Goal: Transaction & Acquisition: Download file/media

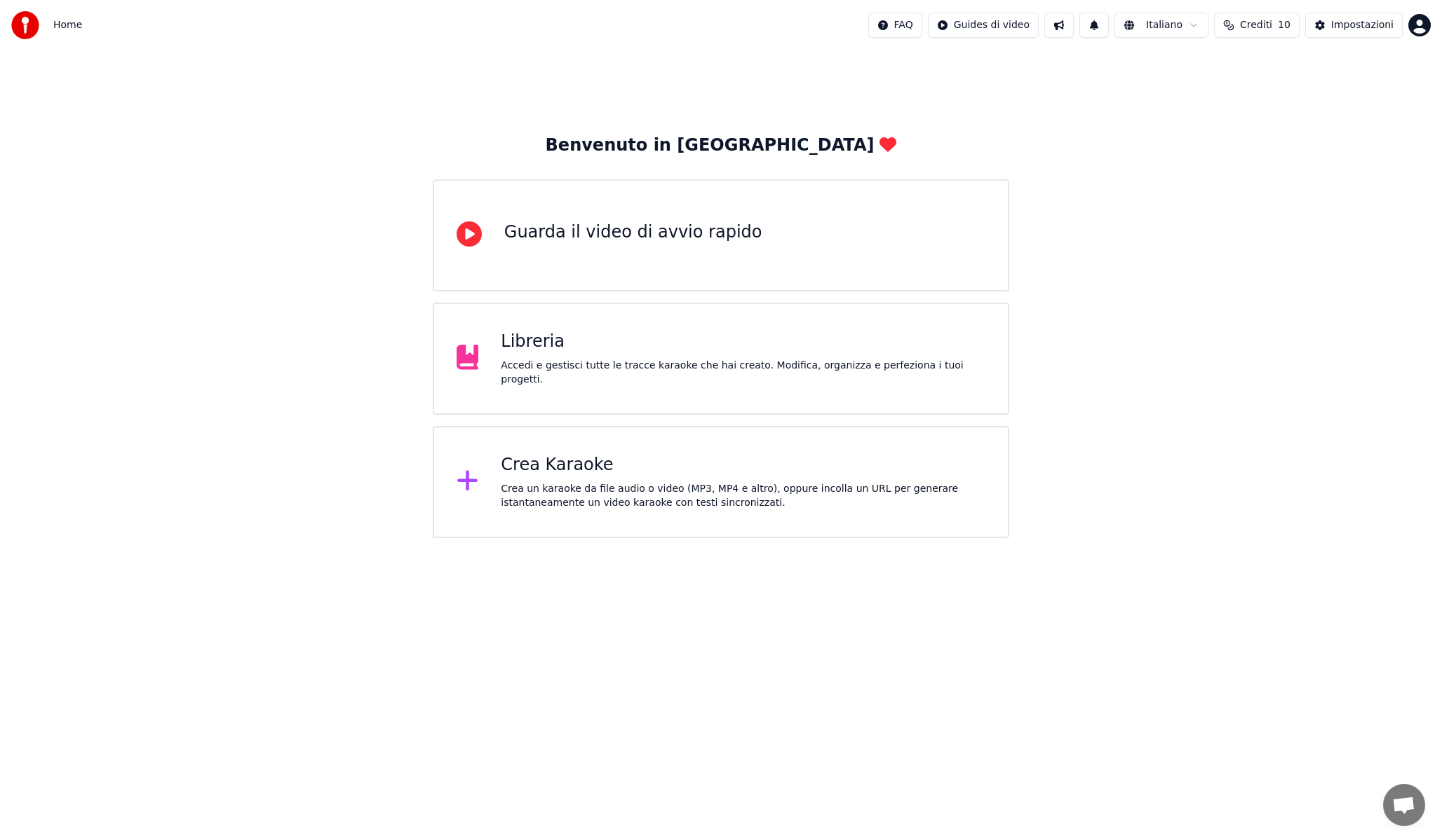
click at [646, 353] on div "Libreria" at bounding box center [742, 342] width 485 height 22
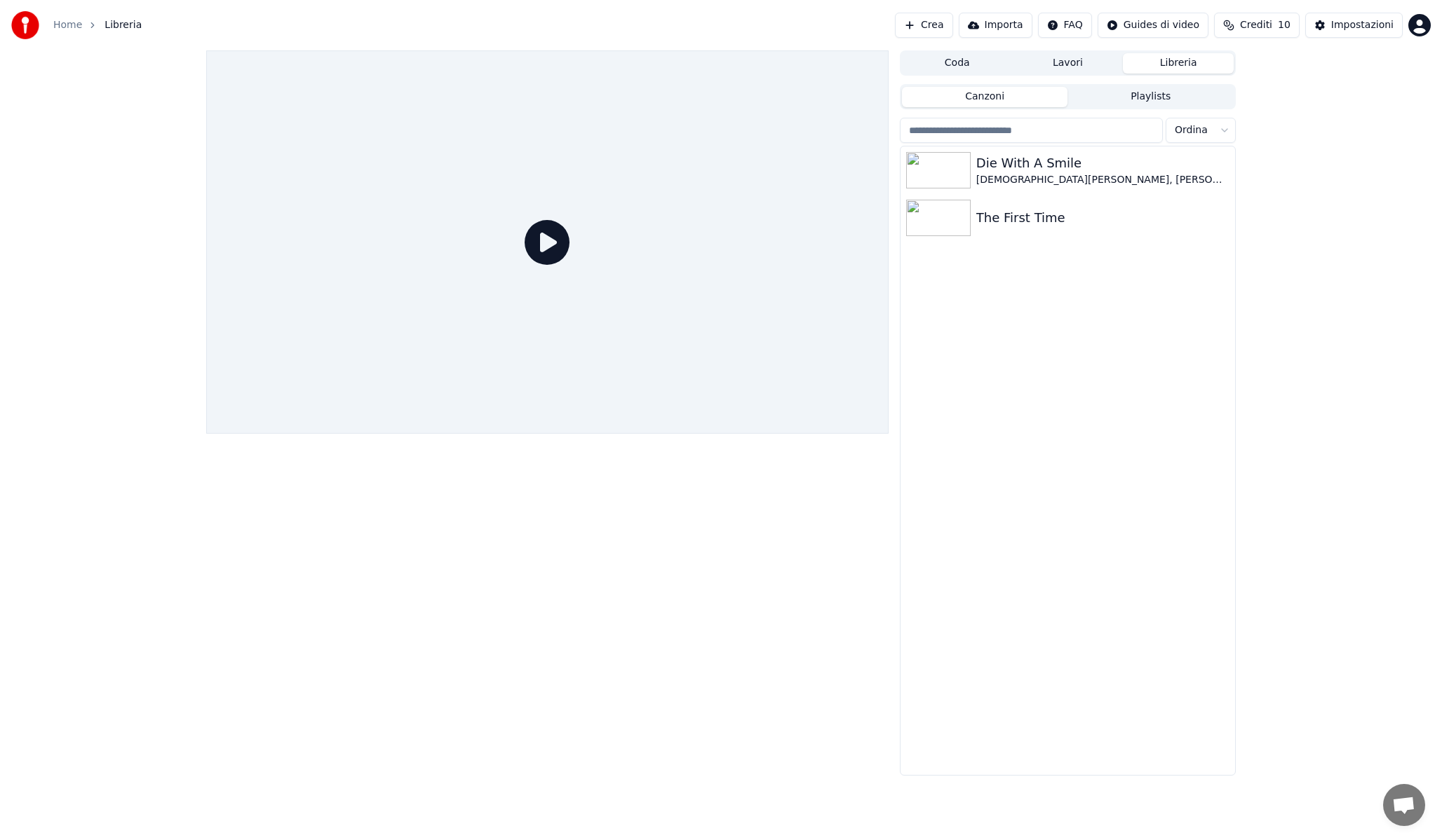
click at [68, 19] on link "Home" at bounding box center [67, 25] width 28 height 14
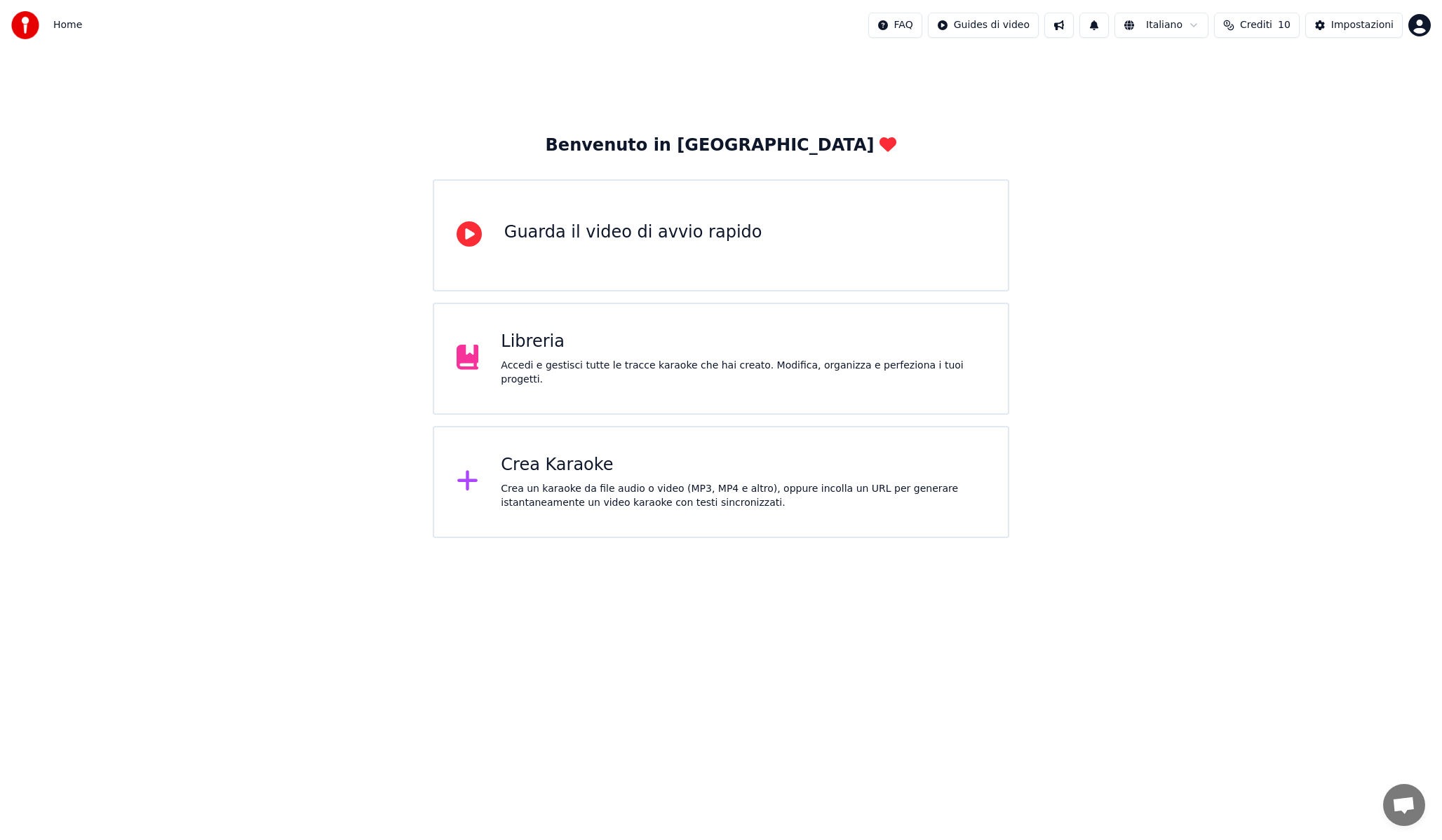
click at [741, 252] on div "Guarda il video di avvio rapido" at bounding box center [721, 236] width 576 height 112
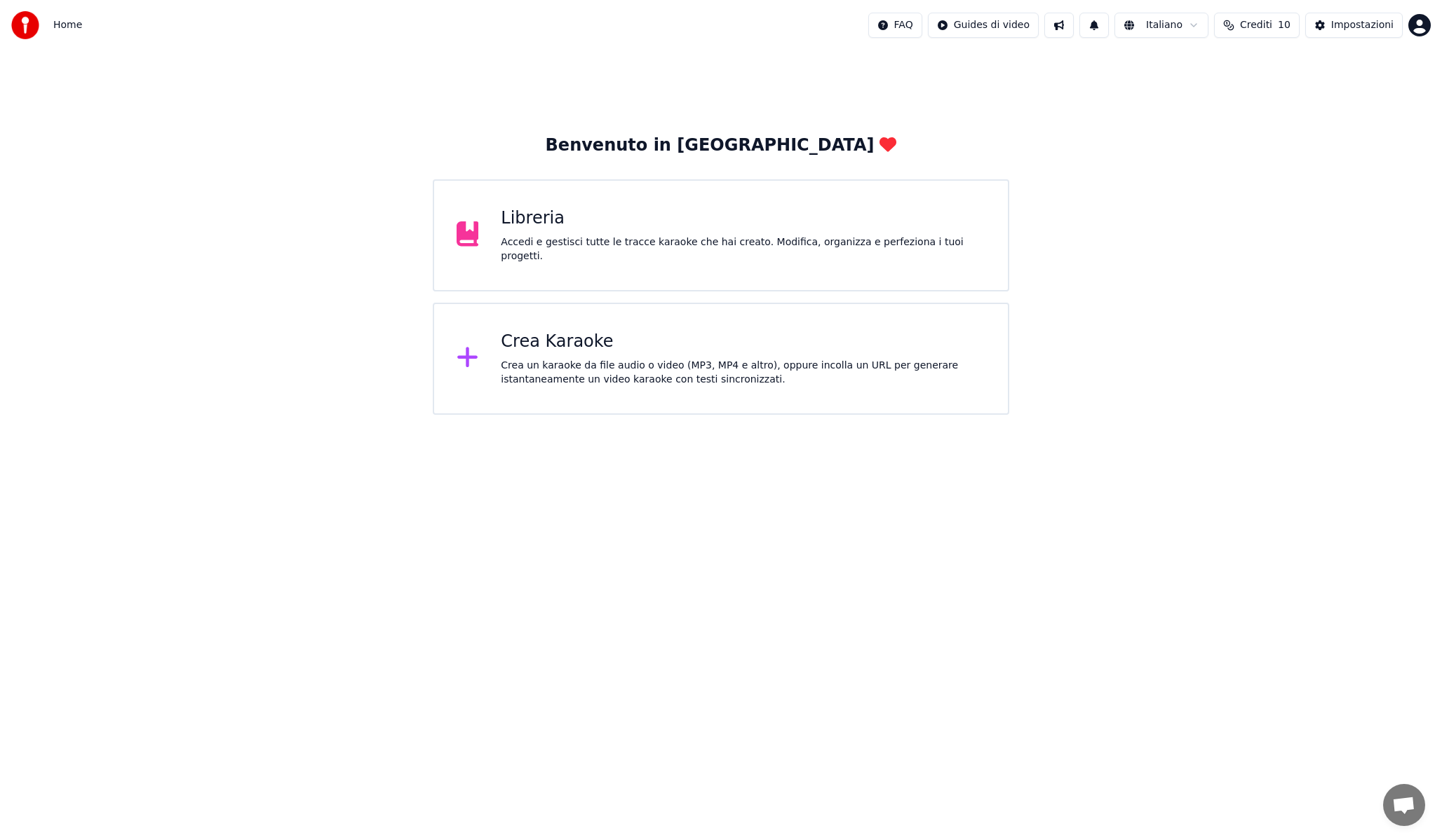
click at [665, 230] on div "Libreria" at bounding box center [742, 219] width 485 height 22
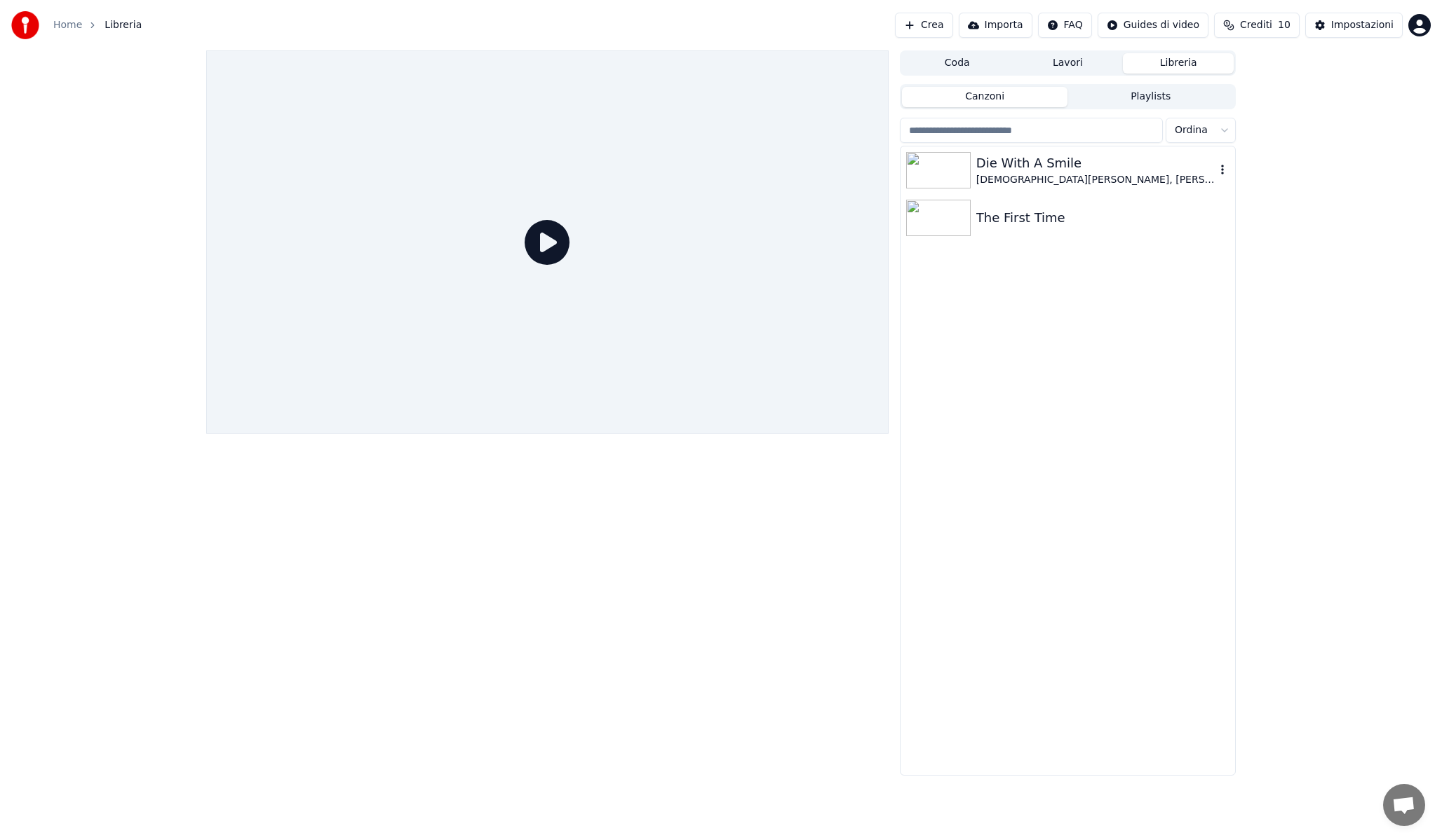
click at [1007, 182] on div "[DEMOGRAPHIC_DATA][PERSON_NAME], [PERSON_NAME]" at bounding box center [1095, 180] width 239 height 14
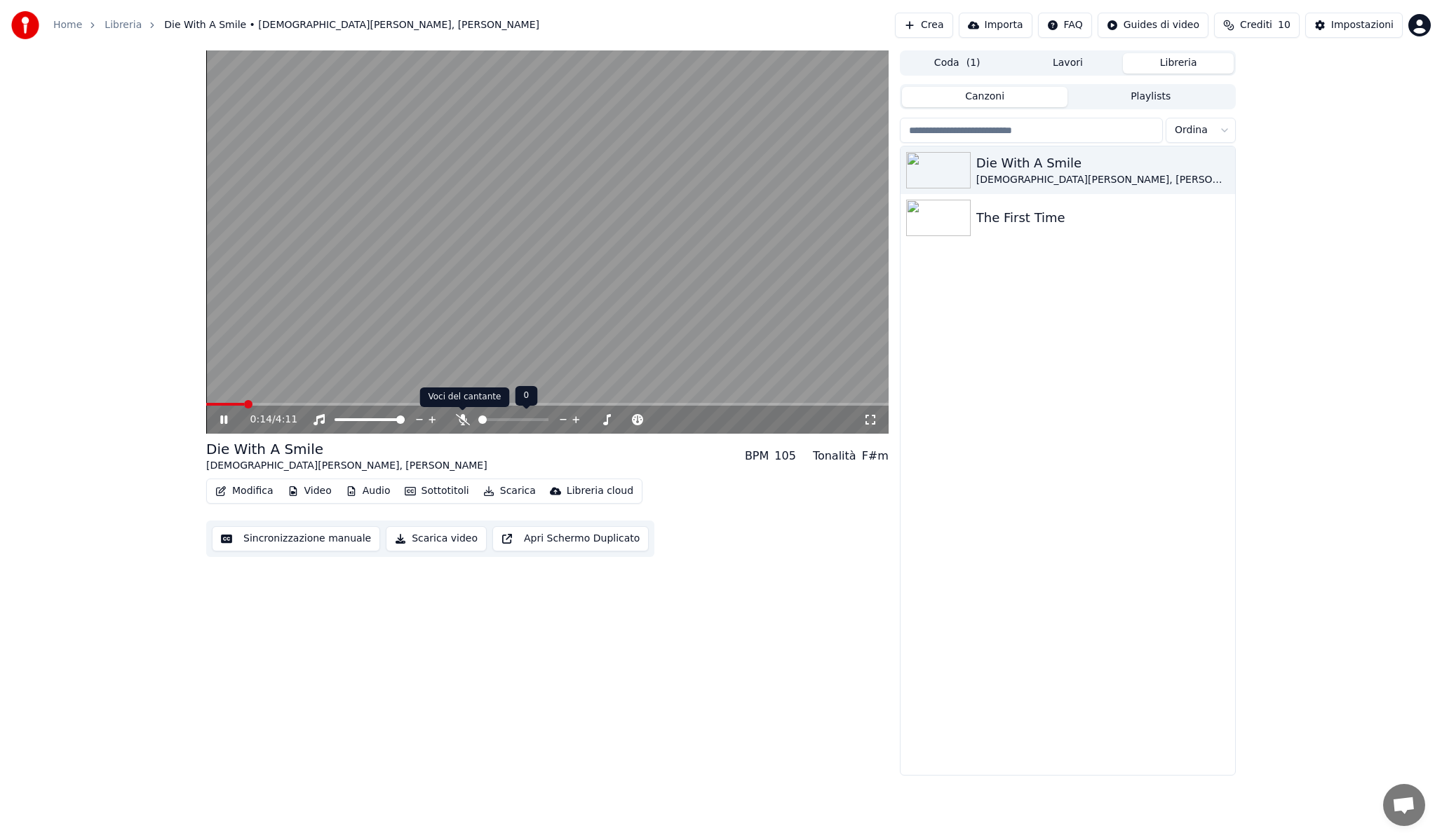
click at [461, 414] on icon at bounding box center [462, 419] width 14 height 11
click at [558, 279] on video at bounding box center [547, 242] width 682 height 383
click at [1363, 23] on div "Impostazioni" at bounding box center [1362, 25] width 62 height 14
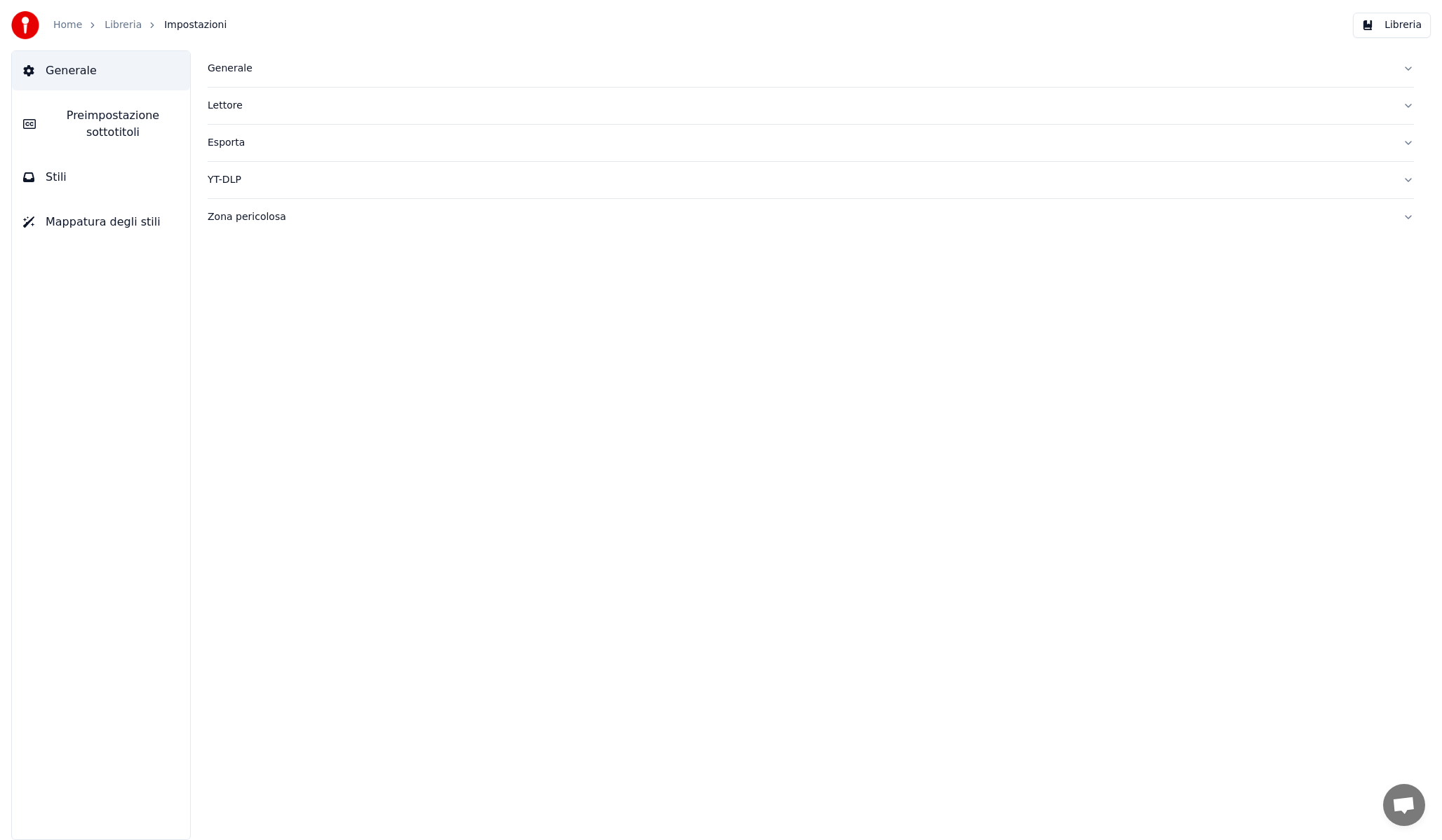
click at [148, 106] on button "Preimpostazione sottotitoli" at bounding box center [101, 124] width 178 height 56
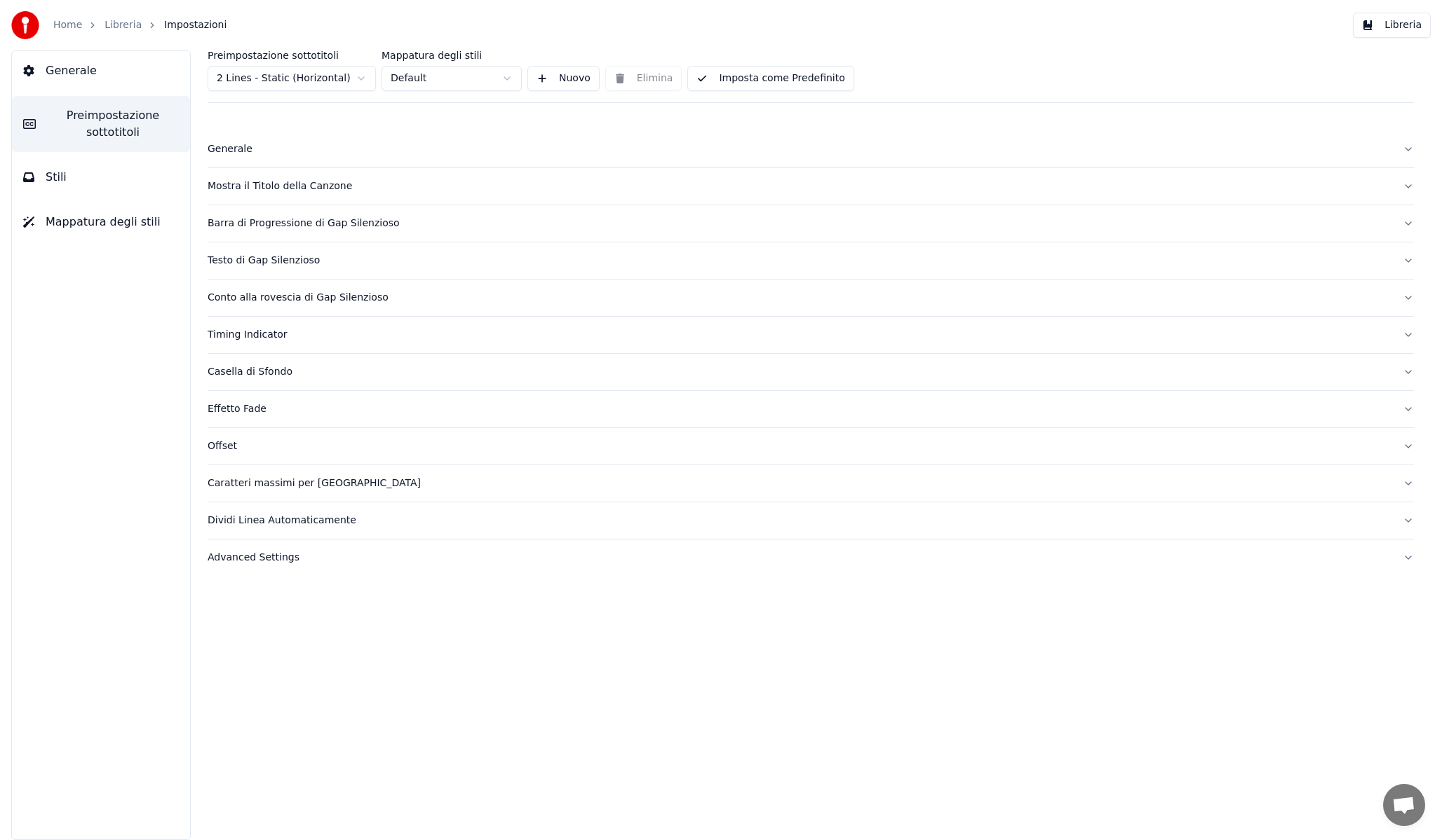
click at [285, 159] on button "Generale" at bounding box center [811, 149] width 1206 height 37
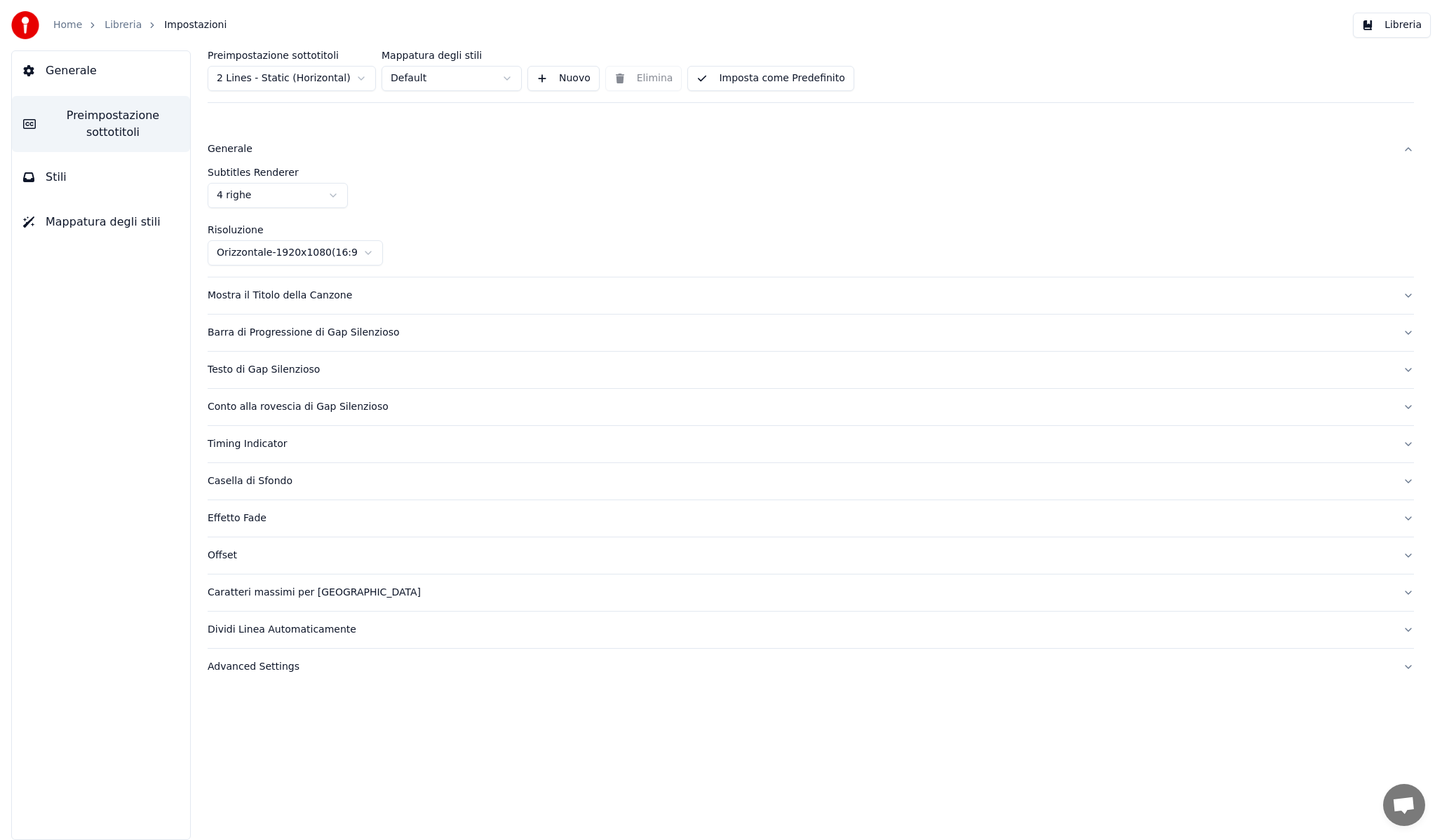
click at [330, 79] on html "Home Libreria Impostazioni Libreria Generale Preimpostazione sottotitoli Stili …" at bounding box center [721, 420] width 1442 height 840
click at [322, 293] on div "Mostra il Titolo della Canzone" at bounding box center [799, 296] width 1184 height 14
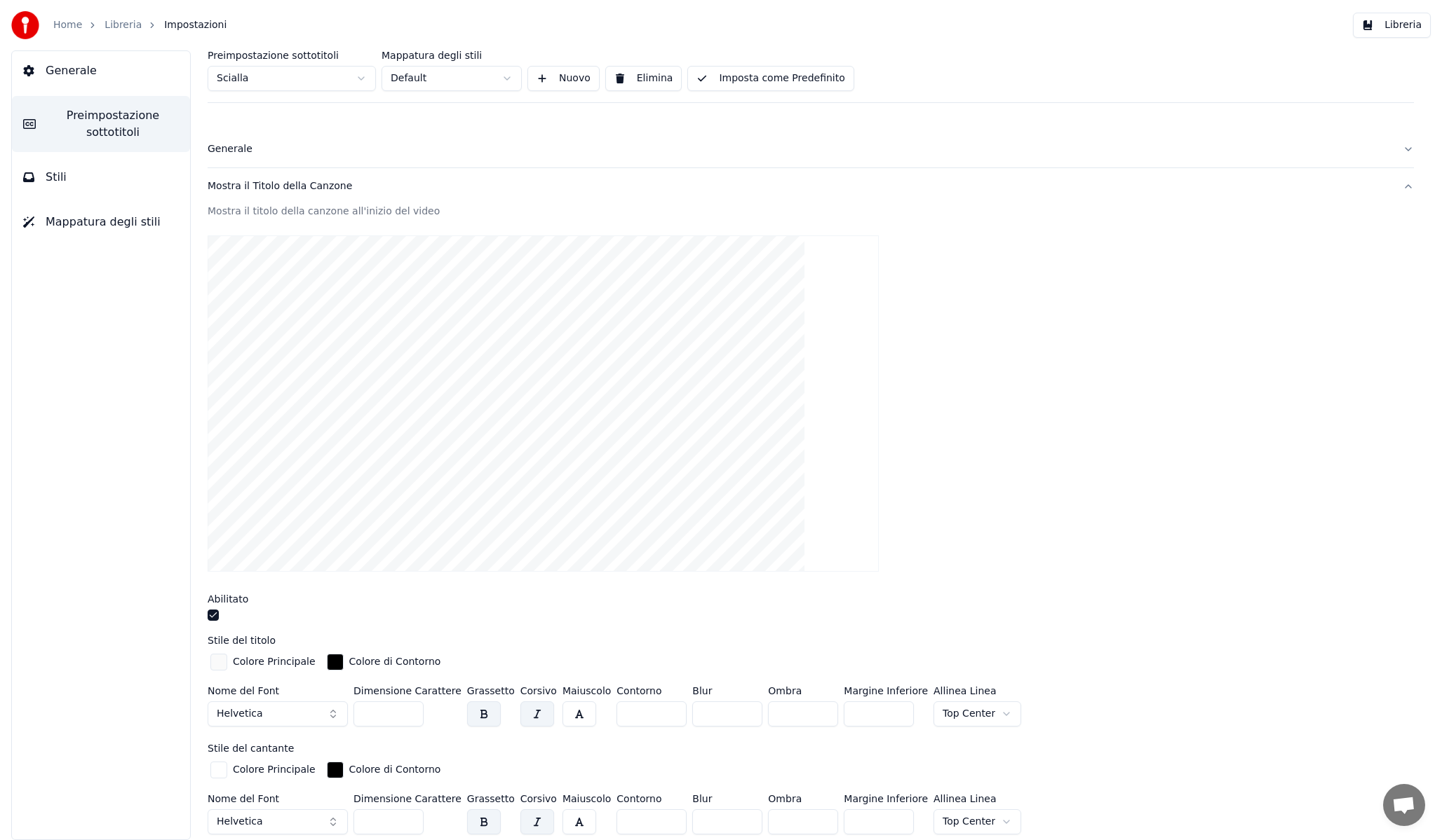
click at [103, 65] on button "Generale" at bounding box center [101, 70] width 178 height 39
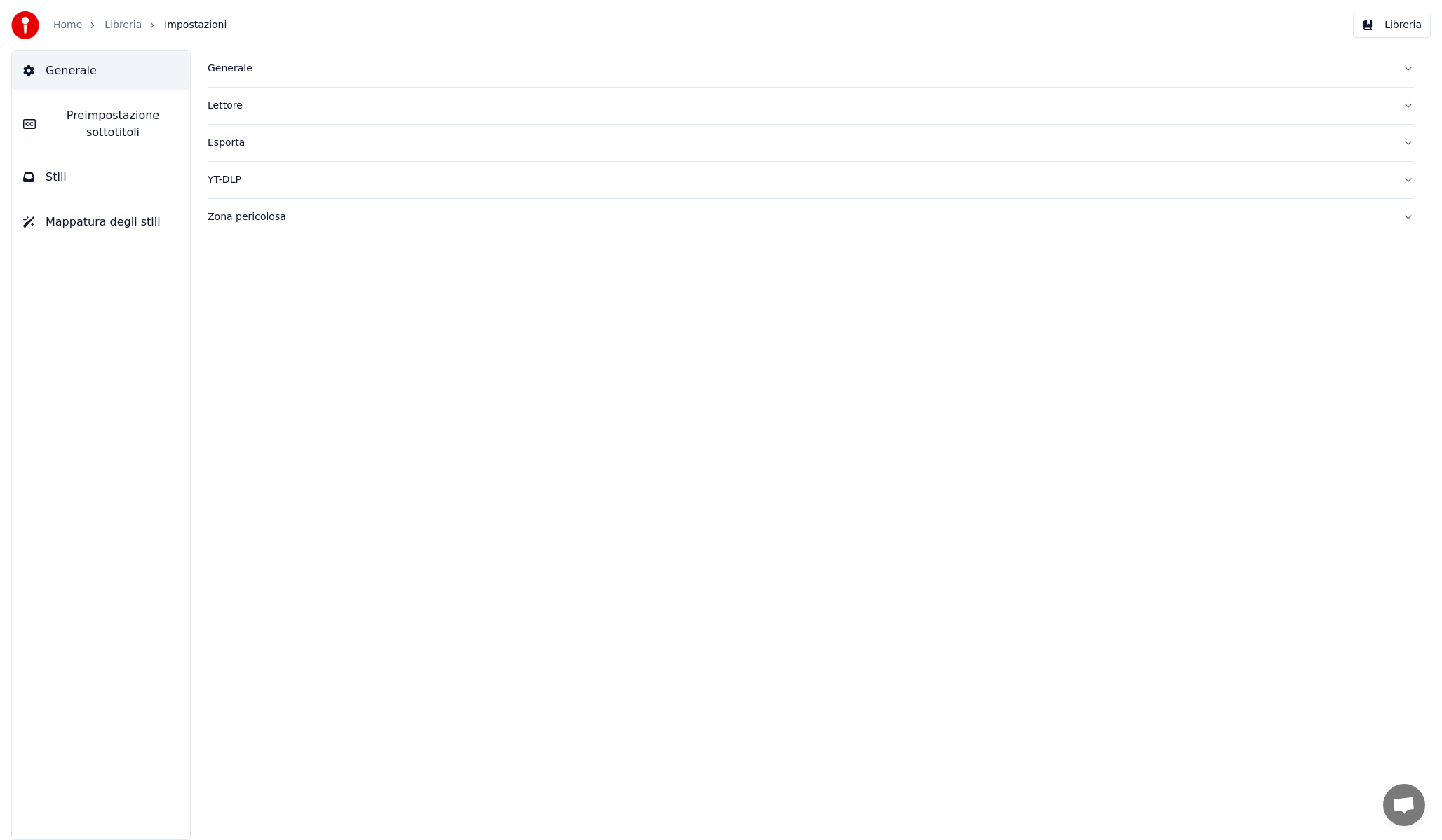
click at [258, 72] on div "Generale" at bounding box center [799, 68] width 1184 height 14
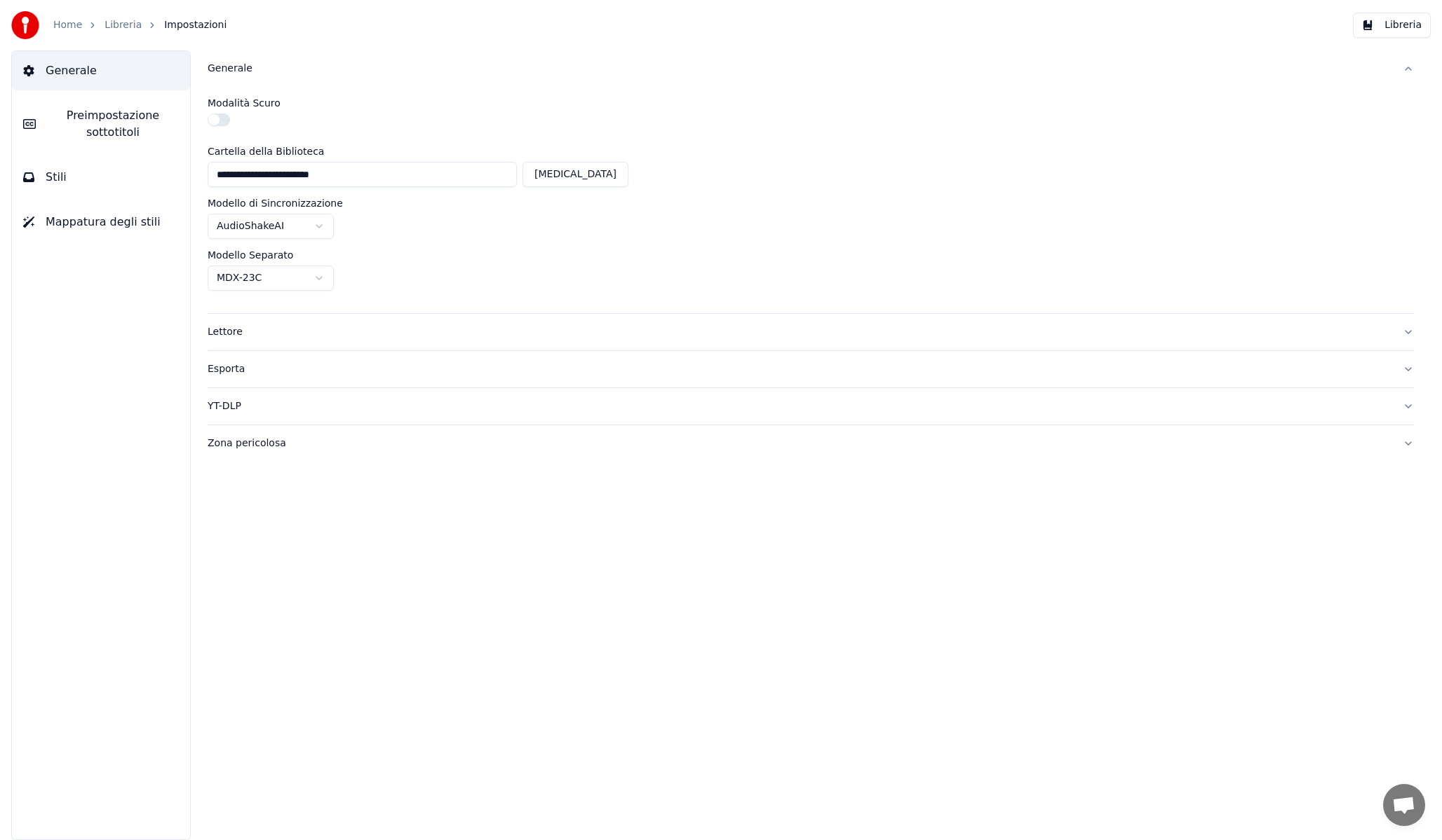
click at [317, 337] on div "Lettore" at bounding box center [799, 332] width 1184 height 14
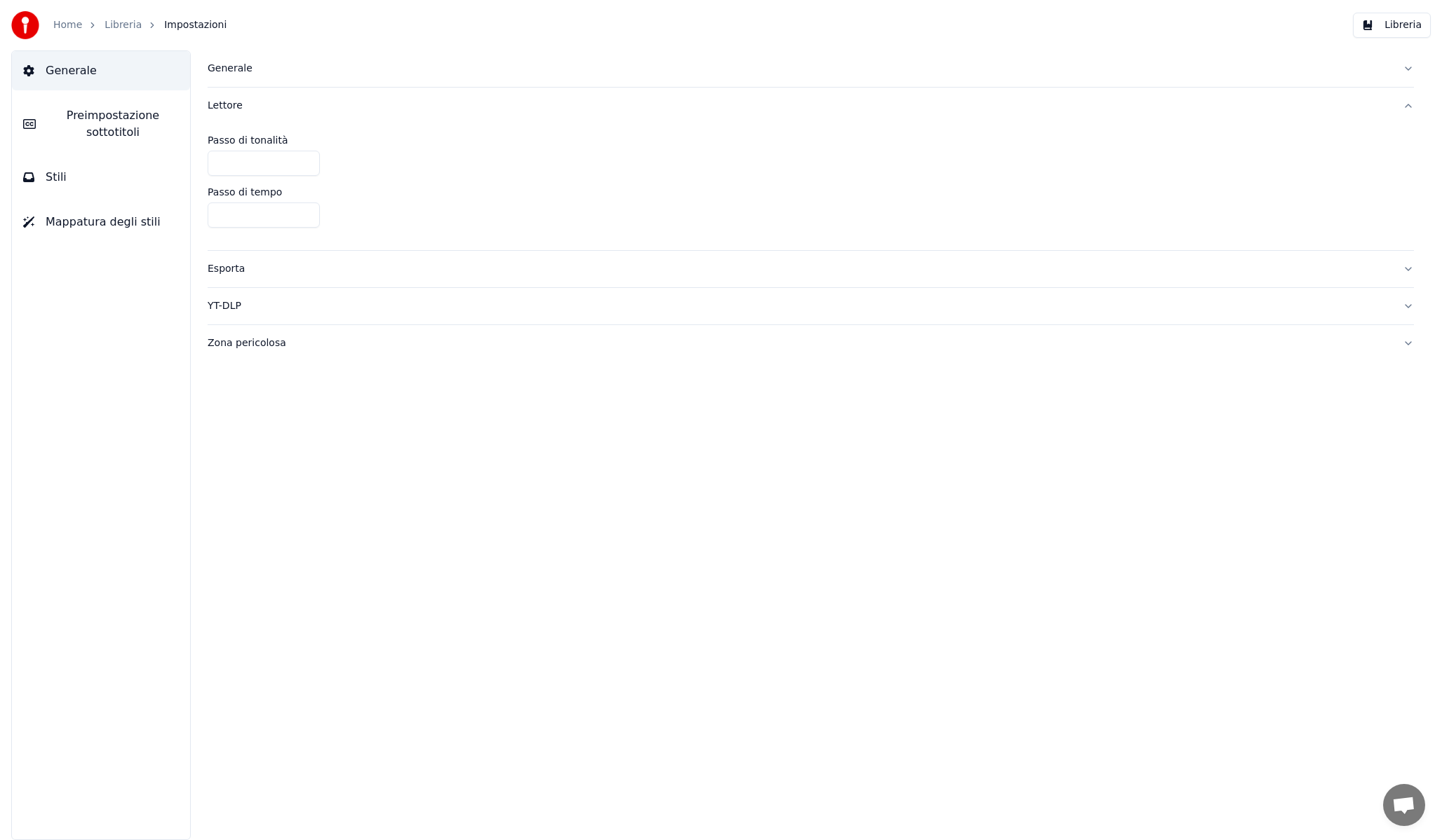
click at [288, 269] on div "Esporta" at bounding box center [799, 269] width 1184 height 14
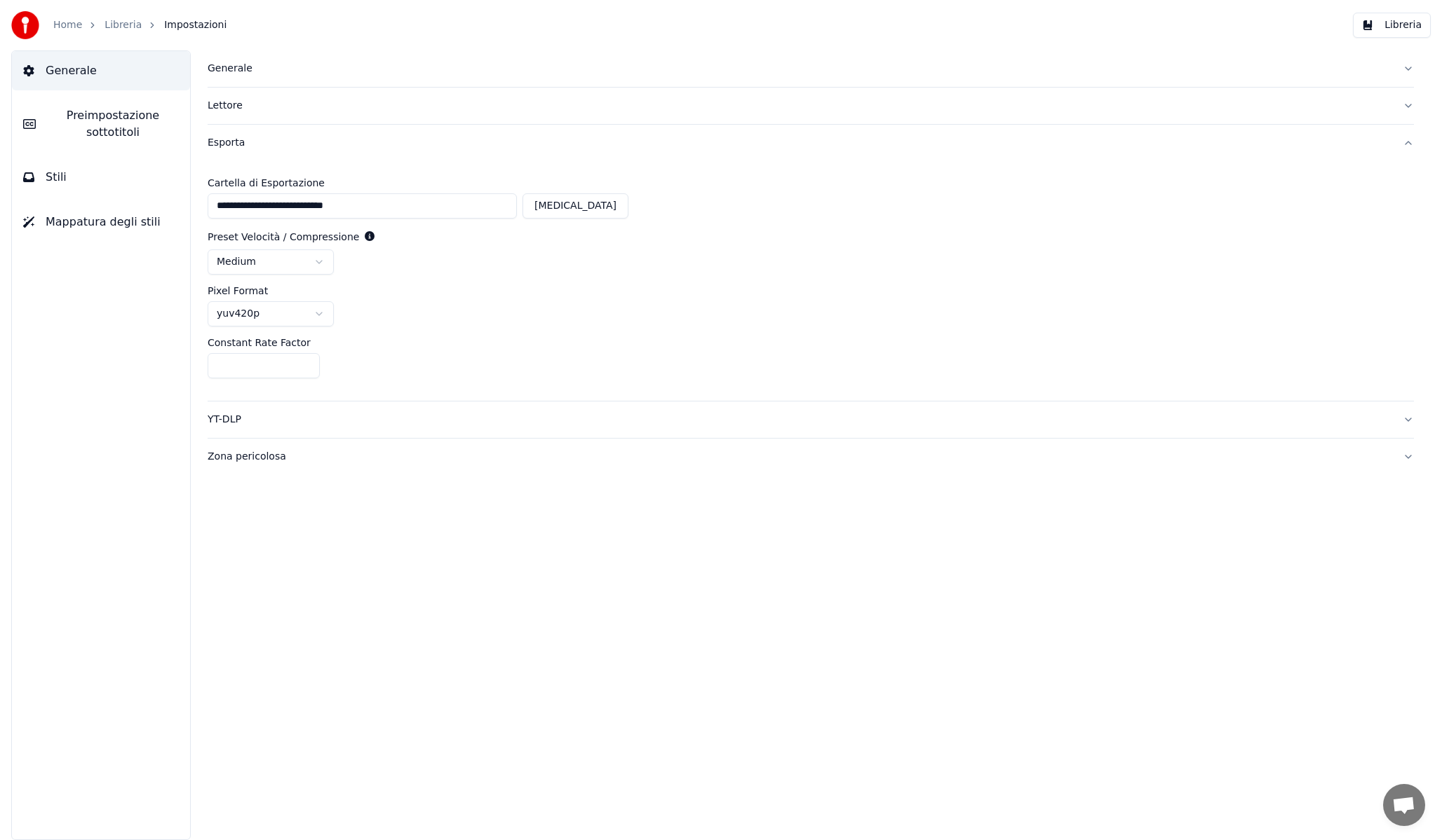
click at [95, 127] on span "Preimpostazione sottotitoli" at bounding box center [113, 124] width 132 height 34
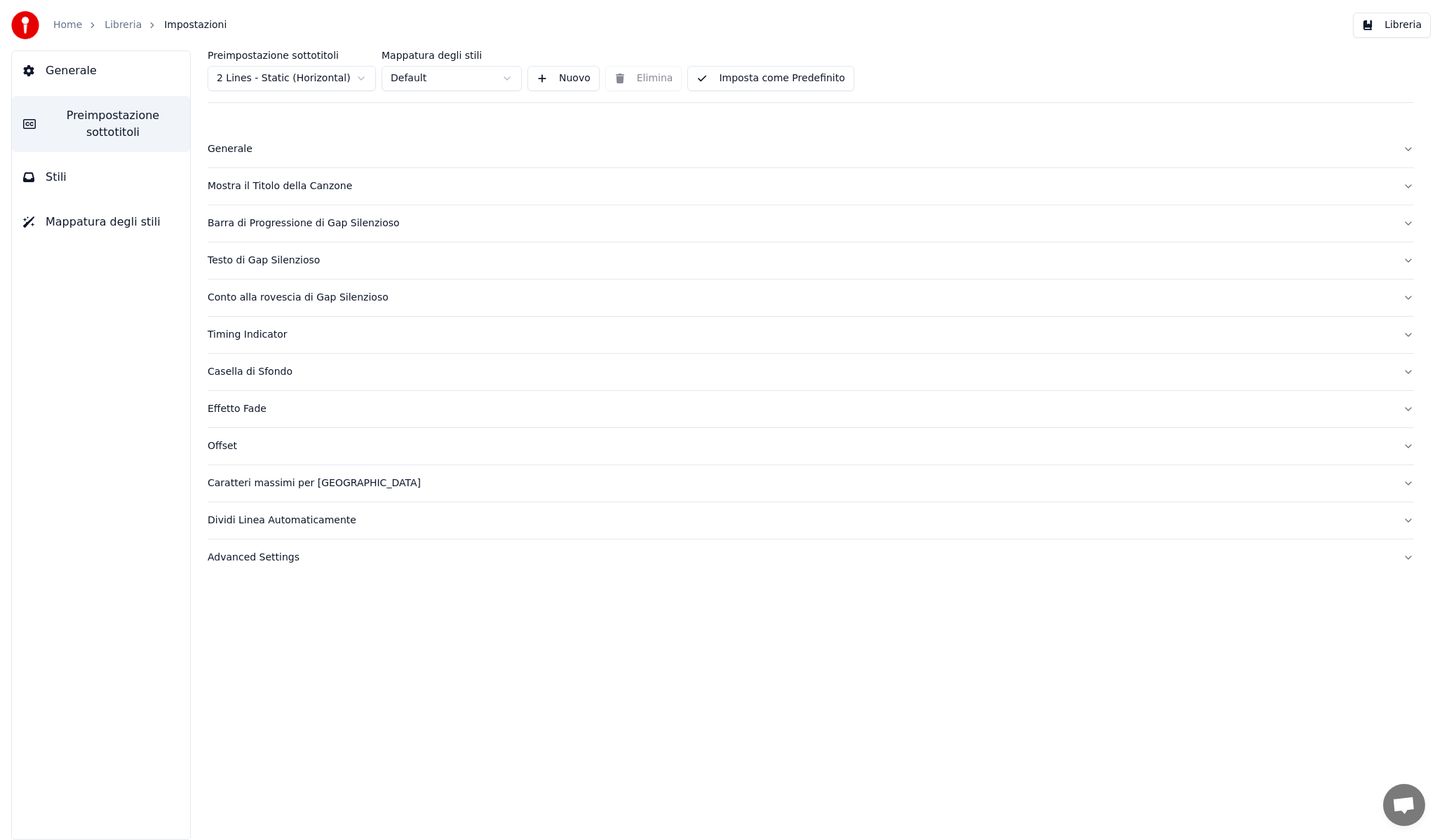
click at [255, 334] on div "Timing Indicator" at bounding box center [799, 335] width 1184 height 14
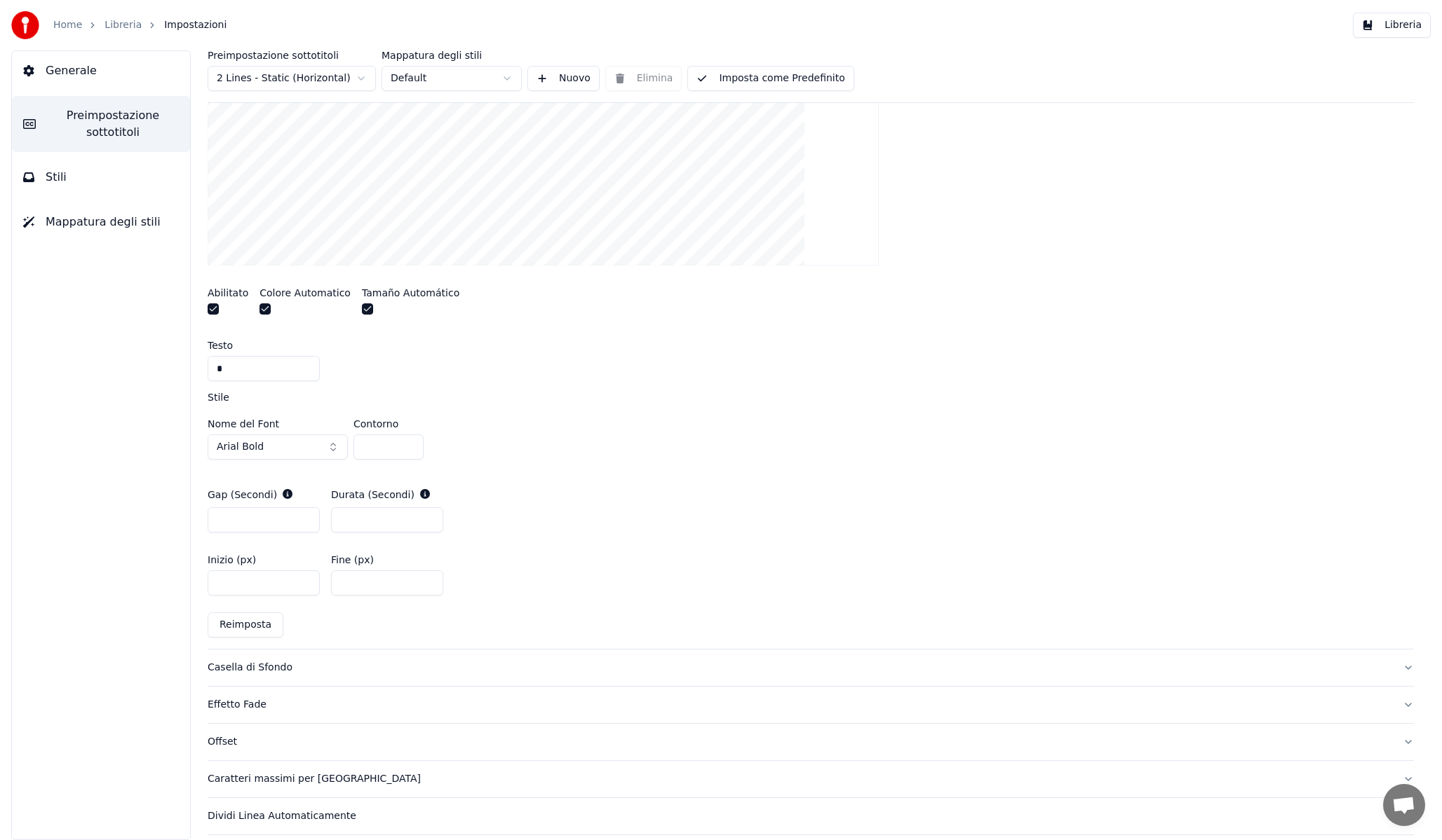
scroll to position [496, 0]
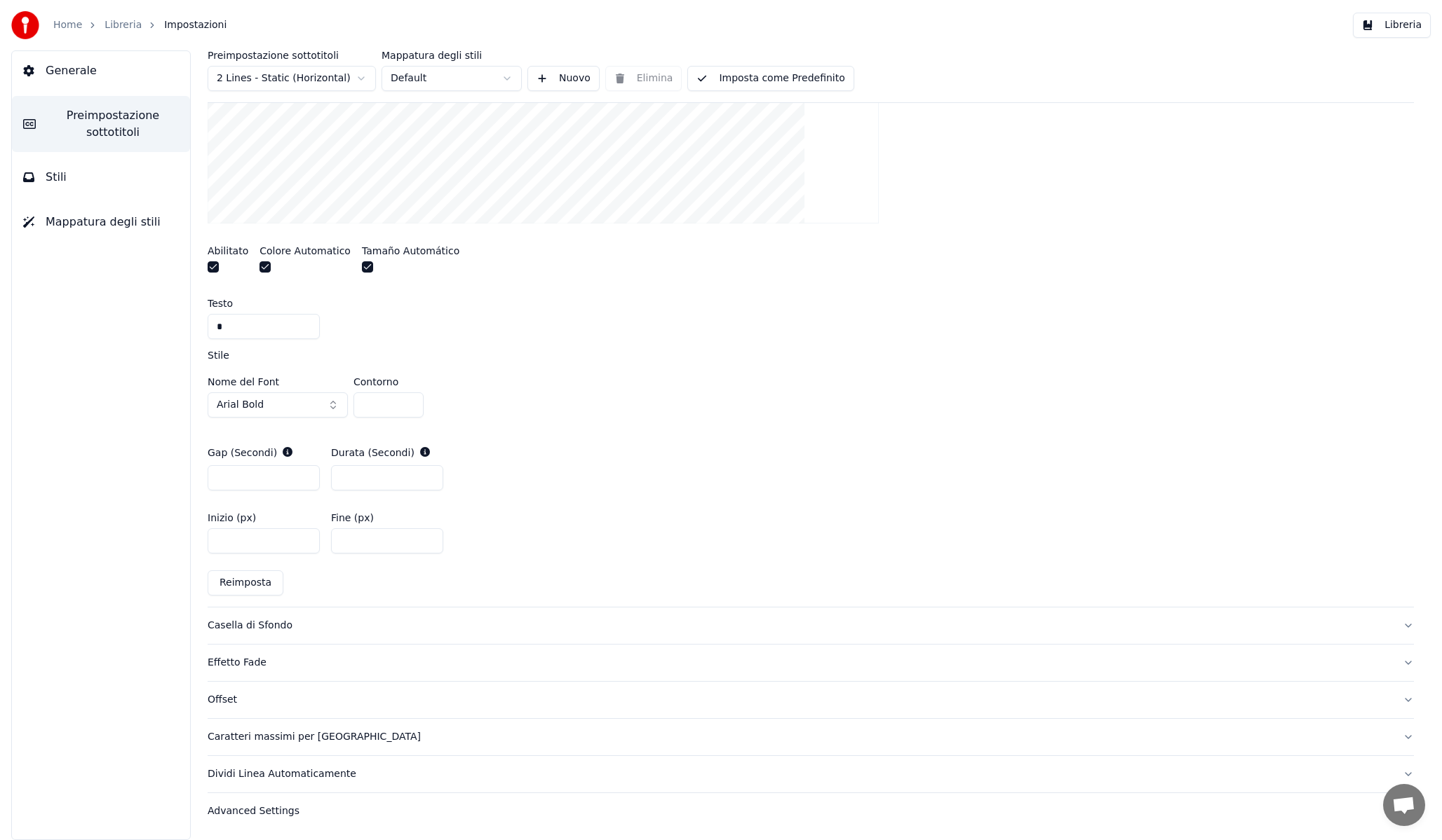
click at [255, 693] on div "Offset" at bounding box center [799, 700] width 1184 height 14
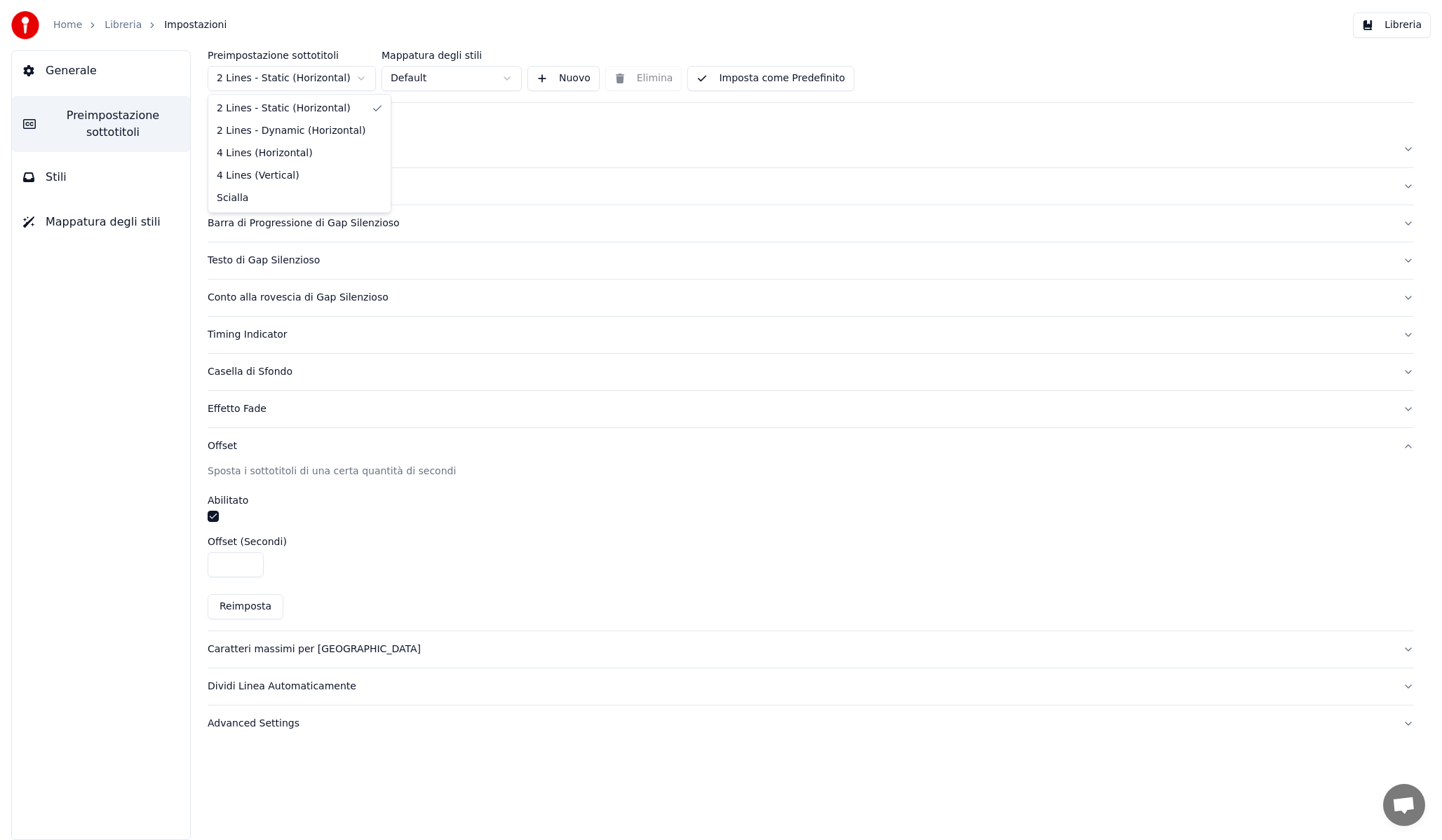
click at [327, 79] on html "Home Libreria Impostazioni Libreria Generale Preimpostazione sottotitoli Stili …" at bounding box center [721, 420] width 1442 height 840
click at [222, 445] on div "Offset" at bounding box center [799, 446] width 1184 height 14
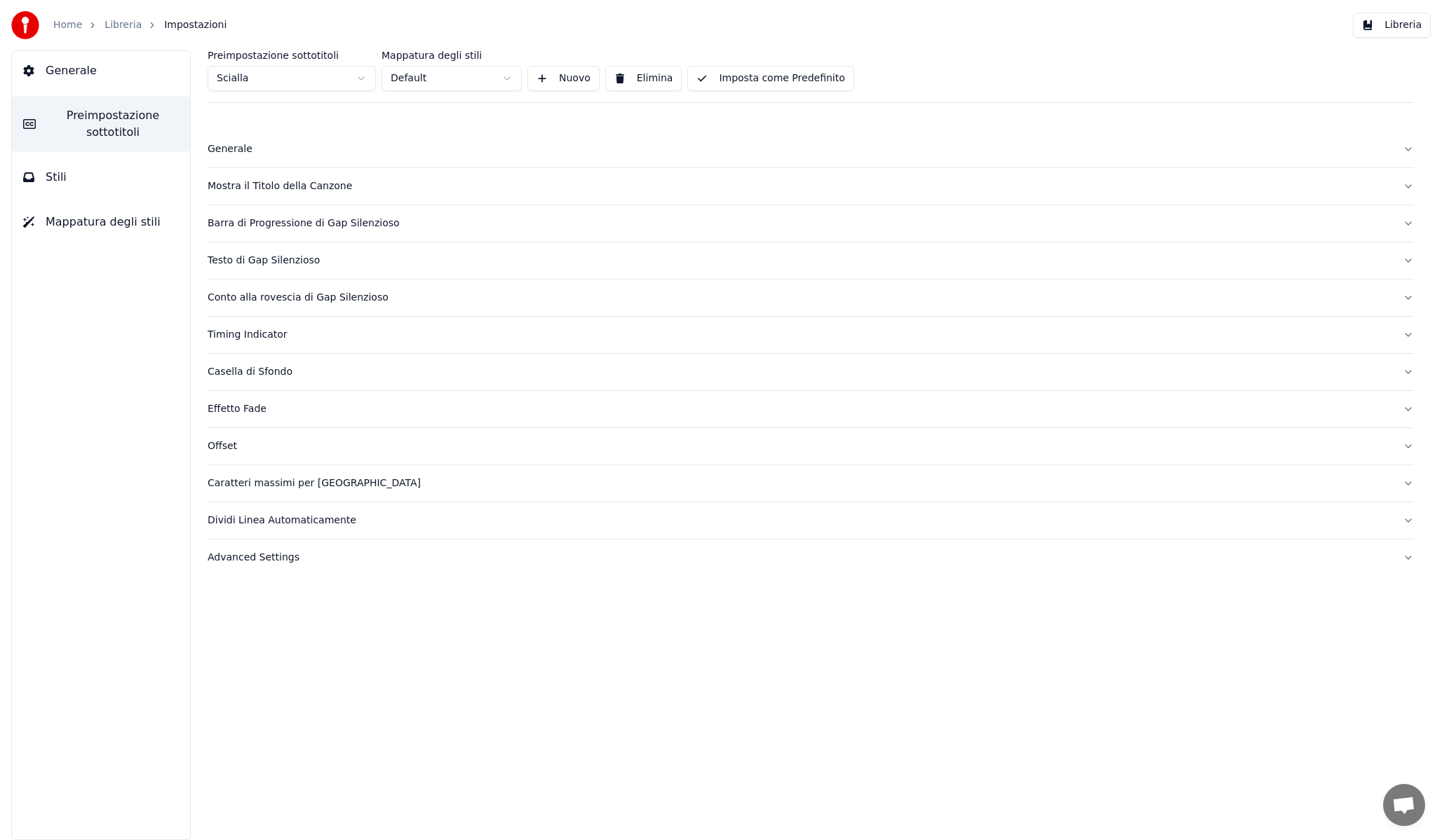
click at [222, 445] on div "Offset" at bounding box center [799, 446] width 1184 height 14
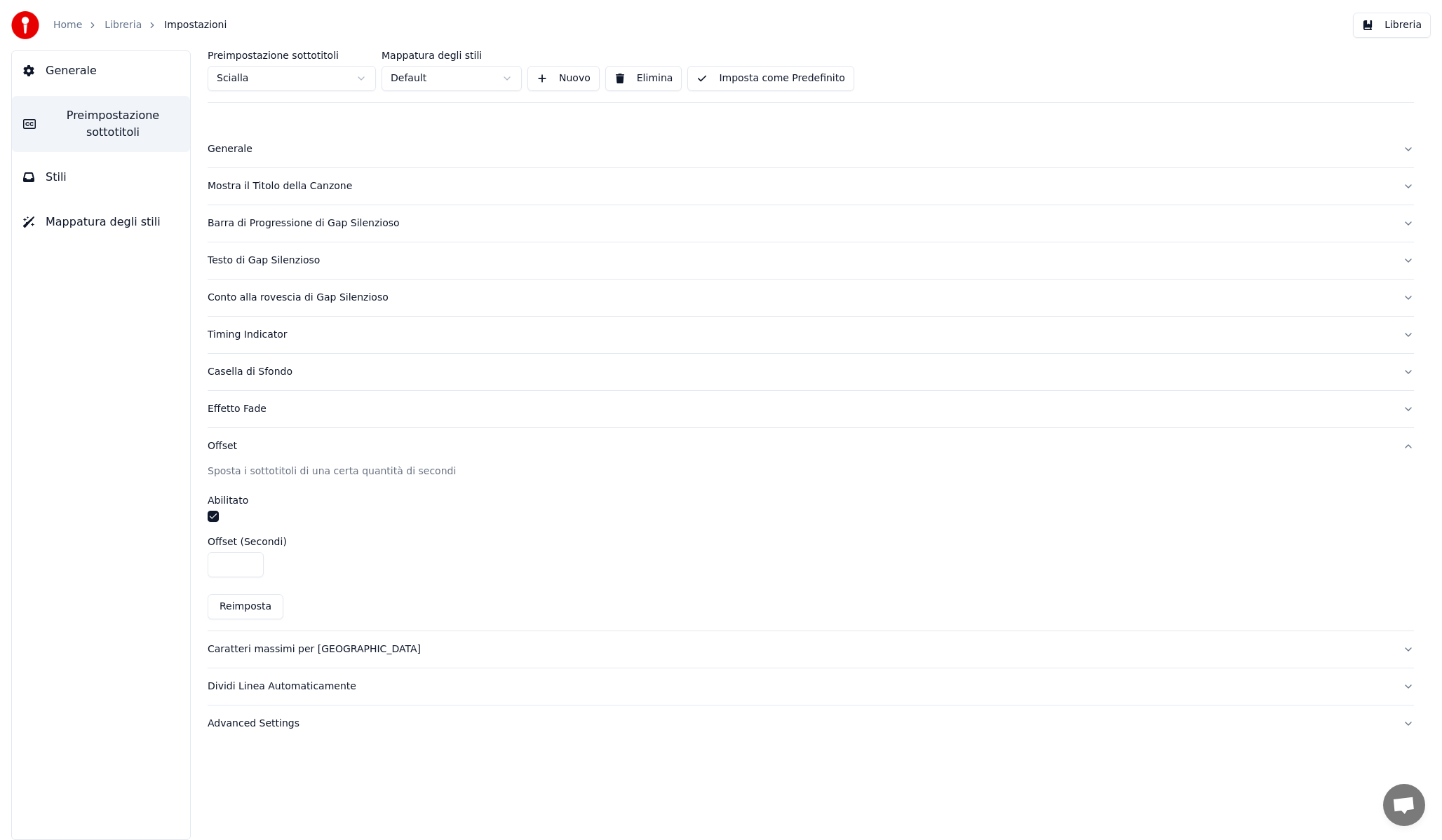
click at [222, 445] on div "Offset" at bounding box center [799, 446] width 1184 height 14
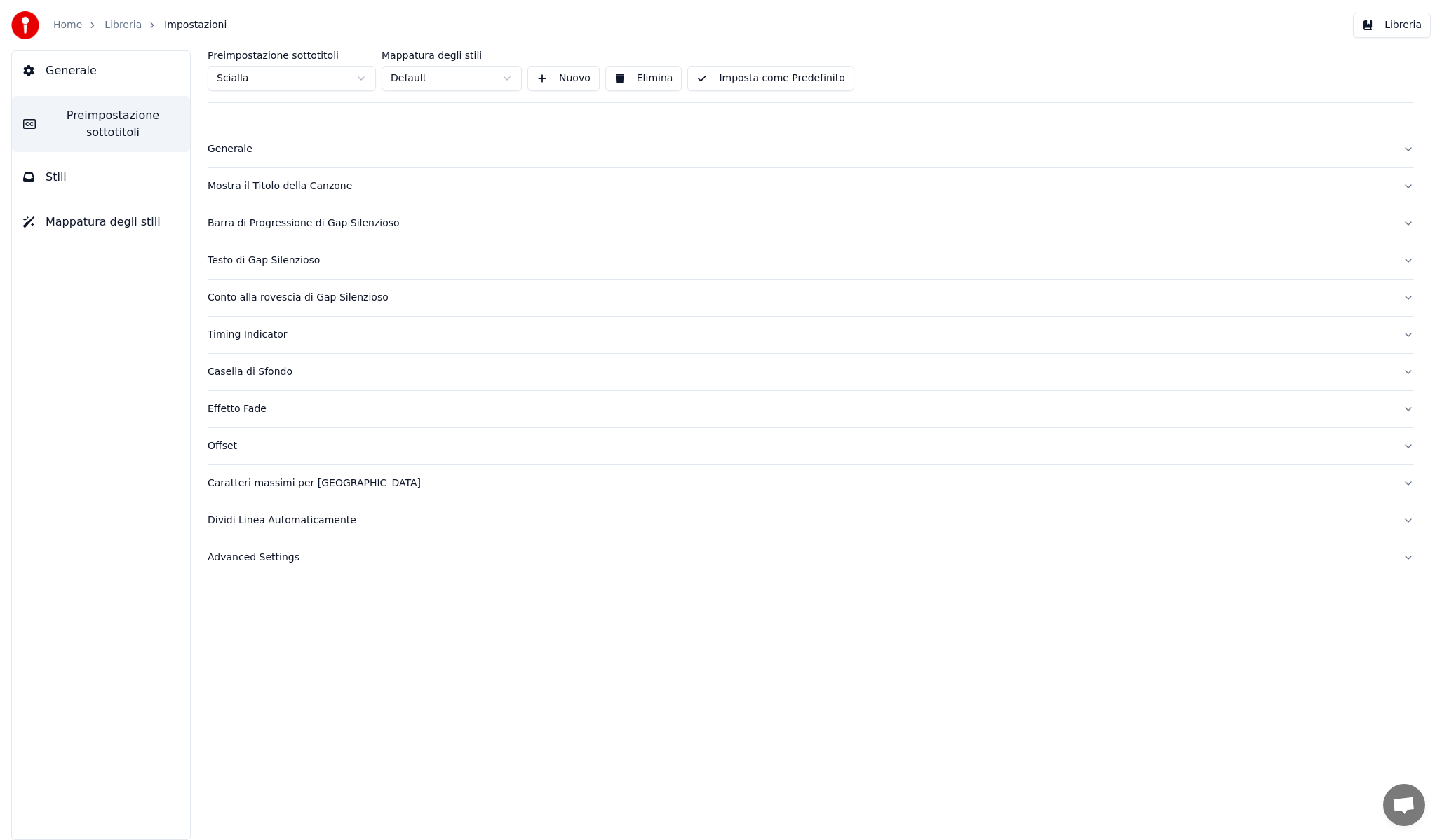
click at [245, 344] on button "Timing Indicator" at bounding box center [811, 335] width 1206 height 37
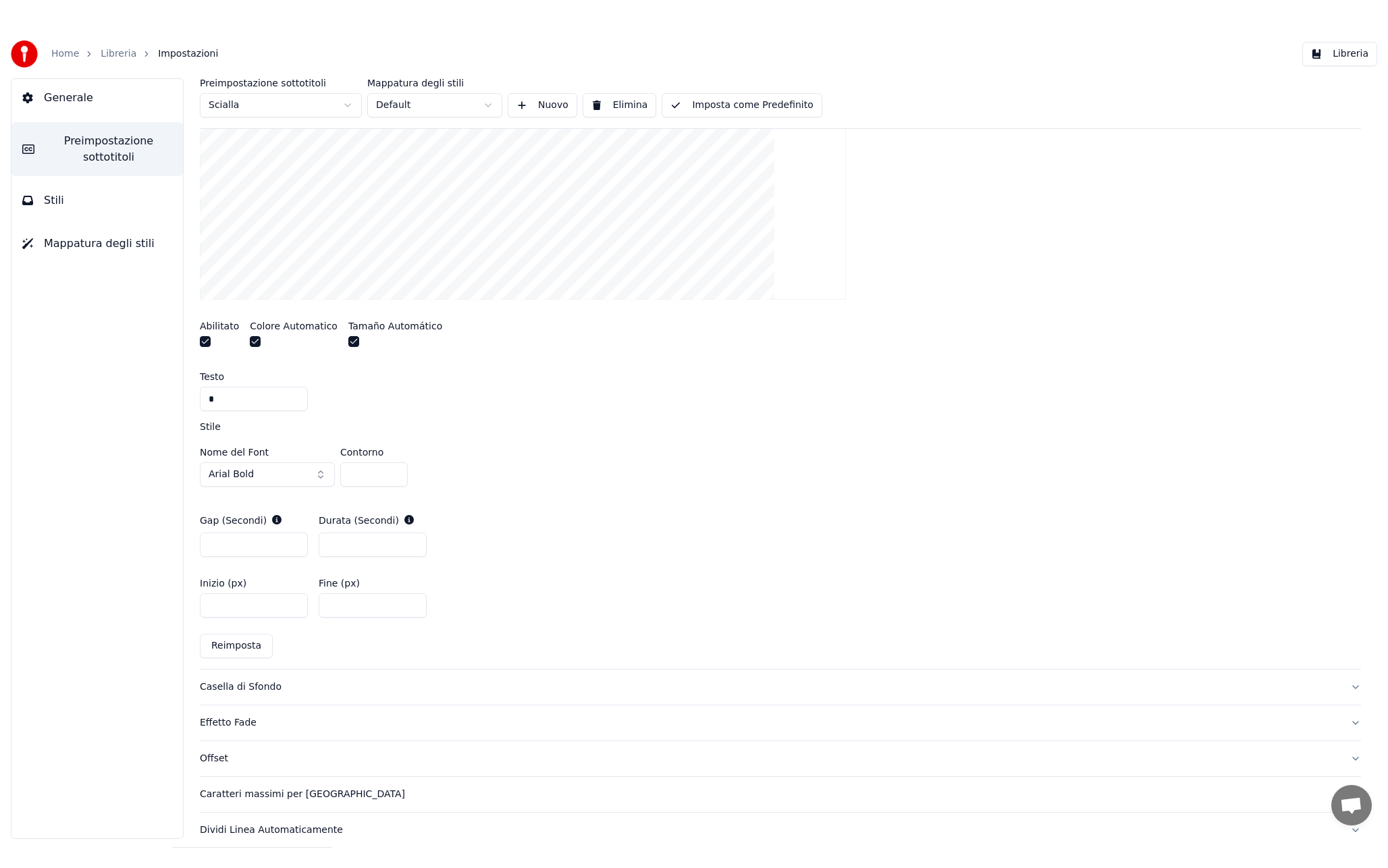
scroll to position [478, 0]
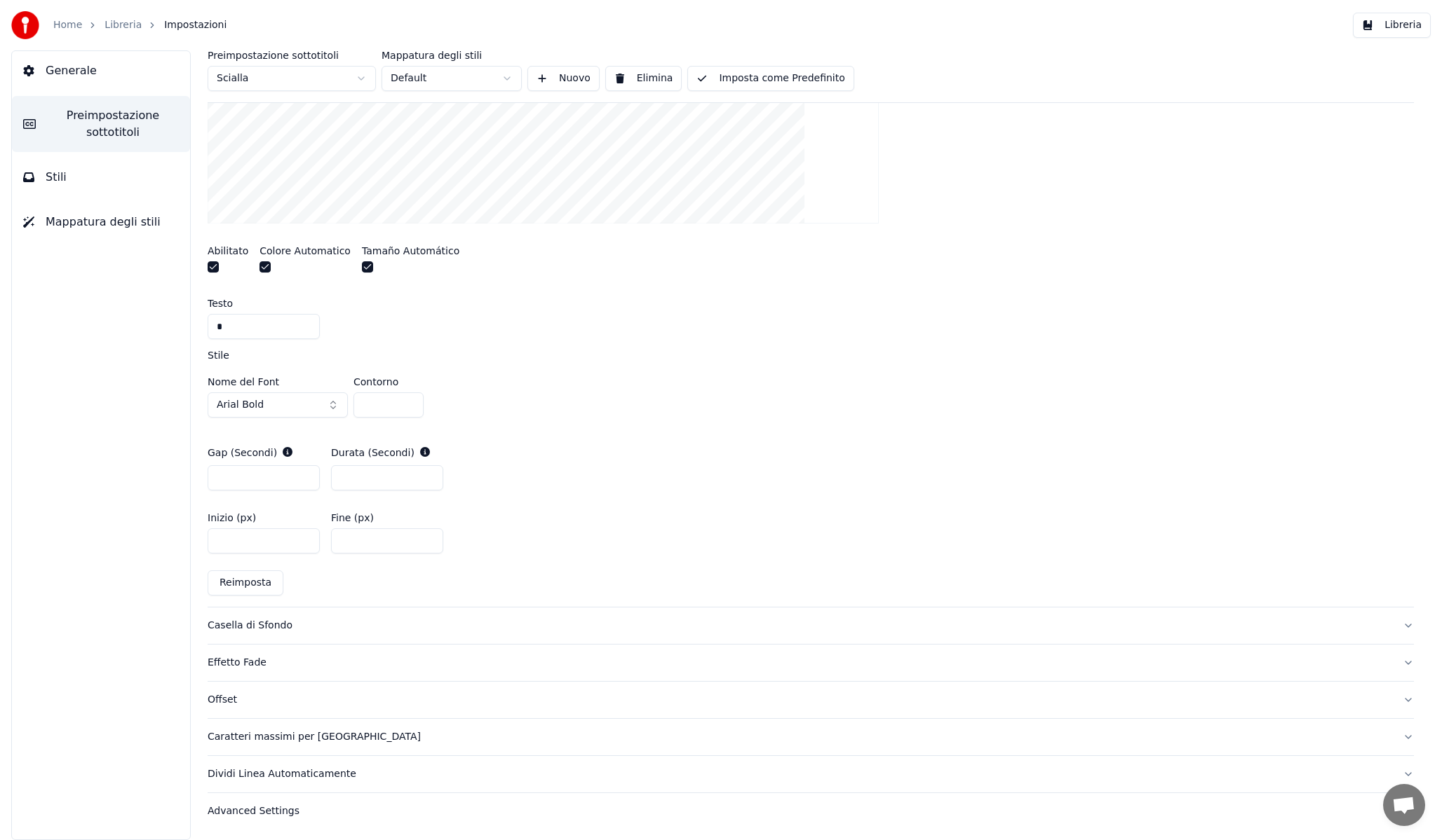
click at [253, 588] on button "Reimposta" at bounding box center [245, 583] width 76 height 25
click at [282, 72] on html "Home Libreria Impostazioni Libreria Generale Preimpostazione sottotitoli Stili …" at bounding box center [721, 420] width 1442 height 840
click at [796, 82] on button "Imposta come Predefinito" at bounding box center [770, 79] width 166 height 25
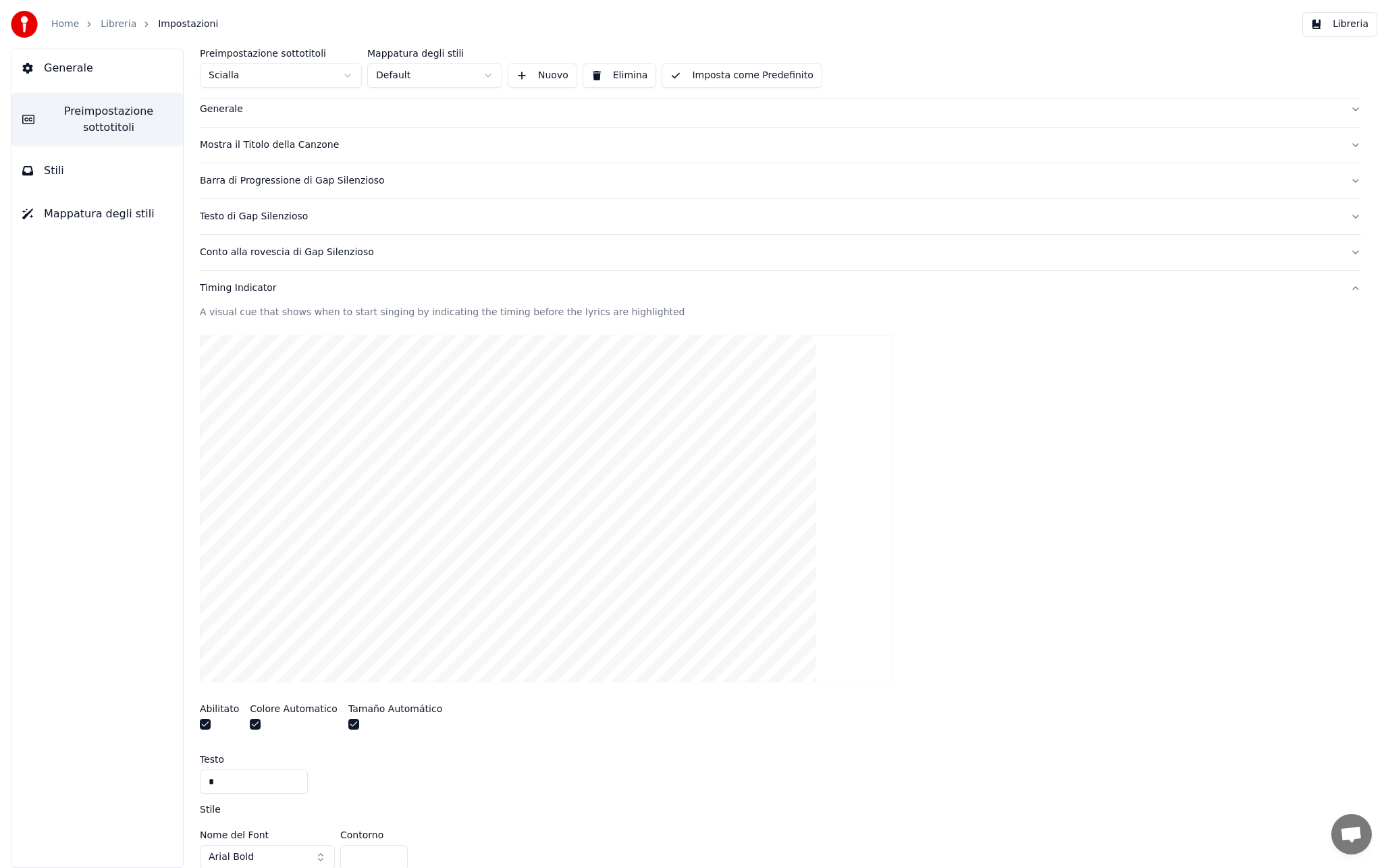
scroll to position [0, 0]
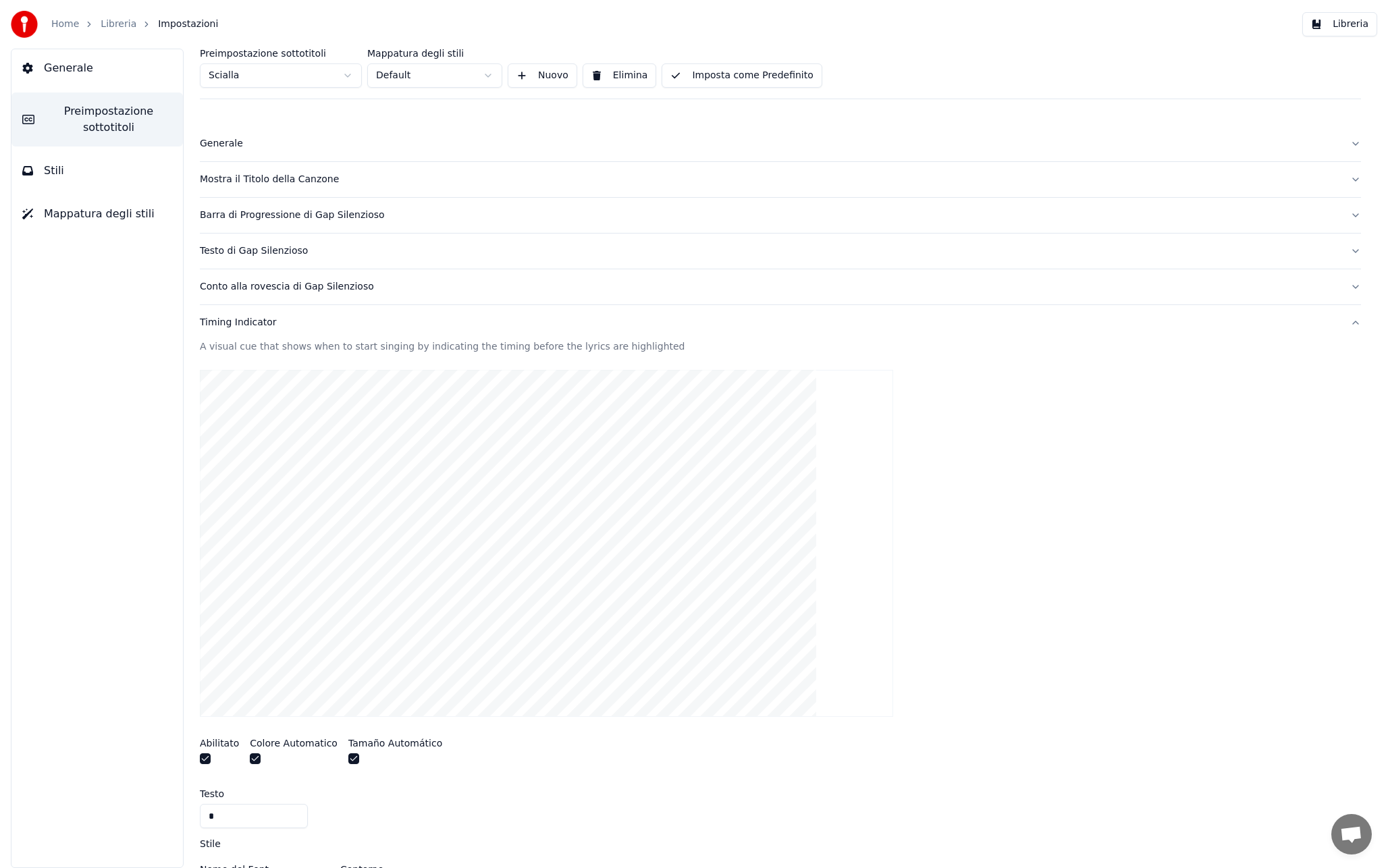
click at [237, 146] on div "Generale" at bounding box center [769, 143] width 1139 height 14
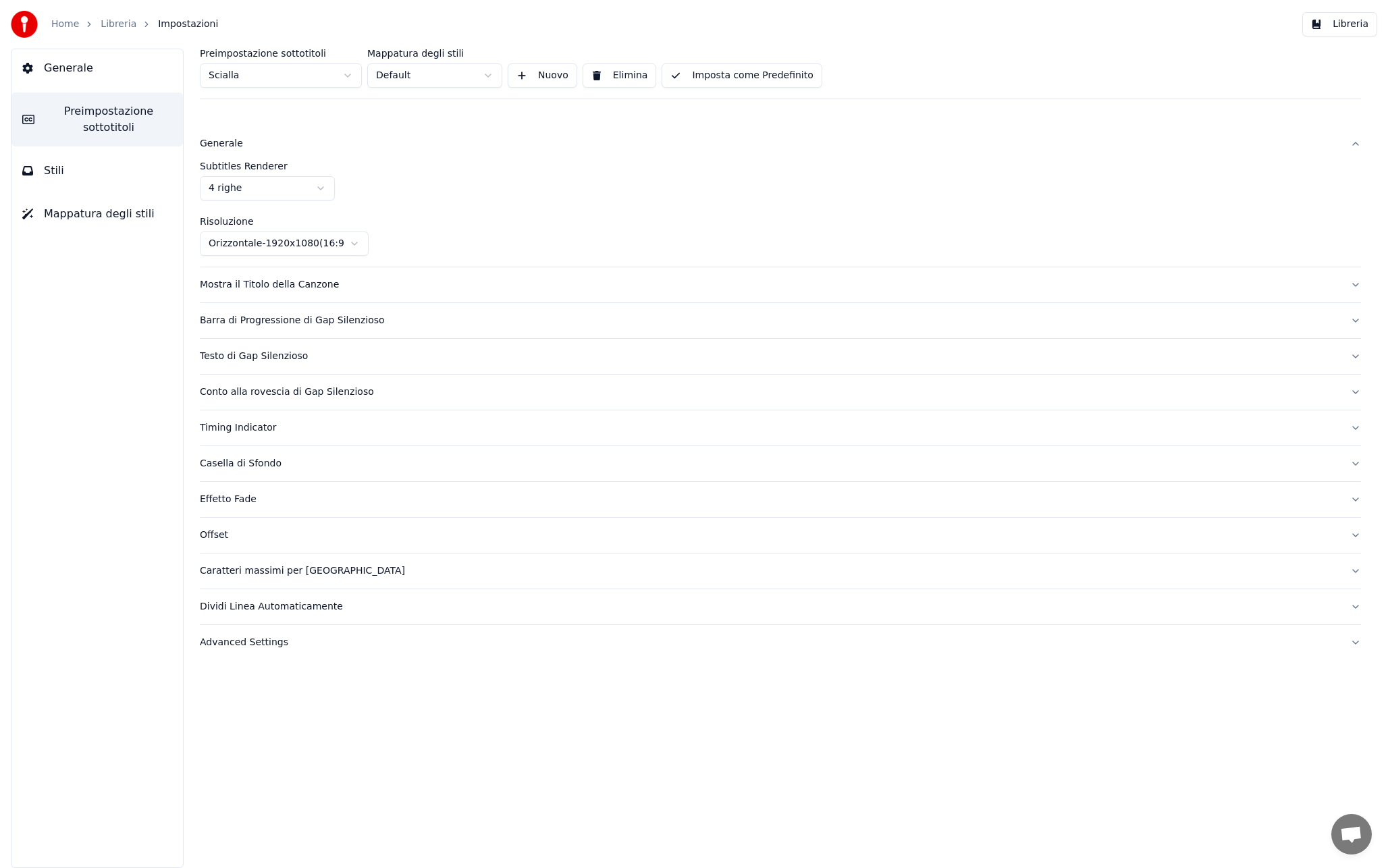
click at [239, 291] on div "Mostra il Titolo della Canzone" at bounding box center [769, 285] width 1139 height 14
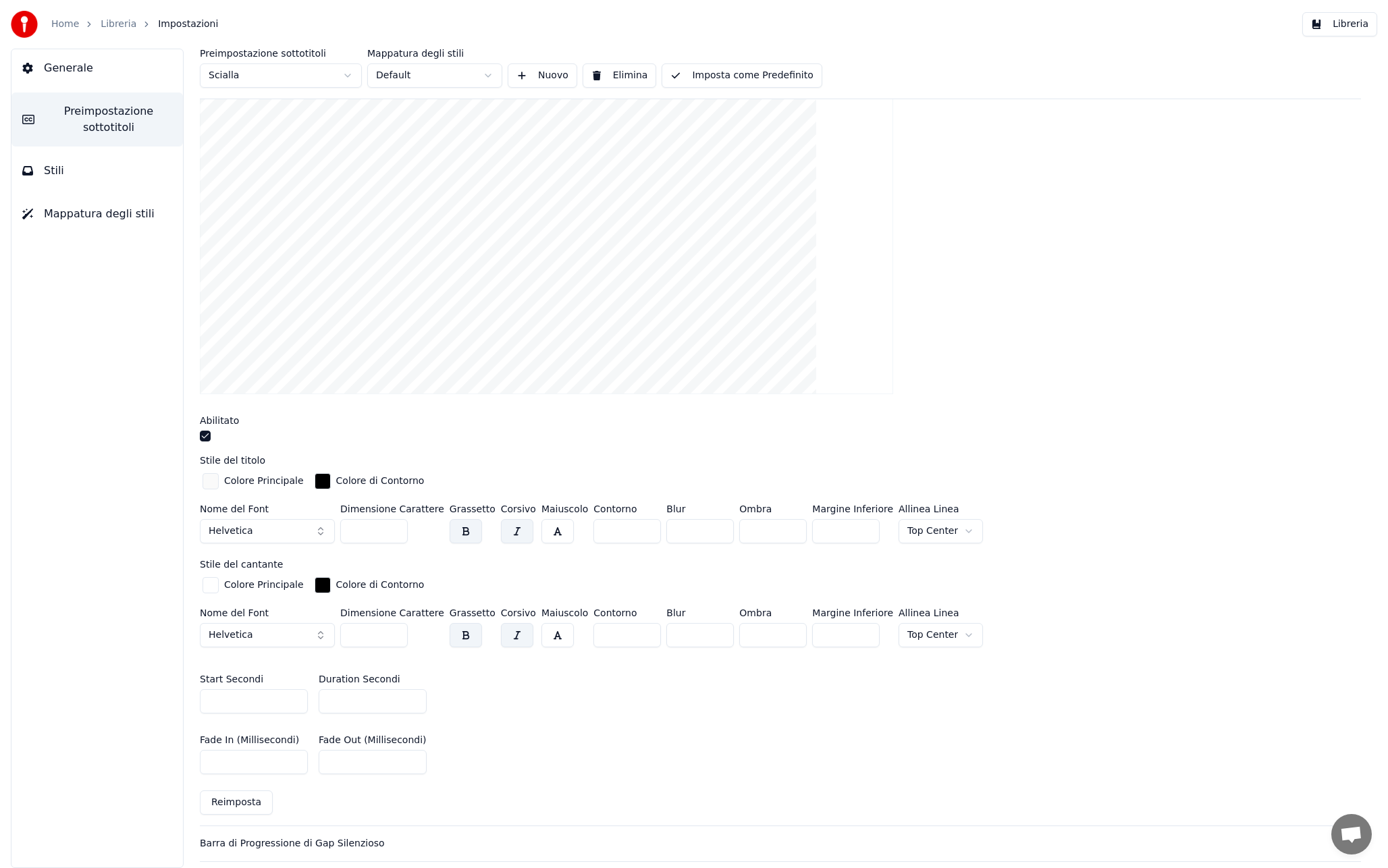
scroll to position [185, 0]
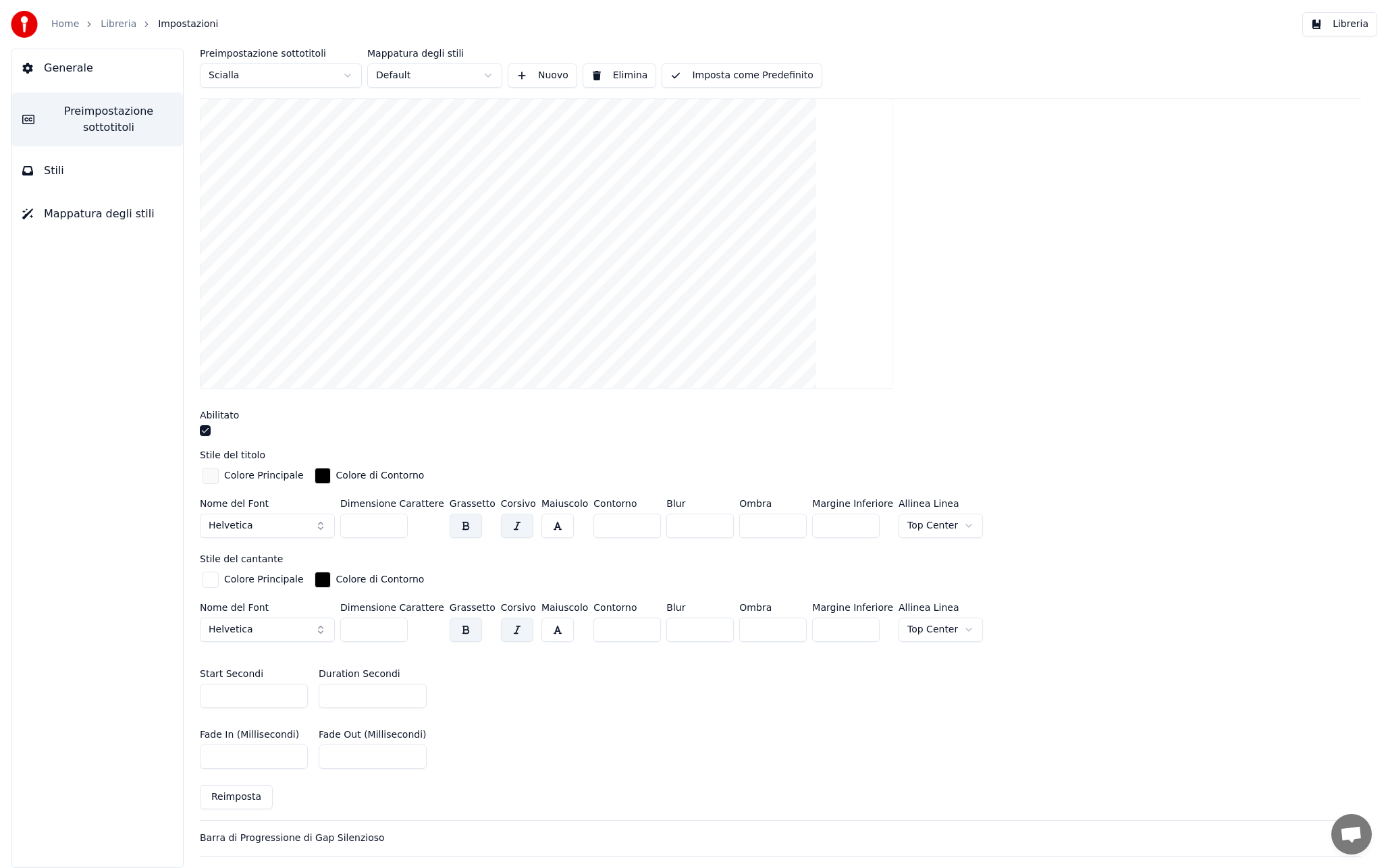
click at [459, 526] on button "button" at bounding box center [465, 526] width 32 height 25
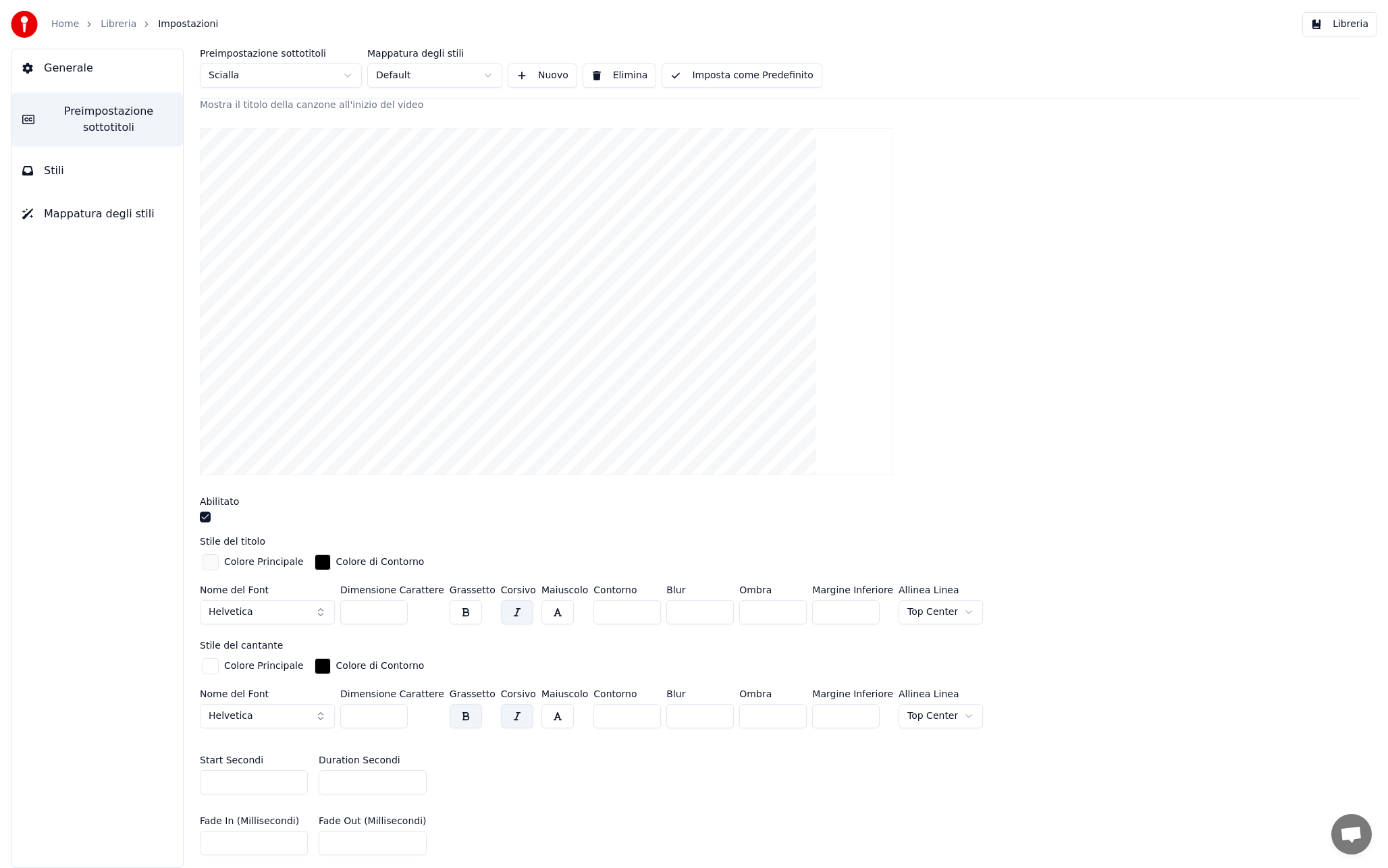
scroll to position [93, 0]
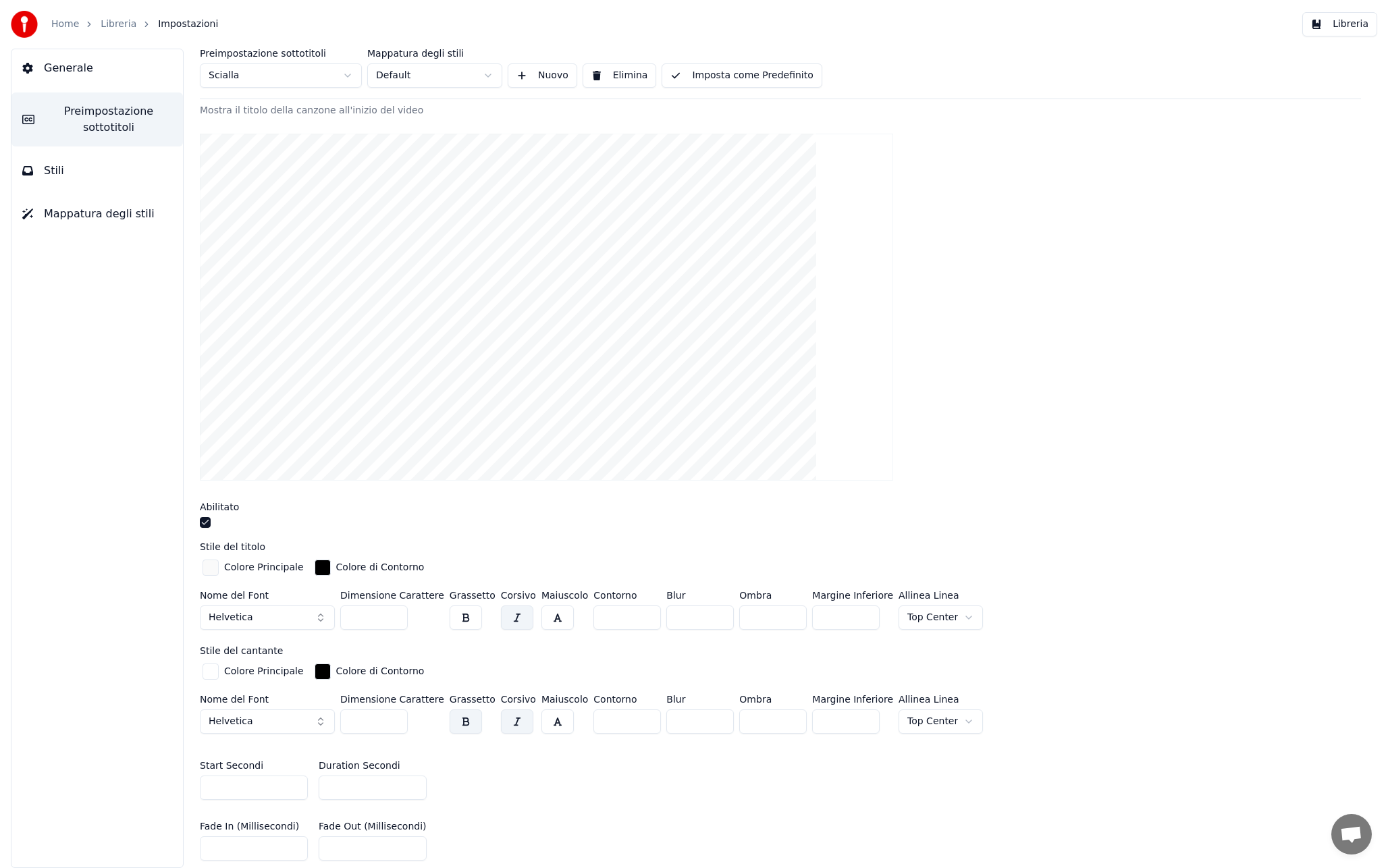
click at [458, 614] on button "button" at bounding box center [465, 618] width 32 height 25
click at [513, 625] on button "button" at bounding box center [517, 618] width 32 height 25
click at [513, 721] on button "button" at bounding box center [517, 722] width 32 height 25
click at [552, 619] on button "button" at bounding box center [557, 618] width 32 height 25
click at [553, 723] on button "button" at bounding box center [557, 722] width 32 height 25
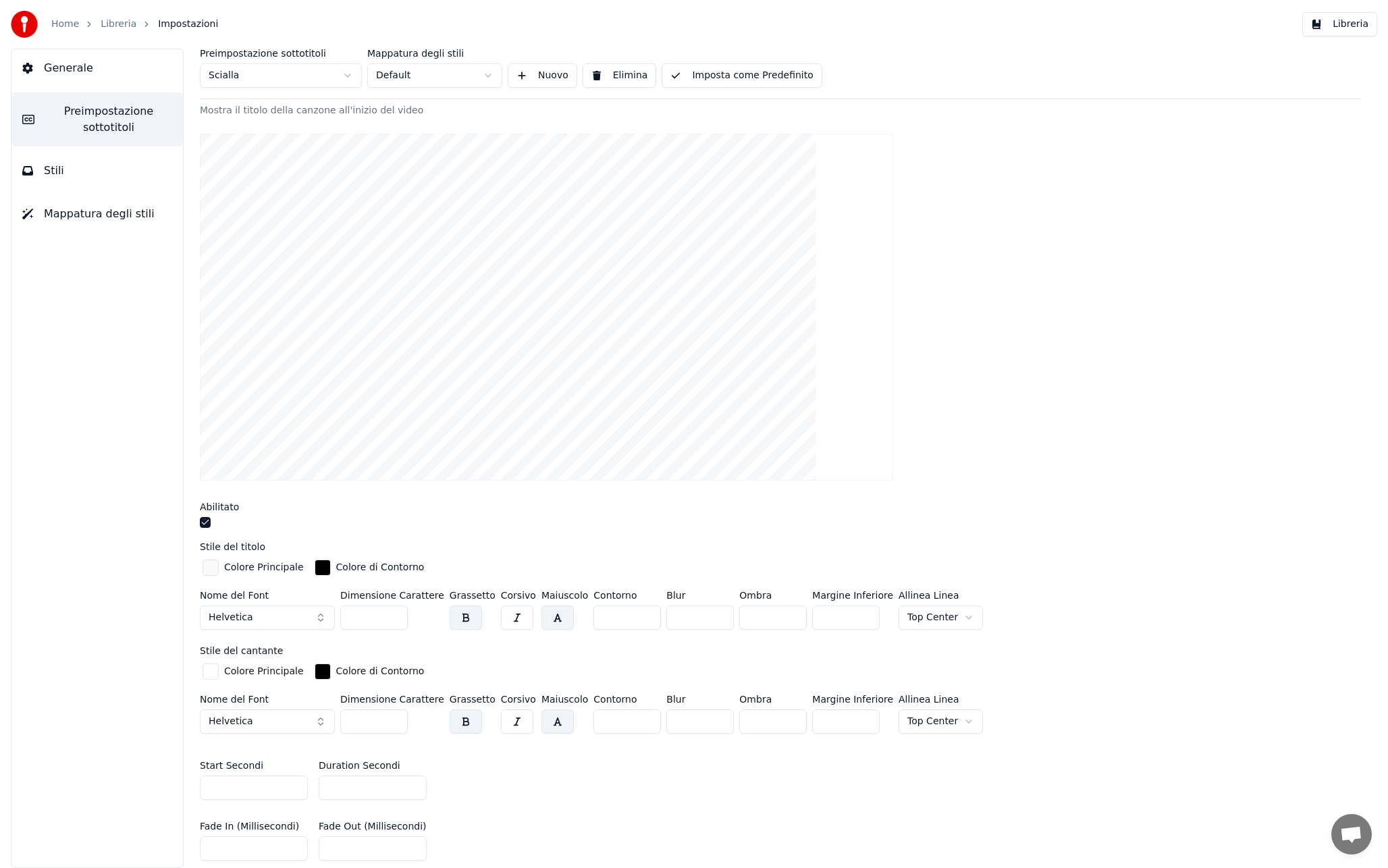
click at [554, 723] on button "button" at bounding box center [557, 722] width 32 height 25
click at [909, 618] on html "Home Libreria Impostazioni Libreria Generale Preimpostazione sottotitoli Stili …" at bounding box center [694, 434] width 1388 height 868
click at [908, 721] on html "Home Libreria Impostazioni Libreria Generale Preimpostazione sottotitoli Stili …" at bounding box center [694, 434] width 1388 height 868
click at [854, 612] on input "***" at bounding box center [846, 618] width 68 height 25
click at [854, 620] on input "***" at bounding box center [846, 618] width 68 height 25
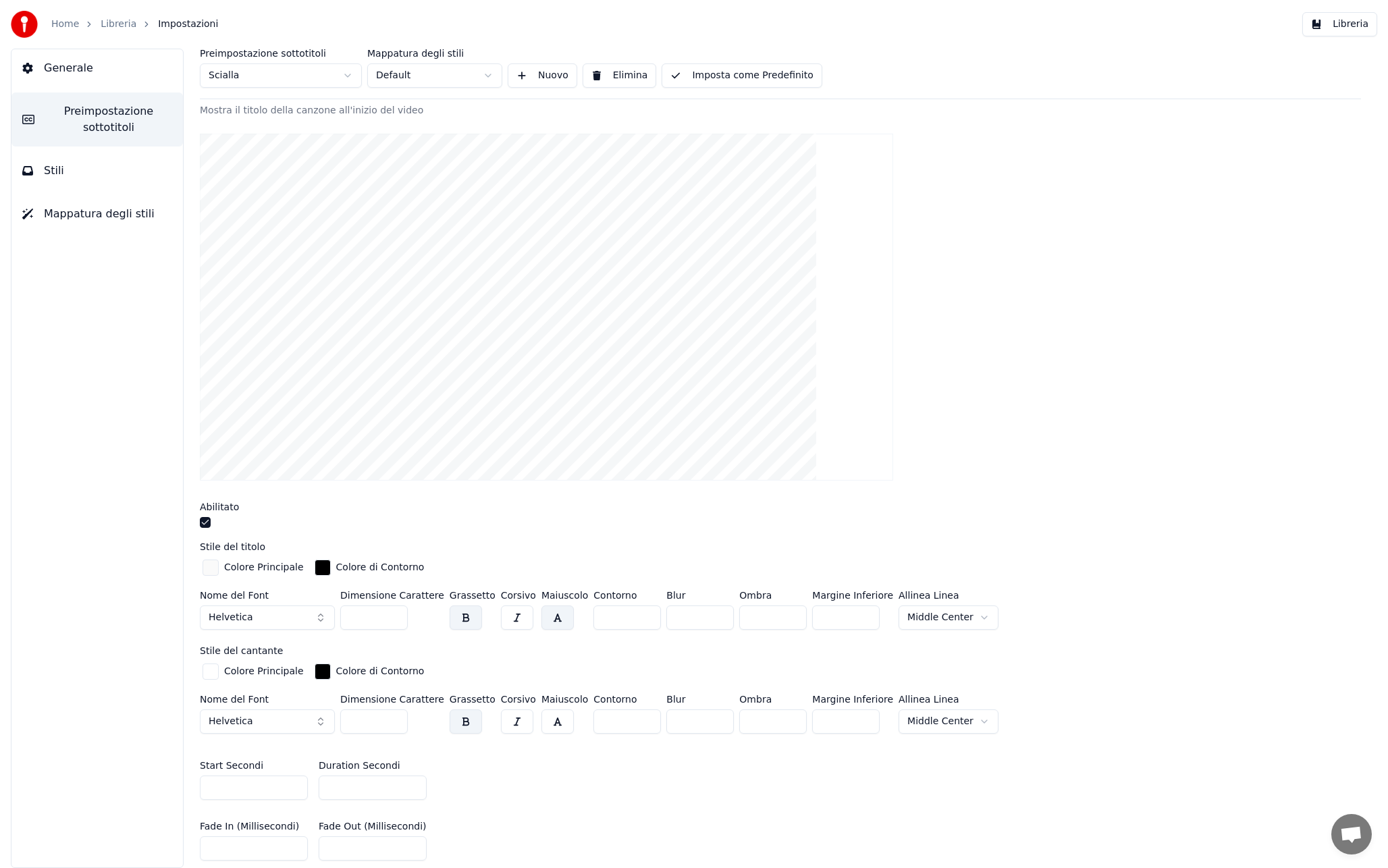
click at [854, 620] on input "***" at bounding box center [846, 618] width 68 height 25
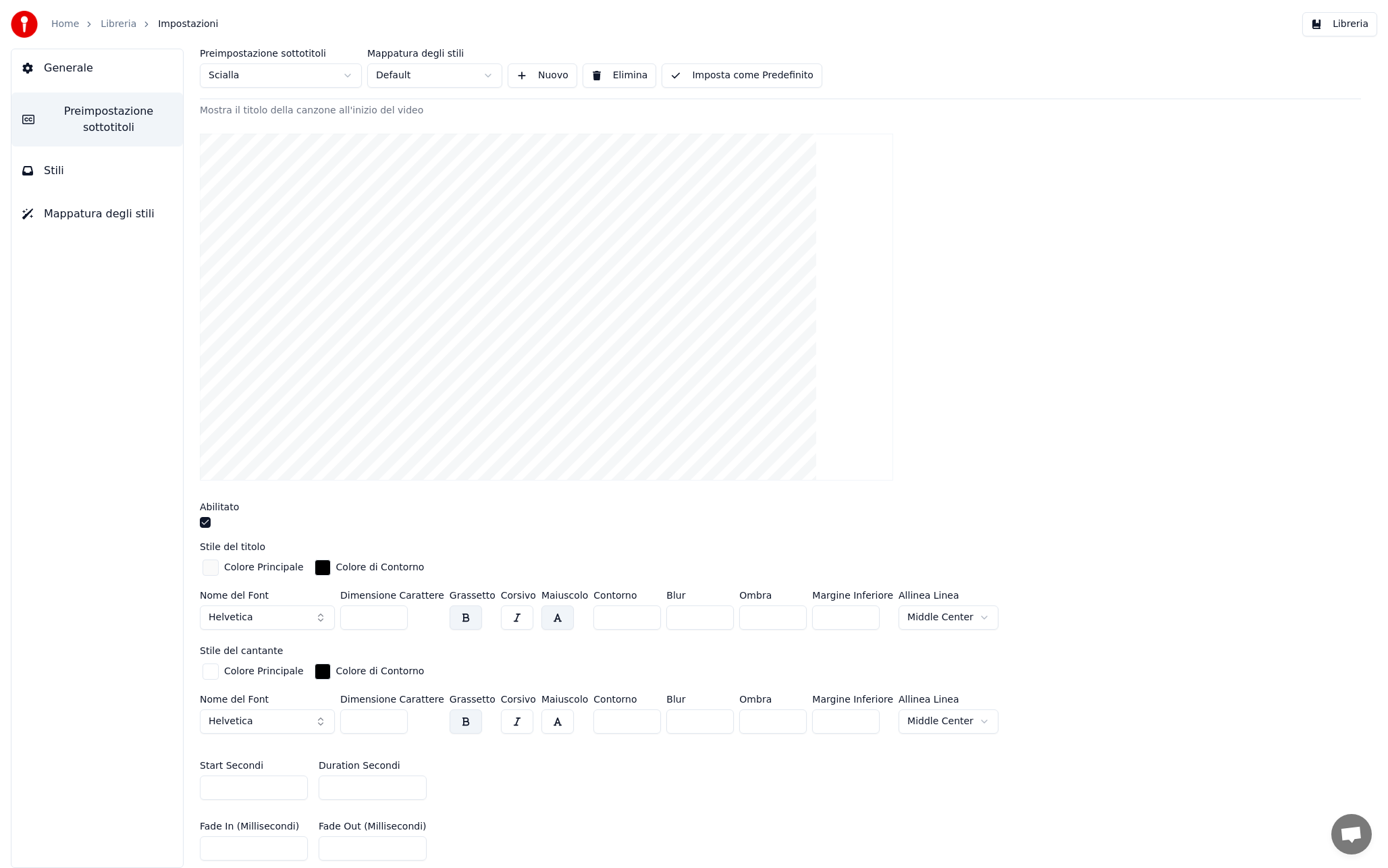
click at [854, 620] on input "***" at bounding box center [846, 618] width 68 height 25
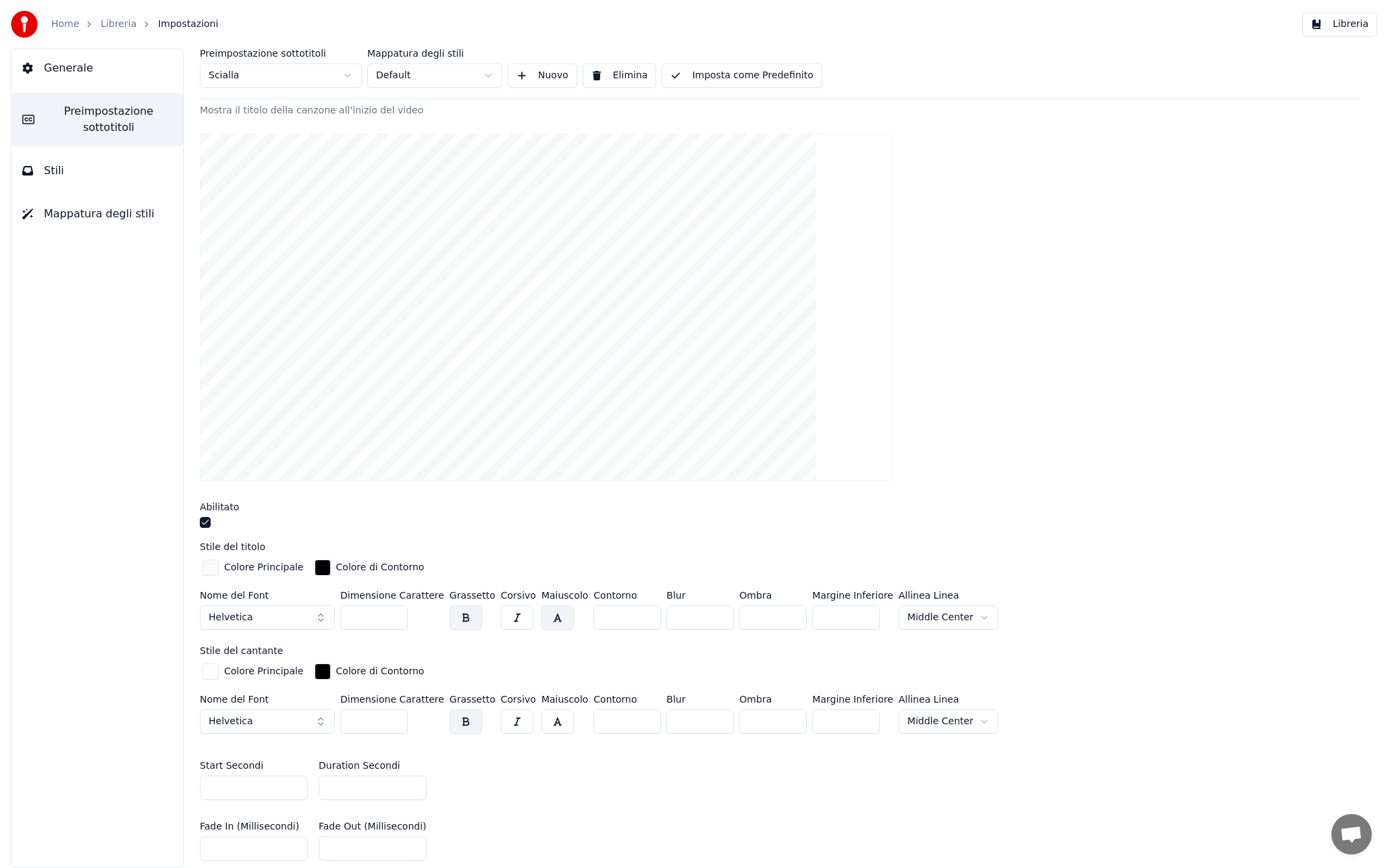
click at [854, 620] on input "***" at bounding box center [846, 618] width 68 height 25
click at [854, 620] on input "**" at bounding box center [846, 618] width 68 height 25
drag, startPoint x: 823, startPoint y: 612, endPoint x: 805, endPoint y: 616, distance: 18.4
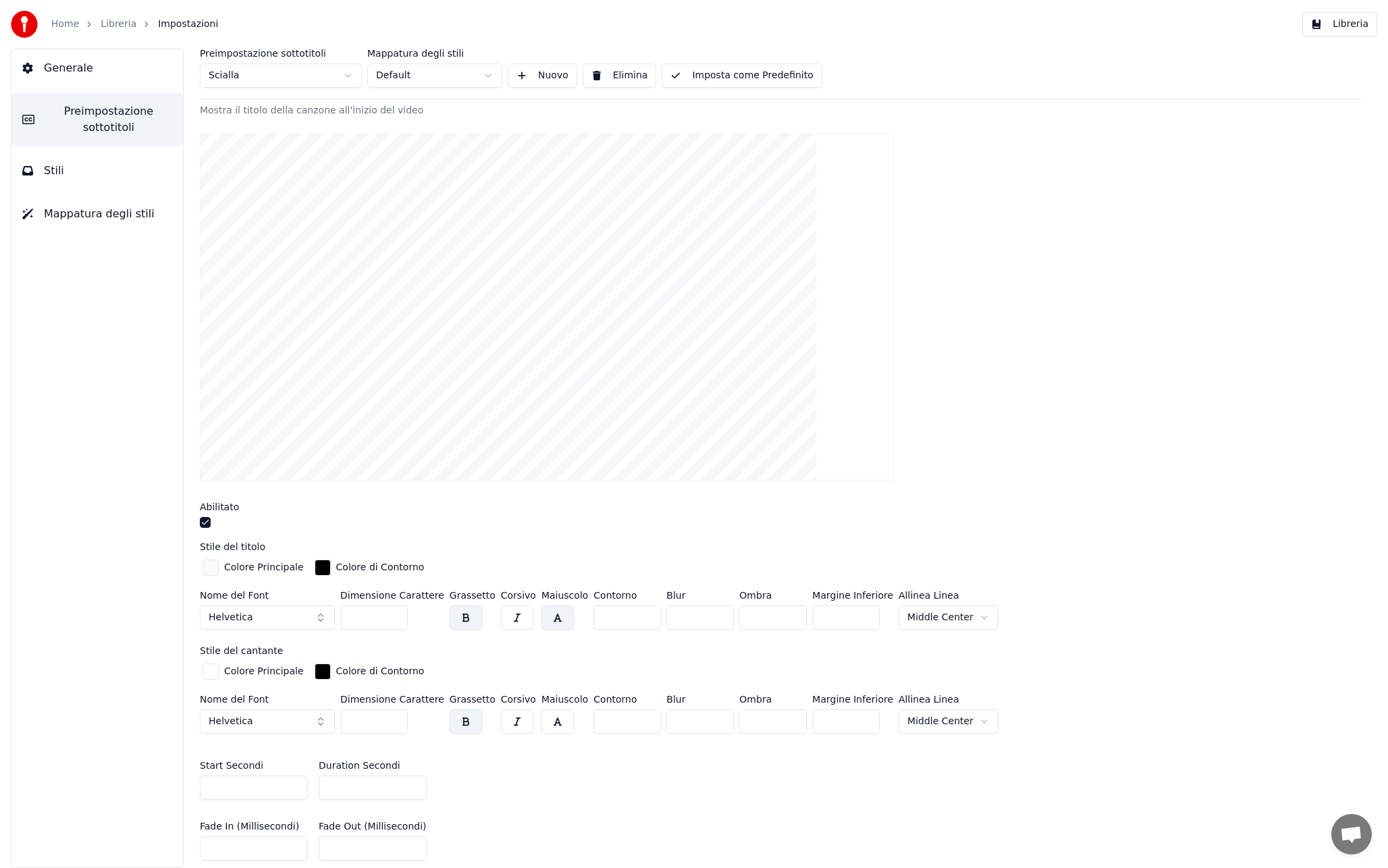
click at [812, 616] on input "**" at bounding box center [846, 618] width 68 height 25
click at [860, 655] on div "Stile del cantante Colore Principale Colore di Contorno Nome del Font Helvetica…" at bounding box center [780, 692] width 1161 height 93
drag, startPoint x: 832, startPoint y: 618, endPoint x: 803, endPoint y: 615, distance: 29.2
click at [812, 615] on input "*" at bounding box center [846, 618] width 68 height 25
click at [833, 655] on div "Stile del cantante Colore Principale Colore di Contorno Nome del Font Helvetica…" at bounding box center [780, 692] width 1161 height 93
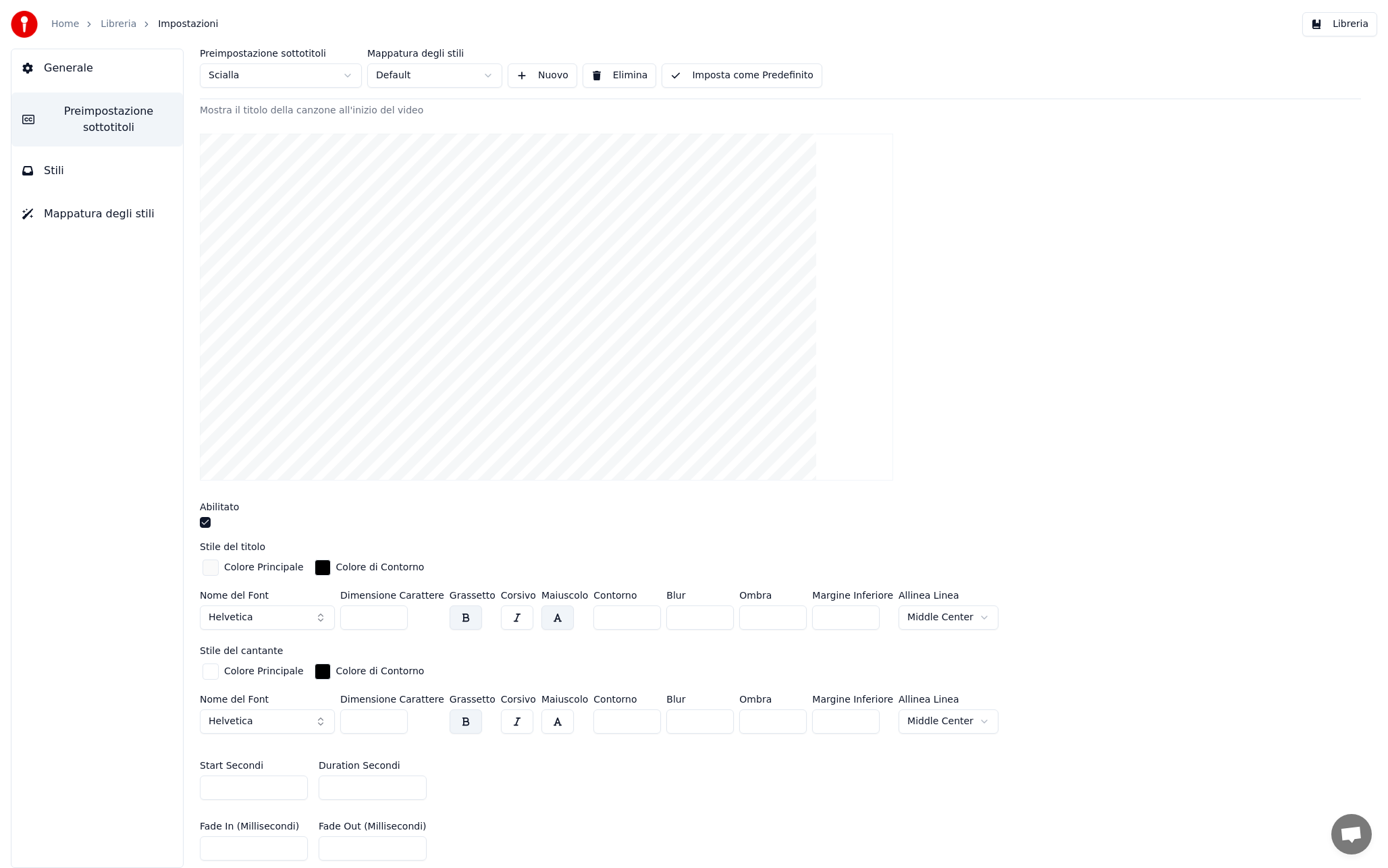
drag, startPoint x: 832, startPoint y: 620, endPoint x: 808, endPoint y: 619, distance: 24.0
click at [812, 619] on input "***" at bounding box center [846, 618] width 68 height 25
type input "***"
click at [927, 613] on html "Home Libreria Impostazioni Libreria Generale Preimpostazione sottotitoli Stili …" at bounding box center [694, 434] width 1388 height 868
click at [919, 716] on html "Home Libreria Impostazioni Libreria Generale Preimpostazione sottotitoli Stili …" at bounding box center [694, 434] width 1388 height 868
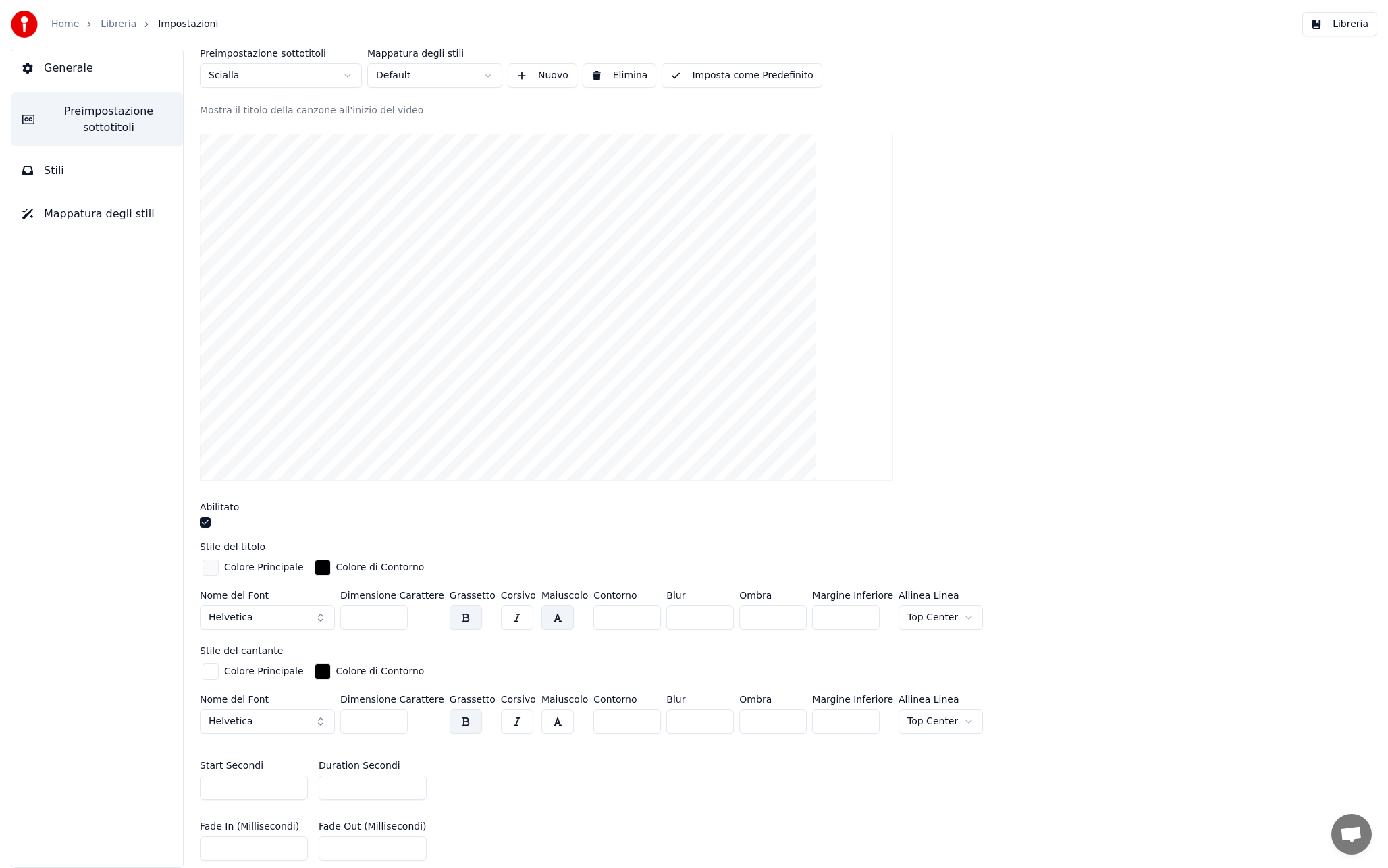
click at [917, 621] on html "Home Libreria Impostazioni Libreria Generale Preimpostazione sottotitoli Stili …" at bounding box center [694, 434] width 1388 height 868
drag, startPoint x: 1016, startPoint y: 646, endPoint x: 914, endPoint y: 732, distance: 133.4
click at [1009, 647] on html "Home Libreria Impostazioni Libreria Generale Preimpostazione sottotitoli Stili …" at bounding box center [694, 434] width 1388 height 868
click at [915, 722] on html "Home Libreria Impostazioni Libreria Generale Preimpostazione sottotitoli Stili …" at bounding box center [694, 434] width 1388 height 868
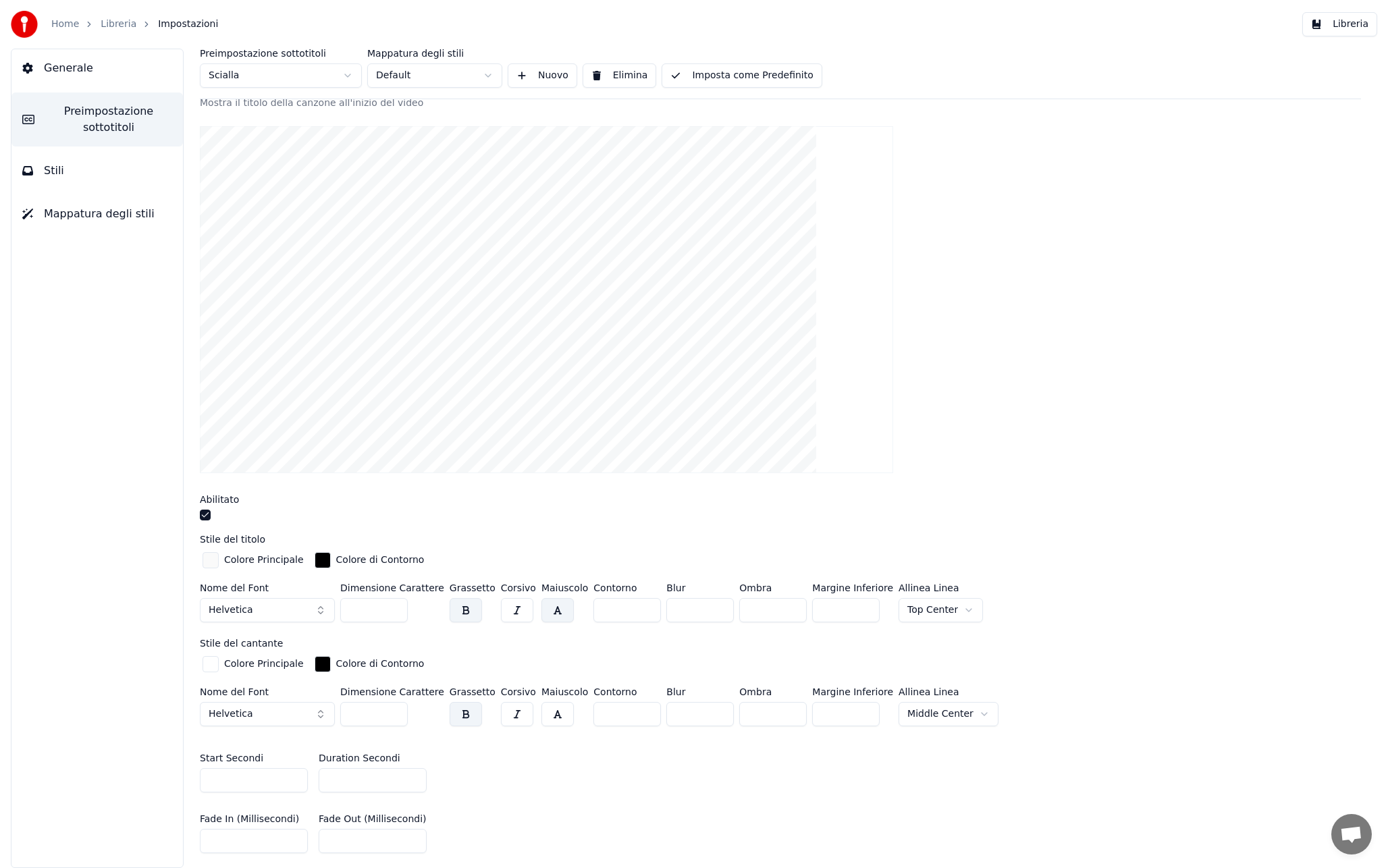
scroll to position [103, 0]
click at [932, 401] on div at bounding box center [780, 296] width 1161 height 368
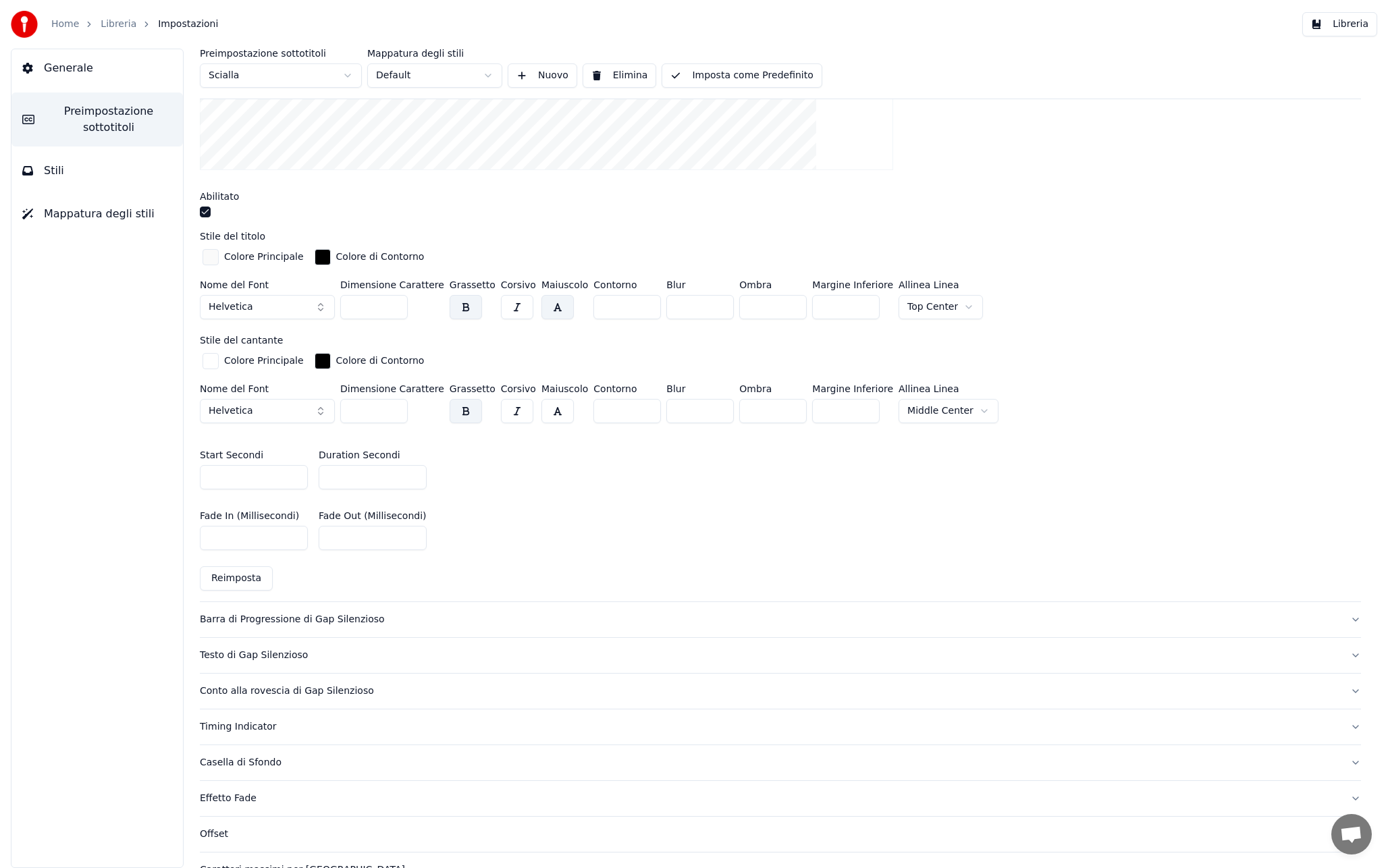
scroll to position [410, 0]
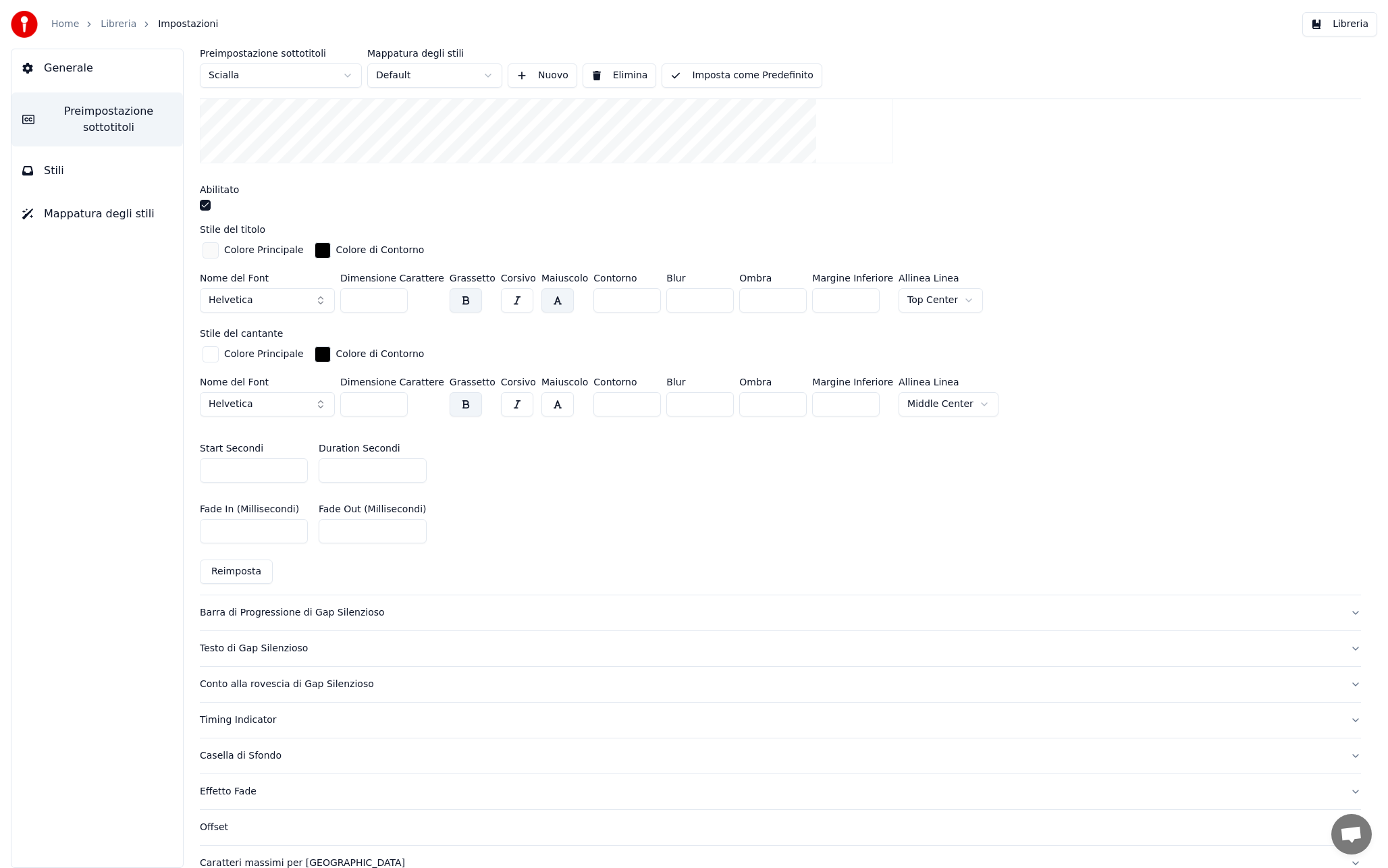
click at [420, 607] on div "Barra di Progressione di Gap Silenzioso" at bounding box center [769, 613] width 1139 height 14
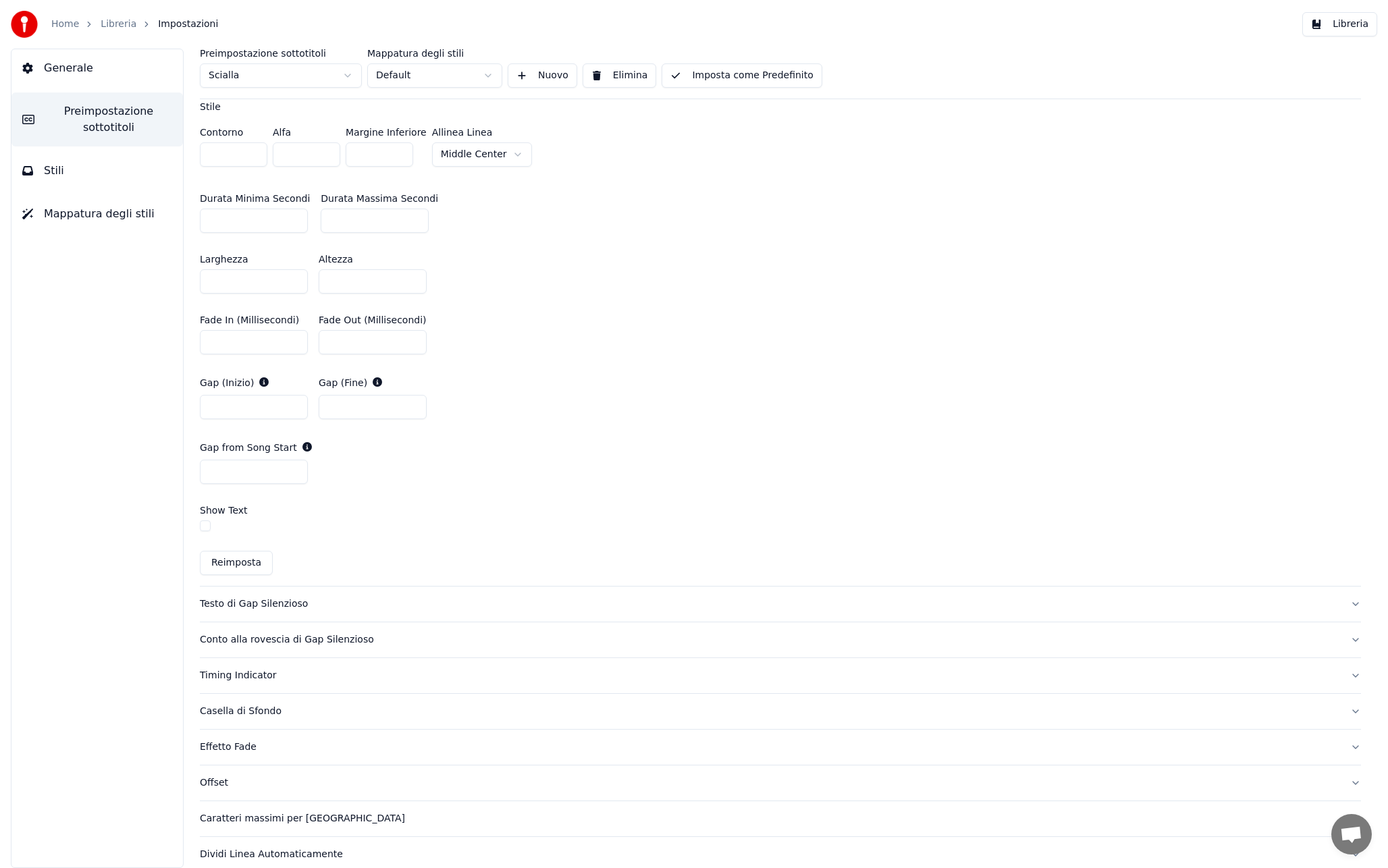
scroll to position [629, 0]
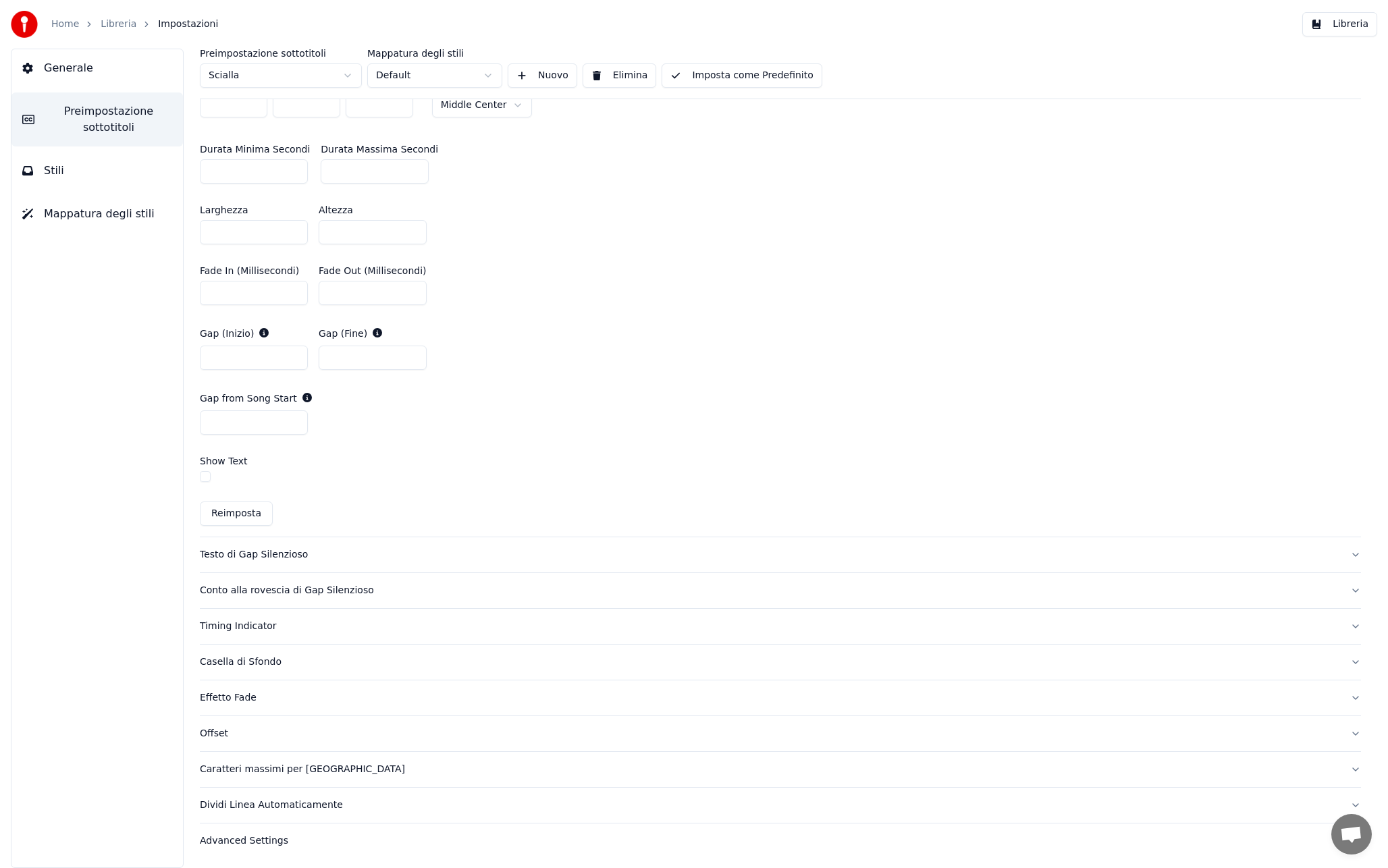
click at [350, 552] on div "Testo di Gap Silenzioso" at bounding box center [769, 554] width 1139 height 14
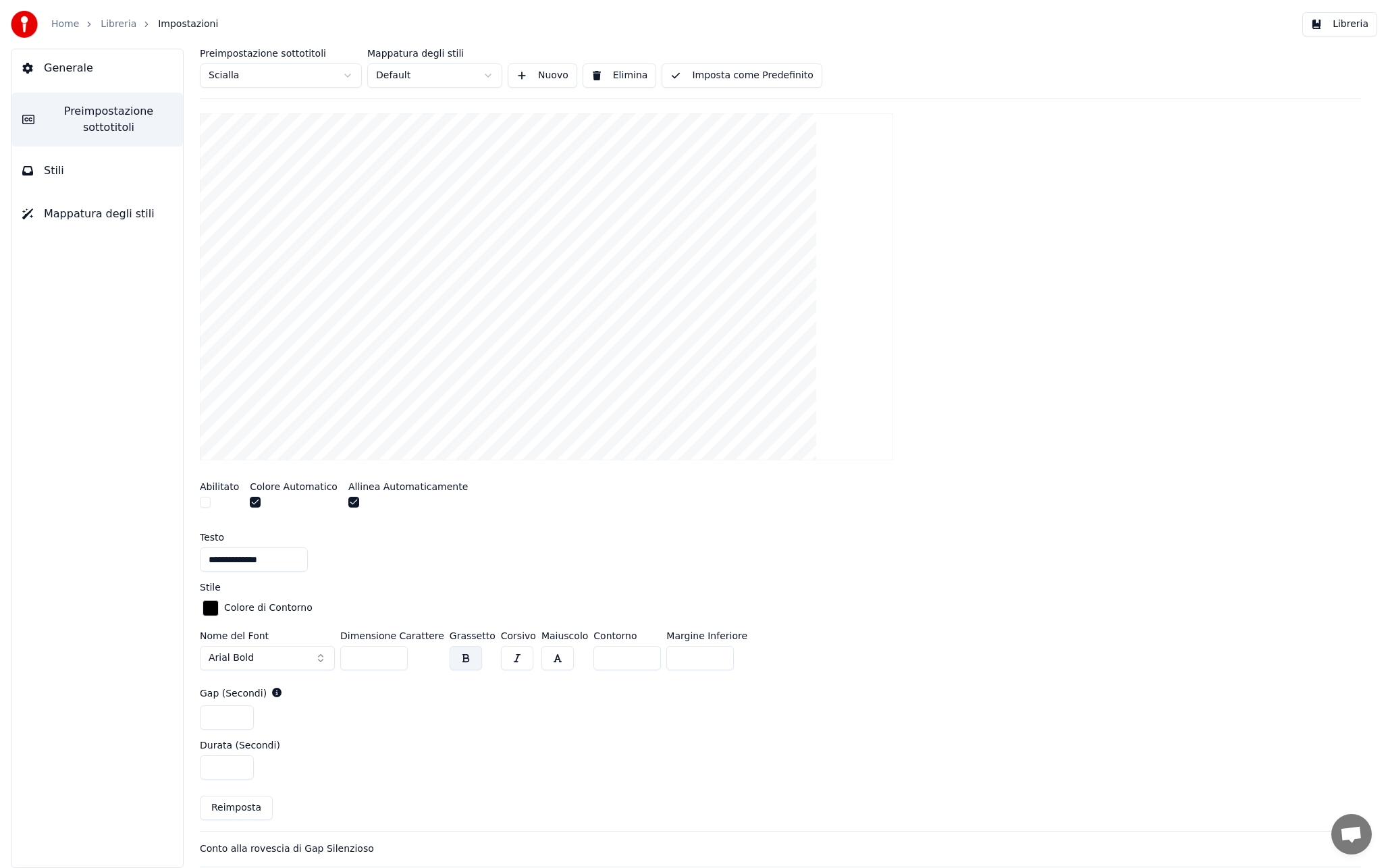
scroll to position [195, 0]
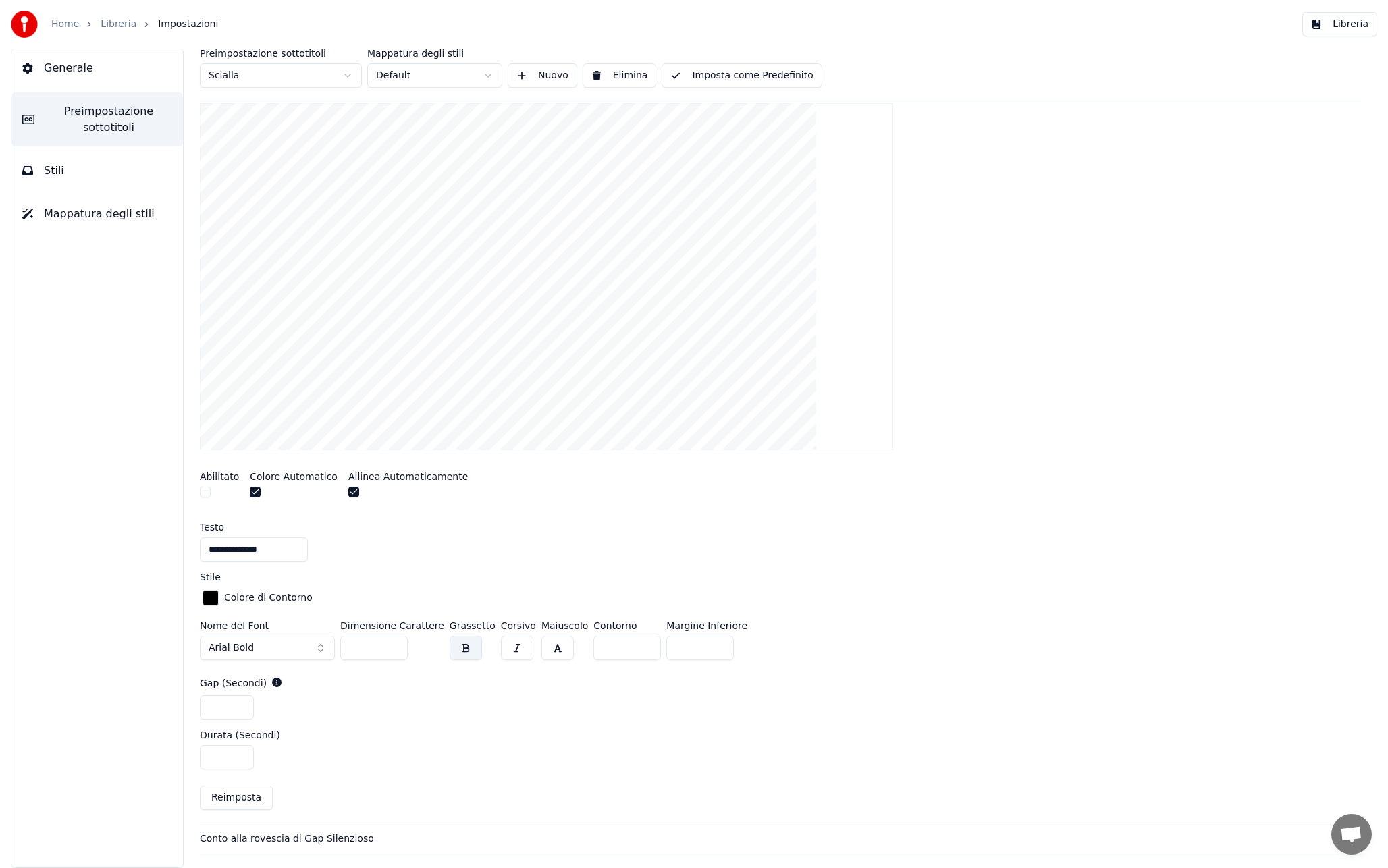
click at [201, 495] on button "button" at bounding box center [205, 492] width 11 height 11
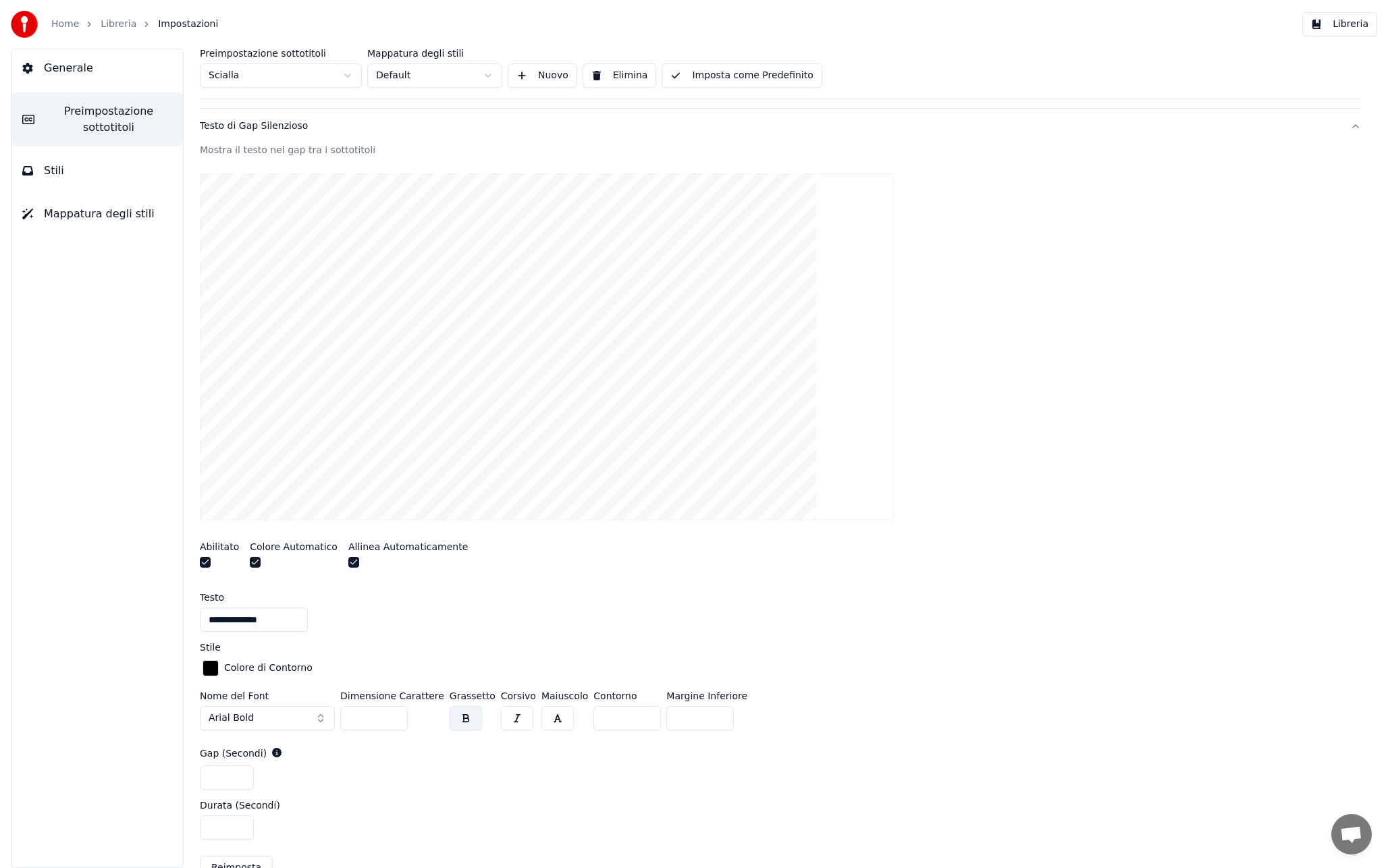
scroll to position [122, 0]
click at [202, 563] on button "button" at bounding box center [205, 564] width 11 height 11
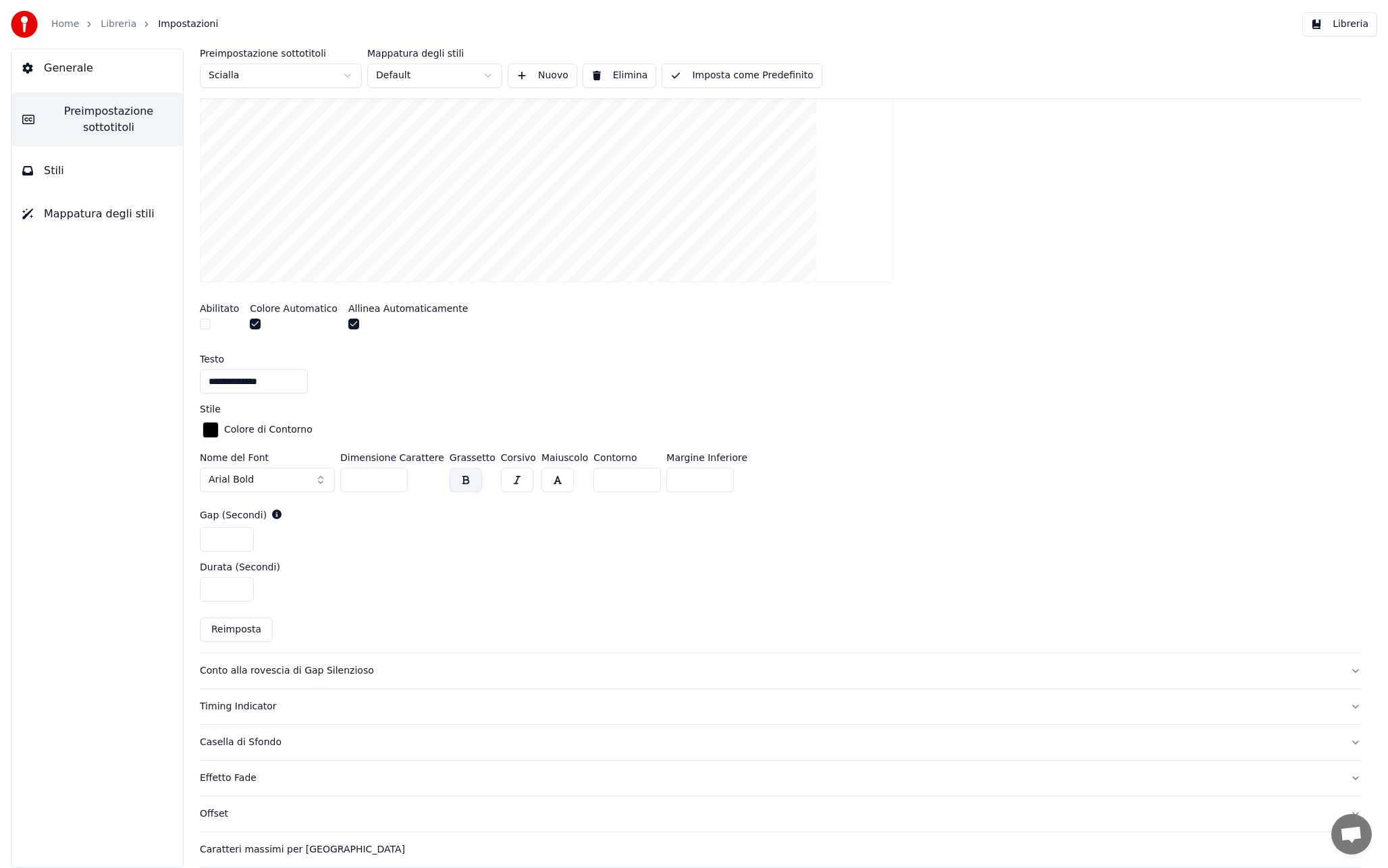
scroll to position [425, 0]
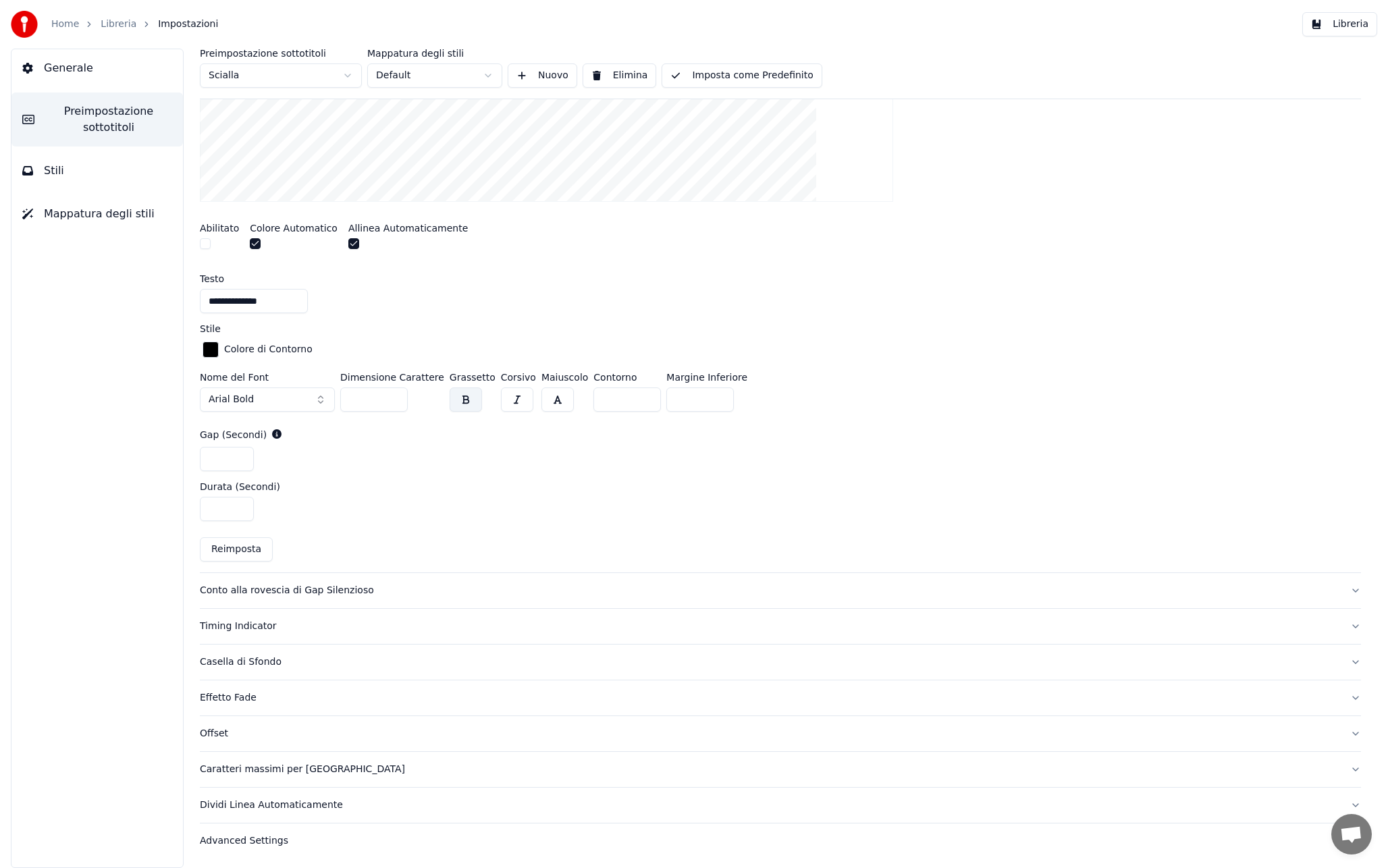
click at [394, 584] on div "Conto alla rovescia di Gap Silenzioso" at bounding box center [769, 590] width 1139 height 14
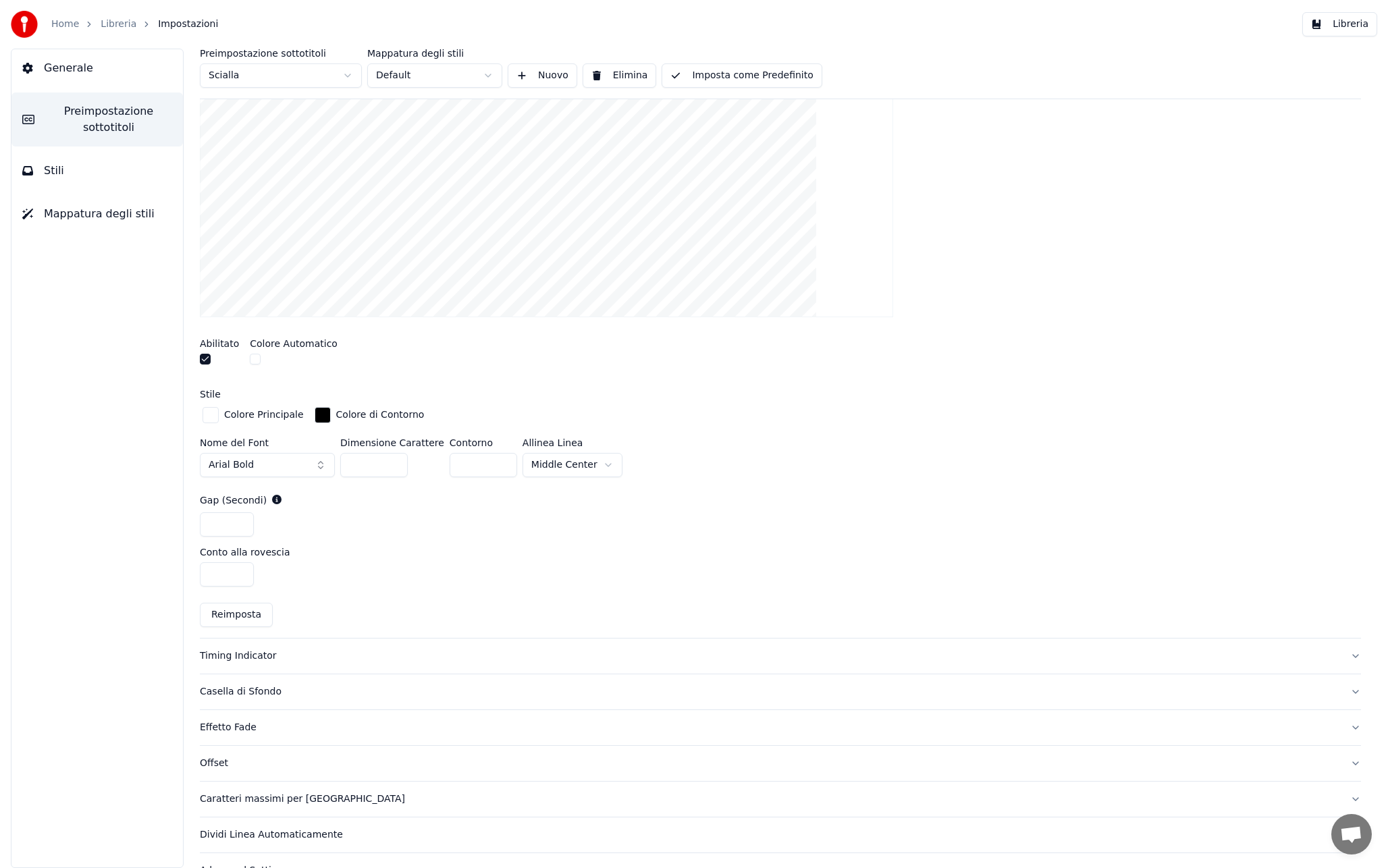
scroll to position [394, 0]
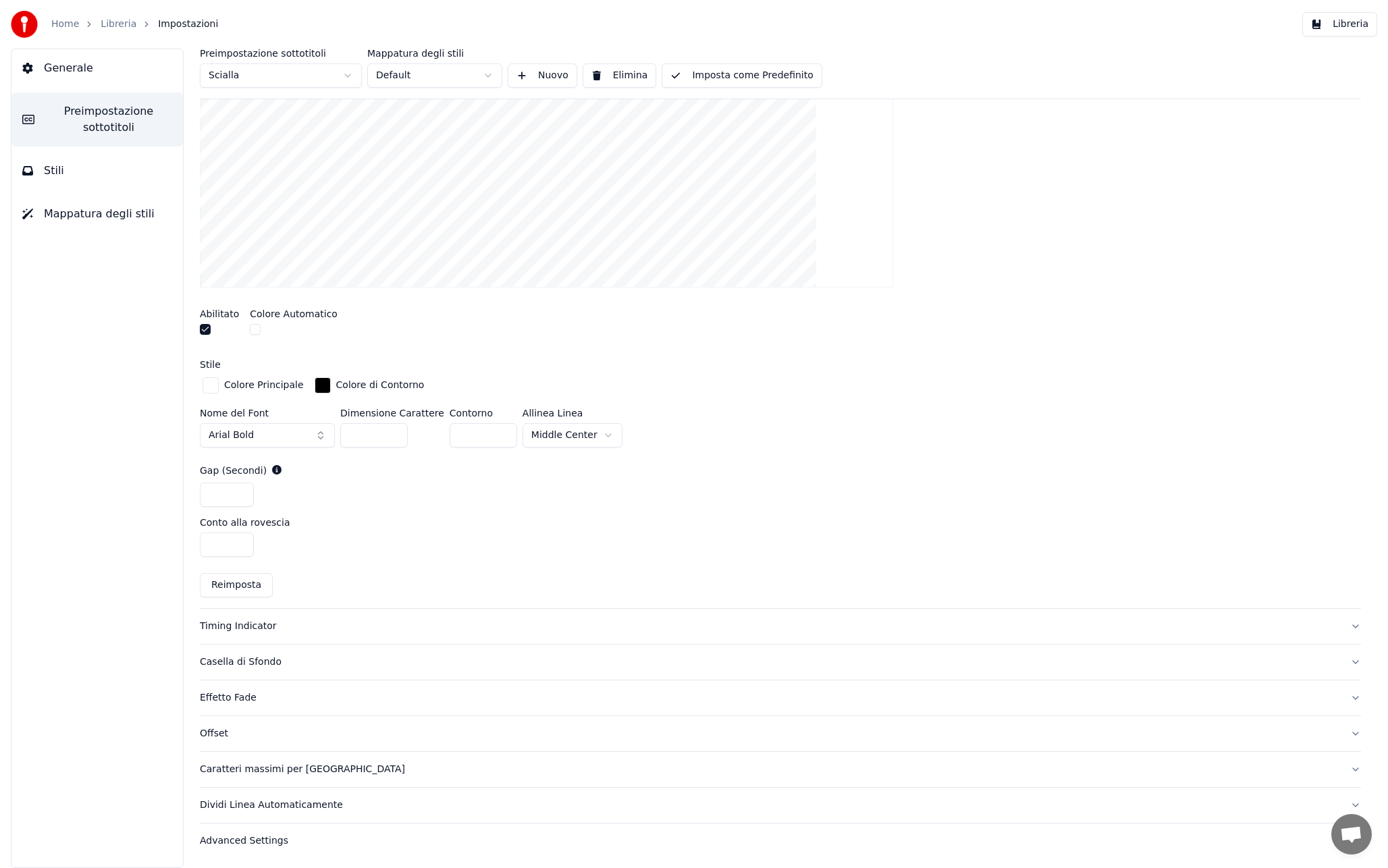
click at [323, 617] on button "Timing Indicator" at bounding box center [780, 626] width 1161 height 35
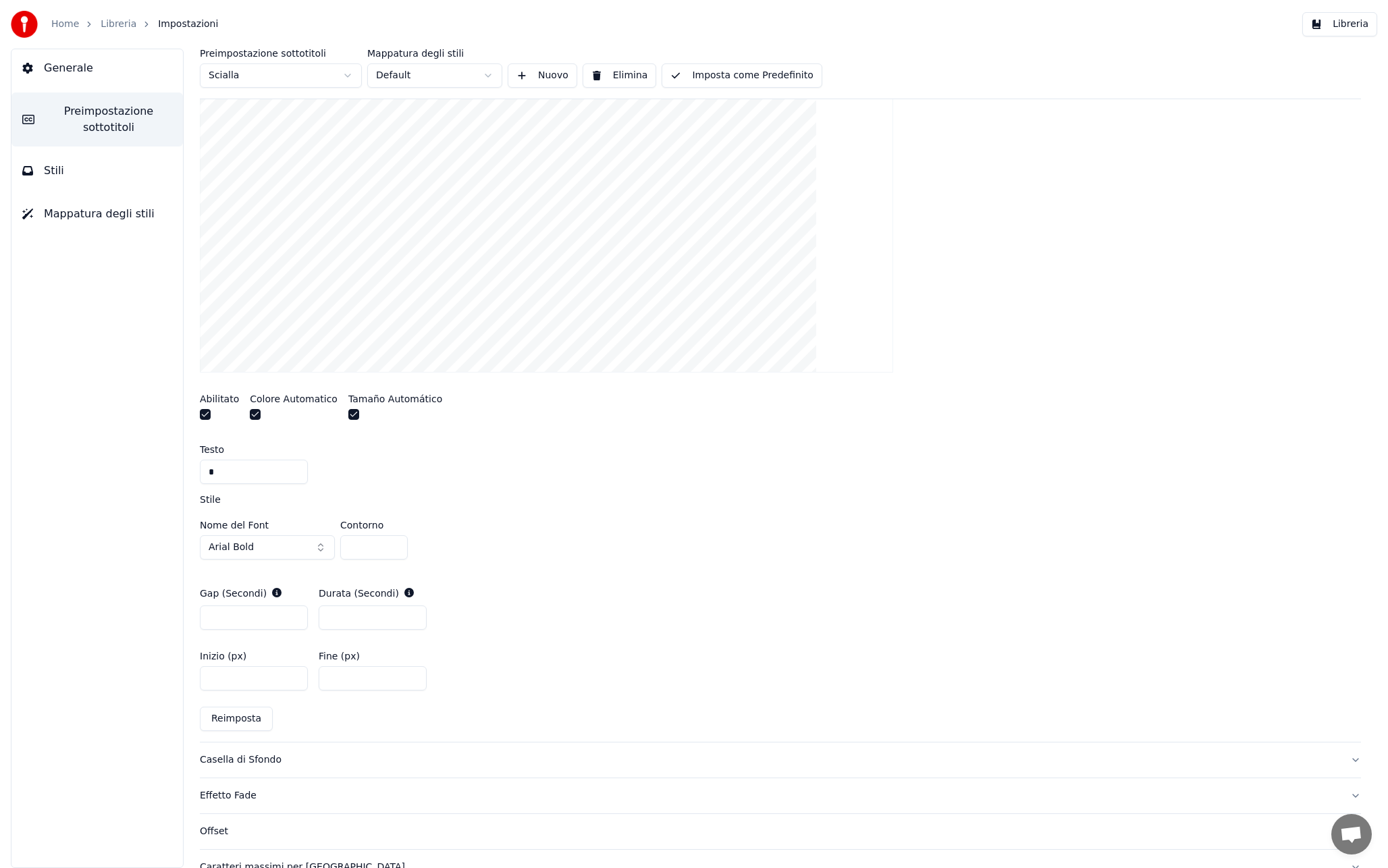
scroll to position [354, 0]
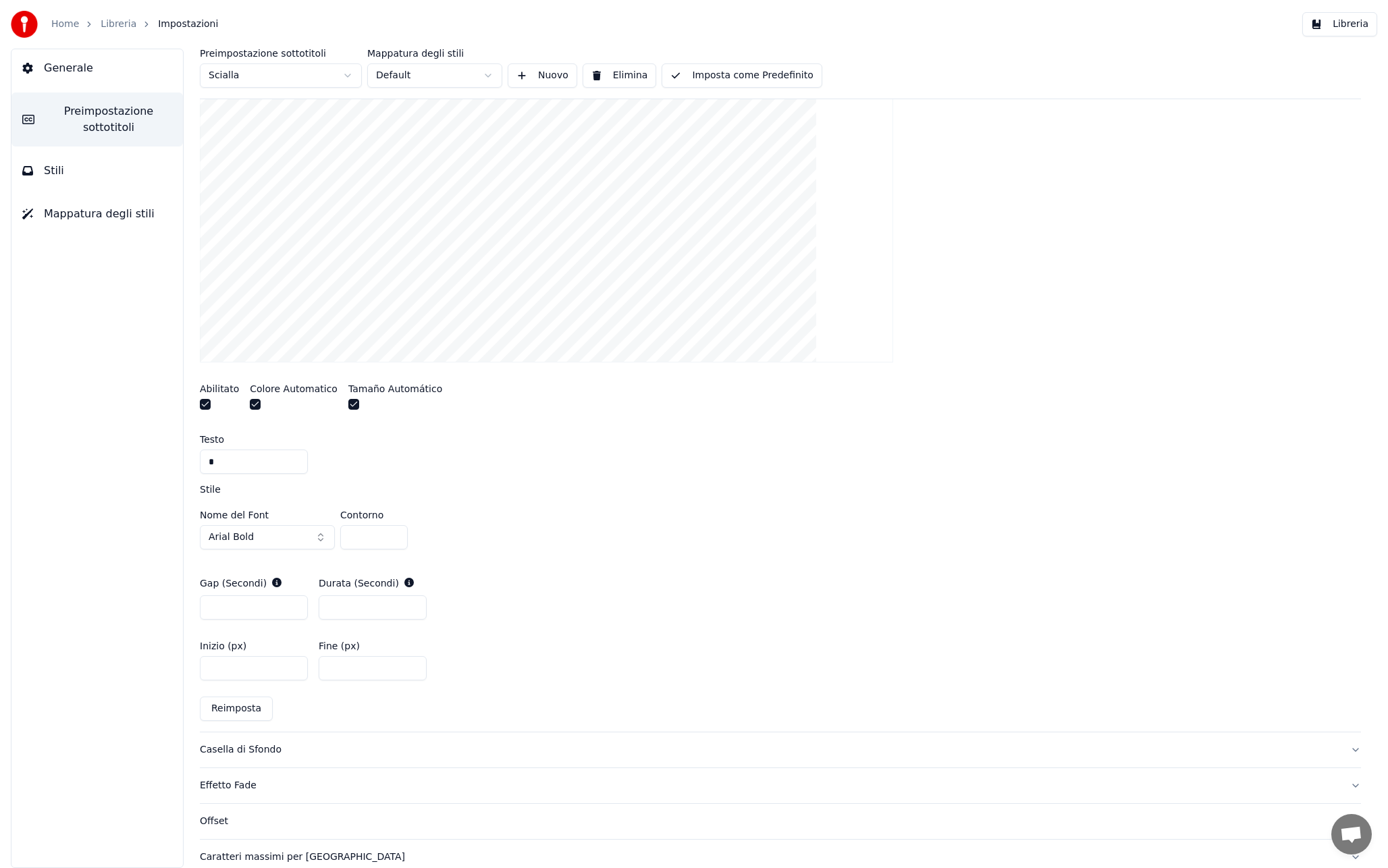
drag, startPoint x: 242, startPoint y: 459, endPoint x: 179, endPoint y: 459, distance: 63.0
click at [179, 459] on div "Preimpostazione sottotitoli Scialla Mappatura degli stili Default Nuovo Elimina…" at bounding box center [780, 458] width 1215 height 819
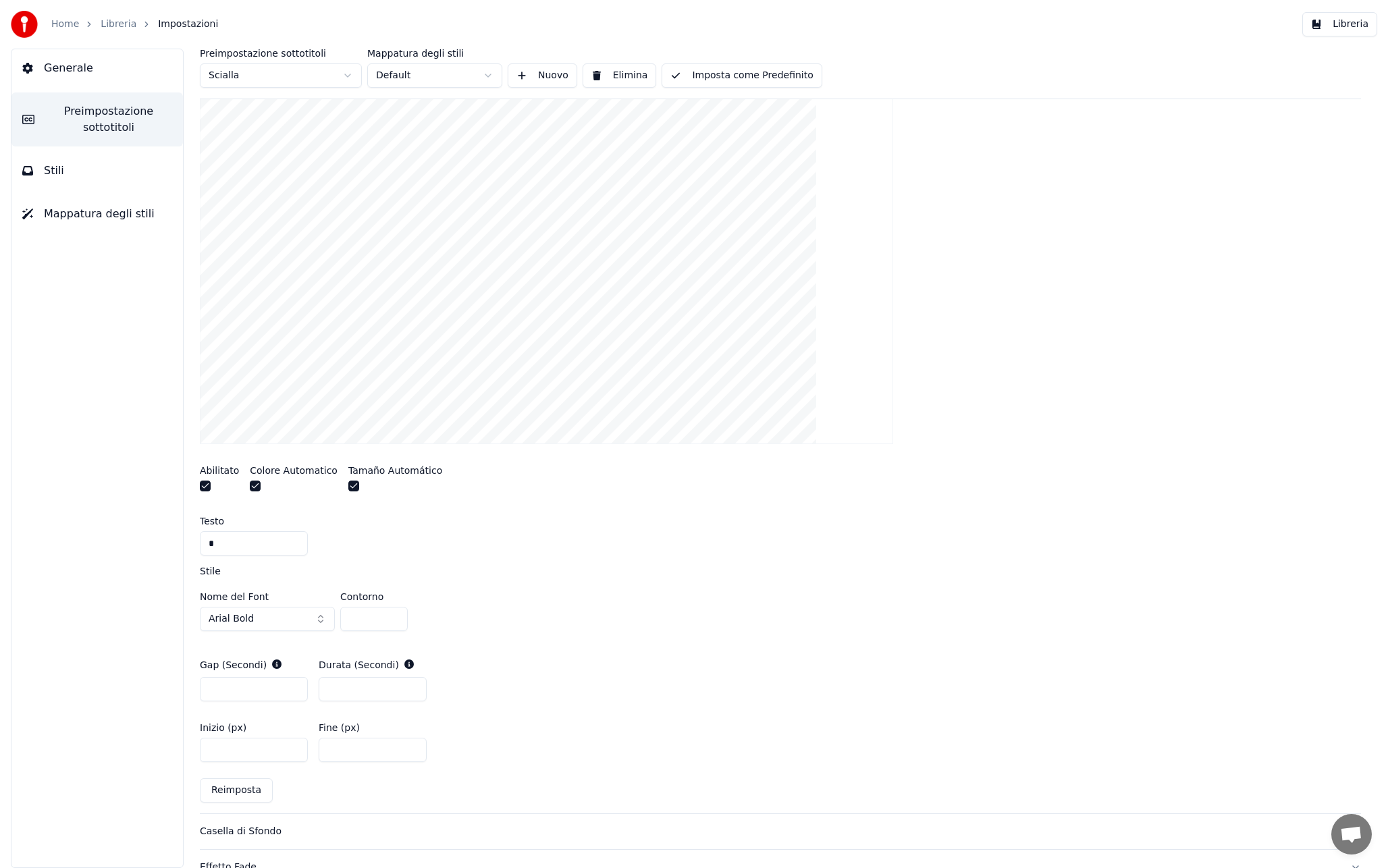
scroll to position [247, 0]
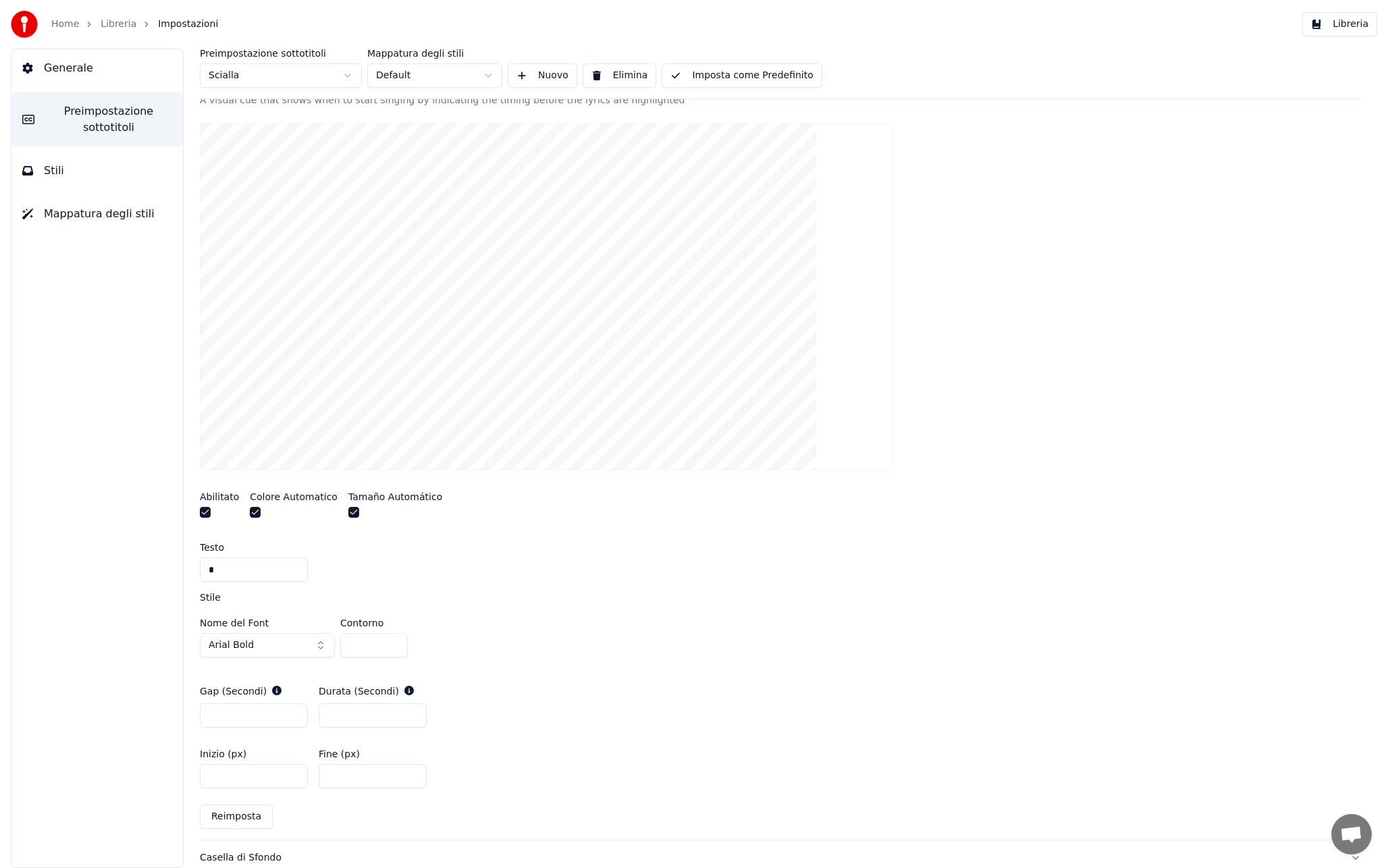
click at [633, 564] on div "*" at bounding box center [780, 570] width 1161 height 25
drag, startPoint x: 237, startPoint y: 565, endPoint x: 182, endPoint y: 564, distance: 55.0
click at [182, 564] on div "Preimpostazione sottotitoli Scialla Mappatura degli stili Default Nuovo Elimina…" at bounding box center [780, 458] width 1215 height 819
type input "*"
click at [601, 563] on div "*" at bounding box center [780, 570] width 1161 height 25
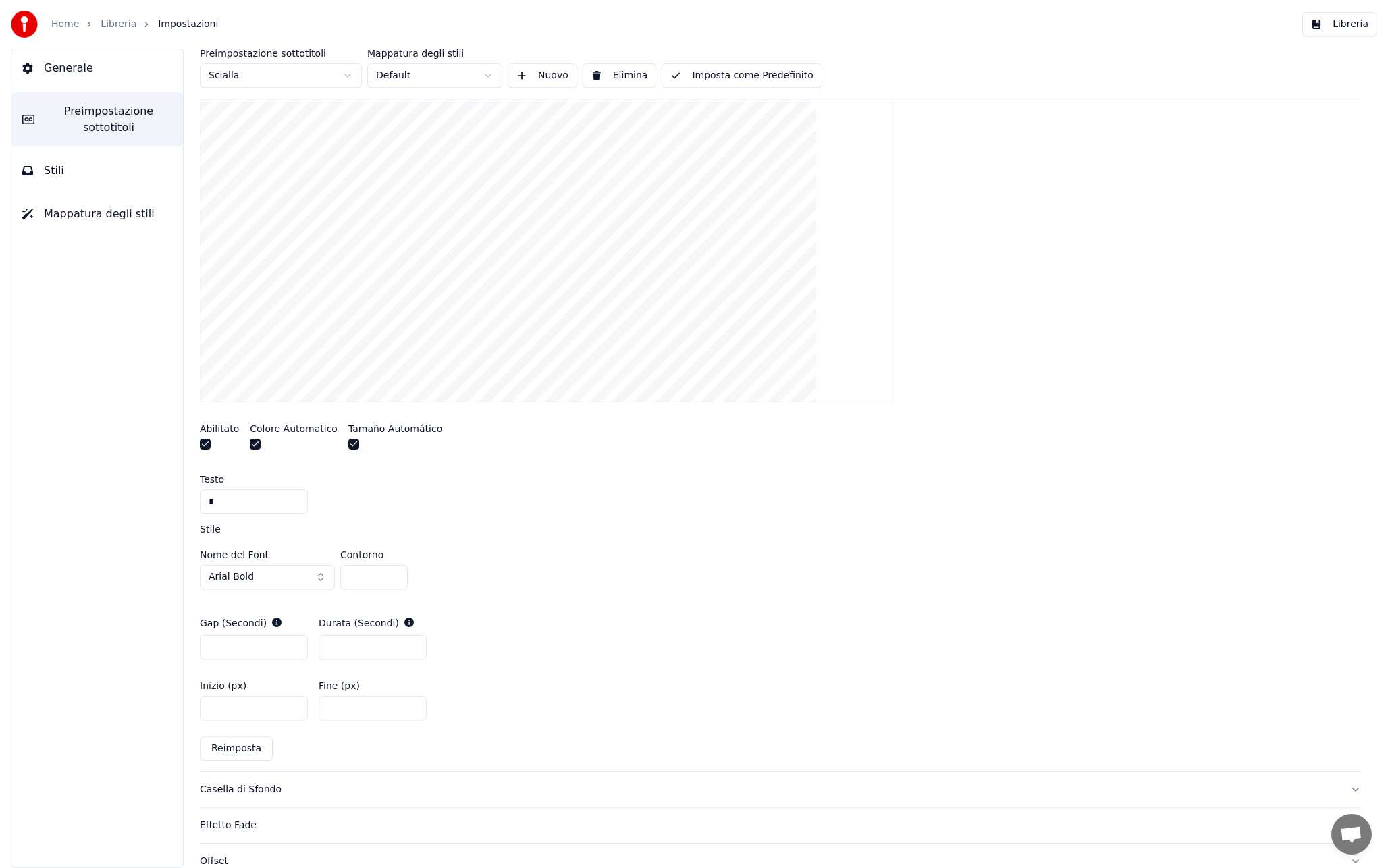
scroll to position [318, 0]
click at [202, 445] on button "button" at bounding box center [205, 440] width 11 height 11
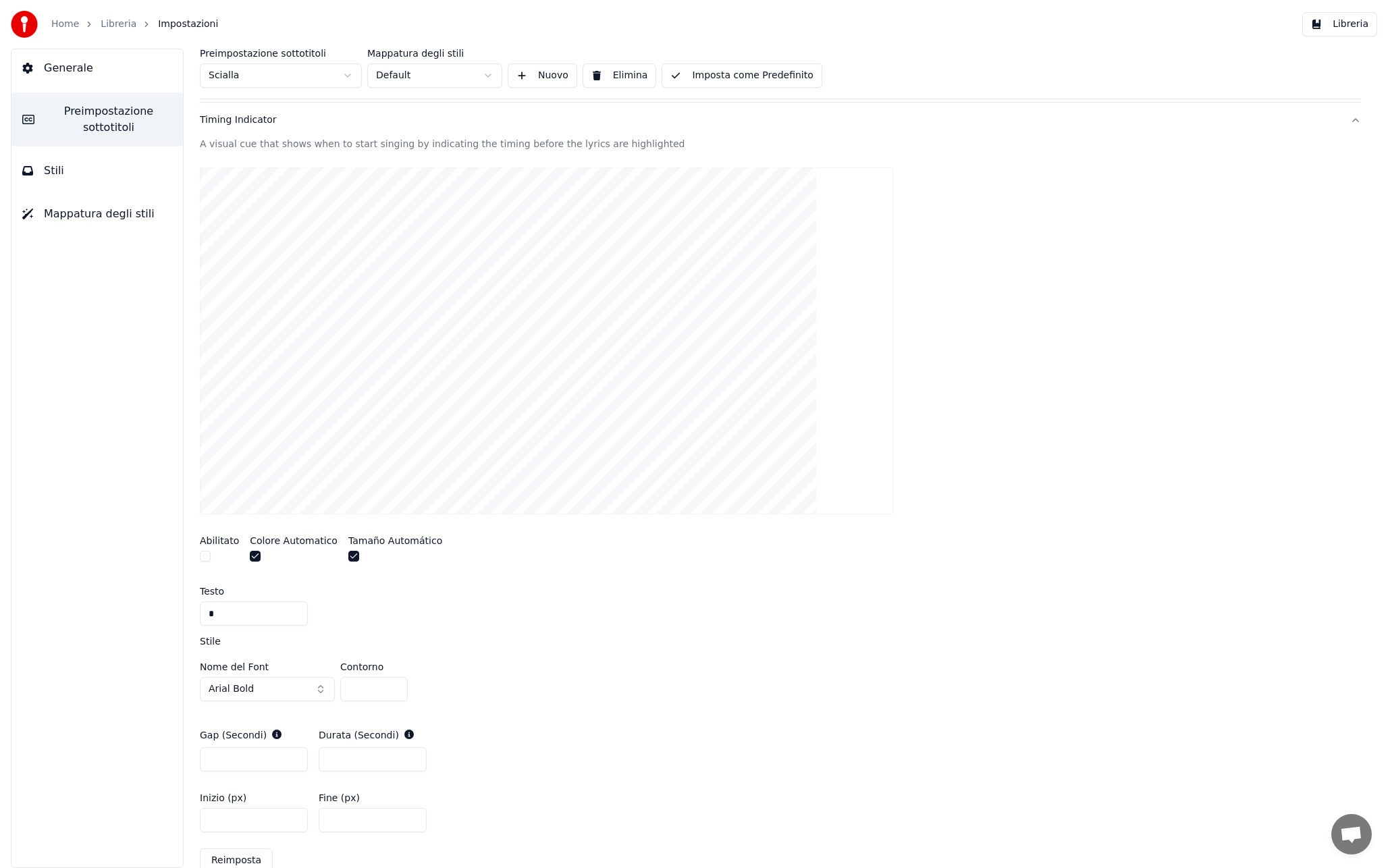
scroll to position [204, 0]
click at [202, 555] on button "button" at bounding box center [205, 554] width 11 height 11
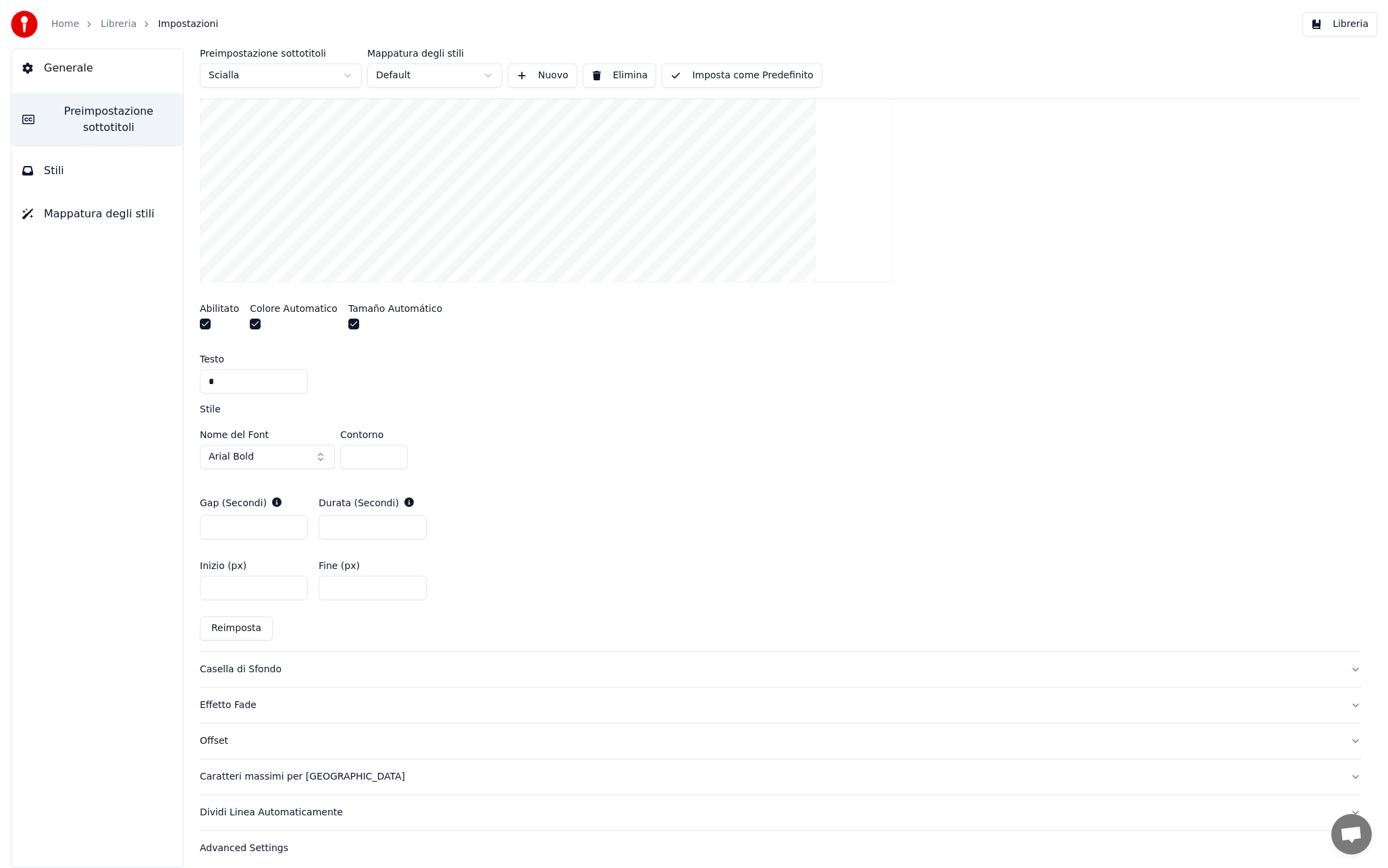
scroll to position [443, 0]
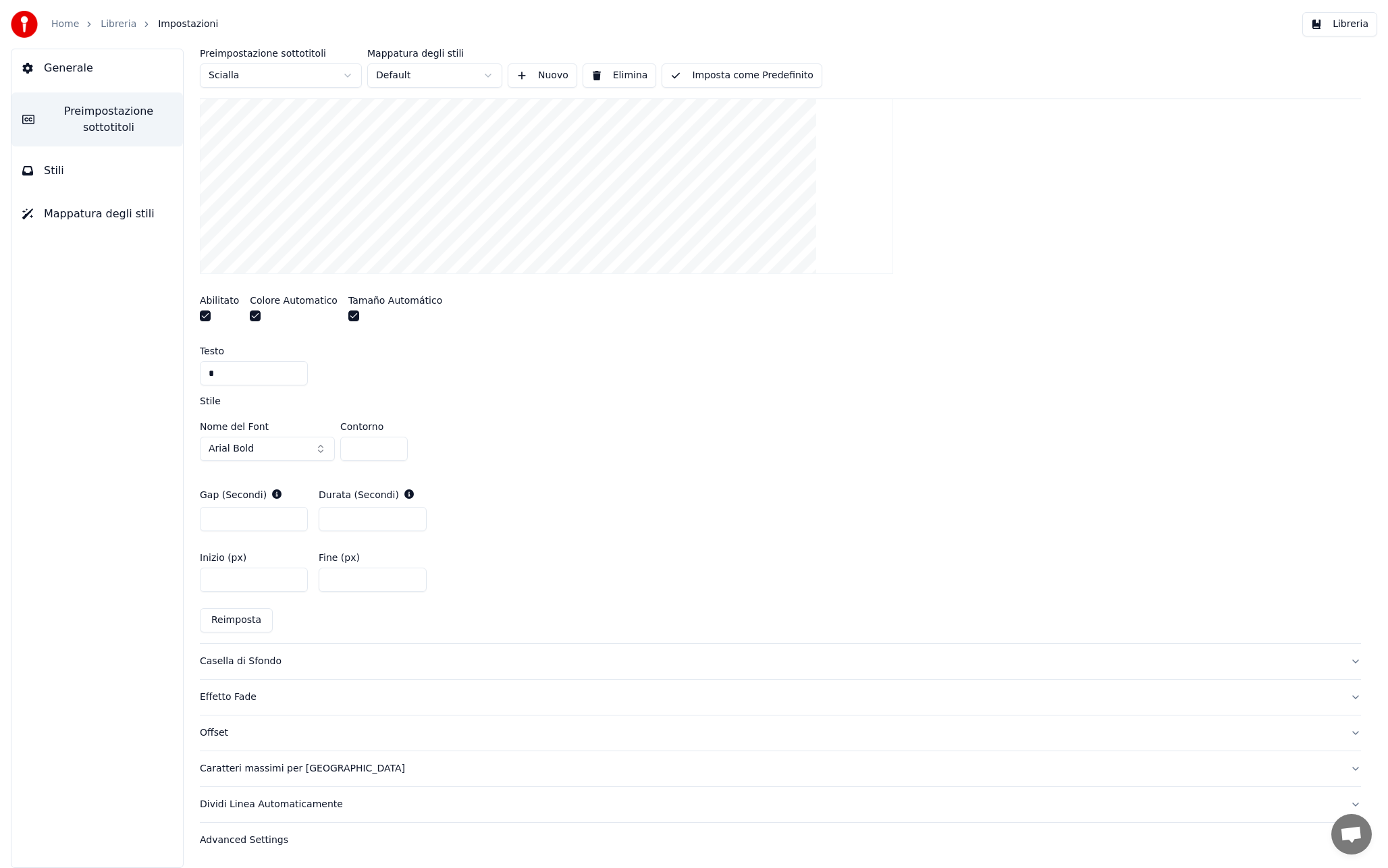
click at [262, 704] on button "Effetto Fade" at bounding box center [780, 697] width 1161 height 35
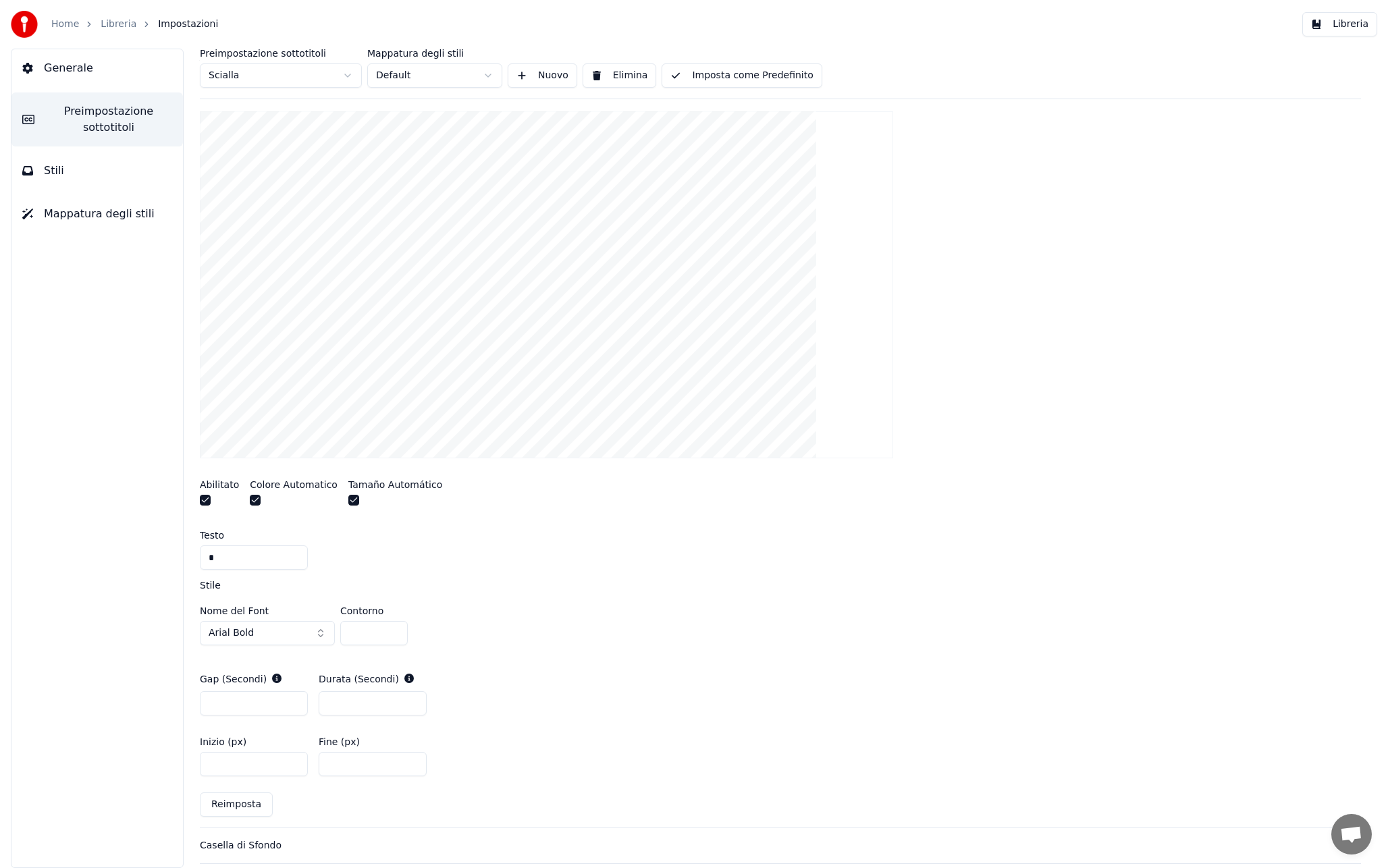
scroll to position [275, 0]
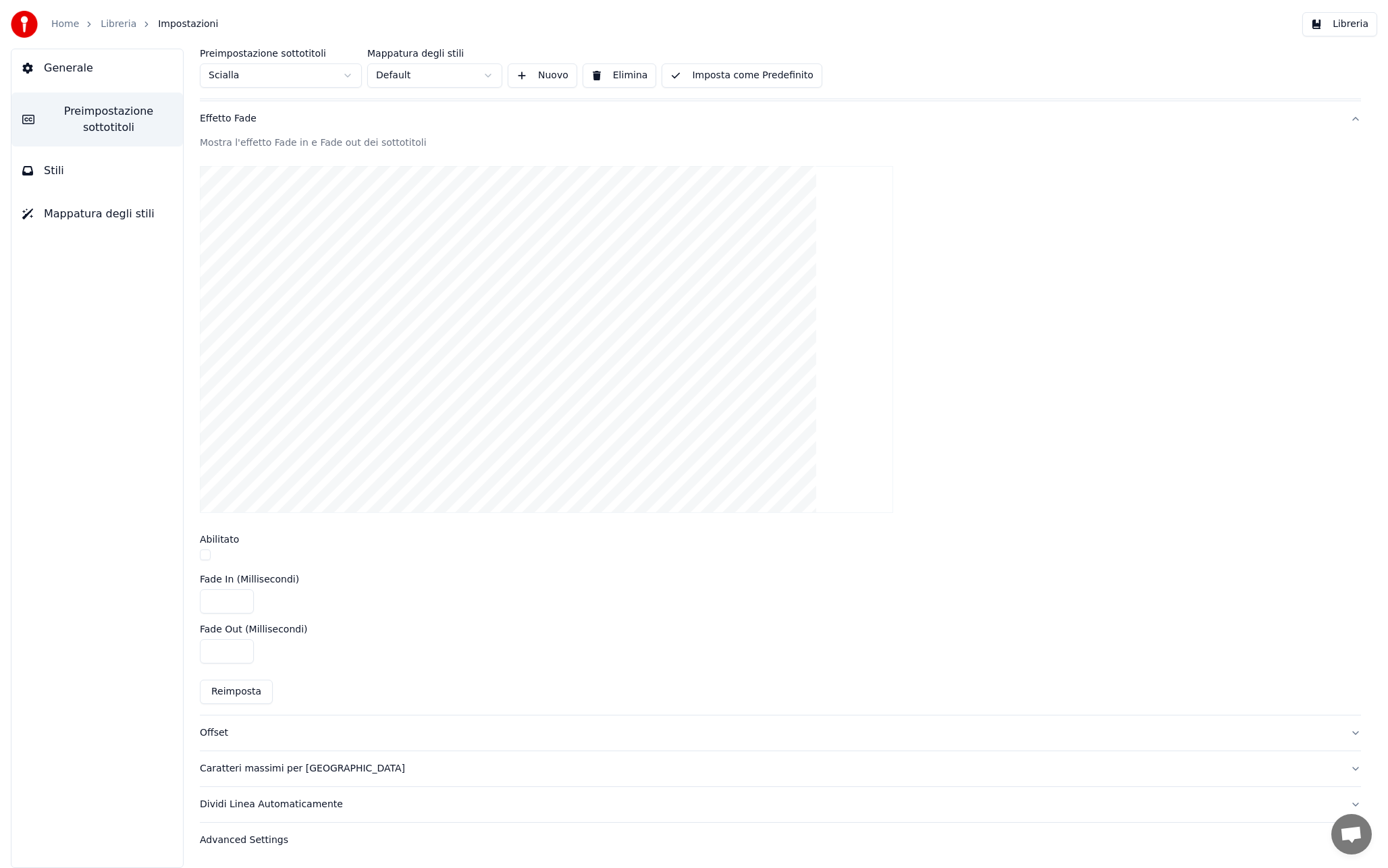
click at [203, 552] on button "button" at bounding box center [205, 554] width 11 height 11
click at [206, 559] on button "button" at bounding box center [205, 554] width 11 height 11
click at [287, 727] on div "Offset" at bounding box center [769, 732] width 1139 height 14
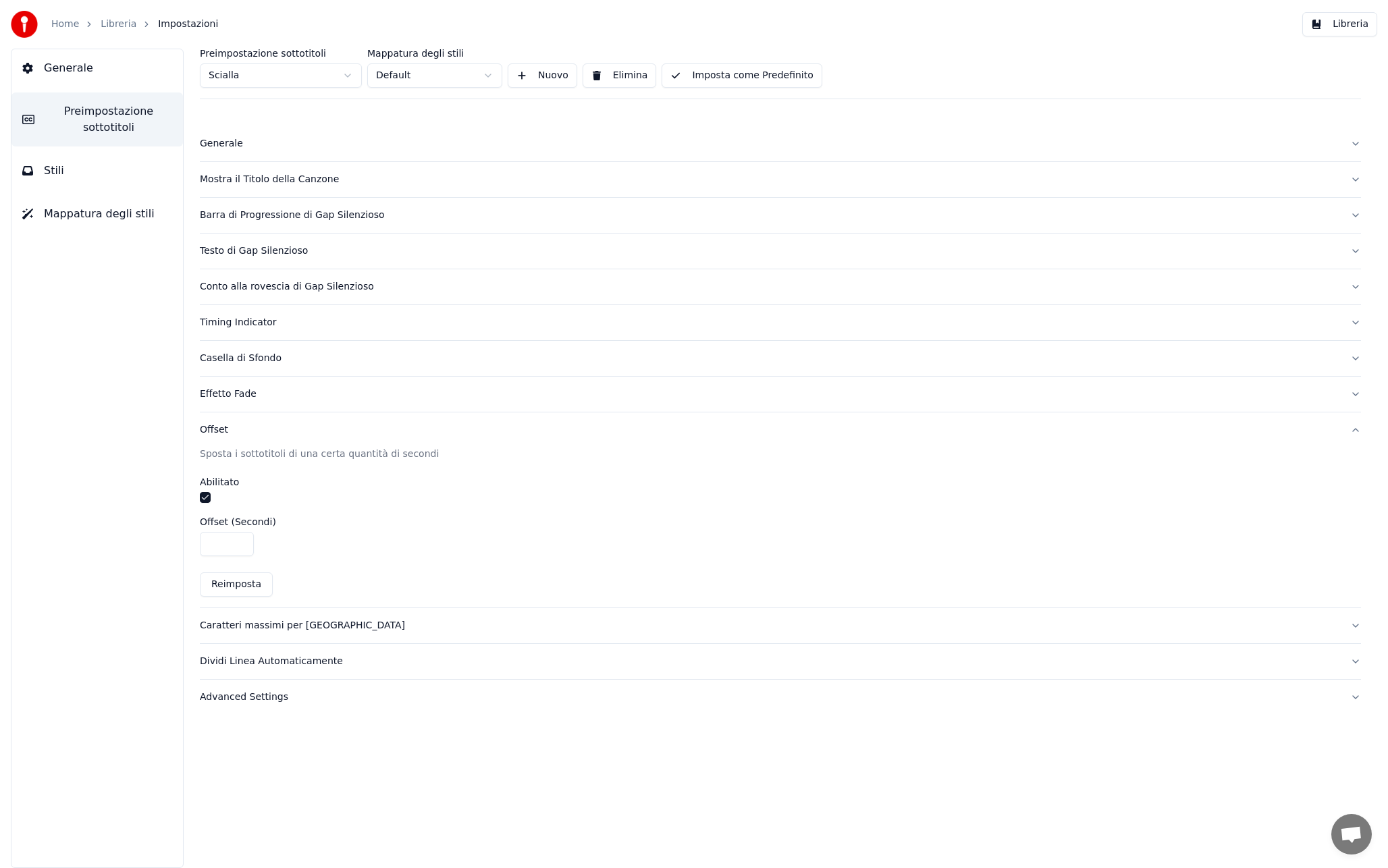
click at [311, 697] on div "Advanced Settings" at bounding box center [769, 697] width 1139 height 14
click at [697, 74] on button "Imposta come Predefinito" at bounding box center [741, 76] width 160 height 25
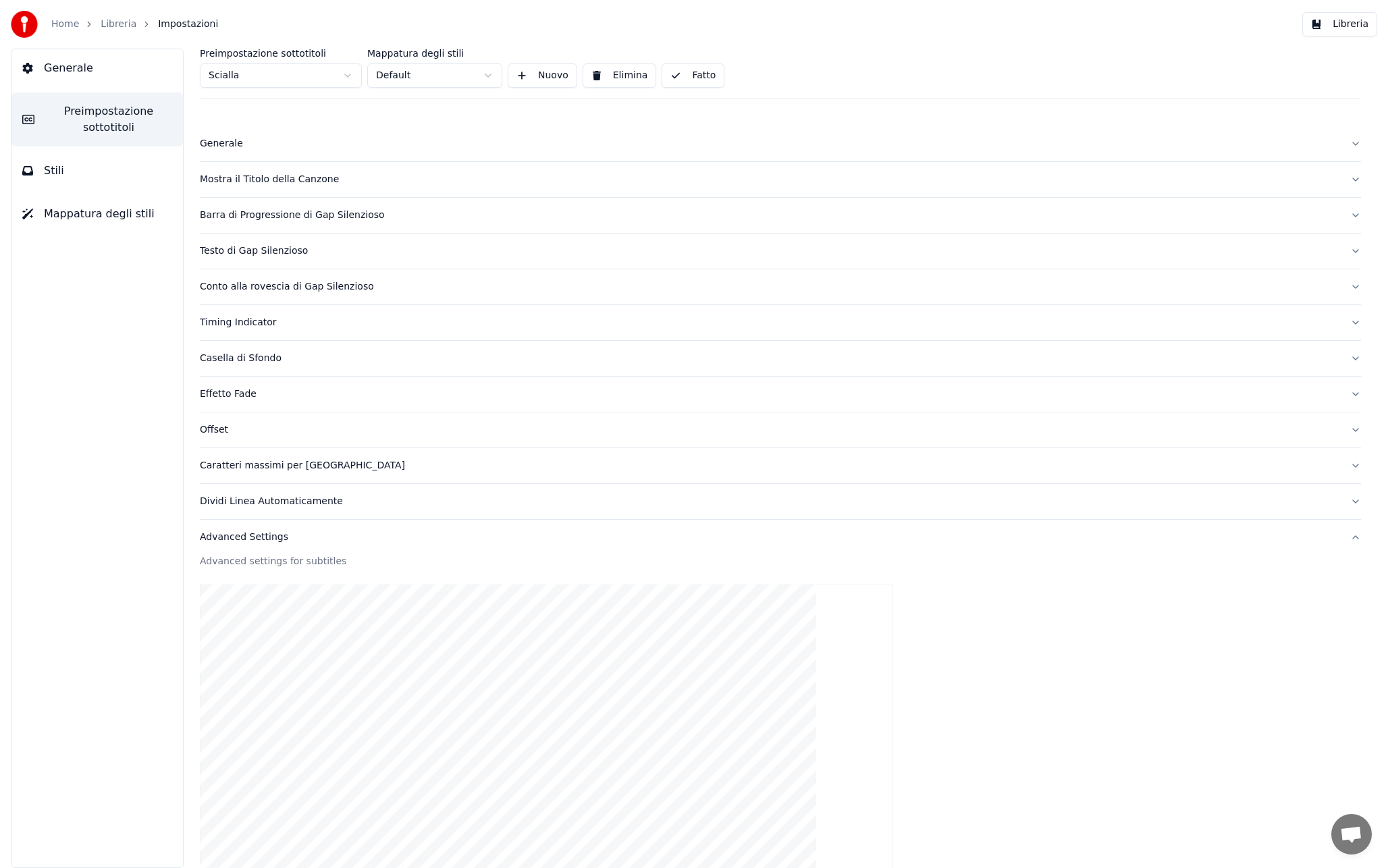
click at [110, 172] on button "Stili" at bounding box center [97, 171] width 172 height 37
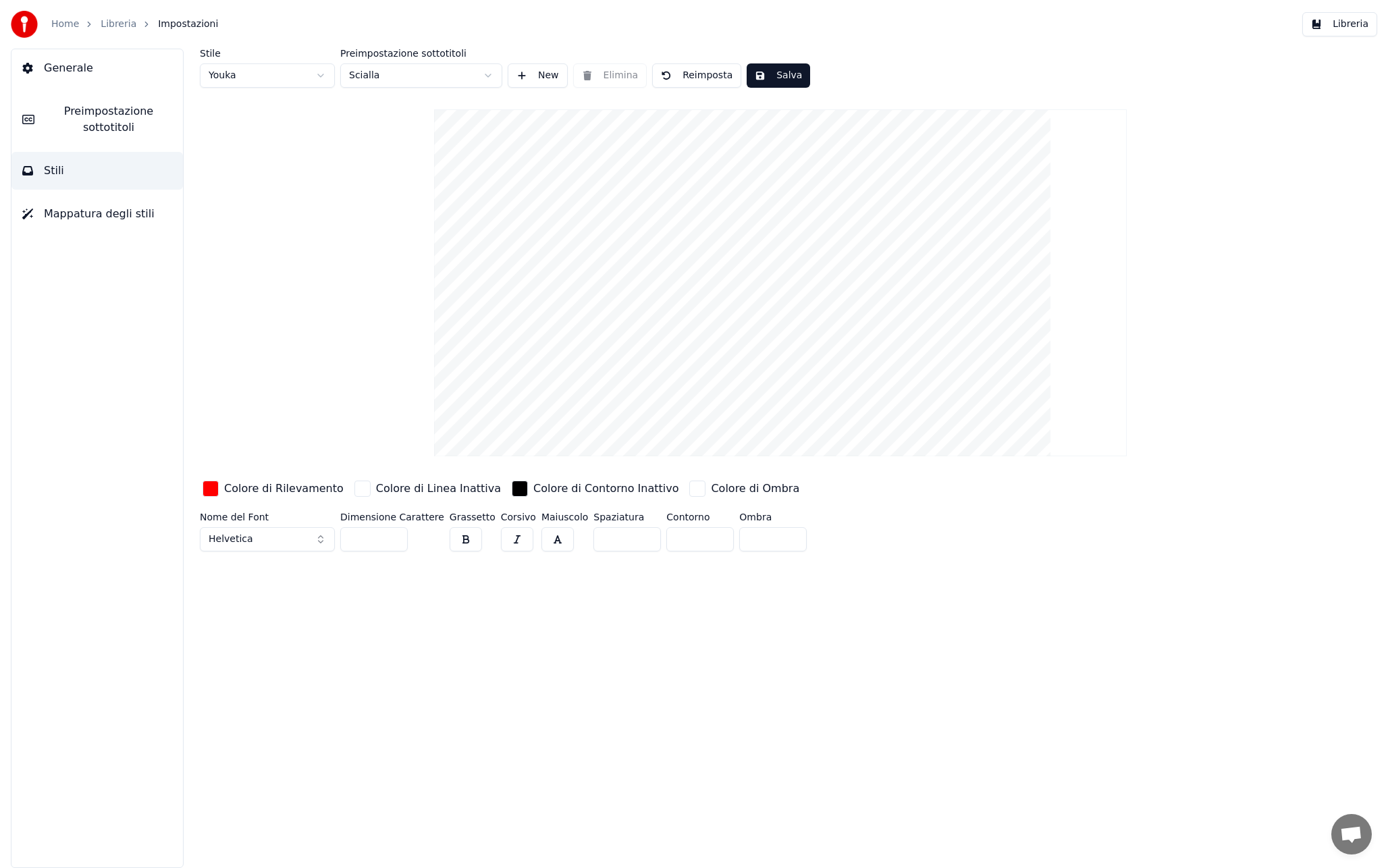
click at [459, 541] on button "button" at bounding box center [465, 539] width 32 height 25
click at [365, 540] on input "***" at bounding box center [374, 539] width 68 height 25
type input "***"
click at [508, 623] on div "Stile Youka Preimpostazione sottotitoli Scialla New Elimina Reimposta Salva Col…" at bounding box center [780, 458] width 1215 height 819
click at [104, 212] on span "Mappatura degli stili" at bounding box center [100, 214] width 111 height 16
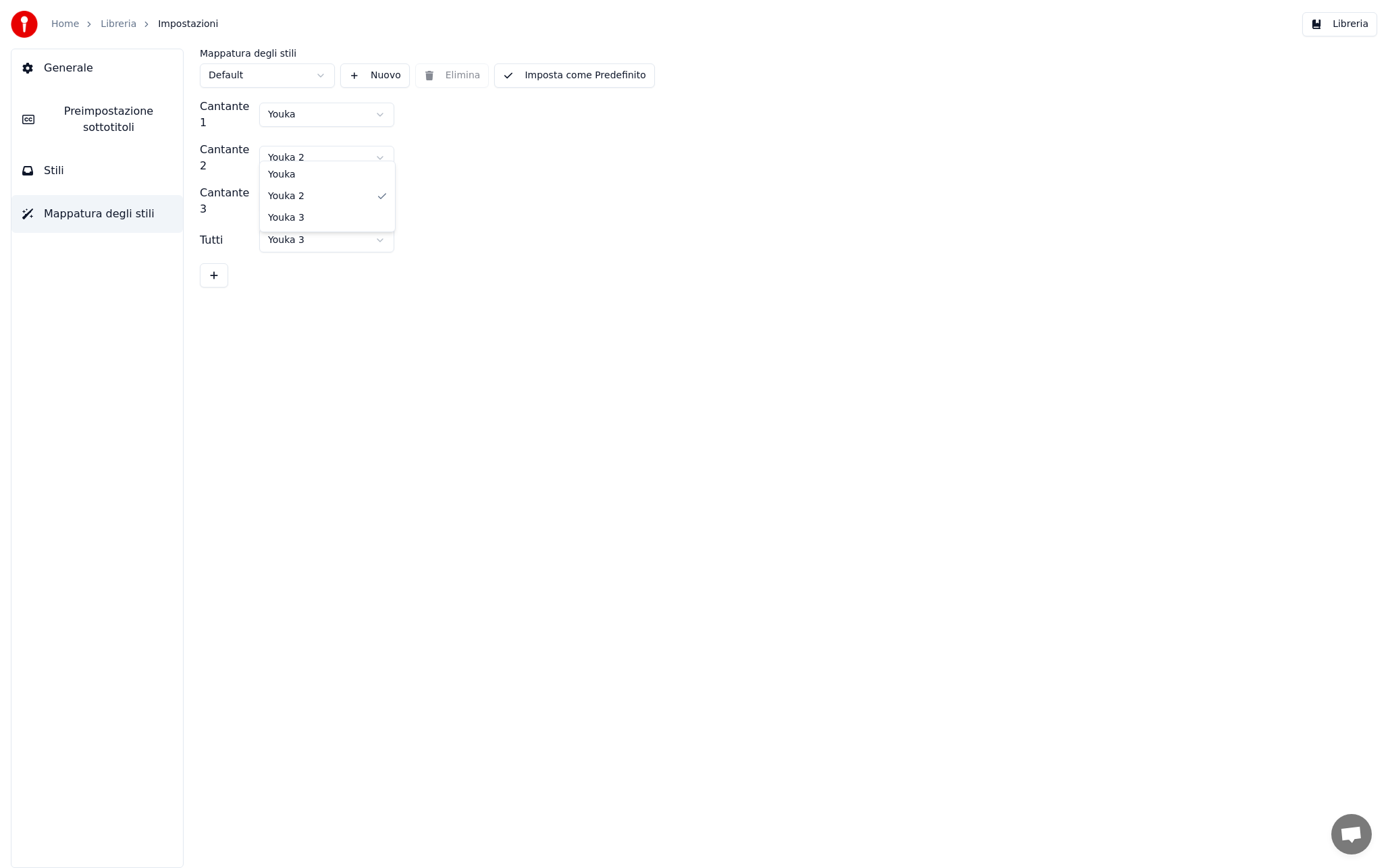
click at [283, 149] on html "Home Libreria Impostazioni Libreria Generale Preimpostazione sottotitoli Stili …" at bounding box center [694, 434] width 1388 height 868
click at [207, 263] on button at bounding box center [213, 275] width 28 height 25
click at [359, 232] on button at bounding box center [358, 244] width 27 height 25
click at [335, 180] on html "Home Libreria Impostazioni Libreria Generale Preimpostazione sottotitoli Stili …" at bounding box center [694, 434] width 1388 height 868
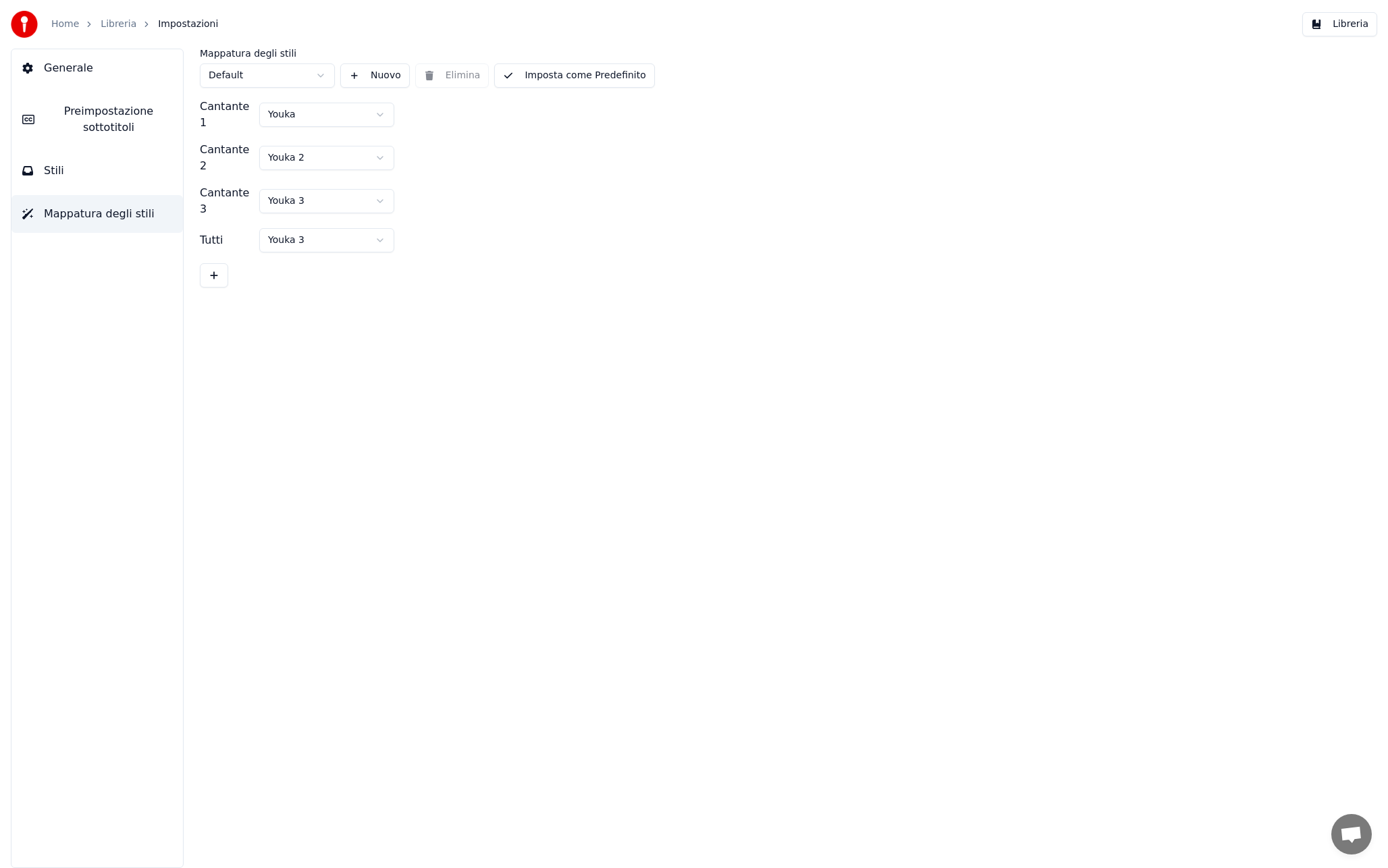
click at [441, 182] on html "Home Libreria Impostazioni Libreria Generale Preimpostazione sottotitoli Stili …" at bounding box center [694, 434] width 1388 height 868
click at [1349, 27] on button "Libreria" at bounding box center [1340, 25] width 75 height 25
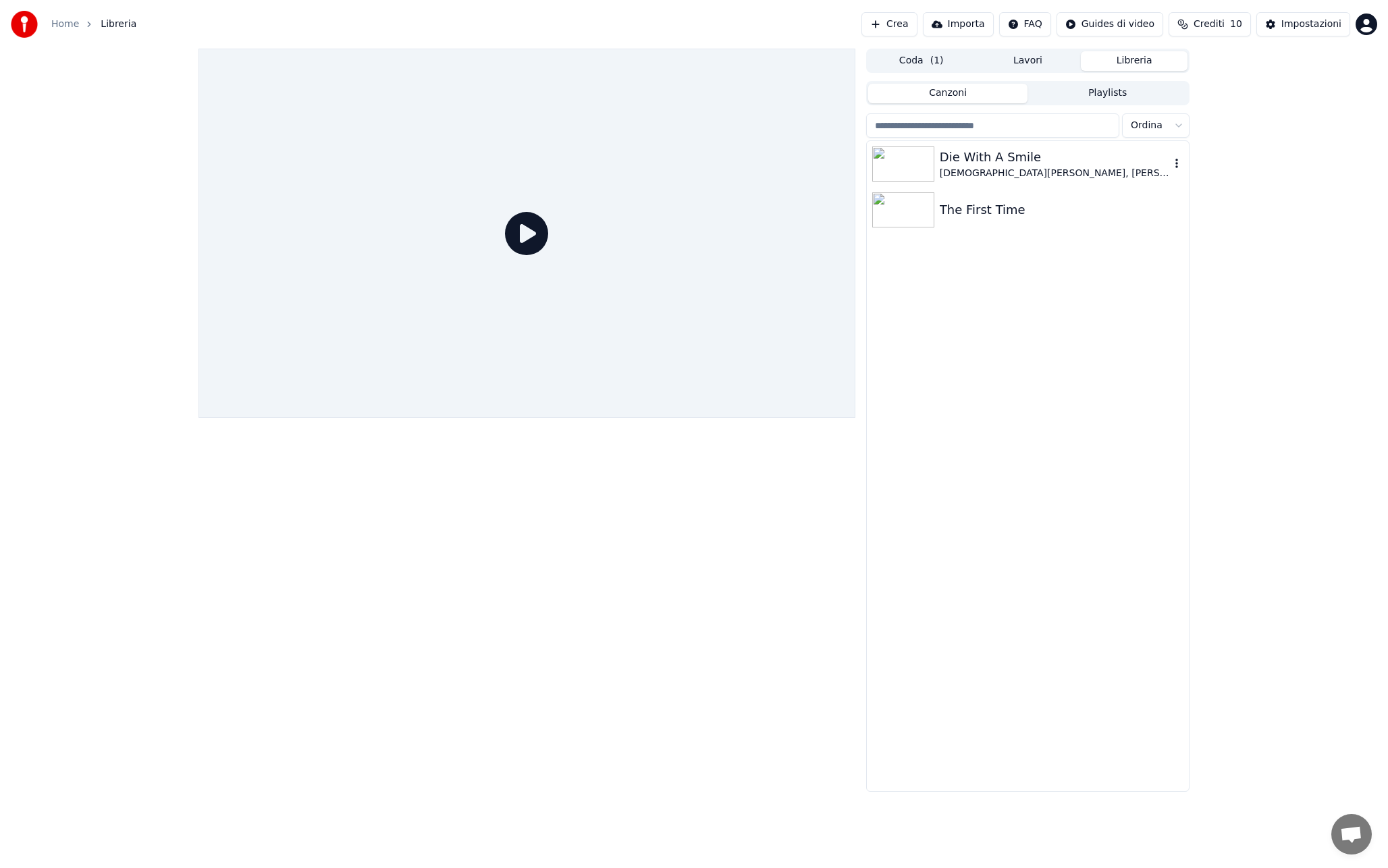
click at [976, 184] on div "Die With A Smile [DEMOGRAPHIC_DATA][PERSON_NAME], [PERSON_NAME]" at bounding box center [1027, 164] width 322 height 46
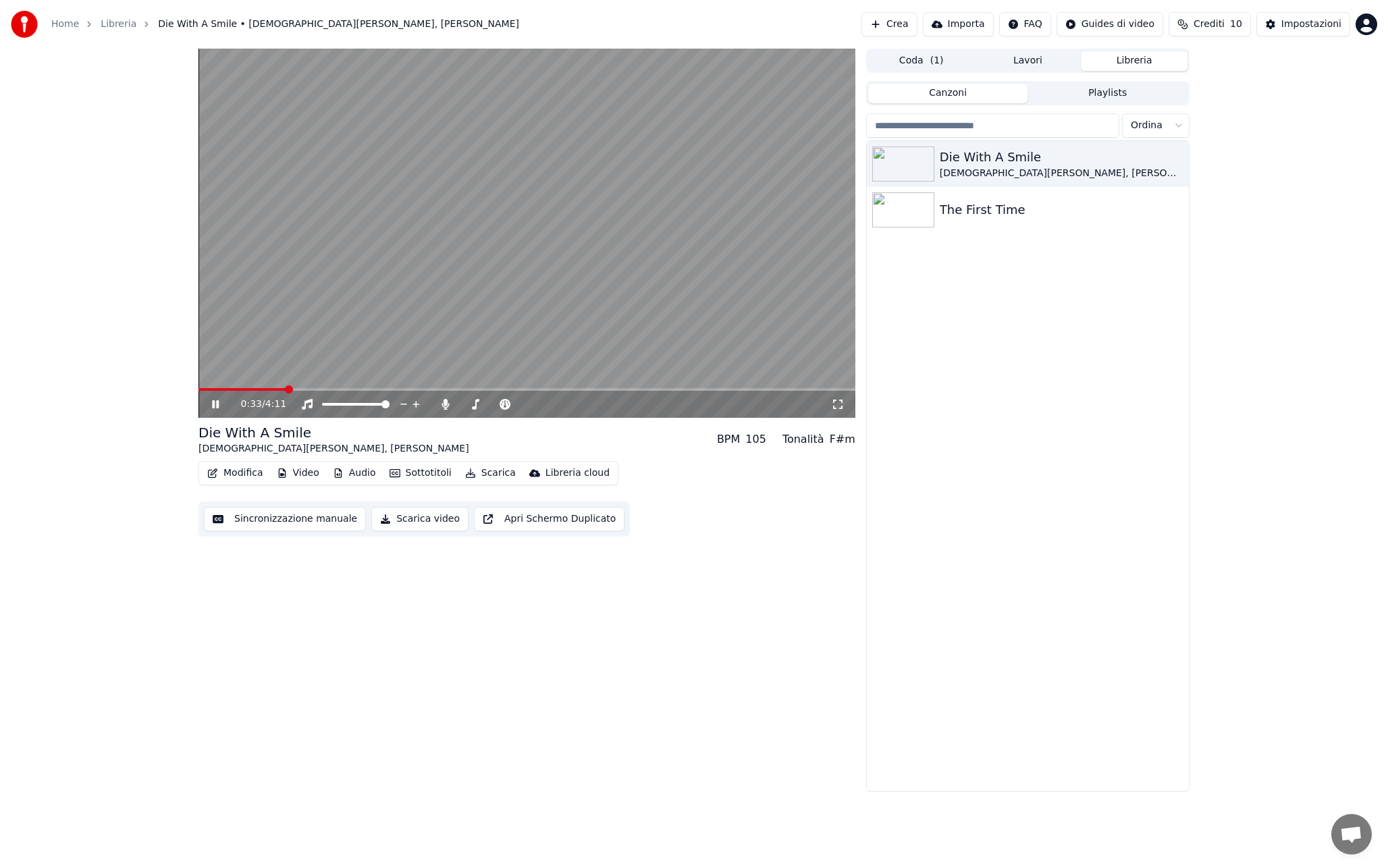
click at [734, 249] on video at bounding box center [526, 233] width 657 height 369
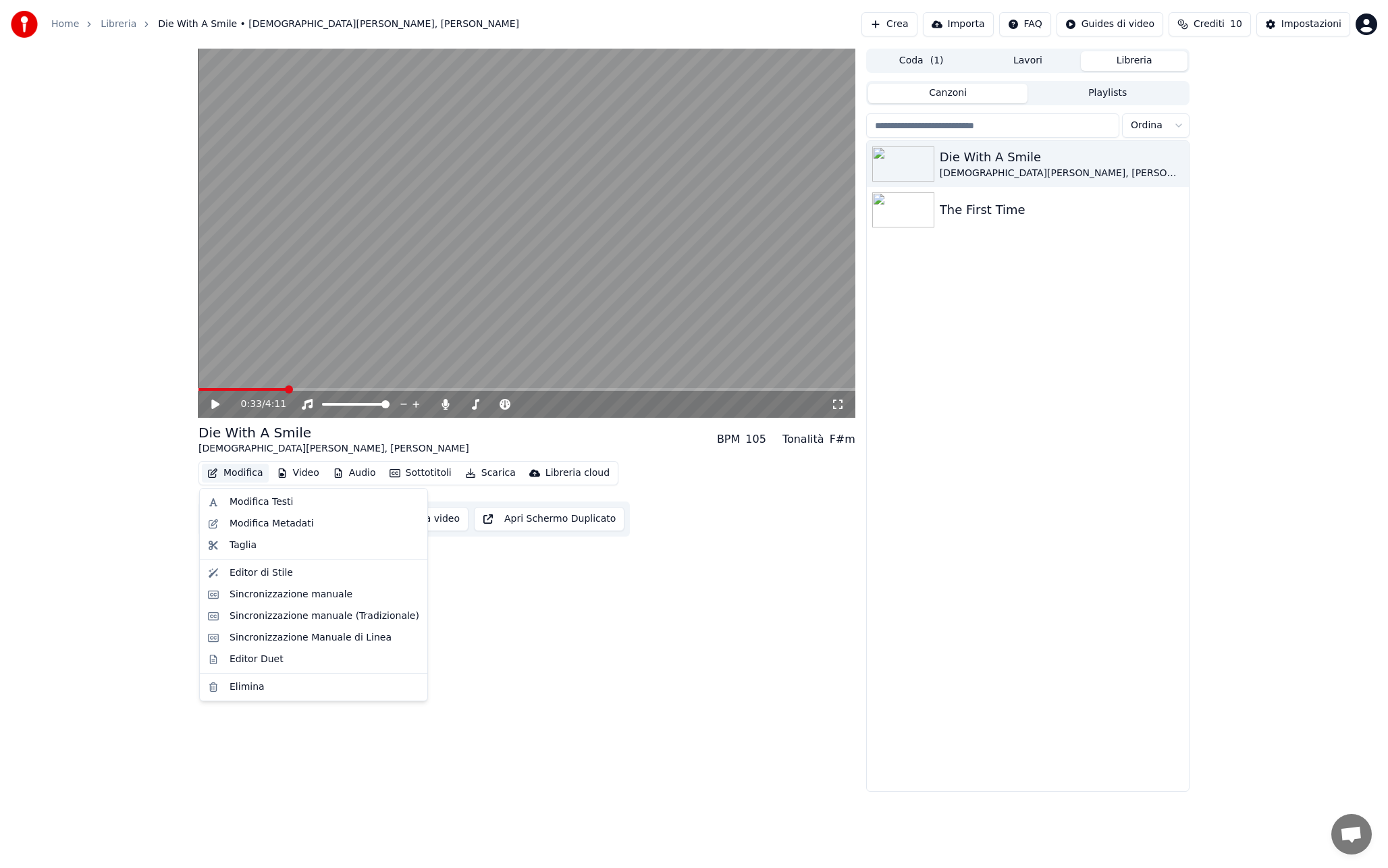
click at [248, 469] on button "Modifica" at bounding box center [235, 473] width 67 height 19
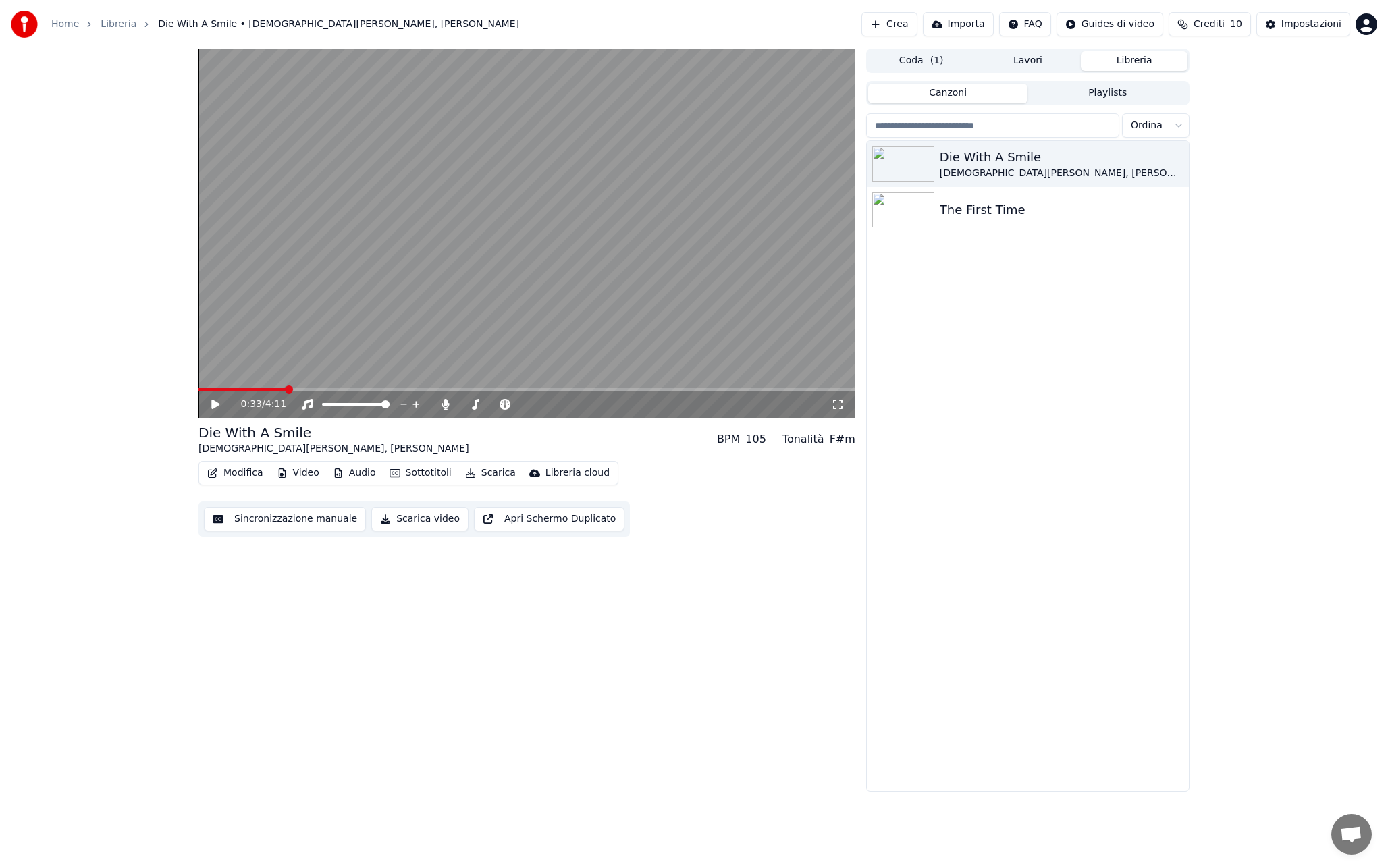
click at [306, 470] on button "Video" at bounding box center [298, 473] width 53 height 19
click at [394, 566] on div "0:33 / 4:11 Die With A Smile [DEMOGRAPHIC_DATA][PERSON_NAME], [PERSON_NAME] BPM…" at bounding box center [526, 420] width 657 height 743
click at [564, 523] on button "Apri Schermo Duplicato" at bounding box center [549, 519] width 151 height 25
click at [446, 404] on icon at bounding box center [445, 404] width 7 height 11
click at [446, 404] on icon at bounding box center [445, 404] width 14 height 11
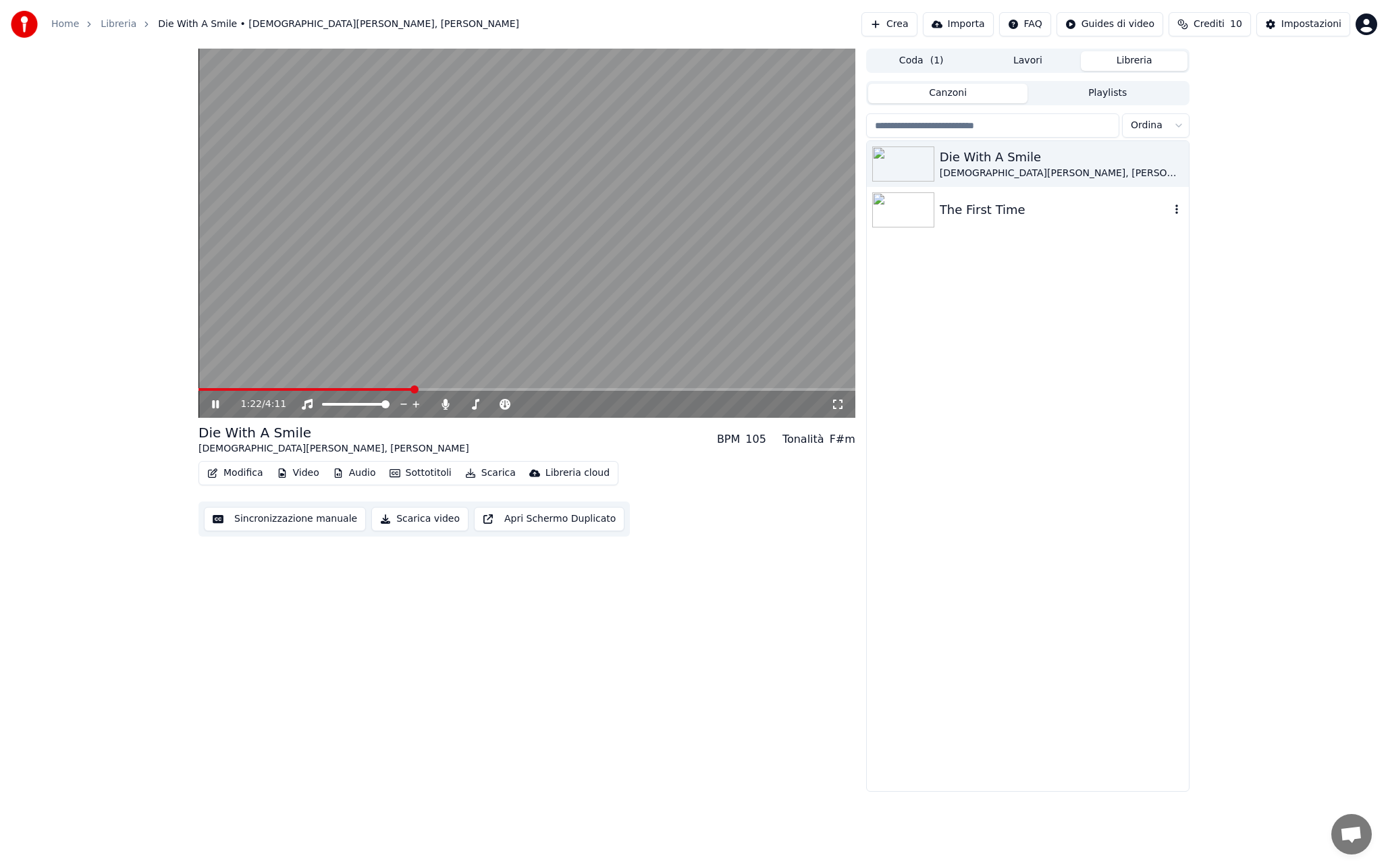
click at [981, 208] on div "The First Time" at bounding box center [1054, 210] width 230 height 19
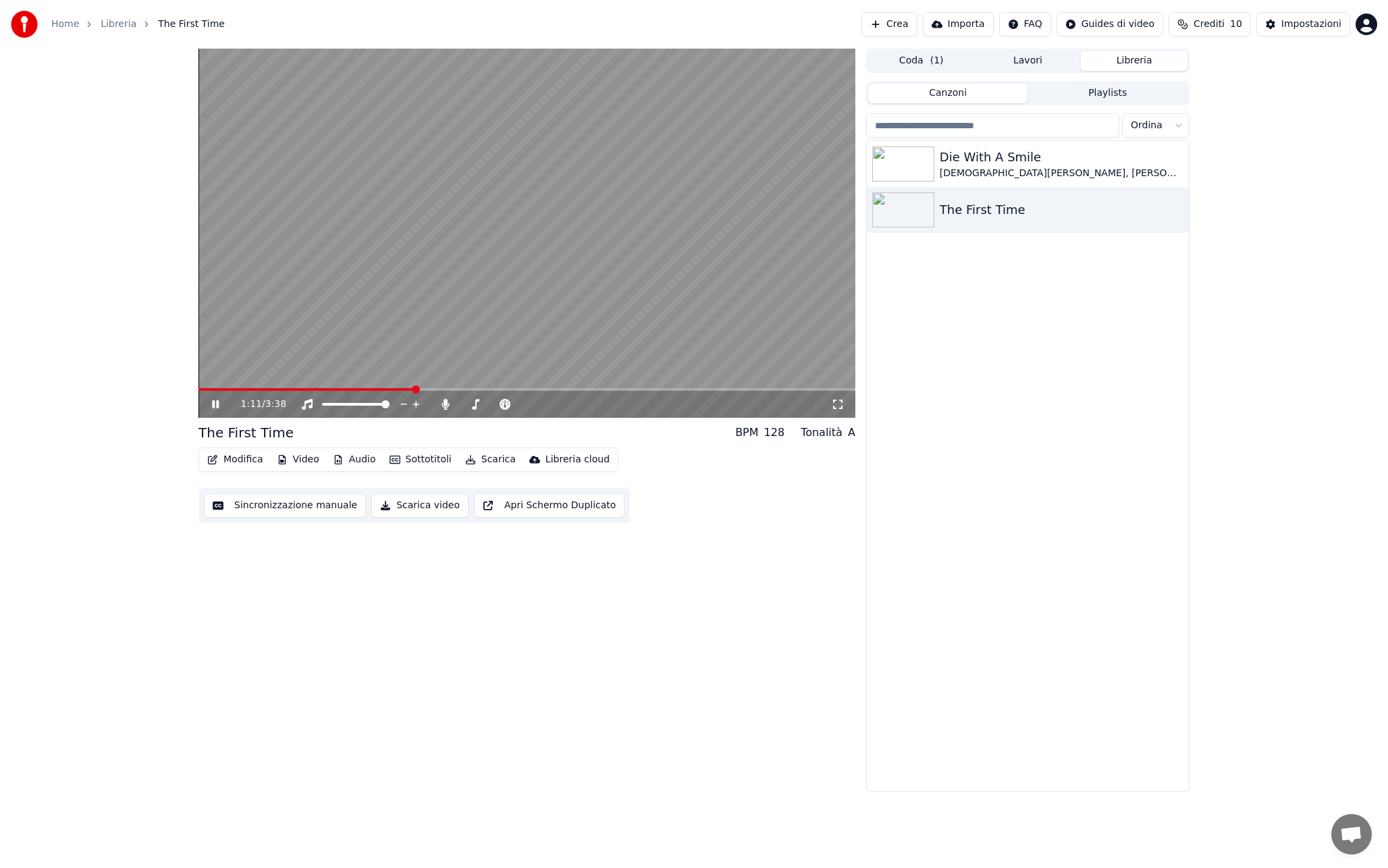
click at [238, 458] on button "Modifica" at bounding box center [235, 459] width 67 height 19
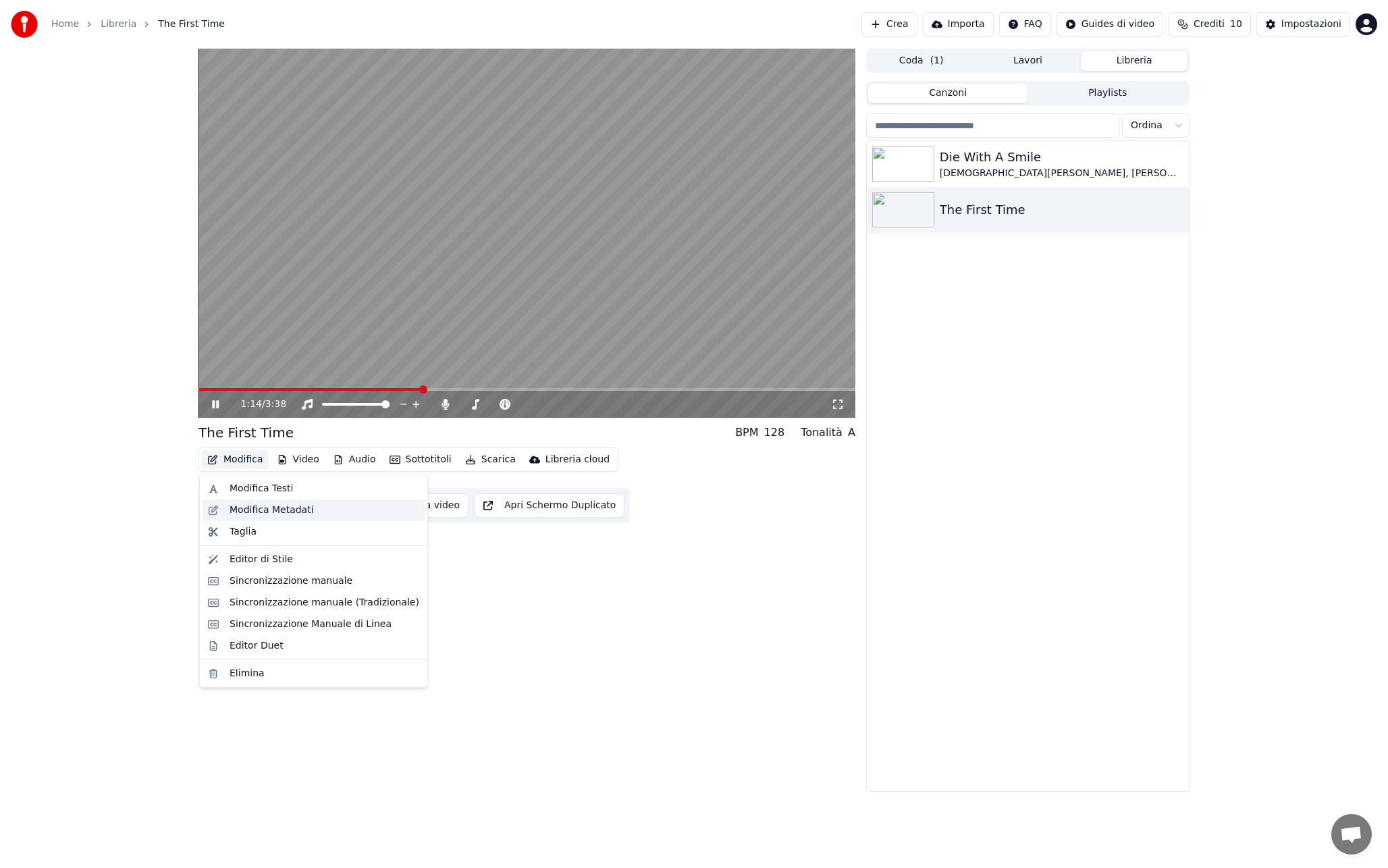
click at [238, 510] on div "Modifica Metadati" at bounding box center [271, 510] width 84 height 14
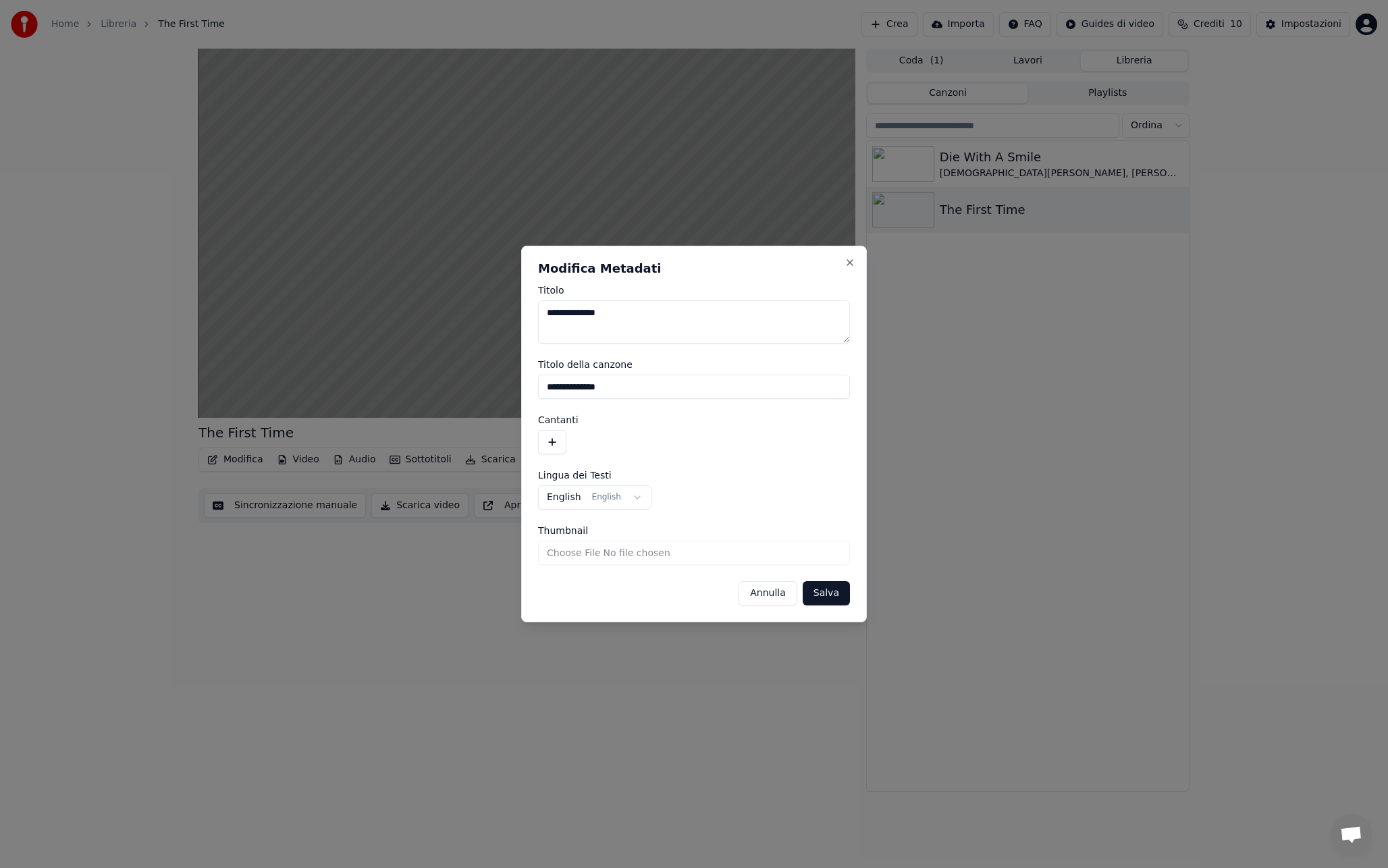
click at [569, 550] on input "Thumbnail" at bounding box center [694, 553] width 311 height 25
click at [577, 554] on input "Thumbnail" at bounding box center [694, 553] width 311 height 25
type input "**********"
click at [832, 592] on button "Salva" at bounding box center [826, 593] width 48 height 25
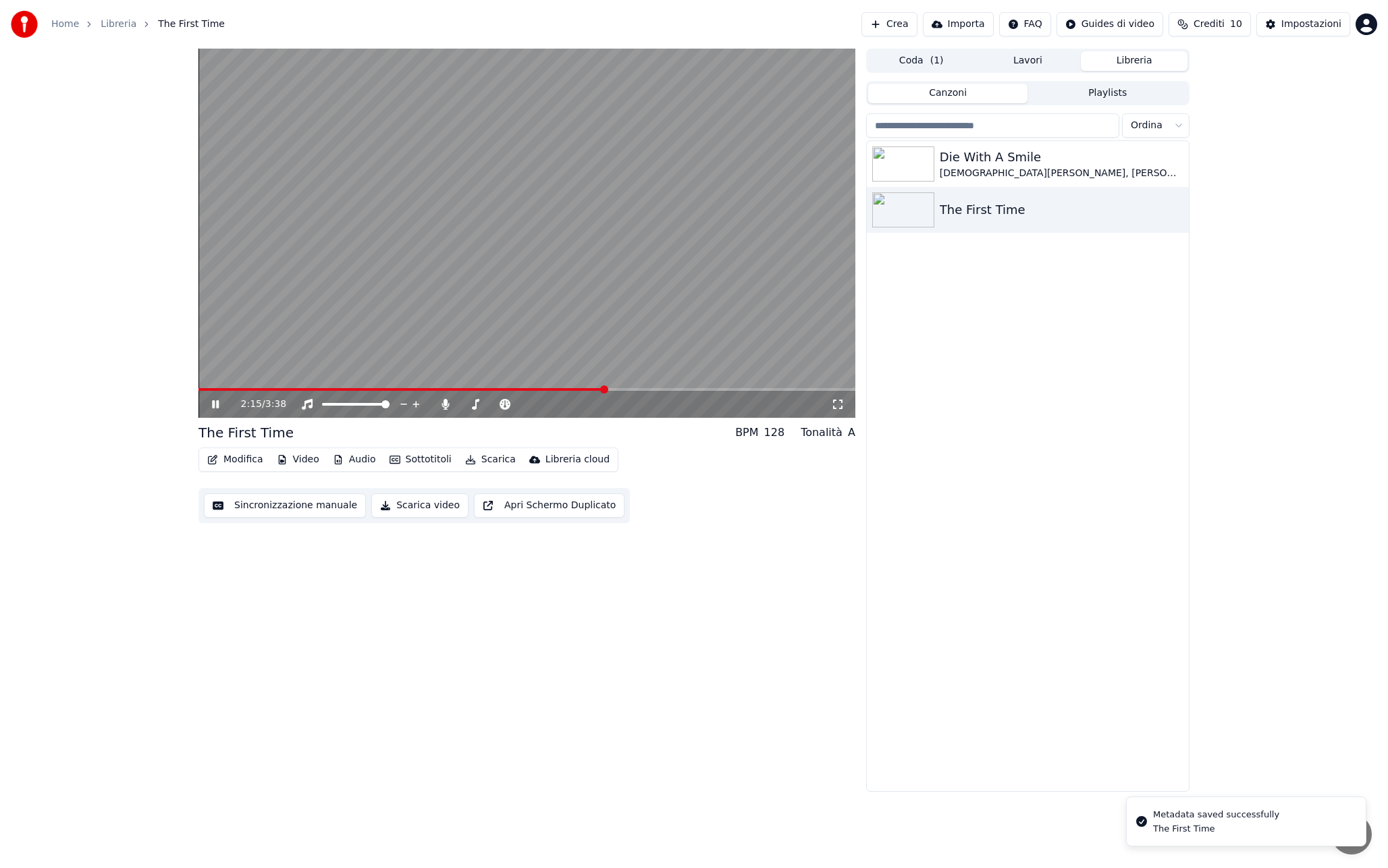
click at [586, 270] on video at bounding box center [526, 233] width 657 height 369
click at [1057, 167] on div "[DEMOGRAPHIC_DATA][PERSON_NAME], [PERSON_NAME]" at bounding box center [1054, 173] width 230 height 14
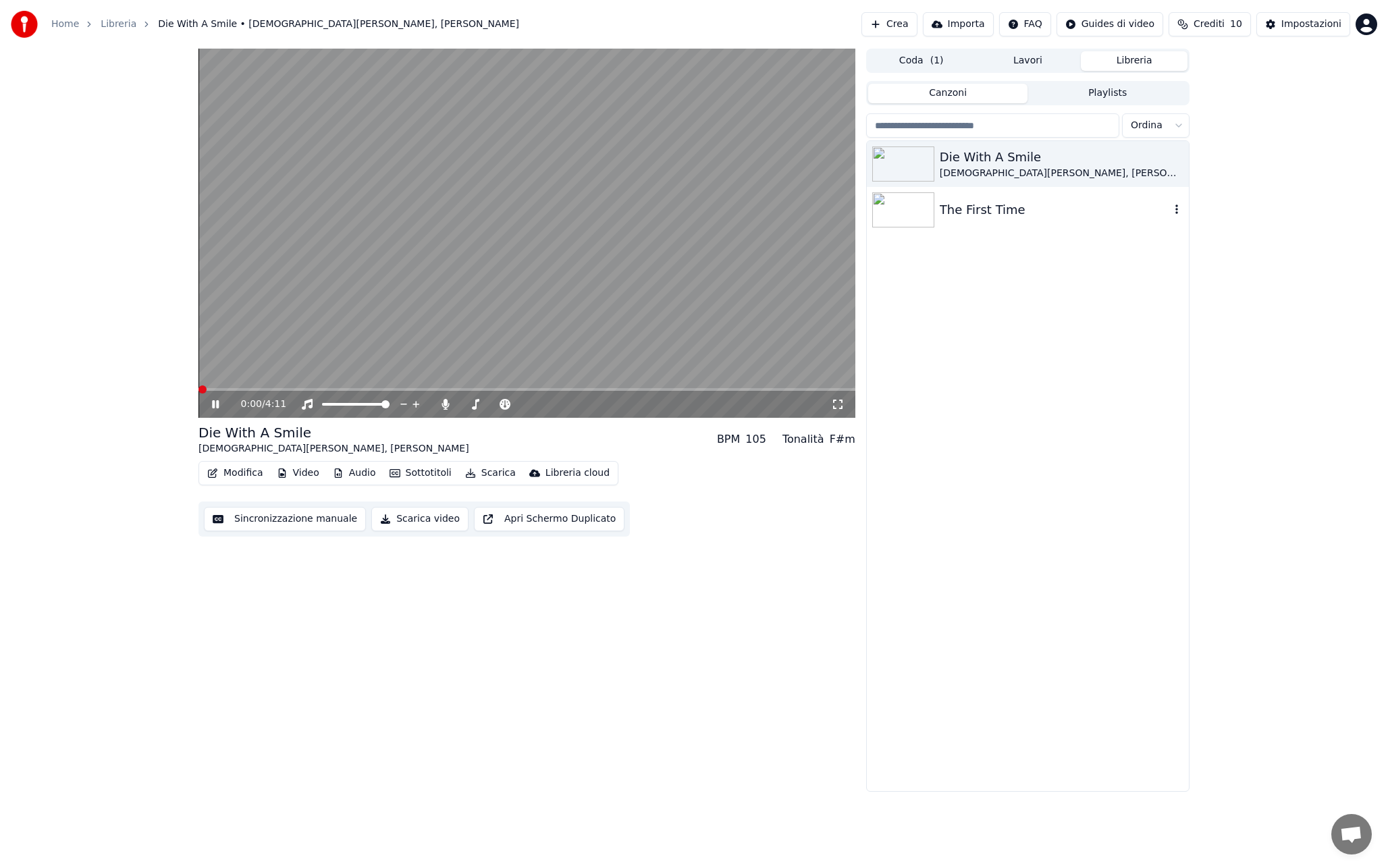
click at [1045, 199] on div "The First Time" at bounding box center [1027, 210] width 322 height 46
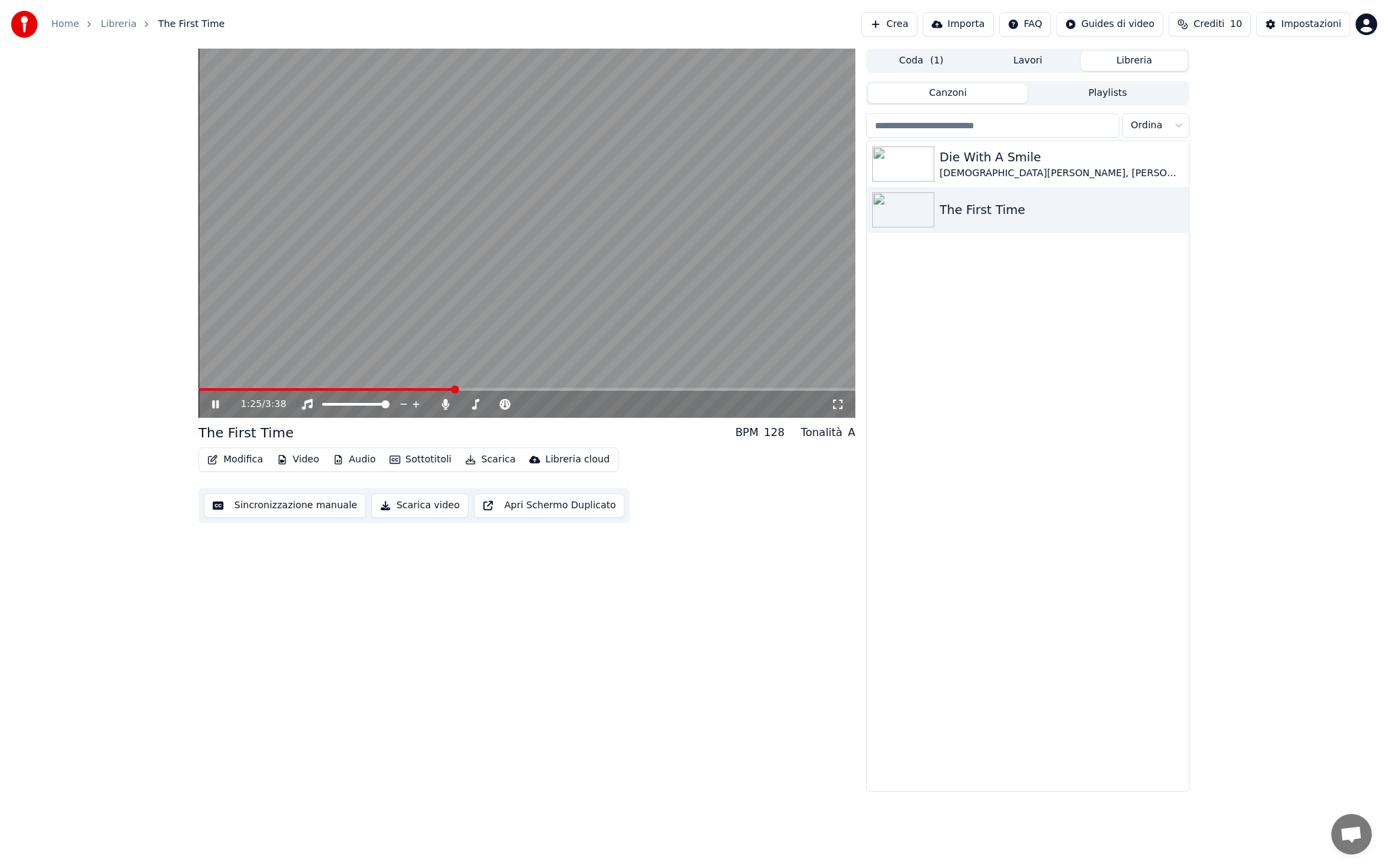
click at [455, 390] on span at bounding box center [526, 389] width 657 height 3
click at [446, 390] on span at bounding box center [331, 389] width 266 height 3
click at [523, 270] on video at bounding box center [526, 233] width 657 height 369
click at [1066, 148] on div "Die With A Smile" at bounding box center [1054, 157] width 230 height 19
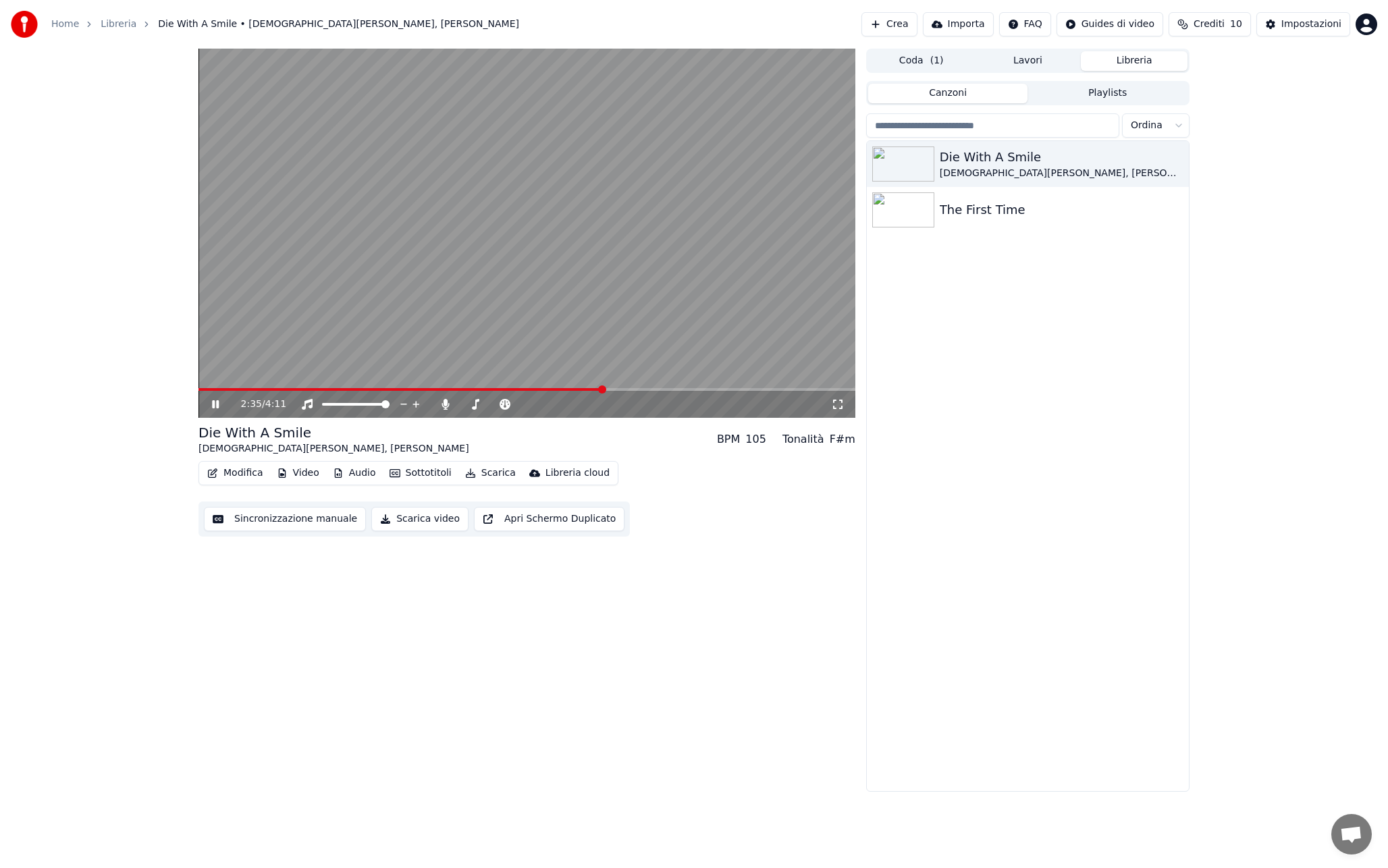
click at [603, 388] on span at bounding box center [526, 389] width 657 height 3
click at [557, 290] on video at bounding box center [526, 233] width 657 height 369
click at [1304, 32] on button "Impostazioni" at bounding box center [1303, 25] width 94 height 25
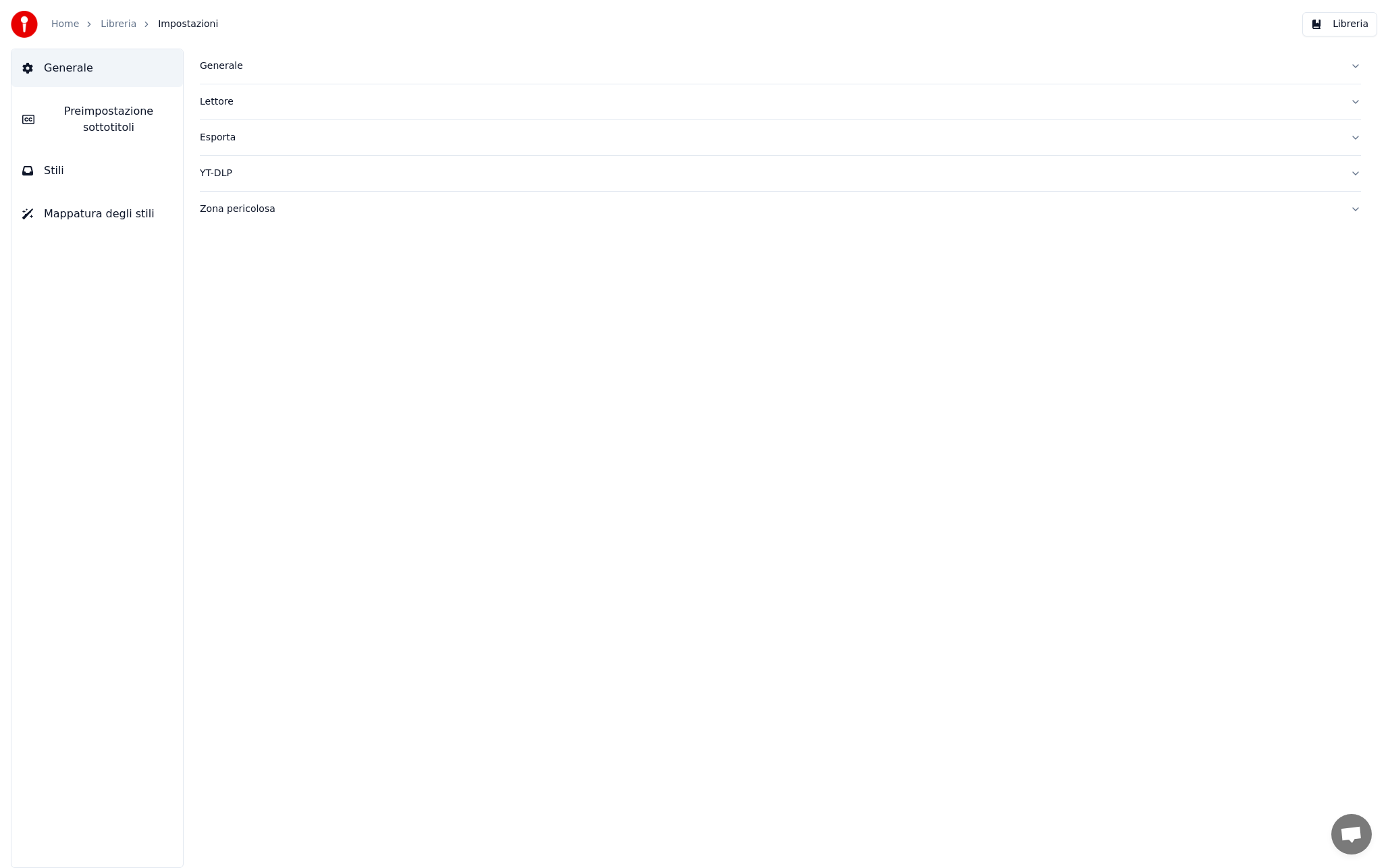
click at [104, 109] on span "Preimpostazione sottotitoli" at bounding box center [109, 119] width 127 height 32
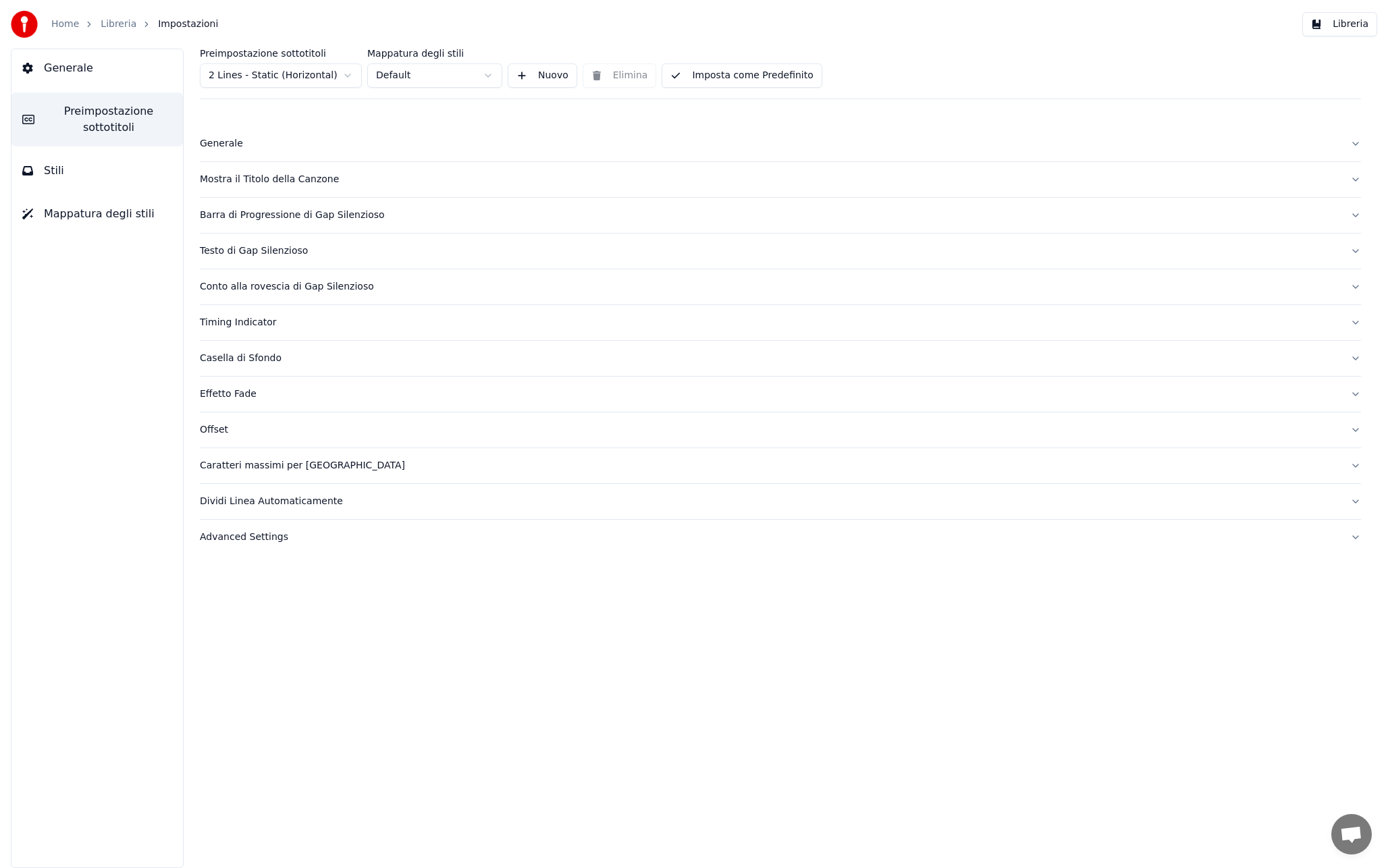
click at [264, 326] on div "Timing Indicator" at bounding box center [769, 322] width 1139 height 14
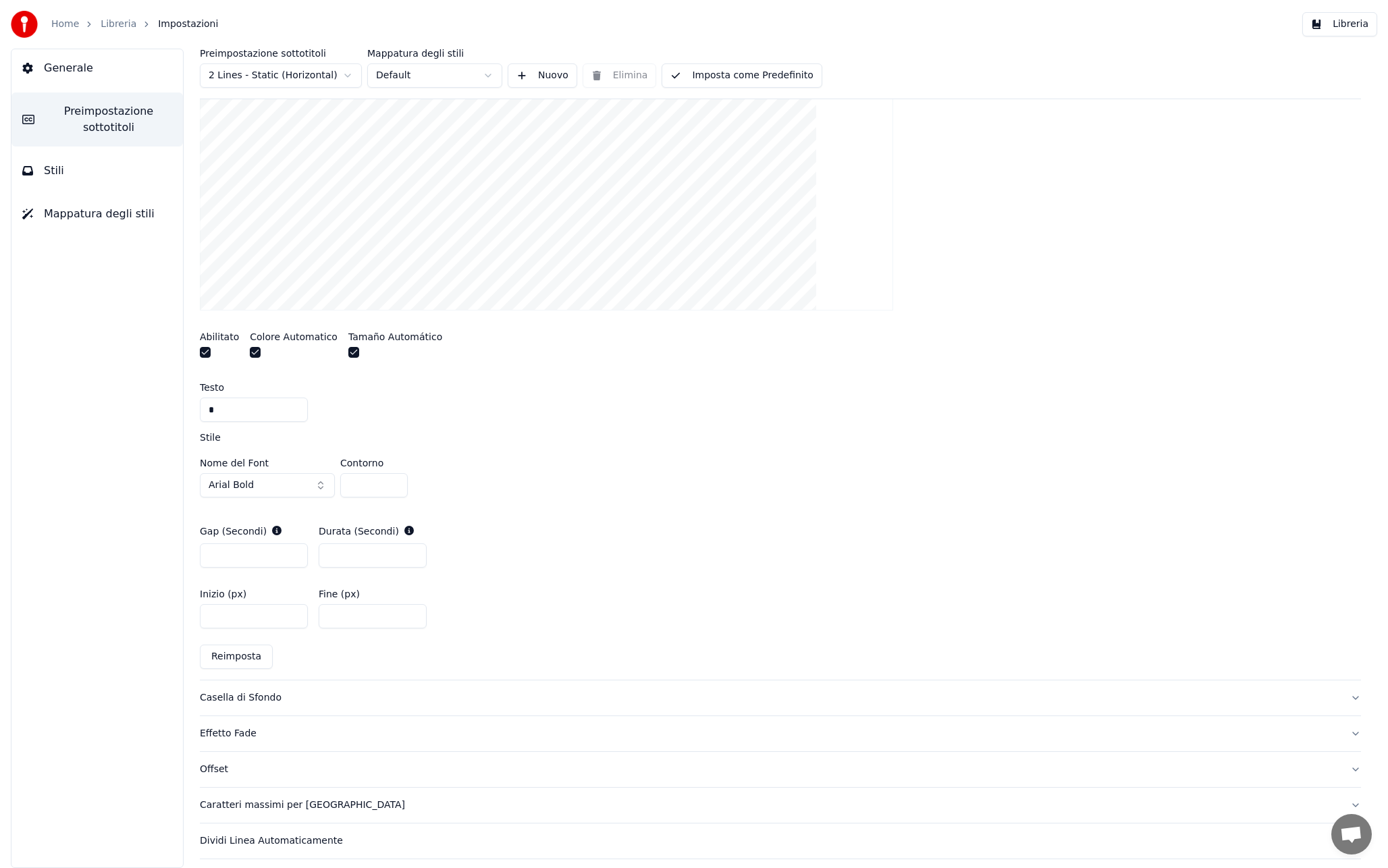
scroll to position [443, 0]
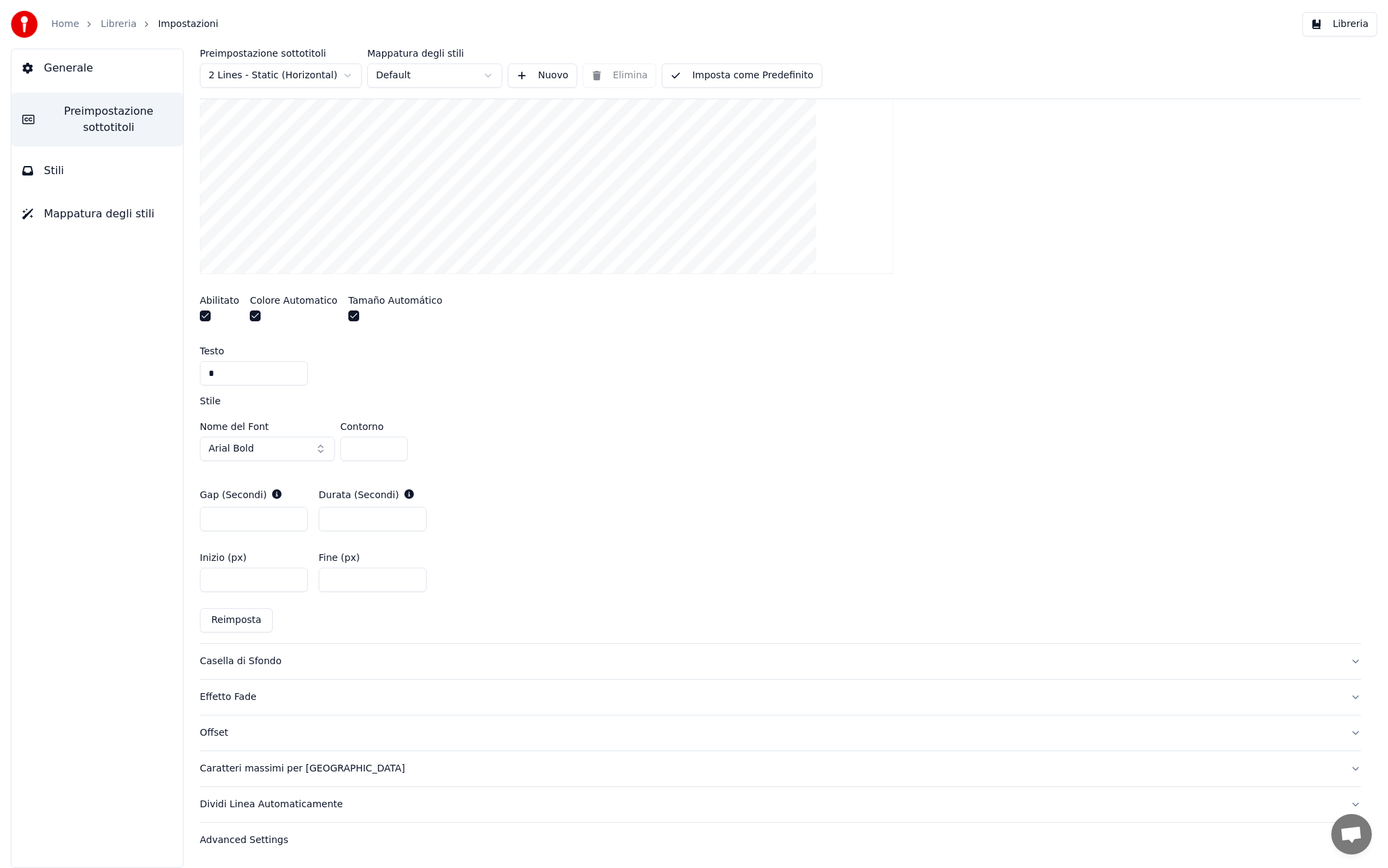
click at [335, 579] on input "***" at bounding box center [373, 580] width 108 height 25
click at [486, 544] on div "Inizio (px) **** Fine (px) *" at bounding box center [780, 572] width 1161 height 61
click at [242, 619] on button "Reimposta" at bounding box center [236, 620] width 73 height 25
click at [337, 579] on input "***" at bounding box center [373, 580] width 108 height 25
click at [666, 447] on div "Nome del Font Arial Bold Contorno *" at bounding box center [780, 444] width 1161 height 45
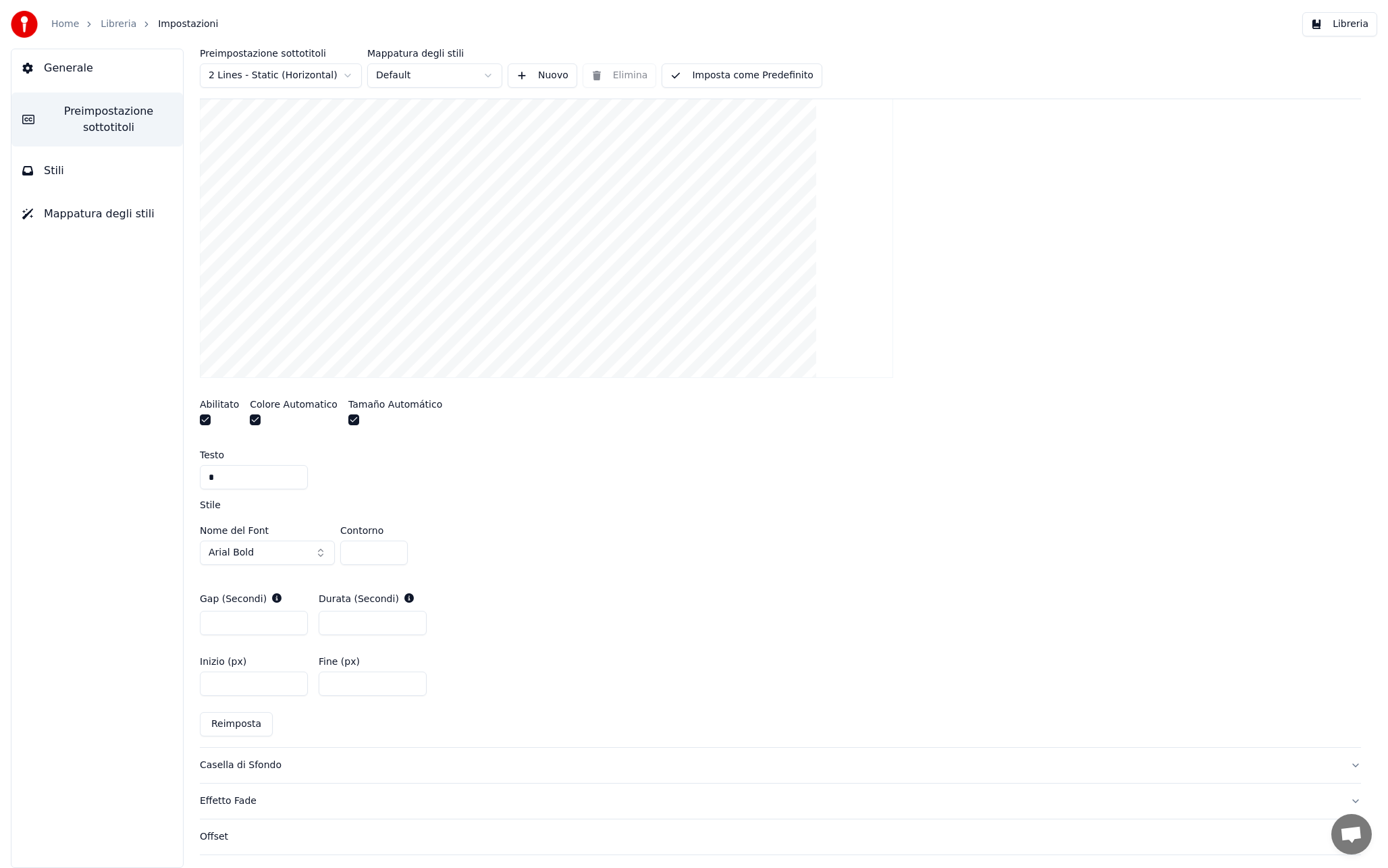
scroll to position [343, 0]
click at [300, 72] on html "Home Libreria Impostazioni Libreria Generale Preimpostazione sottotitoli Stili …" at bounding box center [694, 434] width 1388 height 868
click at [336, 681] on input "***" at bounding box center [373, 680] width 108 height 25
type input "*"
click at [554, 616] on div "Gap (Secondi) * Durata (Secondi) *" at bounding box center [780, 609] width 1161 height 65
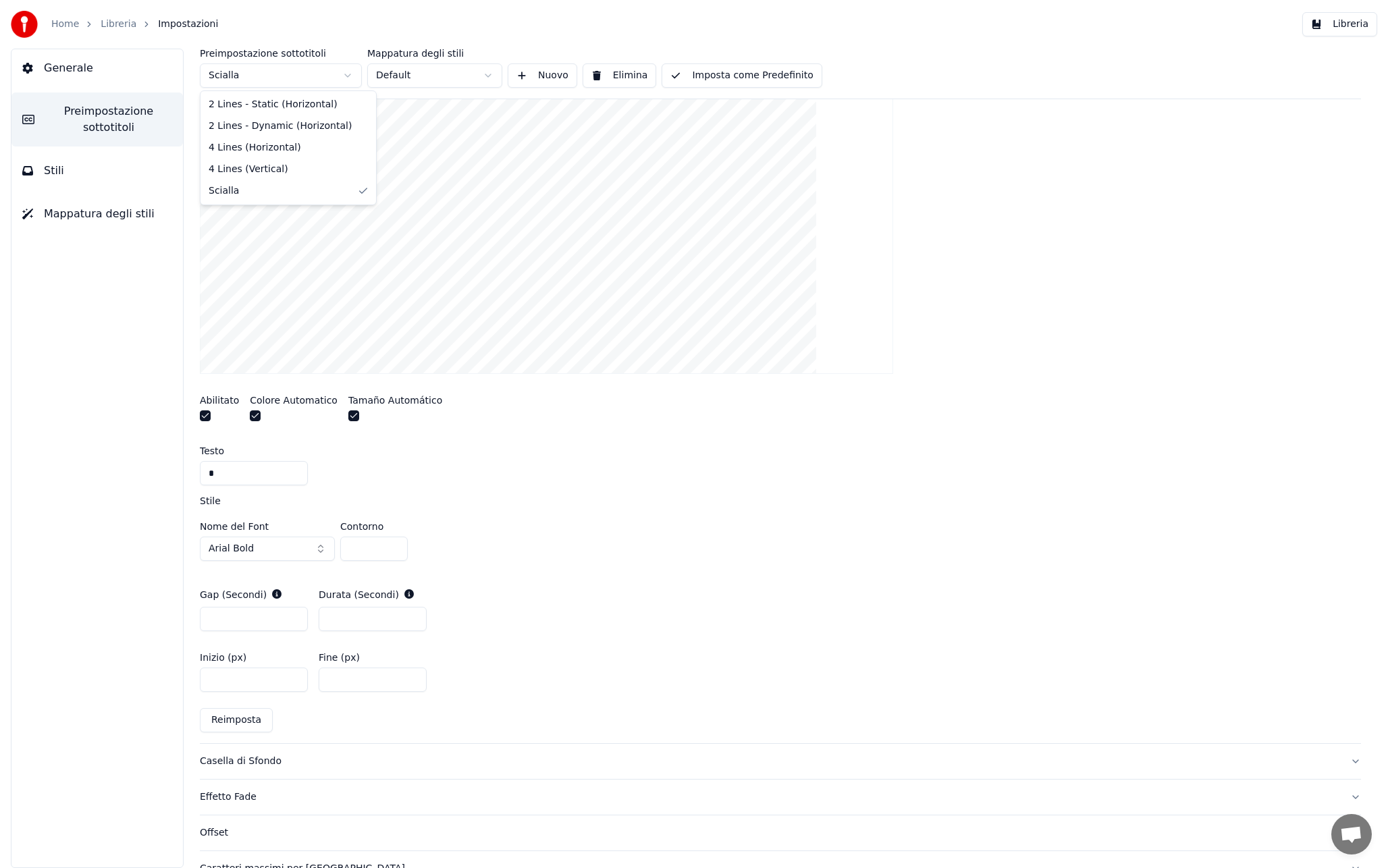
click at [301, 76] on html "Home Libreria Impostazioni Libreria Generale Preimpostazione sottotitoli Stili …" at bounding box center [694, 434] width 1388 height 868
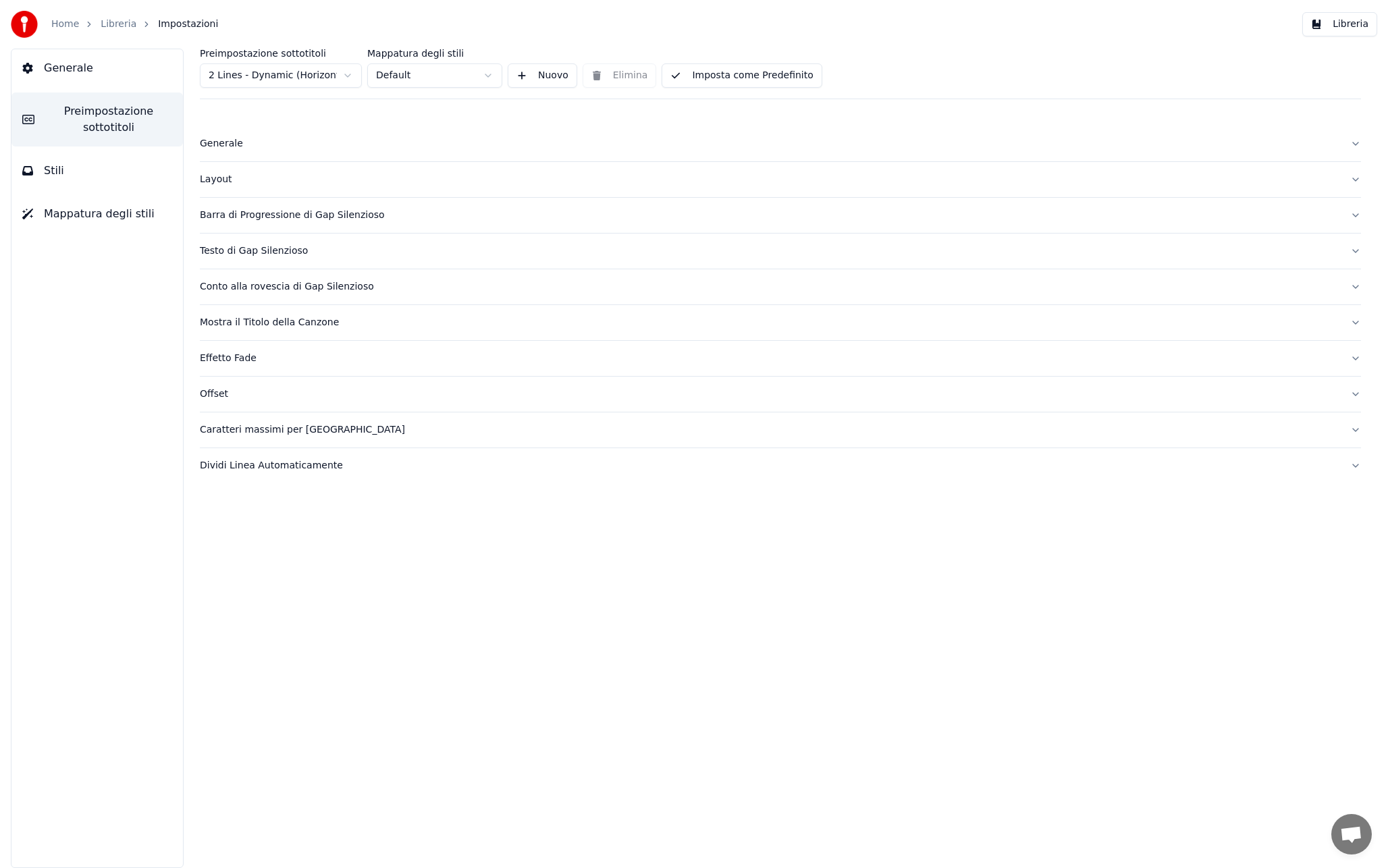
click at [239, 353] on div "Effetto Fade" at bounding box center [769, 358] width 1139 height 14
click at [232, 355] on div "Effetto Fade" at bounding box center [769, 358] width 1139 height 14
click at [317, 75] on html "Home Libreria Impostazioni Libreria Generale Preimpostazione sottotitoli Stili …" at bounding box center [694, 434] width 1388 height 868
click at [283, 360] on div "Casella di Sfondo" at bounding box center [769, 358] width 1139 height 14
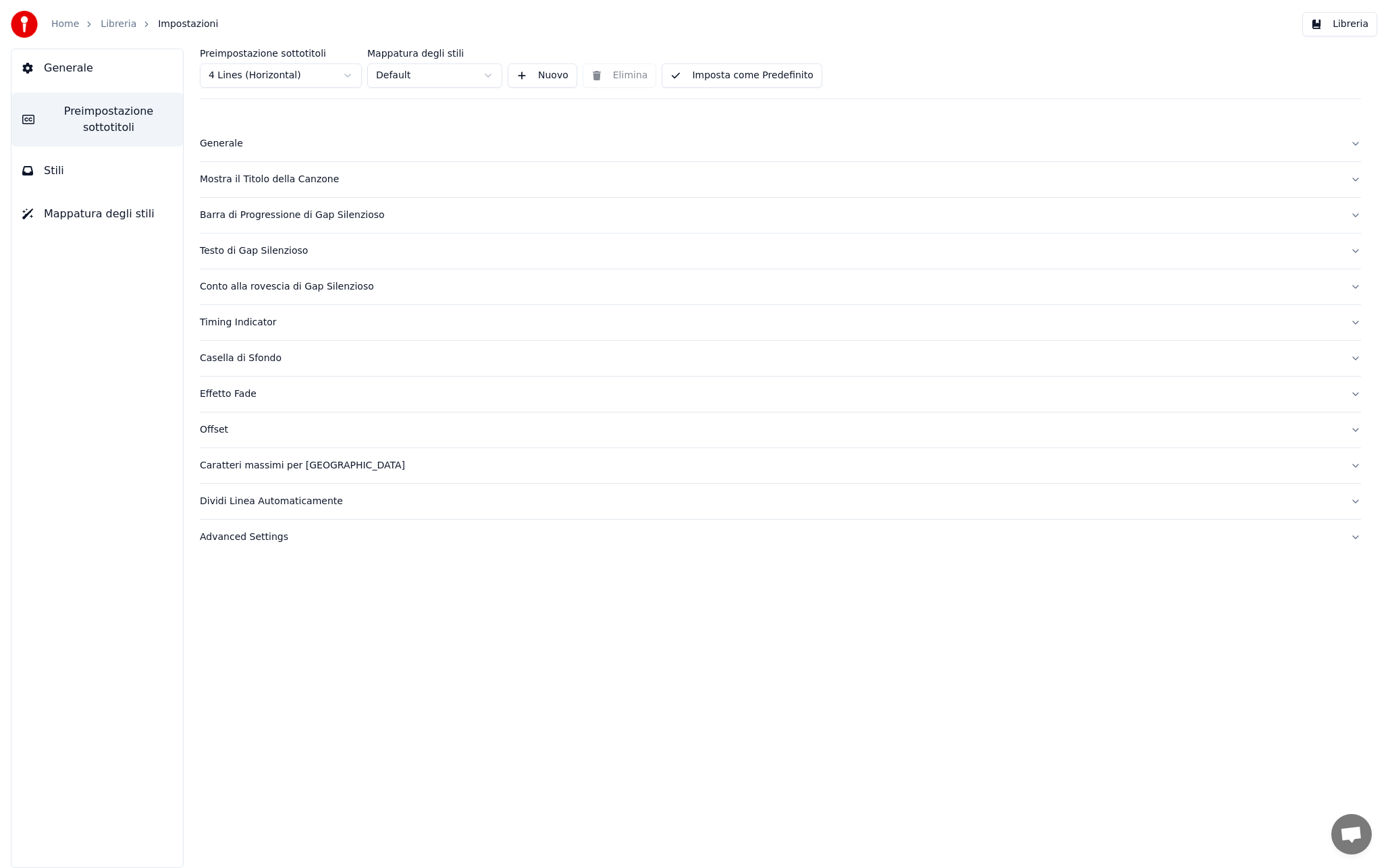
click at [311, 76] on html "Home Libreria Impostazioni Libreria Generale Preimpostazione sottotitoli Stili …" at bounding box center [694, 434] width 1388 height 868
click at [288, 88] on div "Preimpostazione sottotitoli 4 Lines (Vertical) Mappatura degli stili Default Nu…" at bounding box center [780, 74] width 1161 height 50
click at [294, 79] on html "Home Libreria Impostazioni Libreria Generale Preimpostazione sottotitoli Stili …" at bounding box center [694, 434] width 1388 height 868
click at [255, 322] on div "Timing Indicator" at bounding box center [769, 322] width 1139 height 14
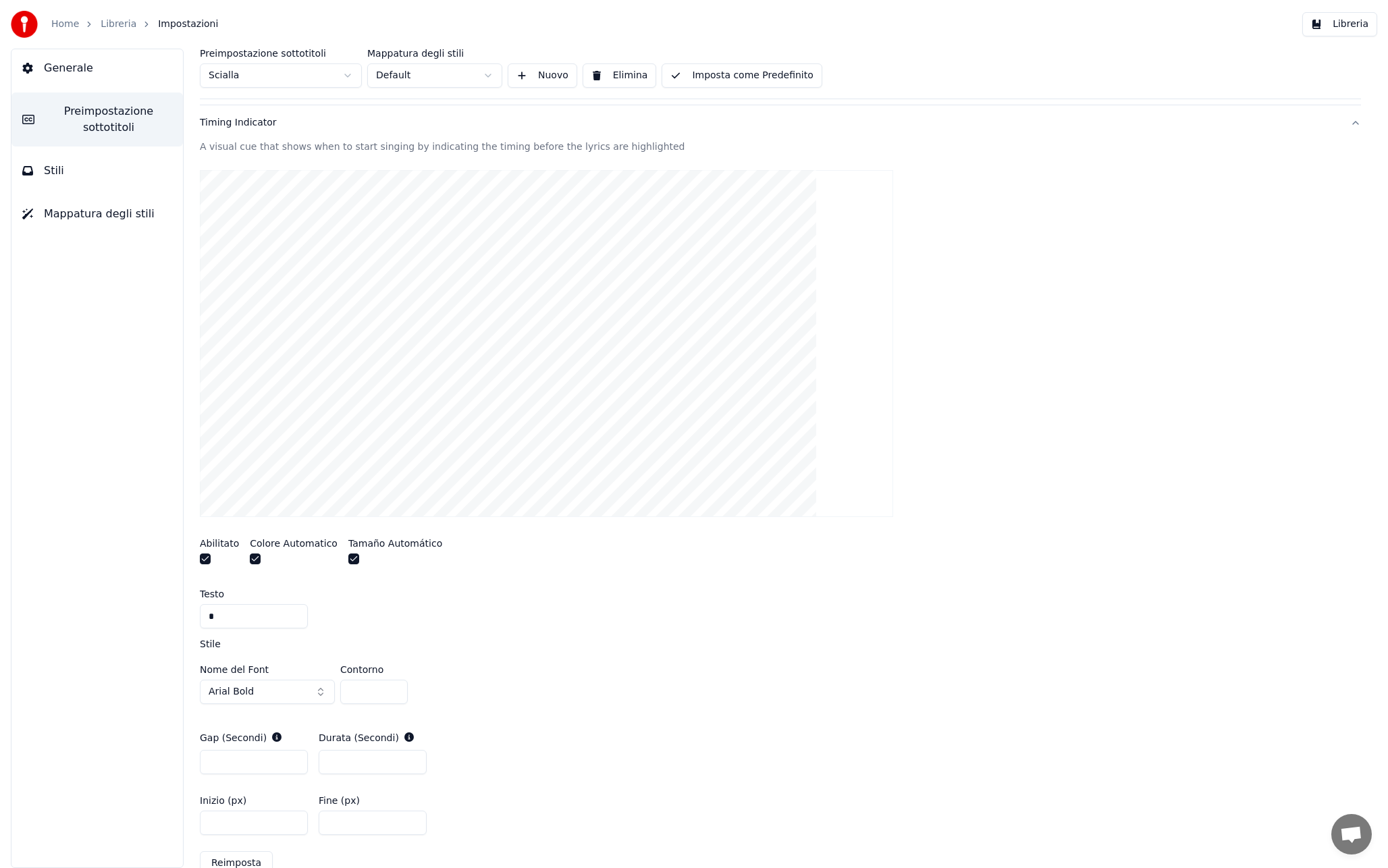
scroll to position [217, 0]
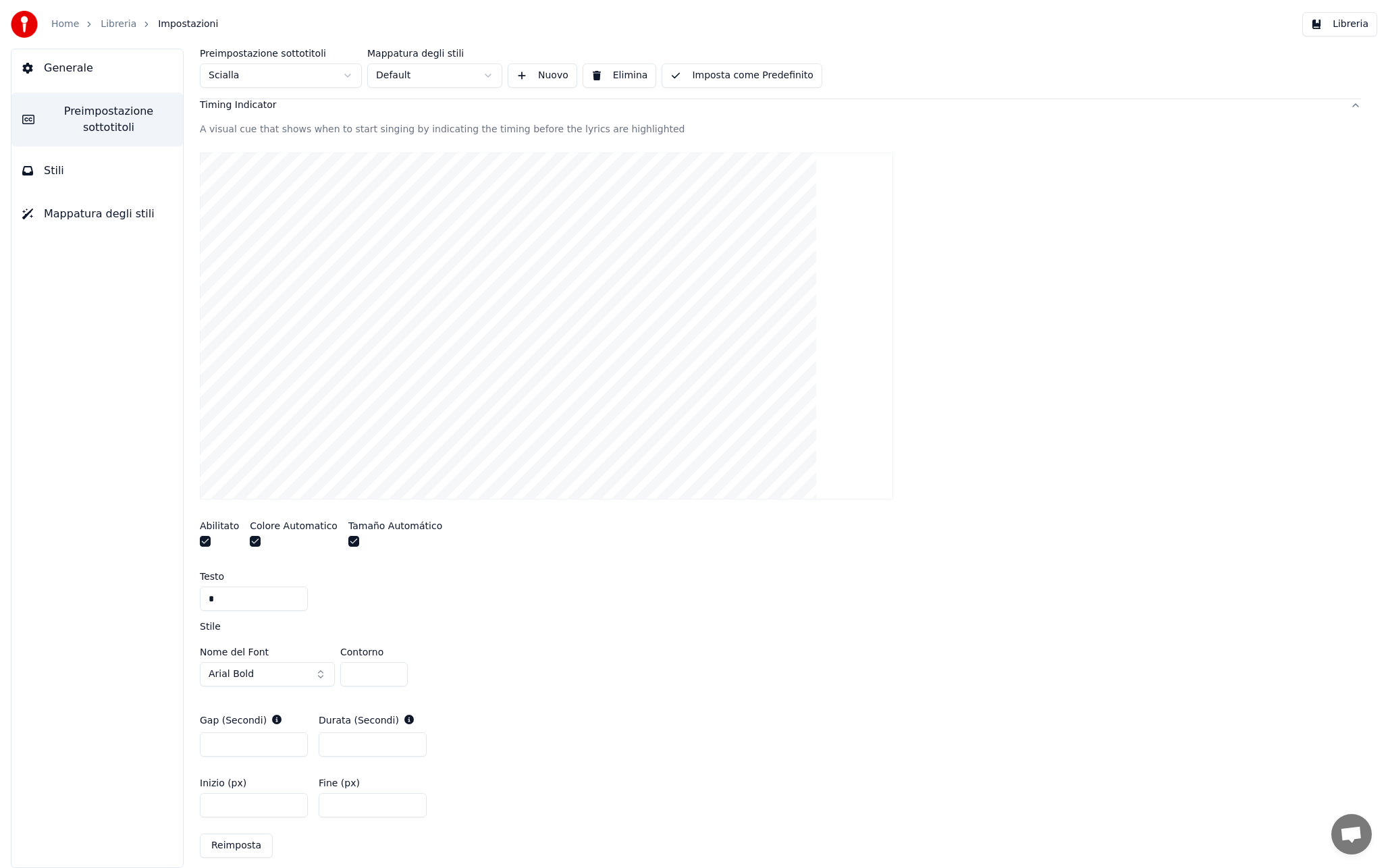
click at [547, 559] on div "Abilitato Colore Automatico Tamaño Automático" at bounding box center [780, 536] width 1161 height 50
click at [1357, 30] on button "Libreria" at bounding box center [1340, 25] width 75 height 25
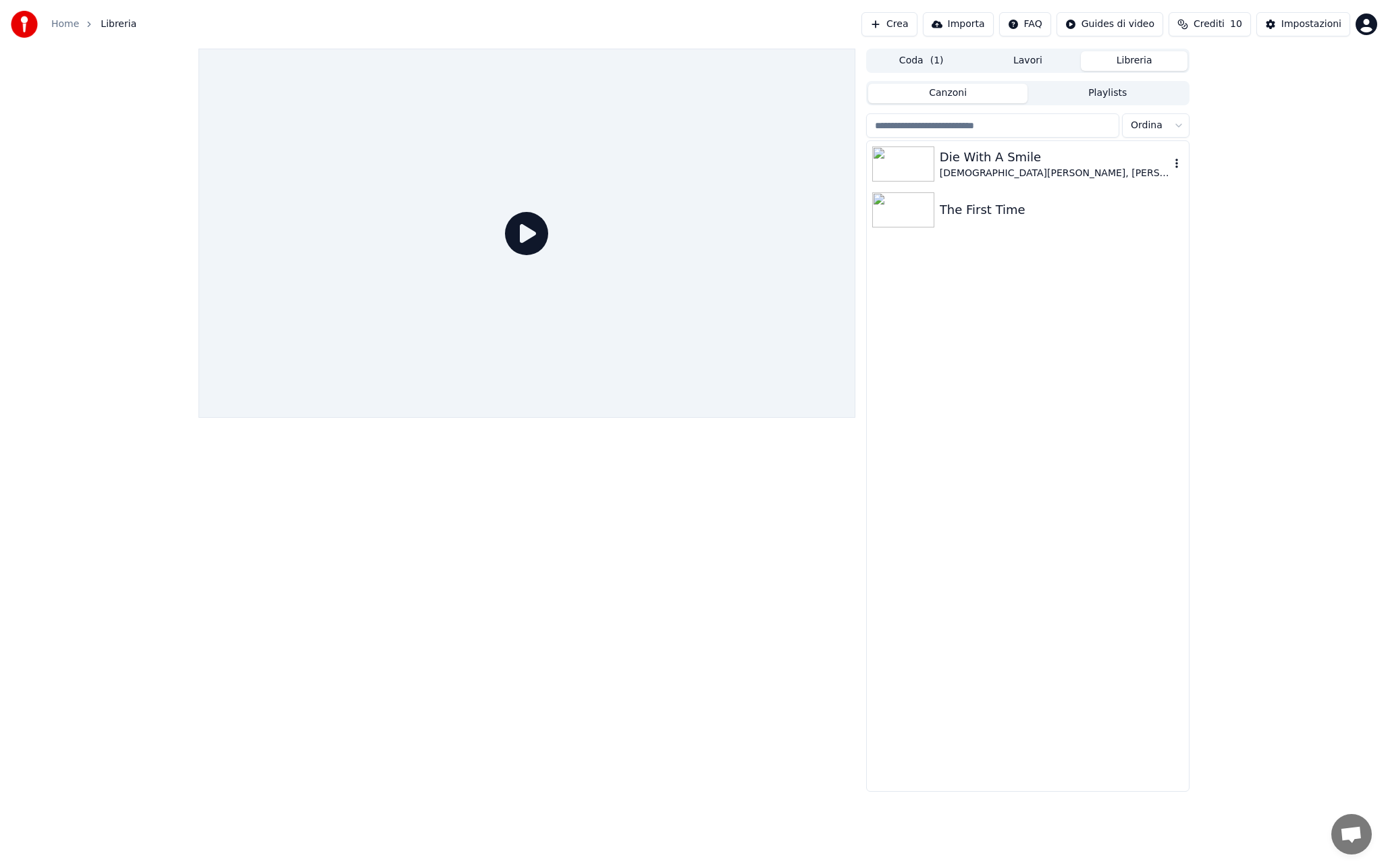
click at [1032, 172] on div "[DEMOGRAPHIC_DATA][PERSON_NAME], [PERSON_NAME]" at bounding box center [1054, 173] width 230 height 14
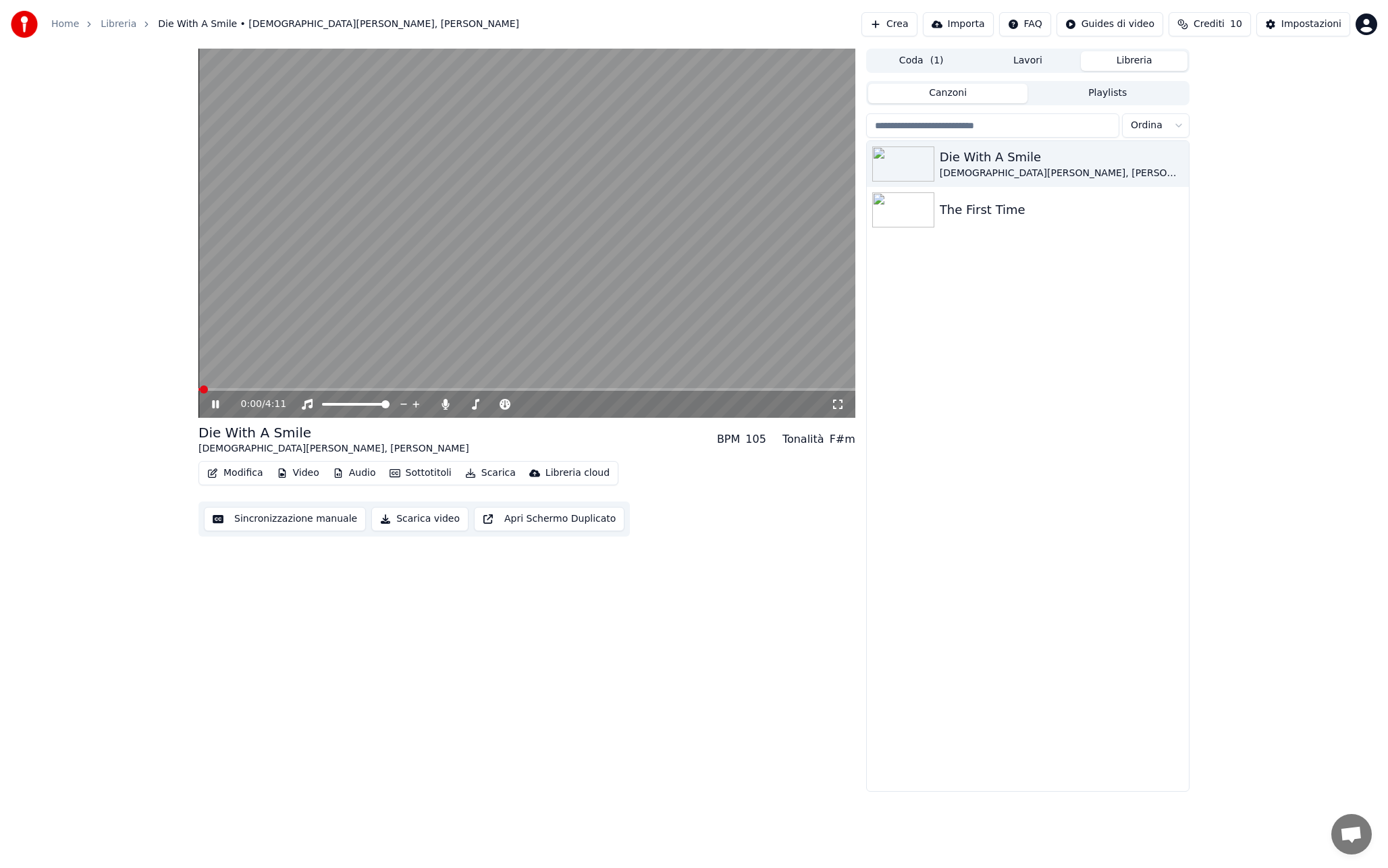
click at [575, 389] on span at bounding box center [526, 389] width 657 height 3
click at [601, 389] on span at bounding box center [526, 389] width 657 height 3
click at [428, 215] on video at bounding box center [526, 233] width 657 height 369
click at [1087, 97] on button "Playlists" at bounding box center [1108, 93] width 160 height 19
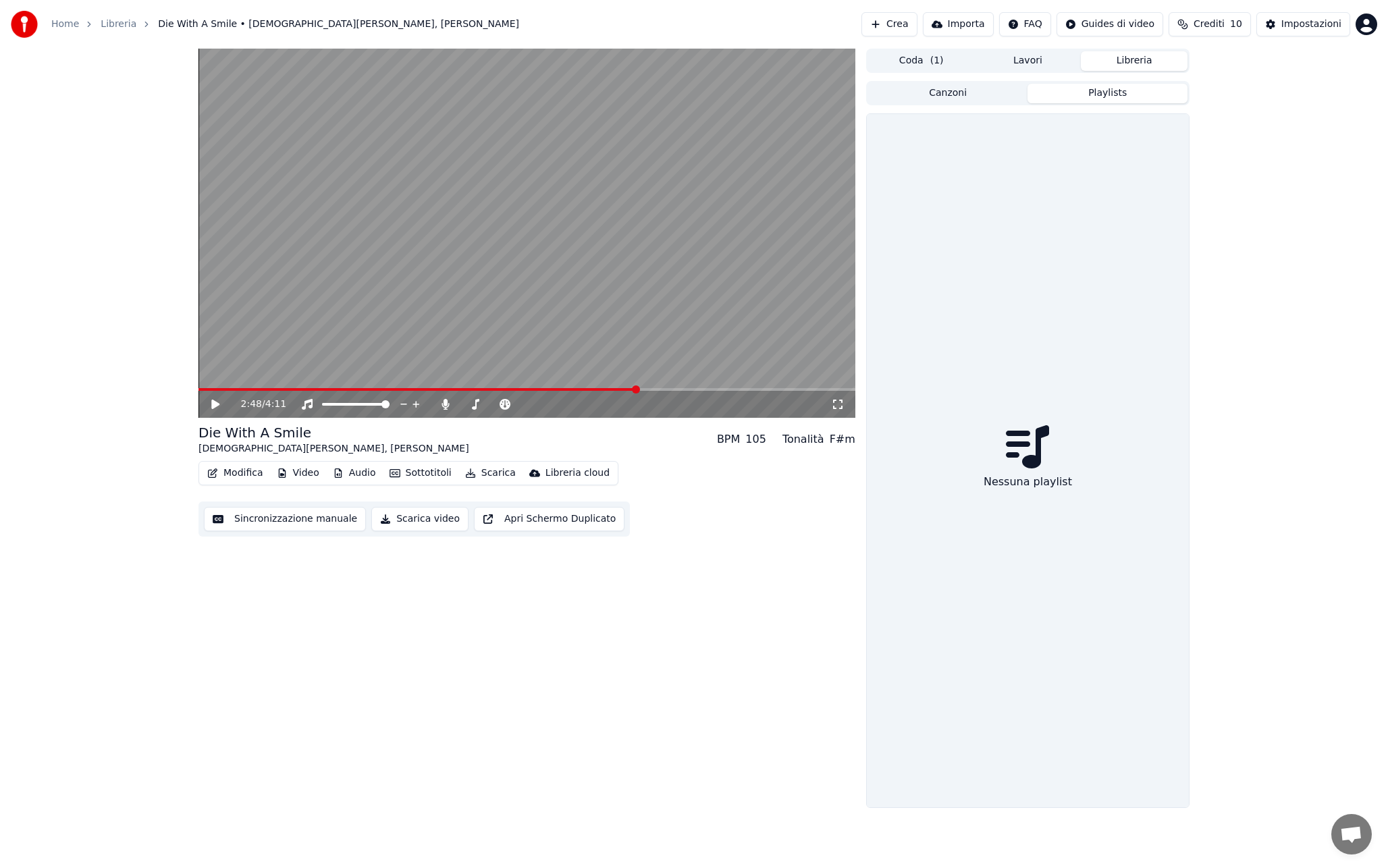
click at [986, 96] on button "Canzoni" at bounding box center [948, 93] width 160 height 19
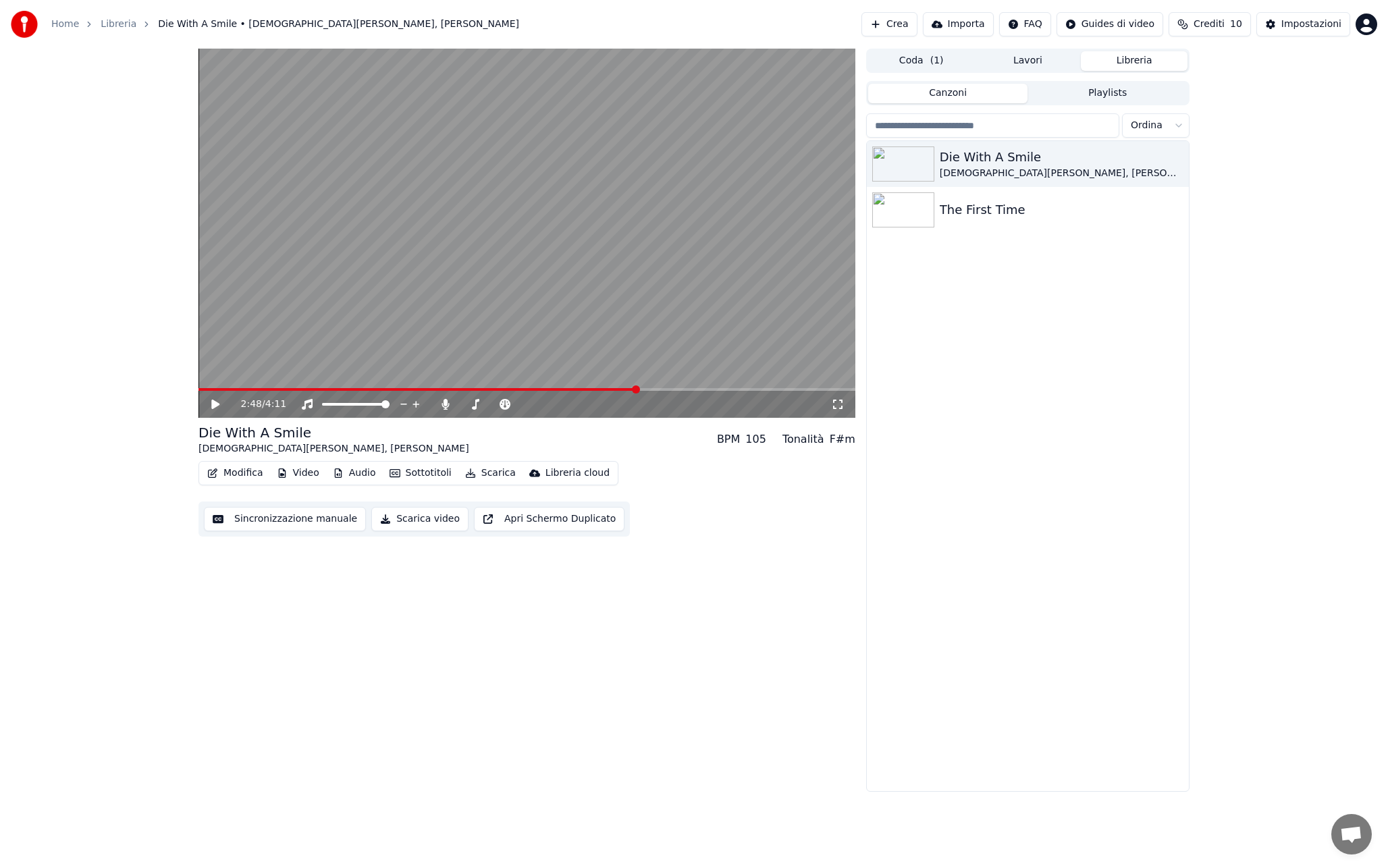
click at [1169, 131] on html "Home Libreria Die With A Smile • [DEMOGRAPHIC_DATA][PERSON_NAME], [PERSON_NAME]…" at bounding box center [694, 434] width 1388 height 868
click at [1161, 130] on html "Home Libreria Die With A Smile • [DEMOGRAPHIC_DATA][PERSON_NAME], [PERSON_NAME]…" at bounding box center [694, 434] width 1388 height 868
click at [1052, 79] on div "Canzoni Playlists Ordina Die With A Smile [DEMOGRAPHIC_DATA][PERSON_NAME], [PER…" at bounding box center [1027, 435] width 323 height 713
click at [1040, 67] on button "Lavori" at bounding box center [1028, 61] width 107 height 19
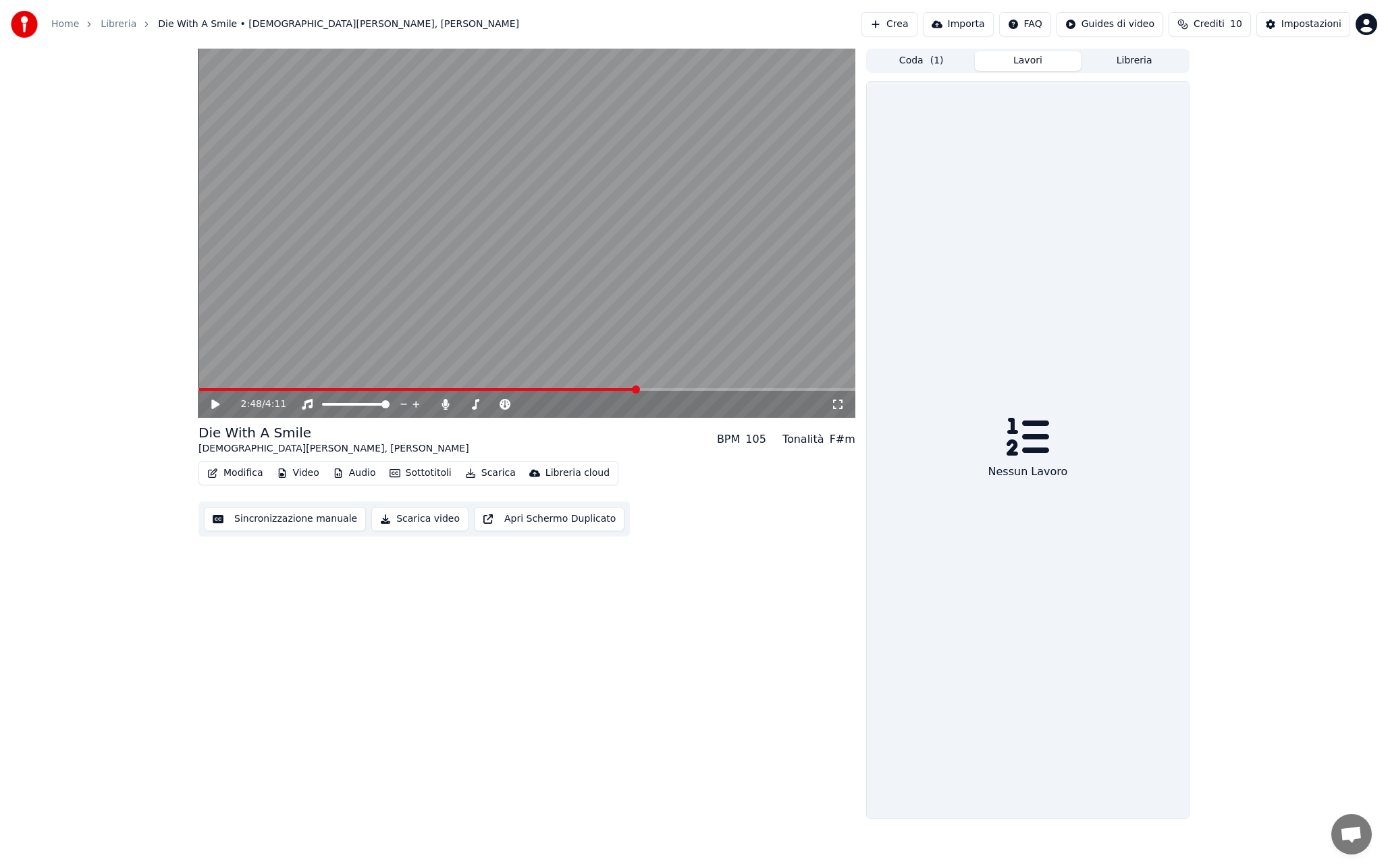
click at [924, 58] on button "Coda ( 1 )" at bounding box center [921, 61] width 107 height 19
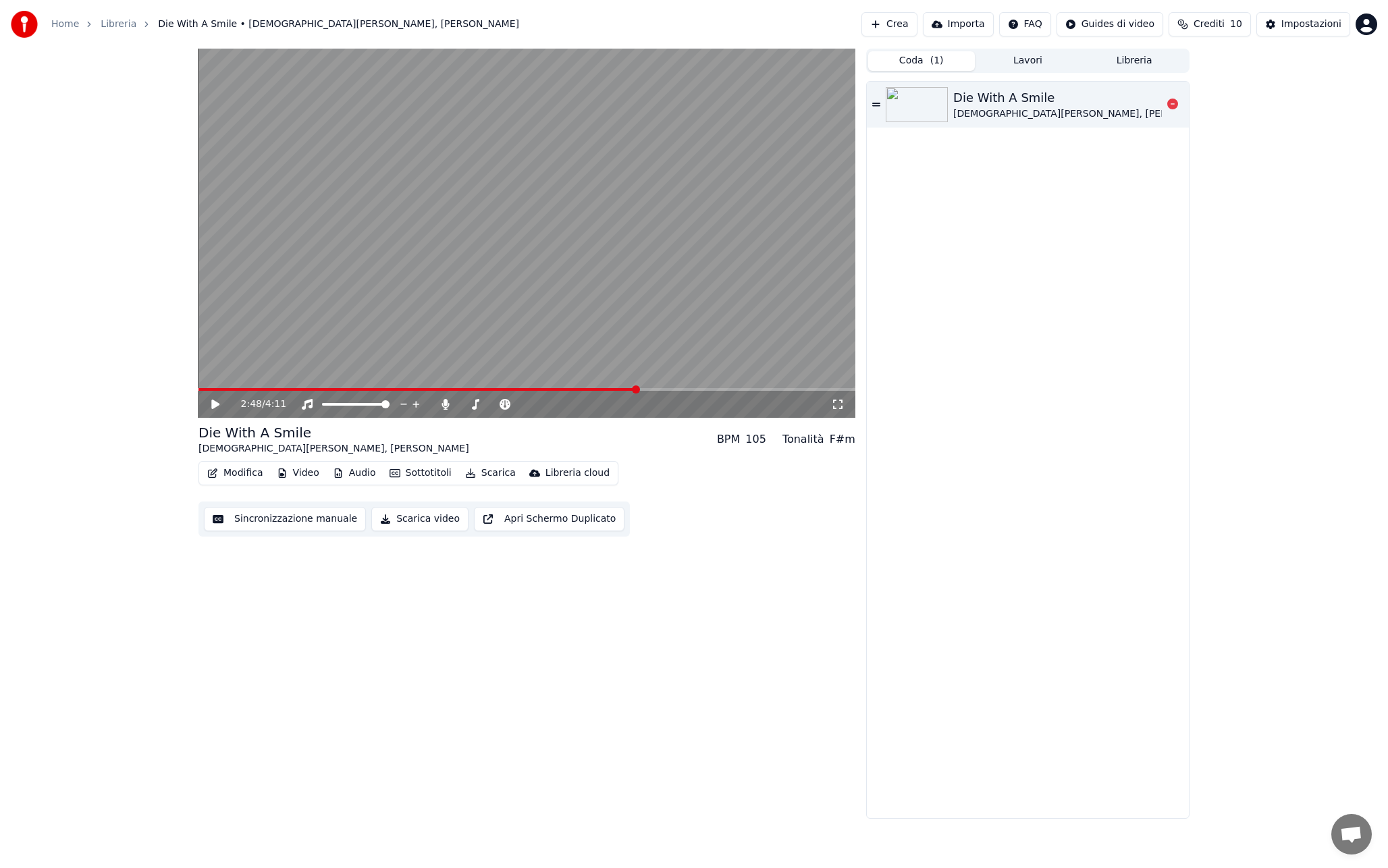
click at [1093, 101] on div "Die With A Smile [DEMOGRAPHIC_DATA][PERSON_NAME], [PERSON_NAME]" at bounding box center [1057, 105] width 208 height 32
click at [543, 388] on span at bounding box center [526, 389] width 657 height 3
click at [578, 389] on span at bounding box center [526, 389] width 657 height 3
click at [592, 388] on span at bounding box center [526, 389] width 657 height 3
click at [505, 209] on video at bounding box center [526, 233] width 657 height 369
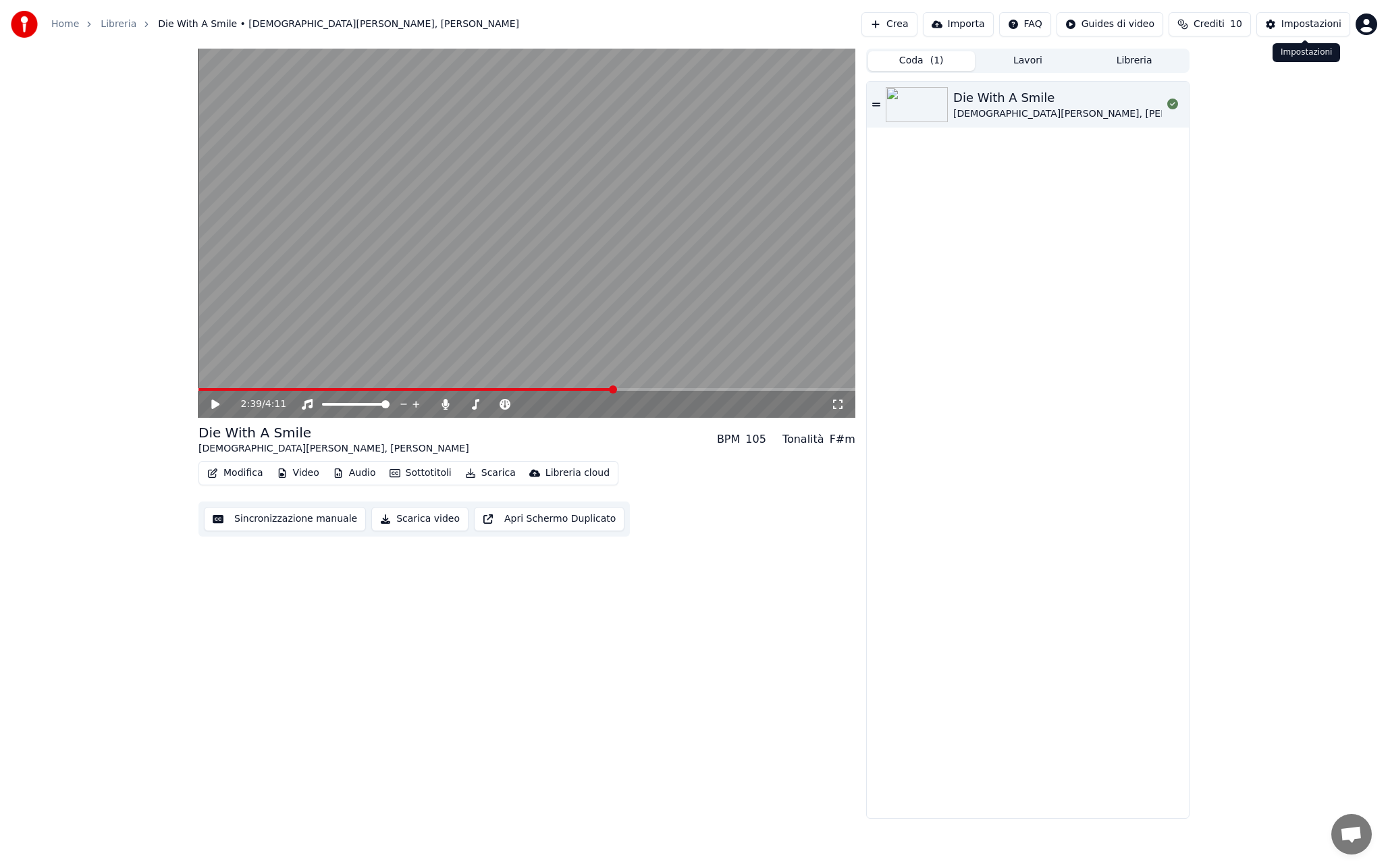
click at [1304, 30] on div "Impostazioni" at bounding box center [1311, 24] width 60 height 14
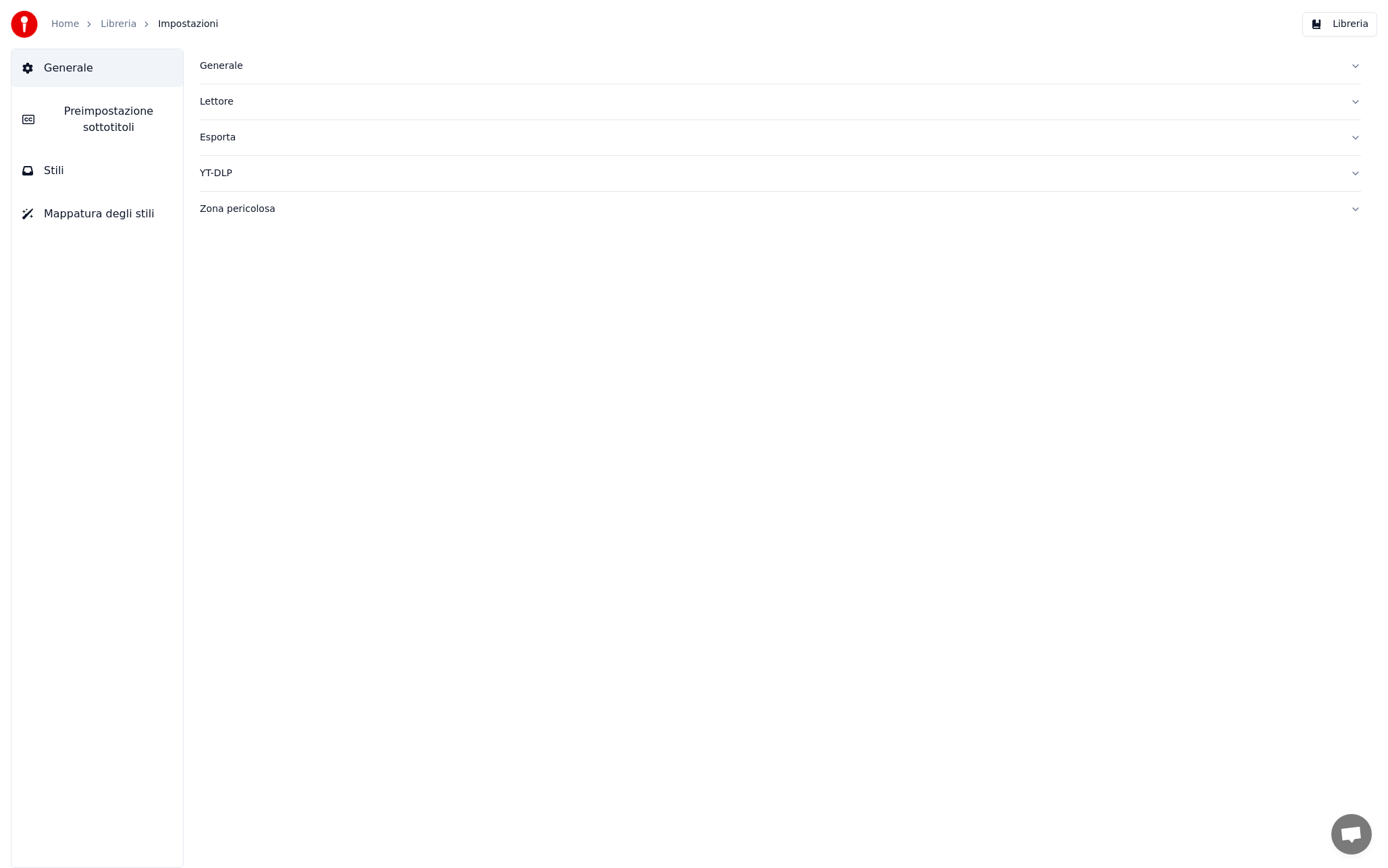
click at [146, 126] on span "Preimpostazione sottotitoli" at bounding box center [109, 119] width 127 height 32
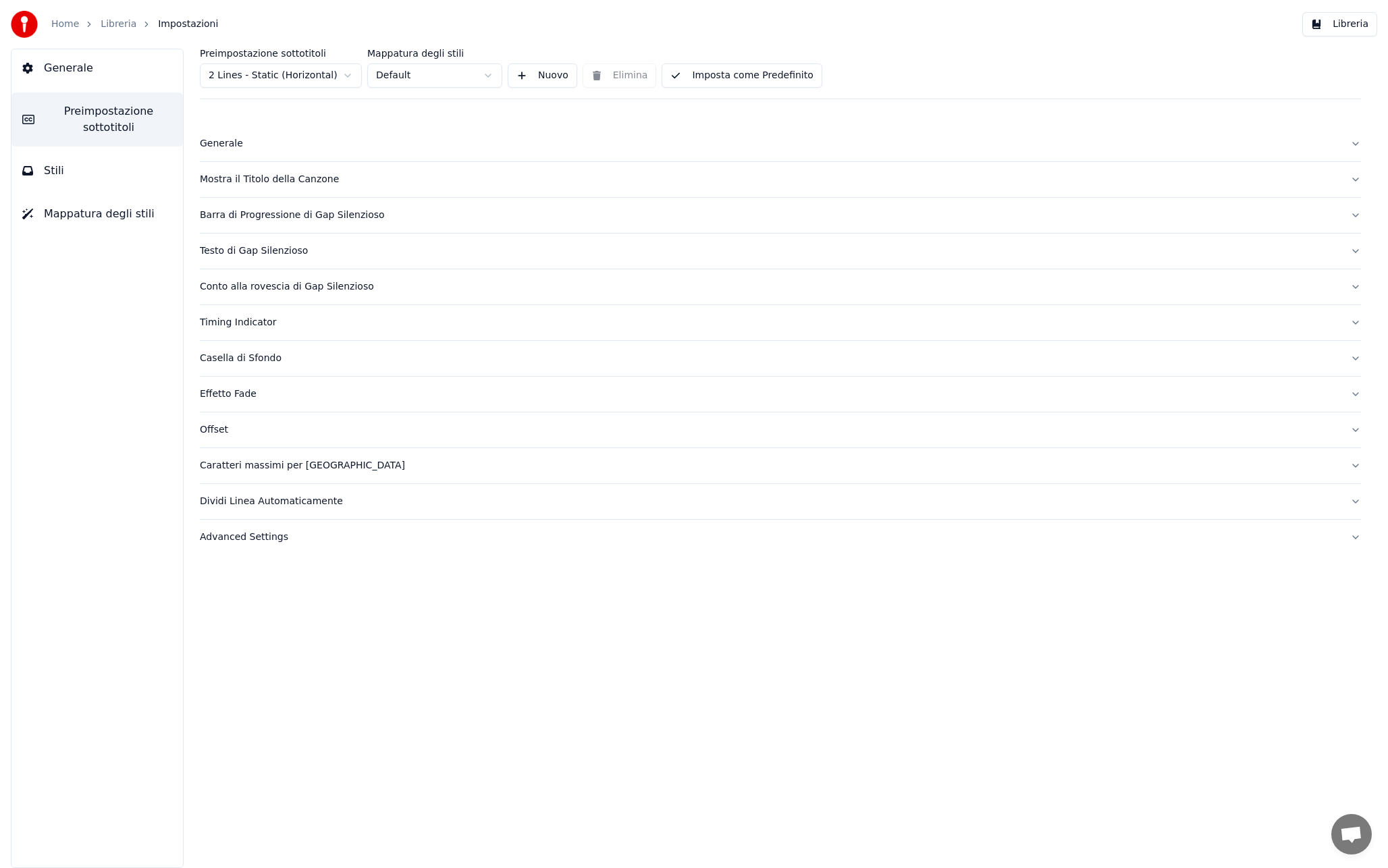
click at [265, 311] on button "Timing Indicator" at bounding box center [780, 322] width 1161 height 35
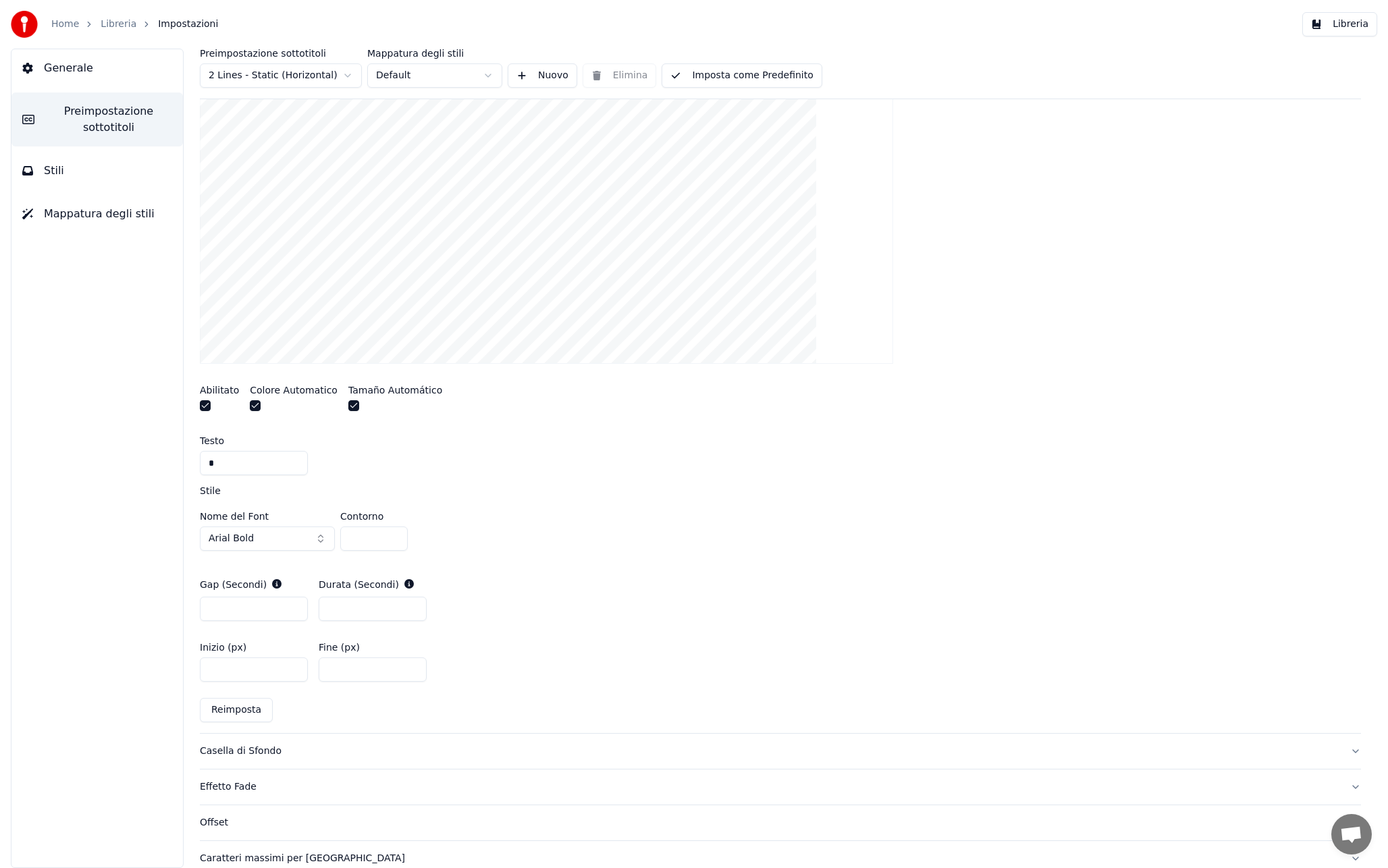
scroll to position [354, 0]
click at [413, 670] on input "**" at bounding box center [373, 668] width 108 height 25
click at [413, 668] on input "**" at bounding box center [373, 668] width 108 height 25
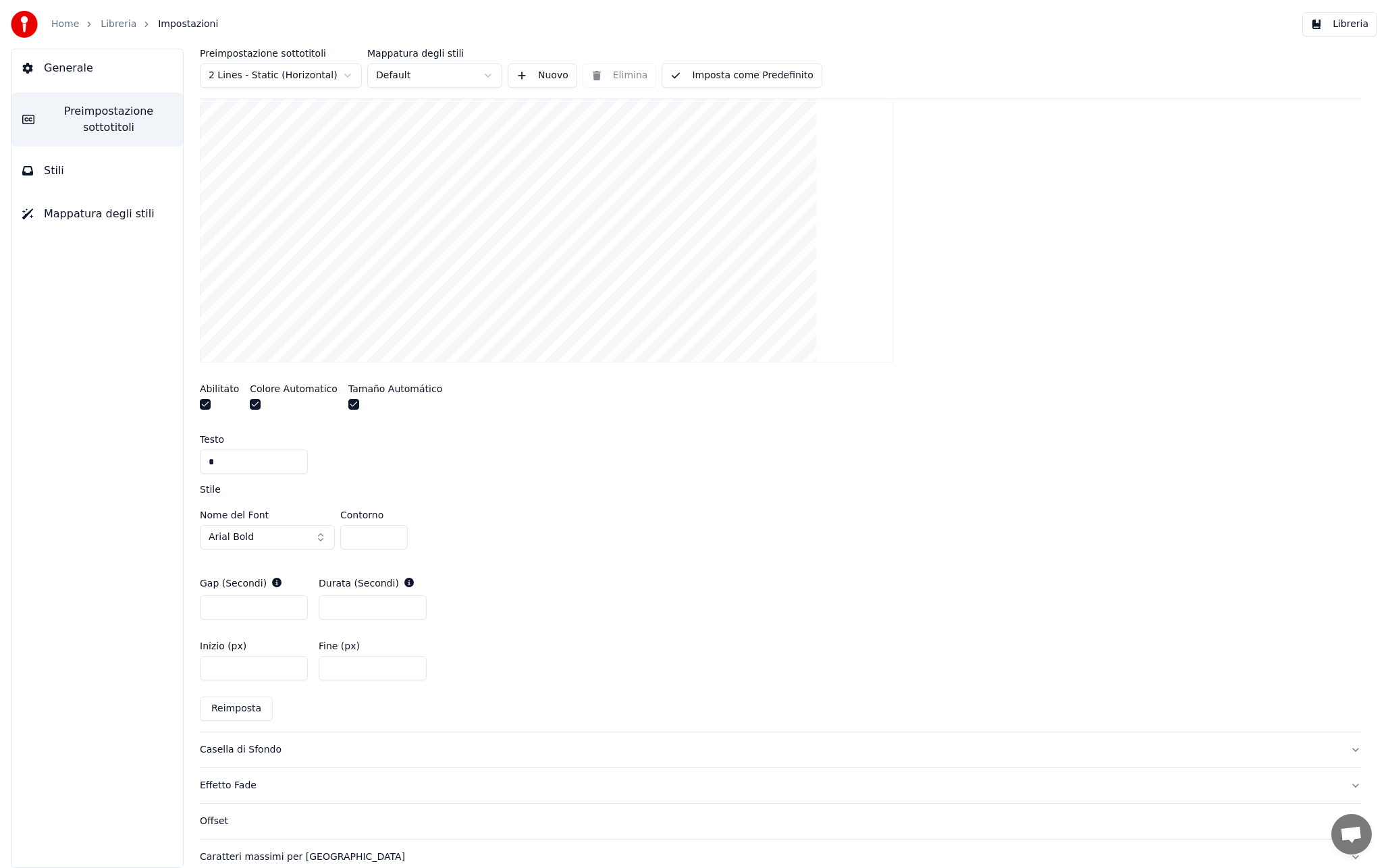
click at [413, 668] on input "**" at bounding box center [373, 668] width 108 height 25
click at [463, 620] on div "Gap (Secondi) * Durata (Secondi) *" at bounding box center [780, 598] width 1161 height 65
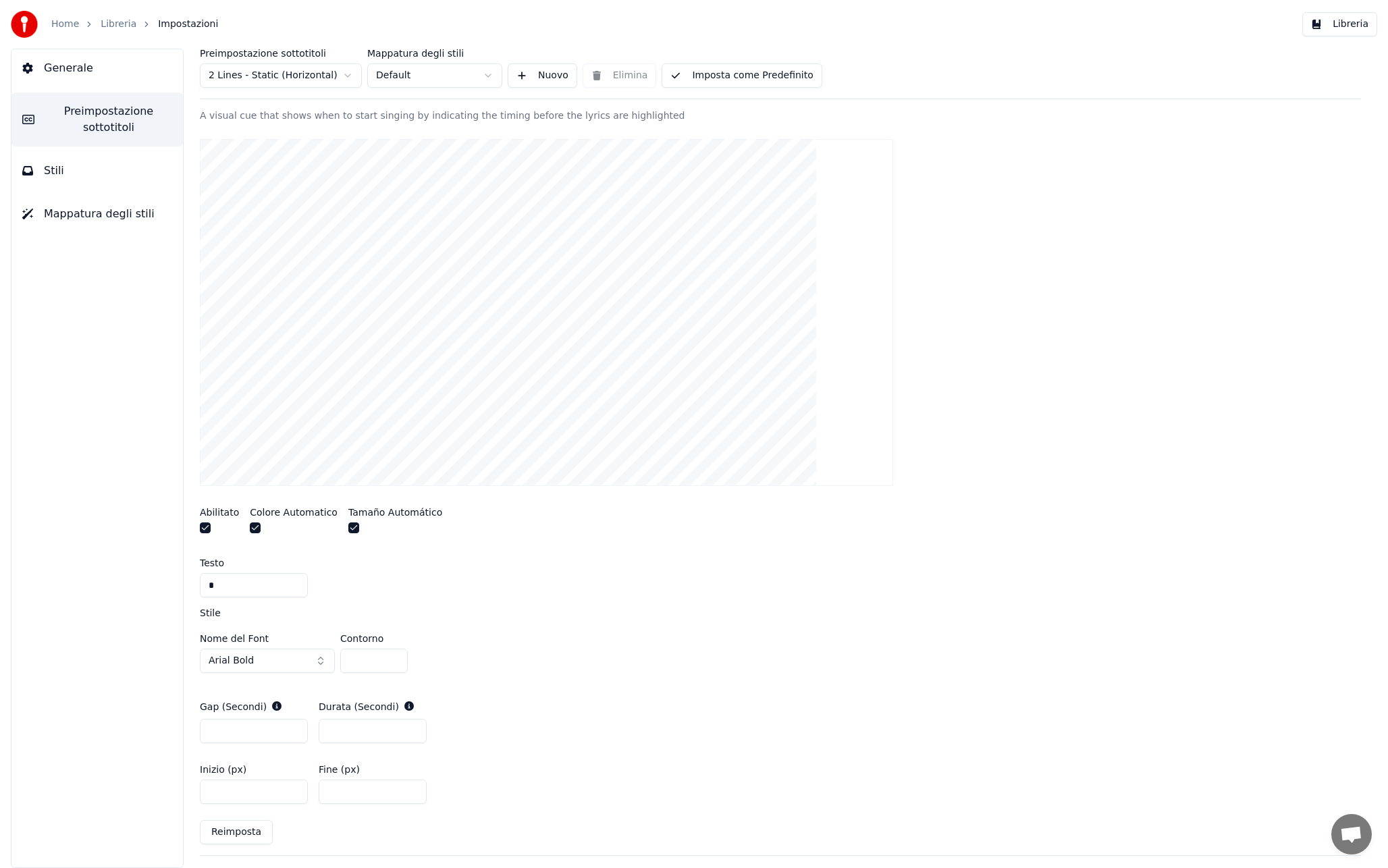
scroll to position [235, 0]
click at [262, 89] on div "Preimpostazione sottotitoli 2 Lines - Static (Horizontal) Mappatura degli stili…" at bounding box center [780, 74] width 1161 height 50
click at [265, 75] on html "Home Libreria Impostazioni Libreria Generale Preimpostazione sottotitoli Stili …" at bounding box center [694, 434] width 1388 height 868
click at [354, 792] on input "*" at bounding box center [373, 788] width 108 height 25
click at [412, 789] on input "**" at bounding box center [373, 788] width 108 height 25
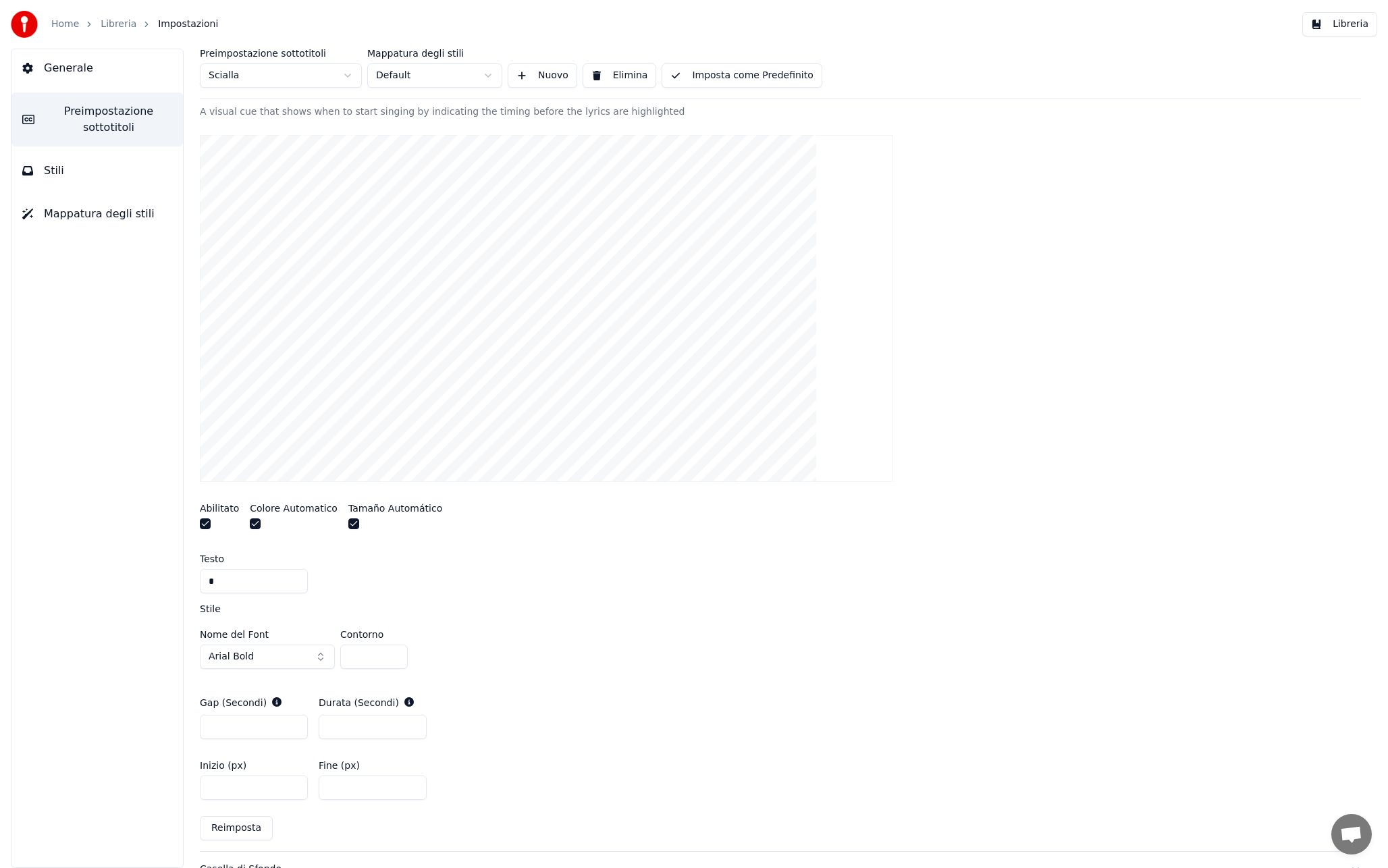
click at [412, 789] on input "**" at bounding box center [373, 788] width 108 height 25
click at [412, 789] on input "**" at bounding box center [373, 788] width 108 height 25
type input "**"
click at [412, 789] on input "**" at bounding box center [373, 788] width 108 height 25
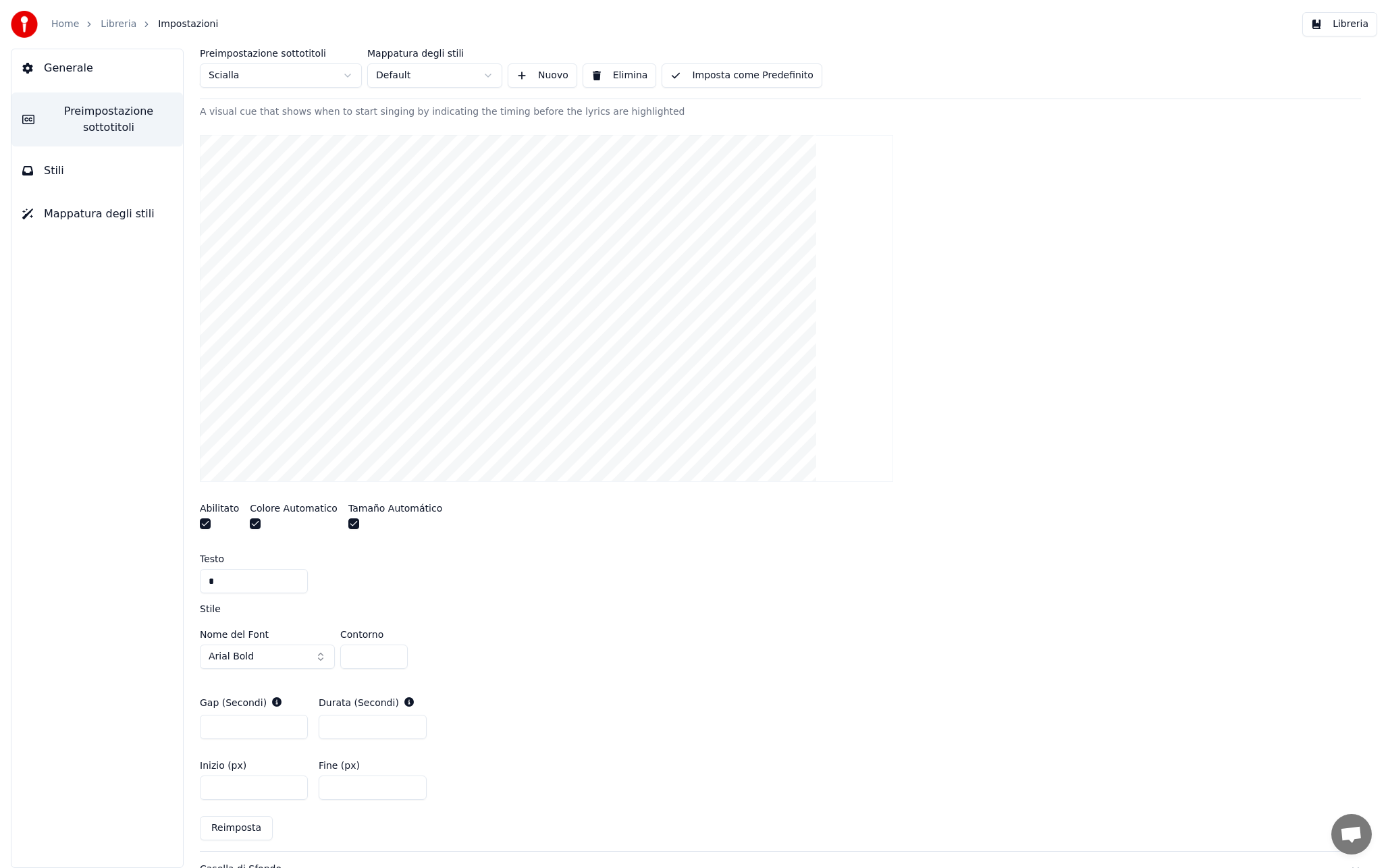
click at [504, 711] on div "Gap (Secondi) * Durata (Secondi) *" at bounding box center [780, 717] width 1161 height 65
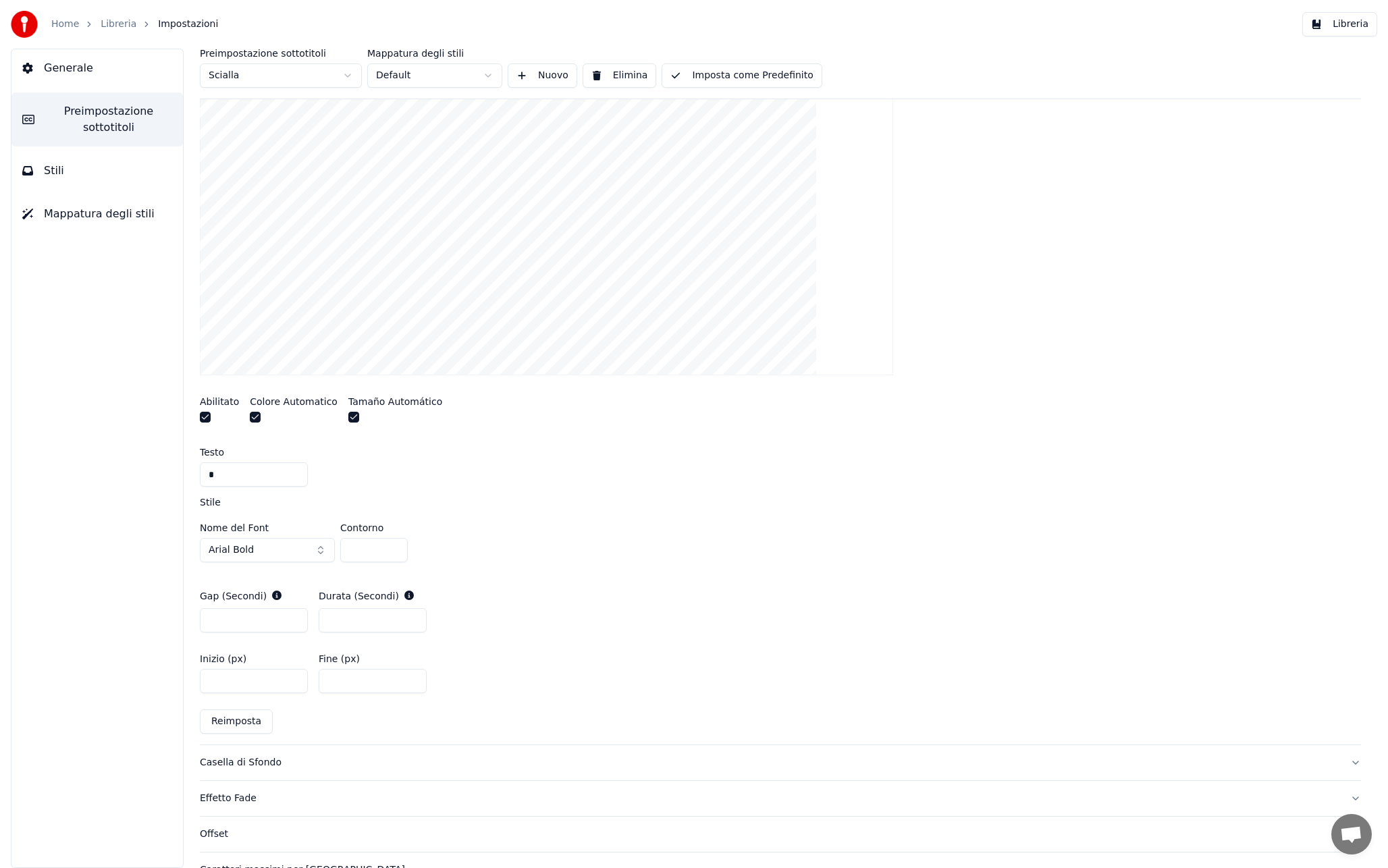
scroll to position [342, 0]
click at [206, 474] on input "*" at bounding box center [254, 474] width 108 height 25
type input "*"
click at [395, 486] on div "A visual cue that shows when to start singing by indicating the timing before t…" at bounding box center [780, 371] width 1161 height 745
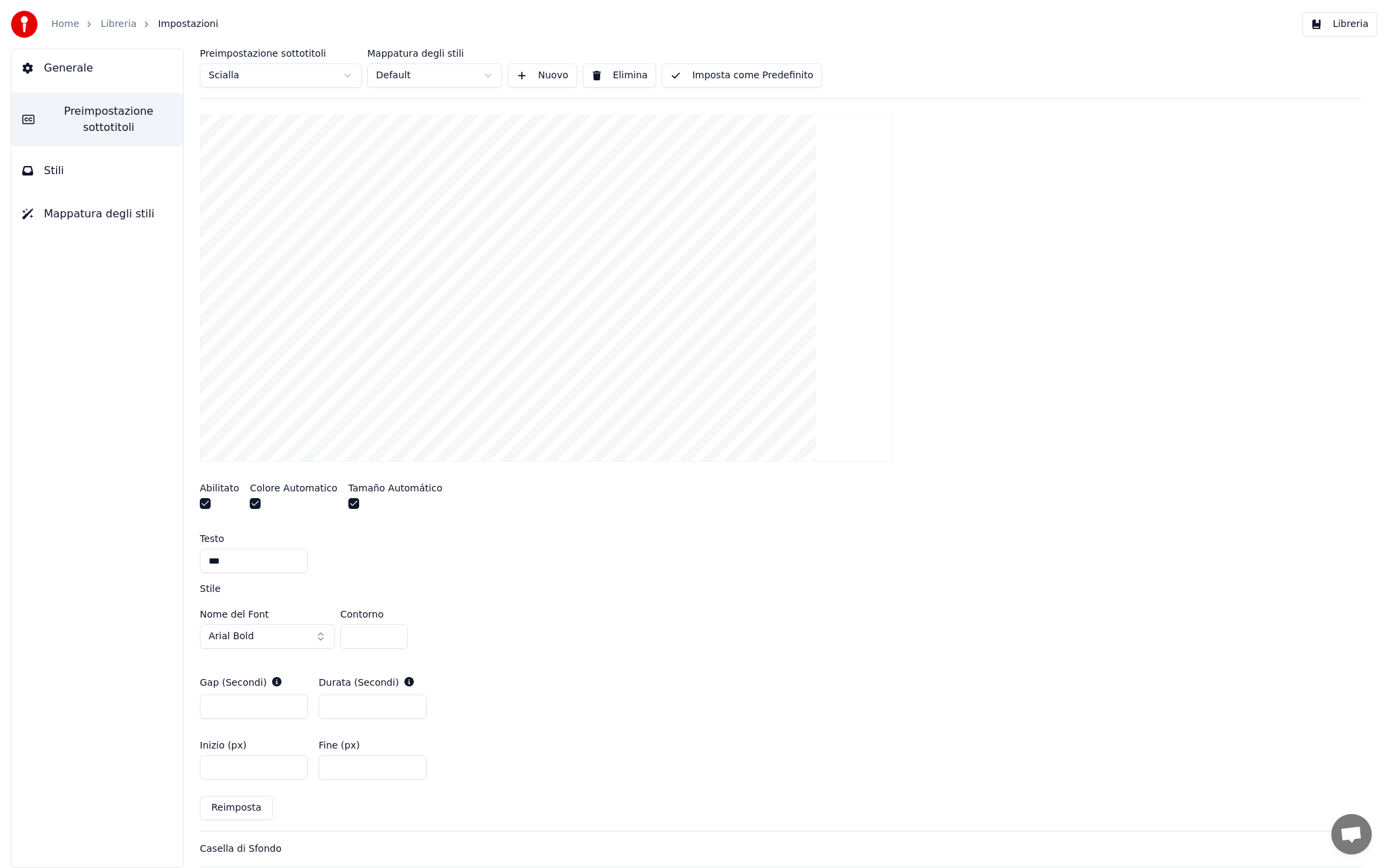
scroll to position [254, 0]
click at [257, 508] on button "button" at bounding box center [255, 505] width 11 height 11
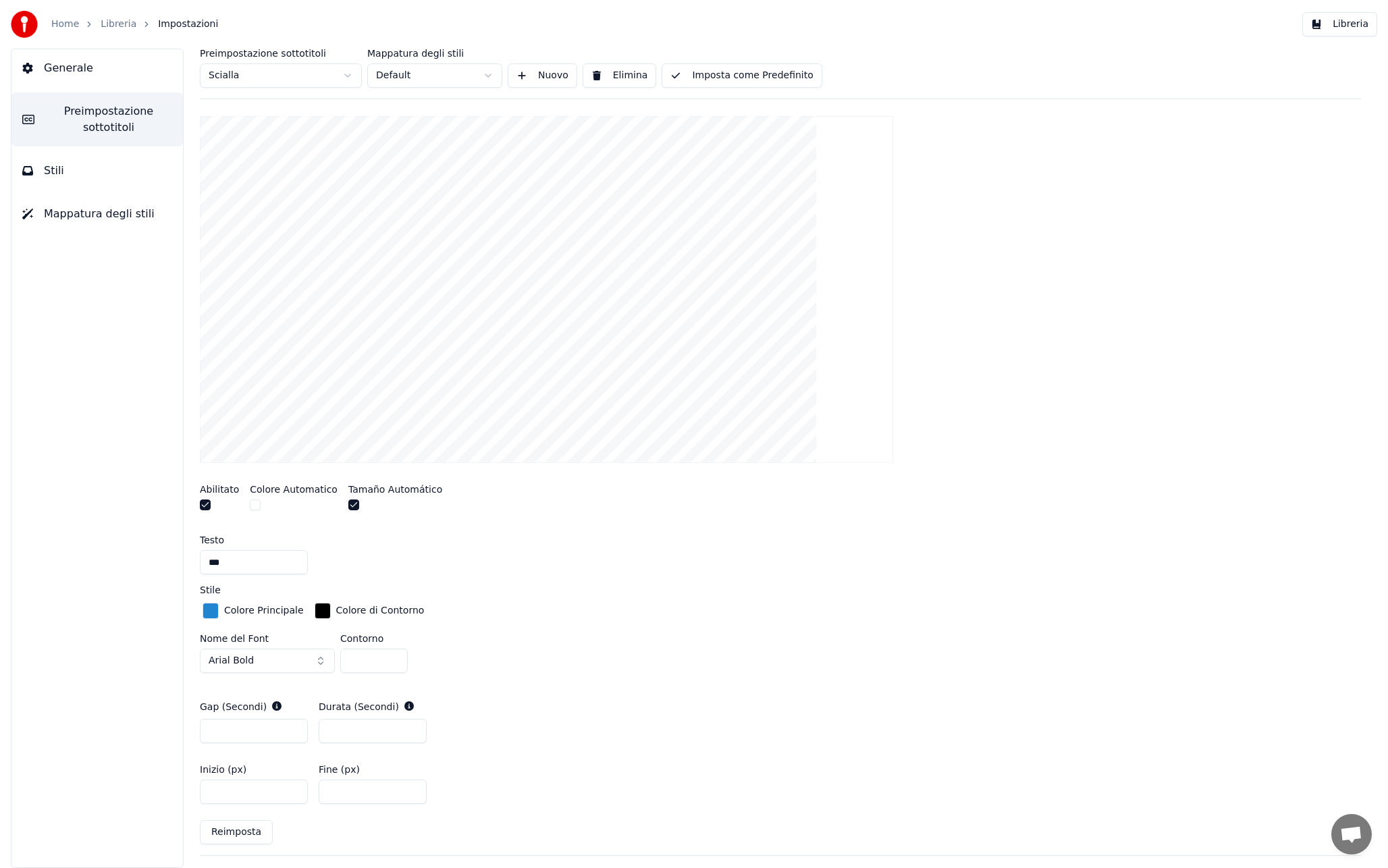
click at [255, 508] on button "button" at bounding box center [255, 505] width 11 height 11
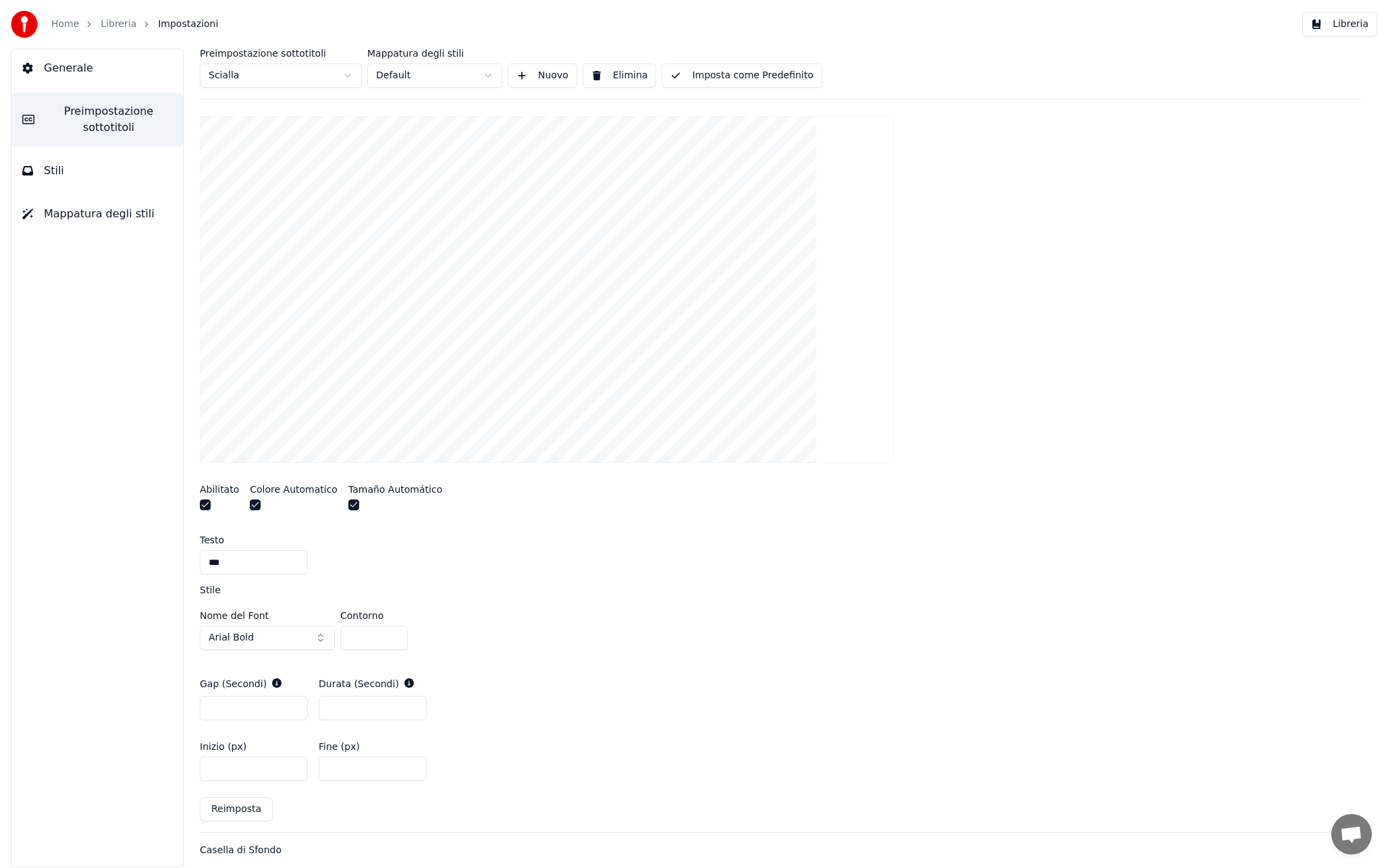
click at [206, 504] on button "button" at bounding box center [205, 505] width 11 height 11
click at [598, 527] on div "A visual cue that shows when to start singing by indicating the timing before t…" at bounding box center [780, 459] width 1161 height 745
click at [1339, 29] on button "Libreria" at bounding box center [1340, 25] width 75 height 25
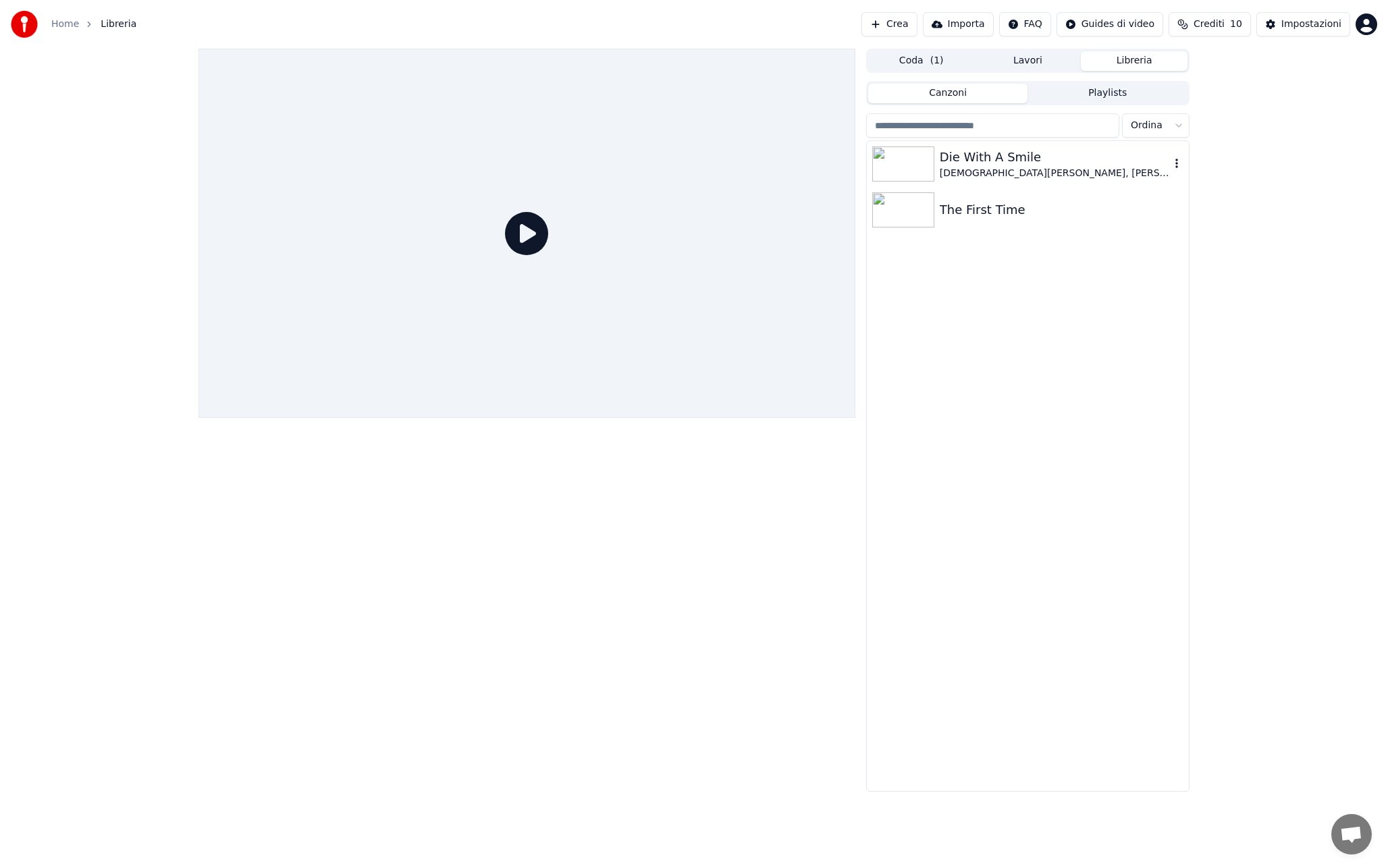
click at [979, 177] on div "[DEMOGRAPHIC_DATA][PERSON_NAME], [PERSON_NAME]" at bounding box center [1054, 173] width 230 height 14
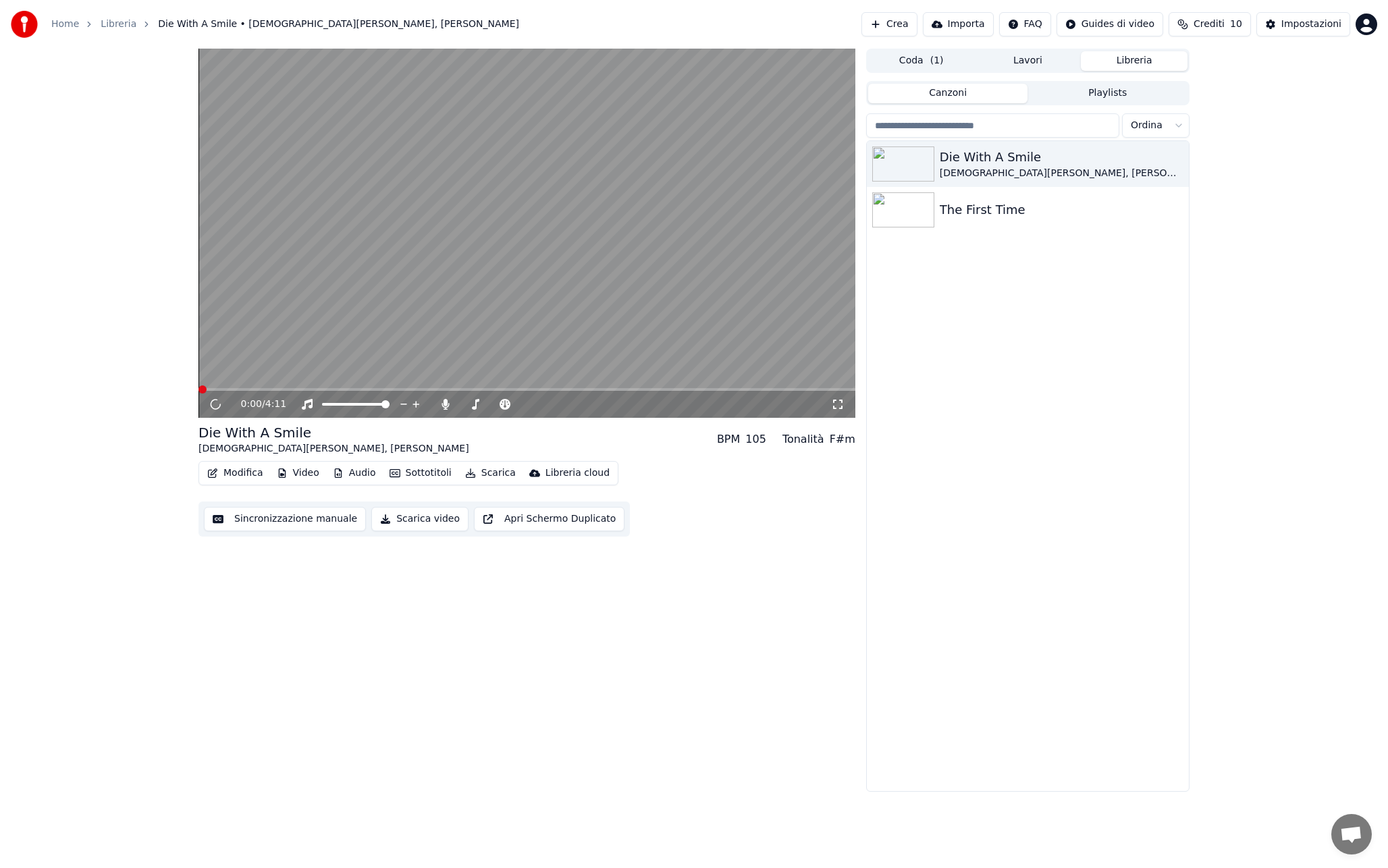
click at [436, 302] on video at bounding box center [526, 233] width 657 height 369
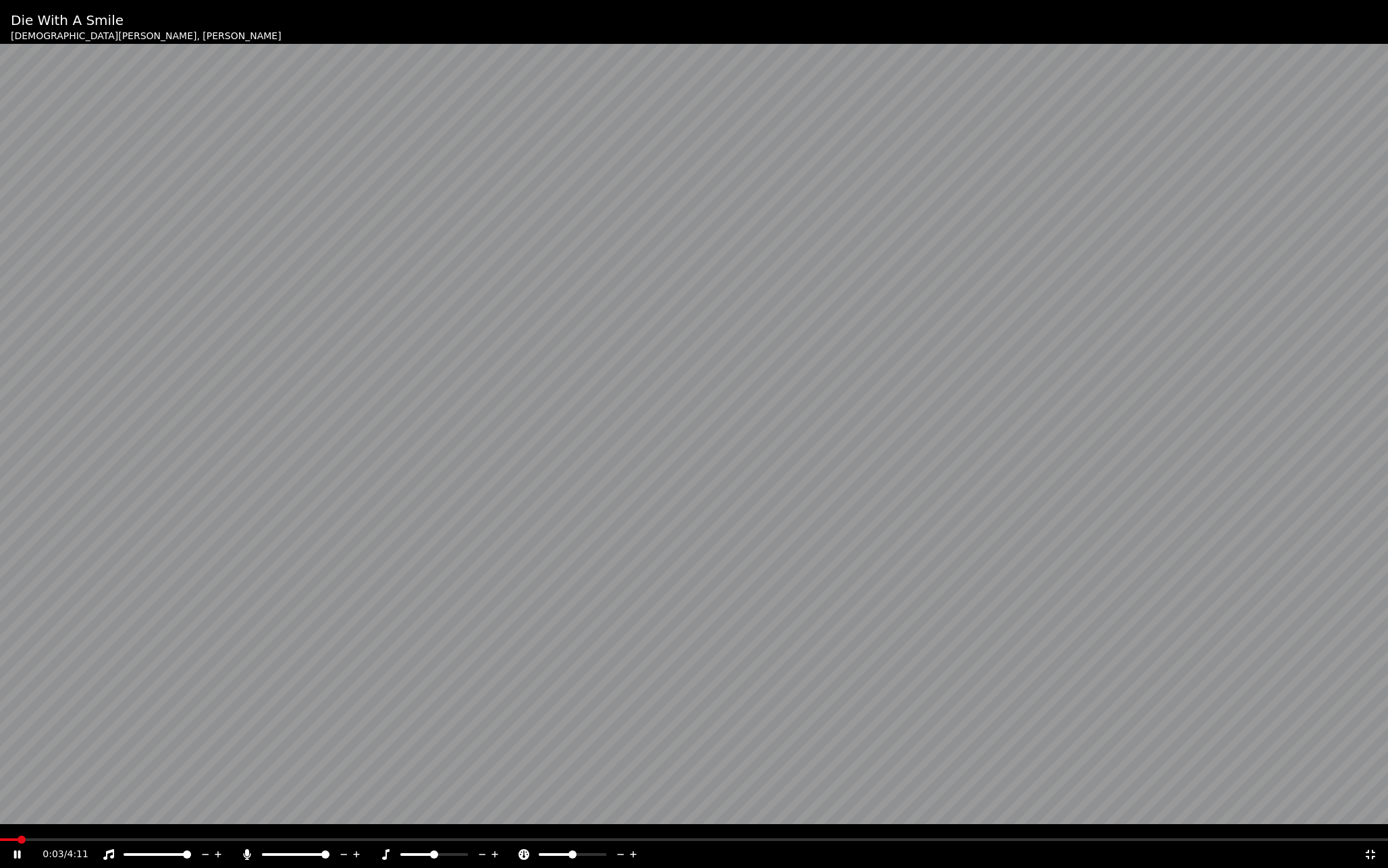
click at [1373, 808] on div "0:03 / 4:11" at bounding box center [694, 854] width 1377 height 14
click at [1371, 808] on icon at bounding box center [1370, 854] width 14 height 11
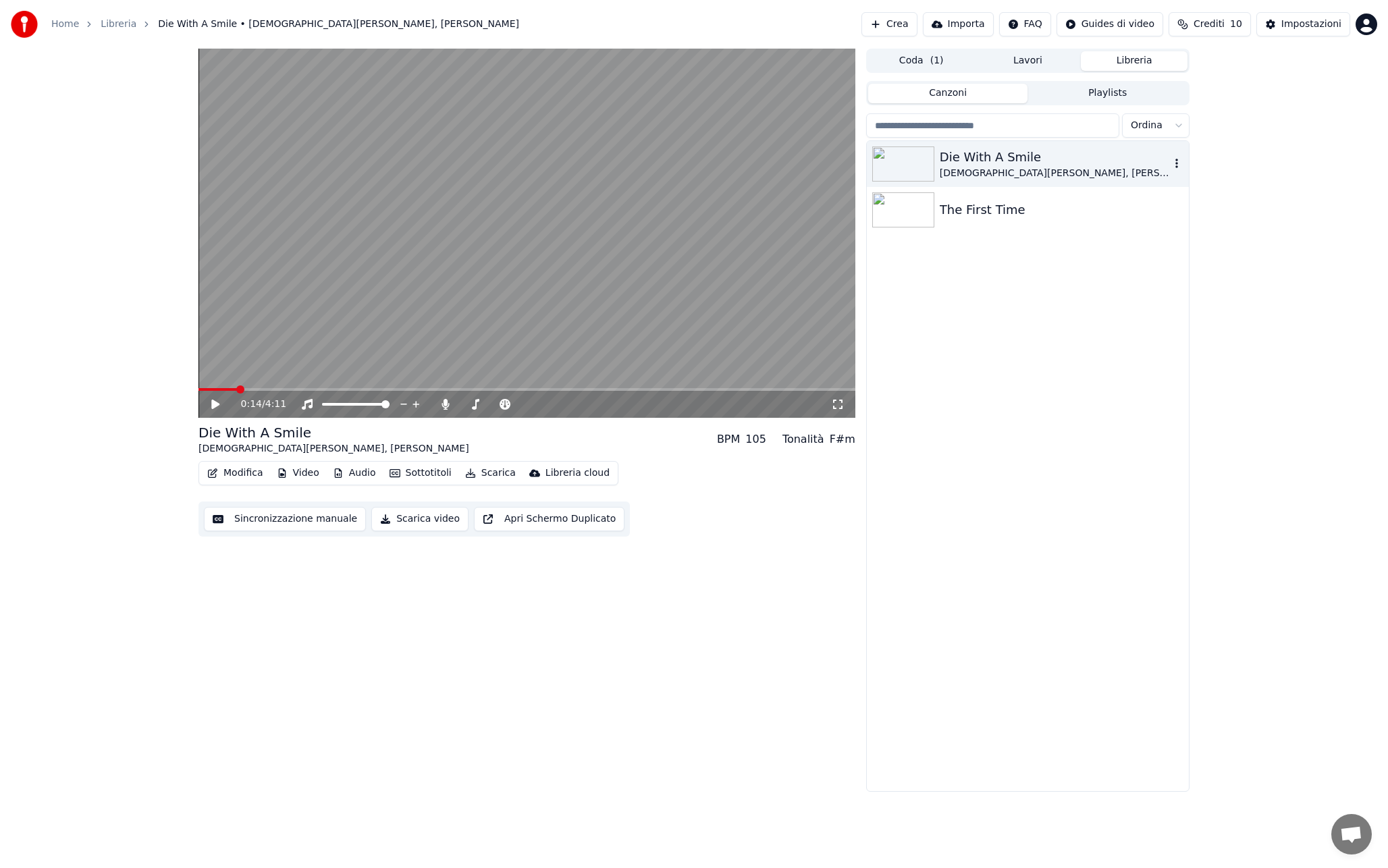
click at [1030, 159] on div "Die With A Smile" at bounding box center [1054, 157] width 230 height 19
click at [1047, 158] on div "Die With A Smile" at bounding box center [1054, 157] width 230 height 19
click at [1019, 216] on div "The First Time" at bounding box center [1054, 210] width 230 height 19
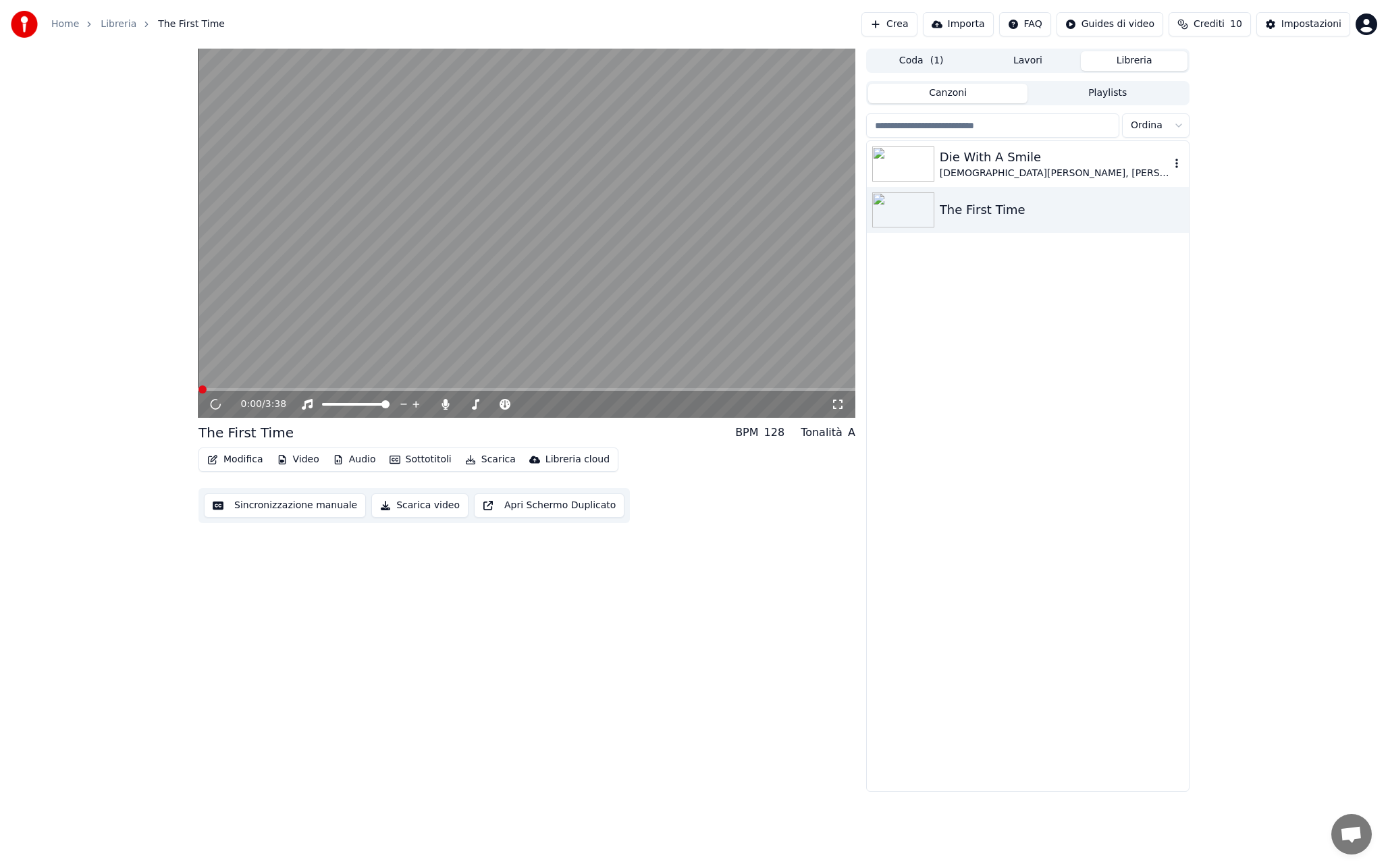
click at [1061, 168] on div "[DEMOGRAPHIC_DATA][PERSON_NAME], [PERSON_NAME]" at bounding box center [1054, 173] width 230 height 14
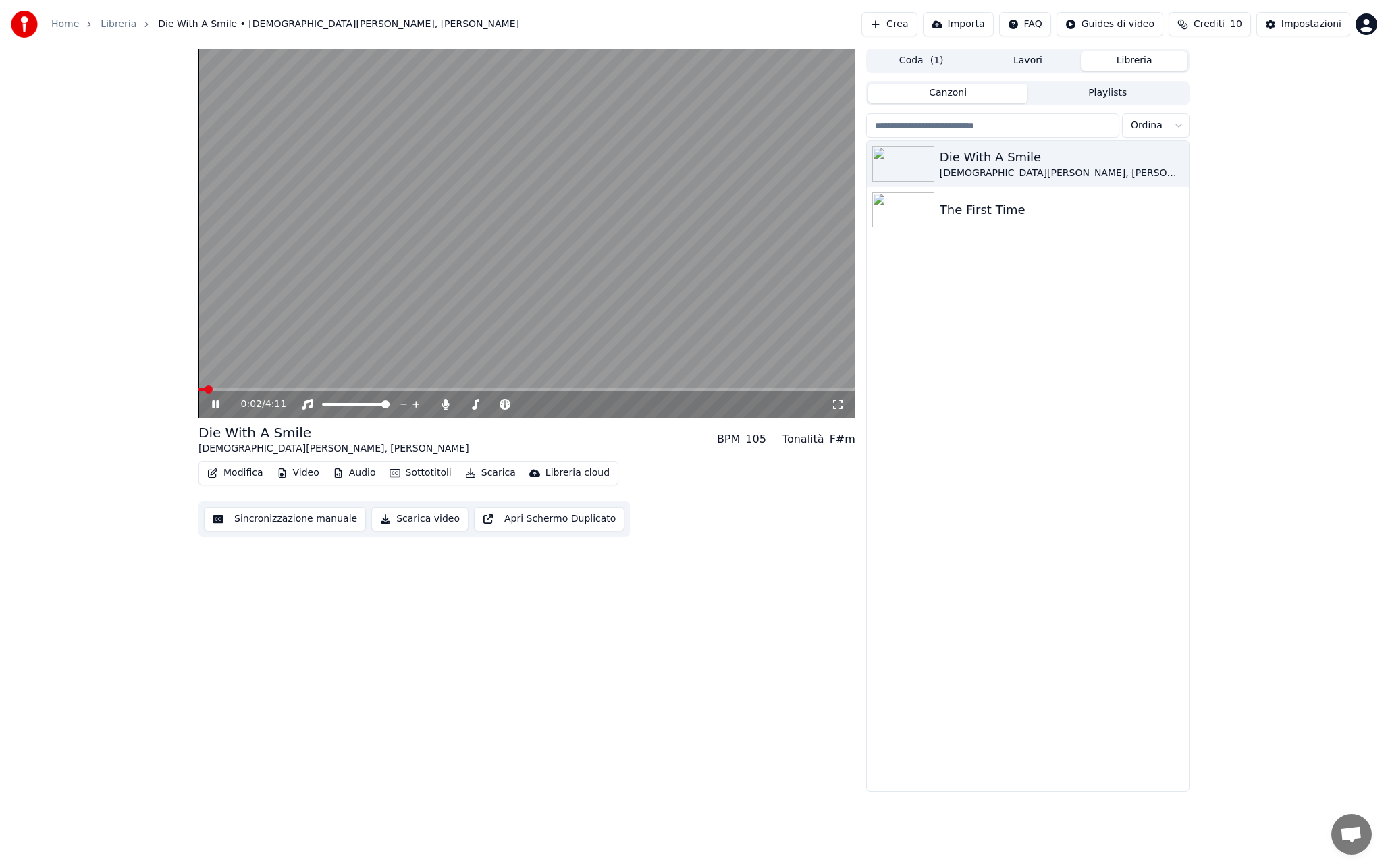
click at [461, 300] on video at bounding box center [526, 233] width 657 height 369
click at [1283, 22] on button "Impostazioni" at bounding box center [1303, 25] width 94 height 25
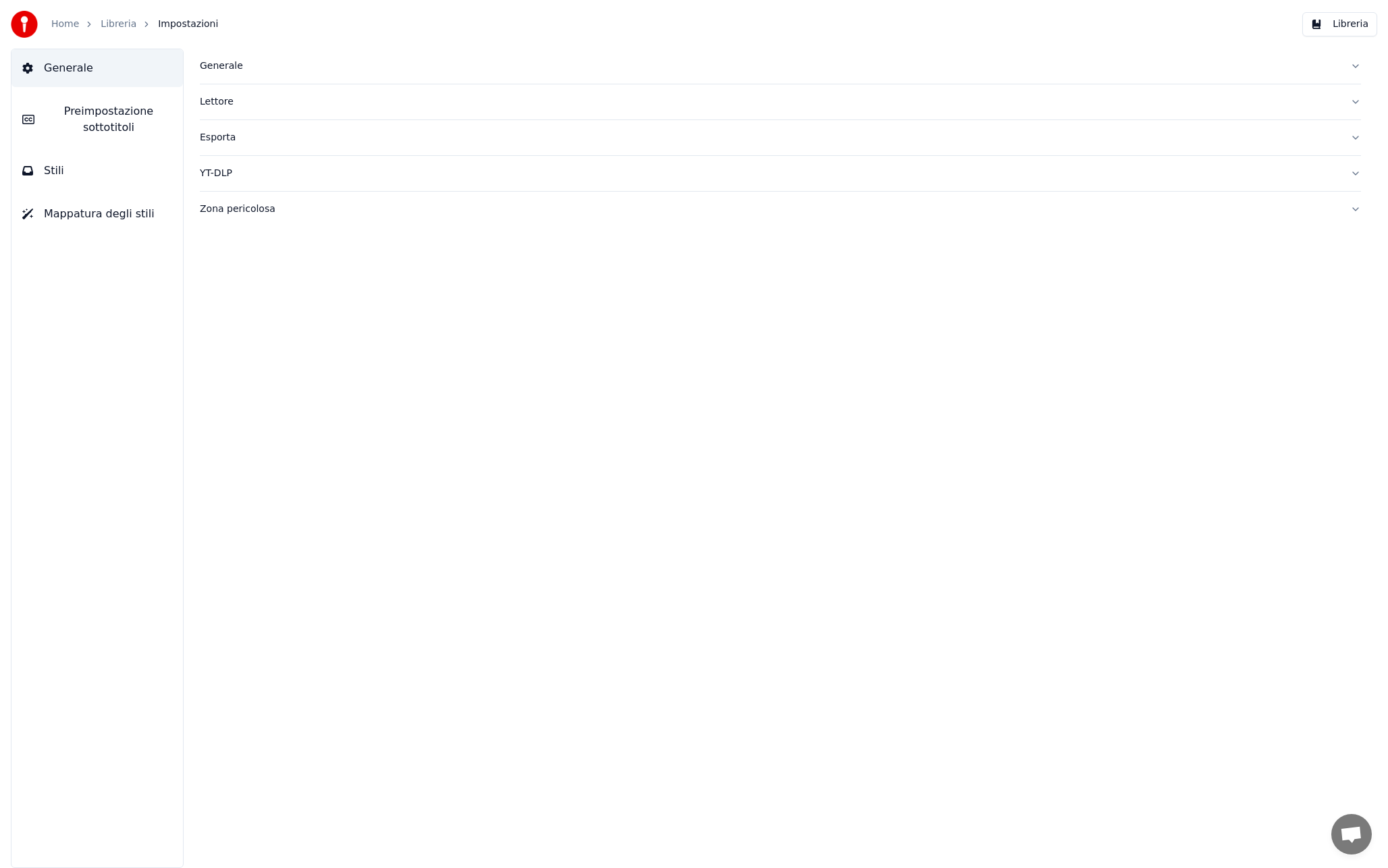
click at [116, 130] on span "Preimpostazione sottotitoli" at bounding box center [109, 119] width 127 height 32
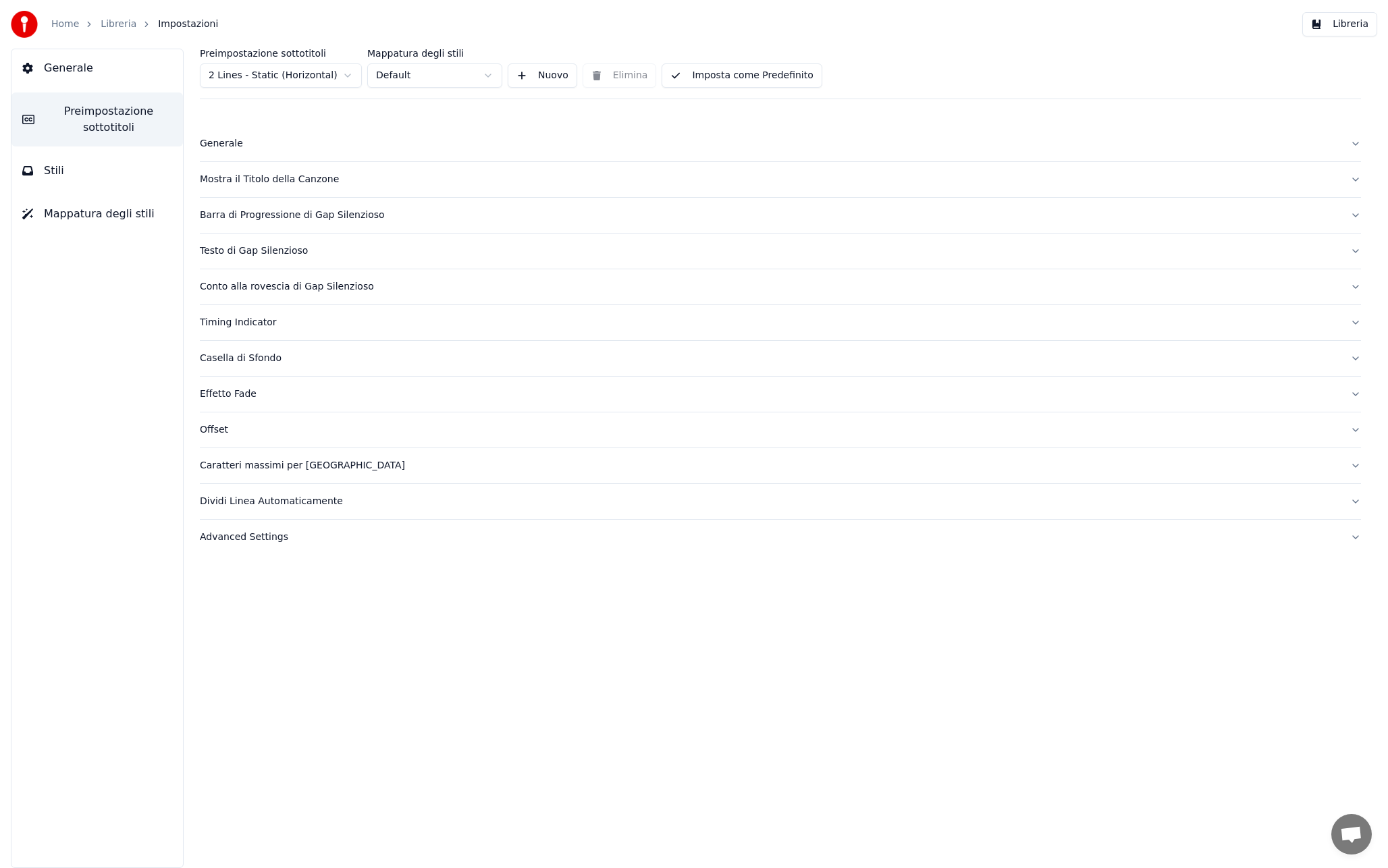
click at [278, 177] on div "Mostra il Titolo della Canzone" at bounding box center [769, 180] width 1139 height 14
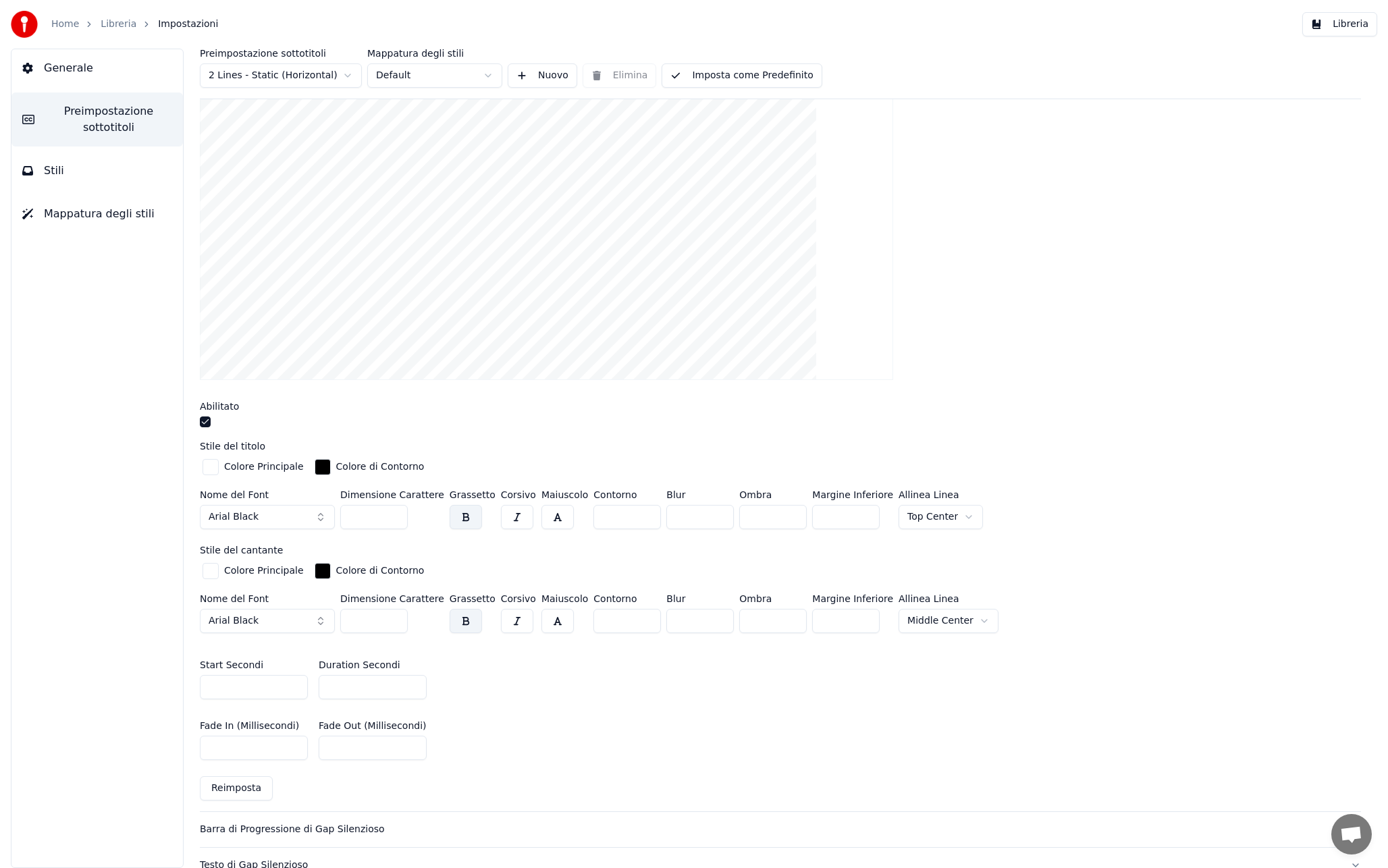
scroll to position [207, 0]
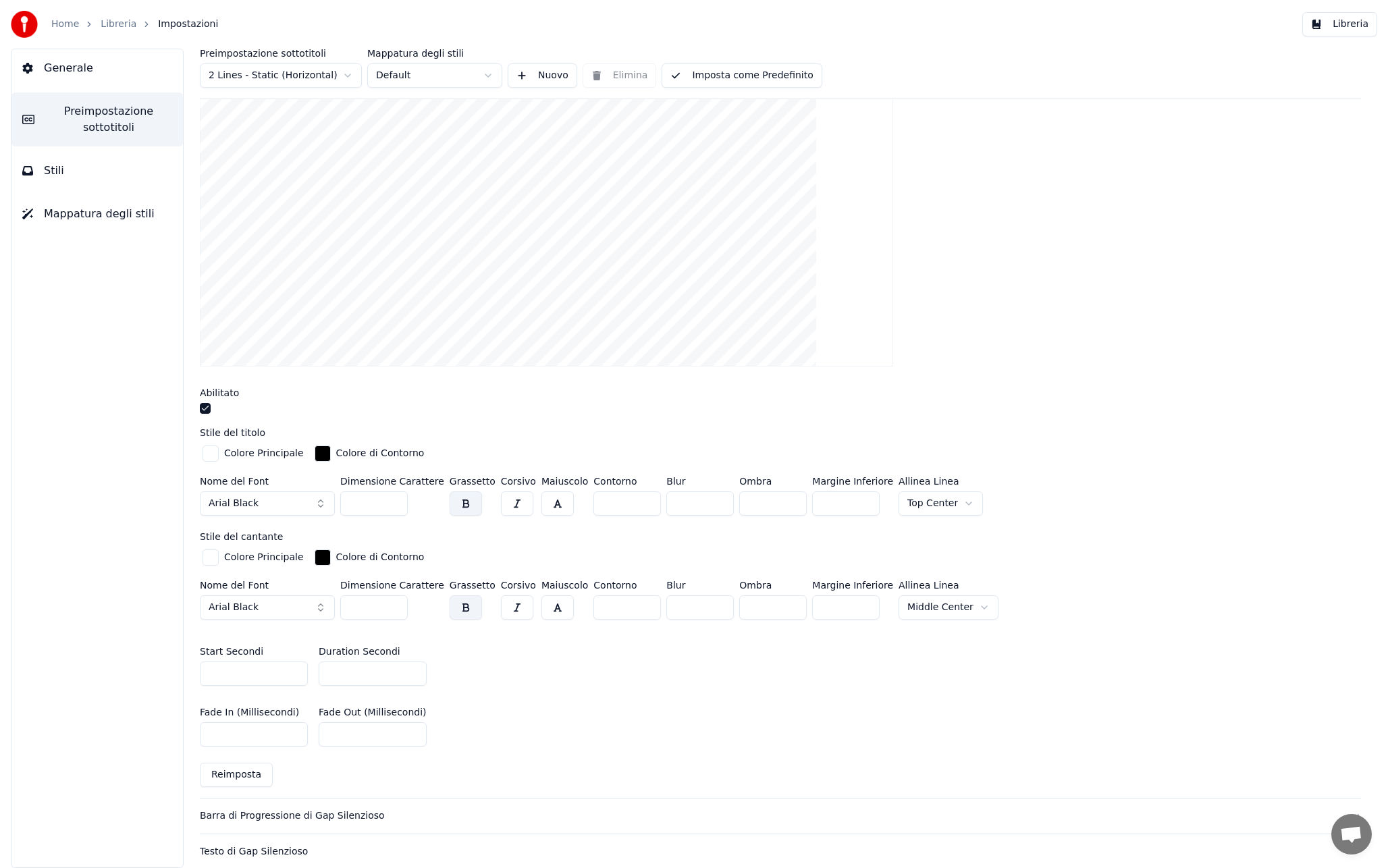
click at [464, 611] on button "button" at bounding box center [465, 608] width 32 height 25
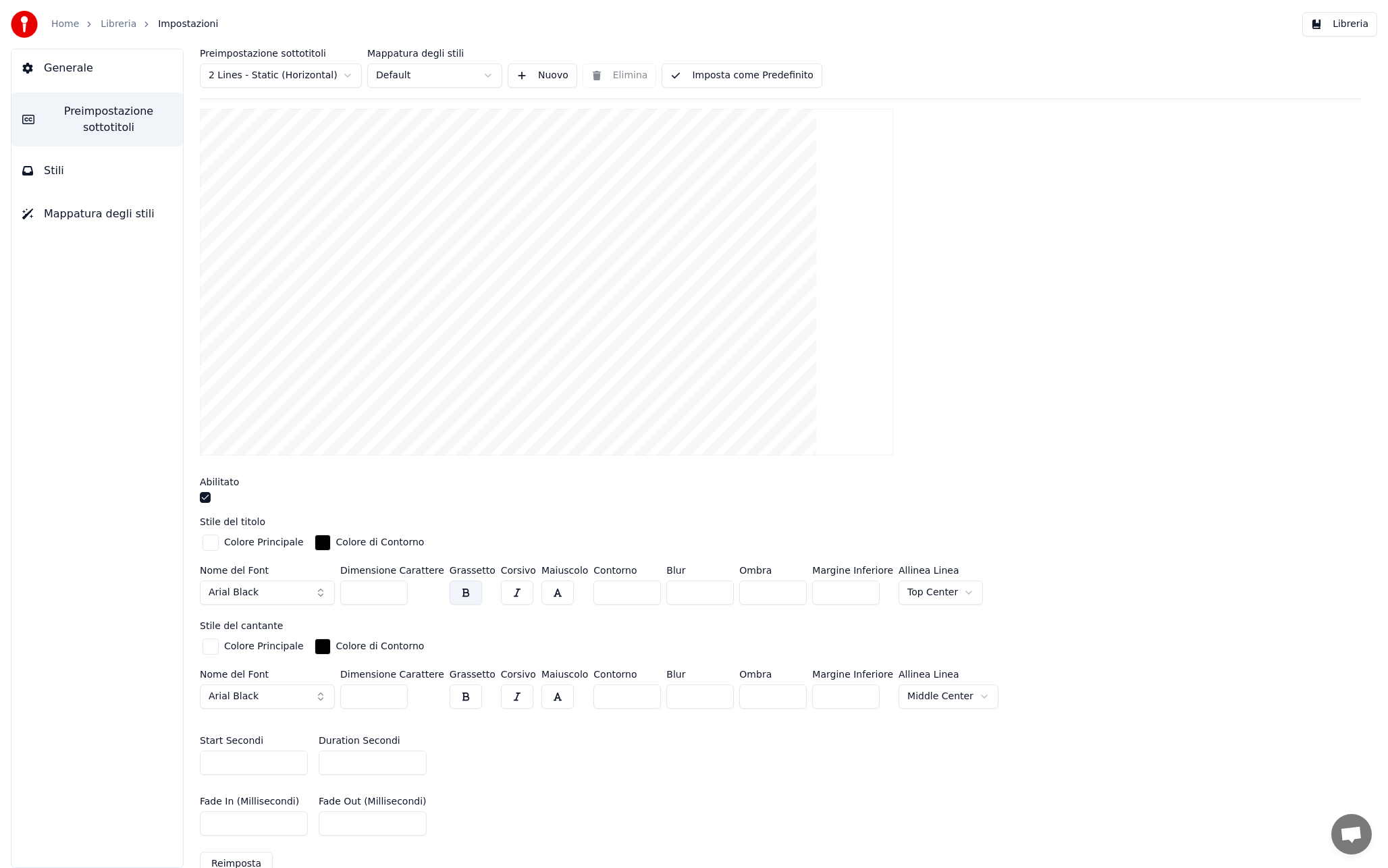
scroll to position [126, 0]
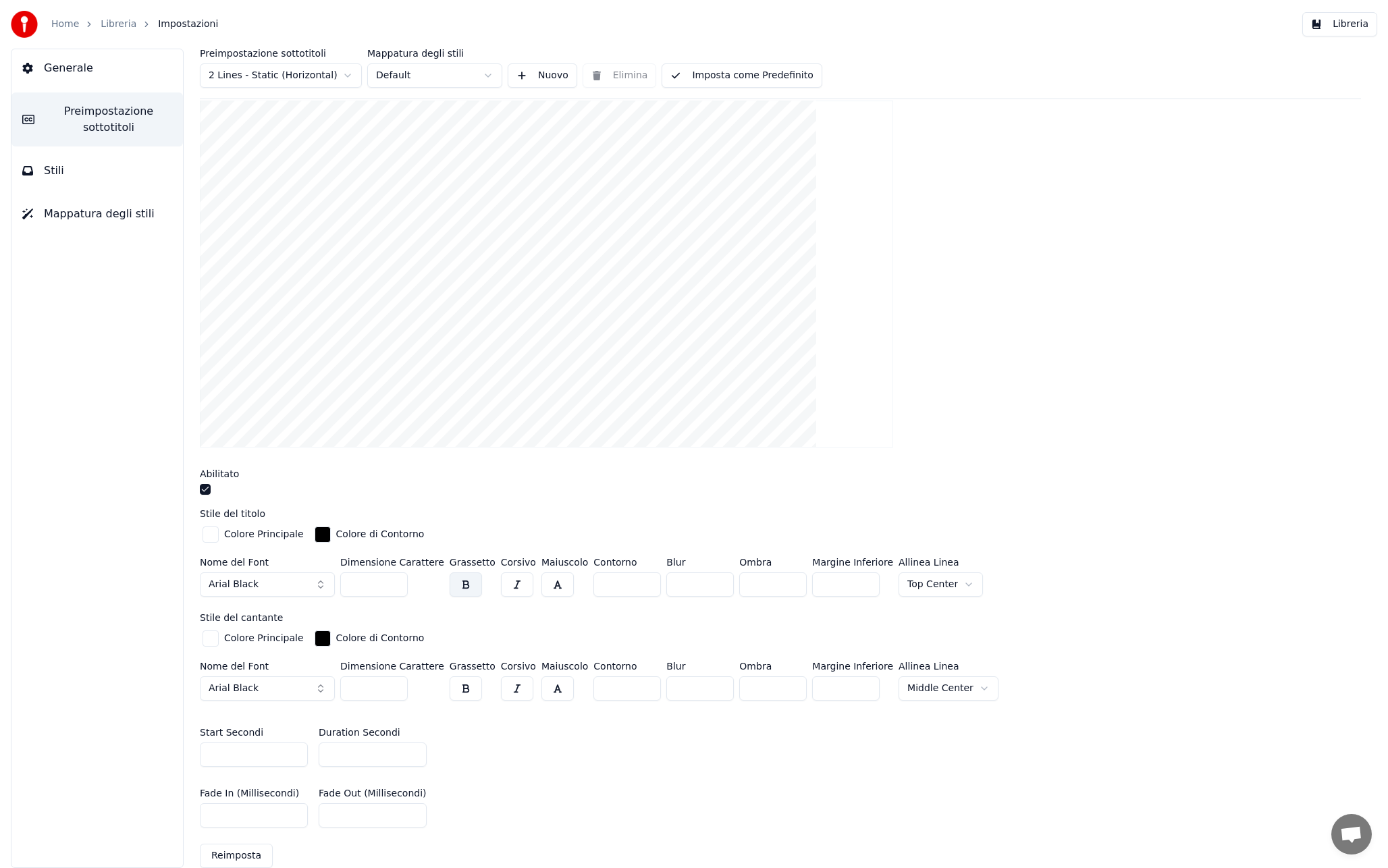
click at [287, 78] on html "Home Libreria Impostazioni Libreria Generale Preimpostazione sottotitoli Stili …" at bounding box center [694, 434] width 1388 height 868
click at [459, 694] on button "button" at bounding box center [465, 688] width 32 height 25
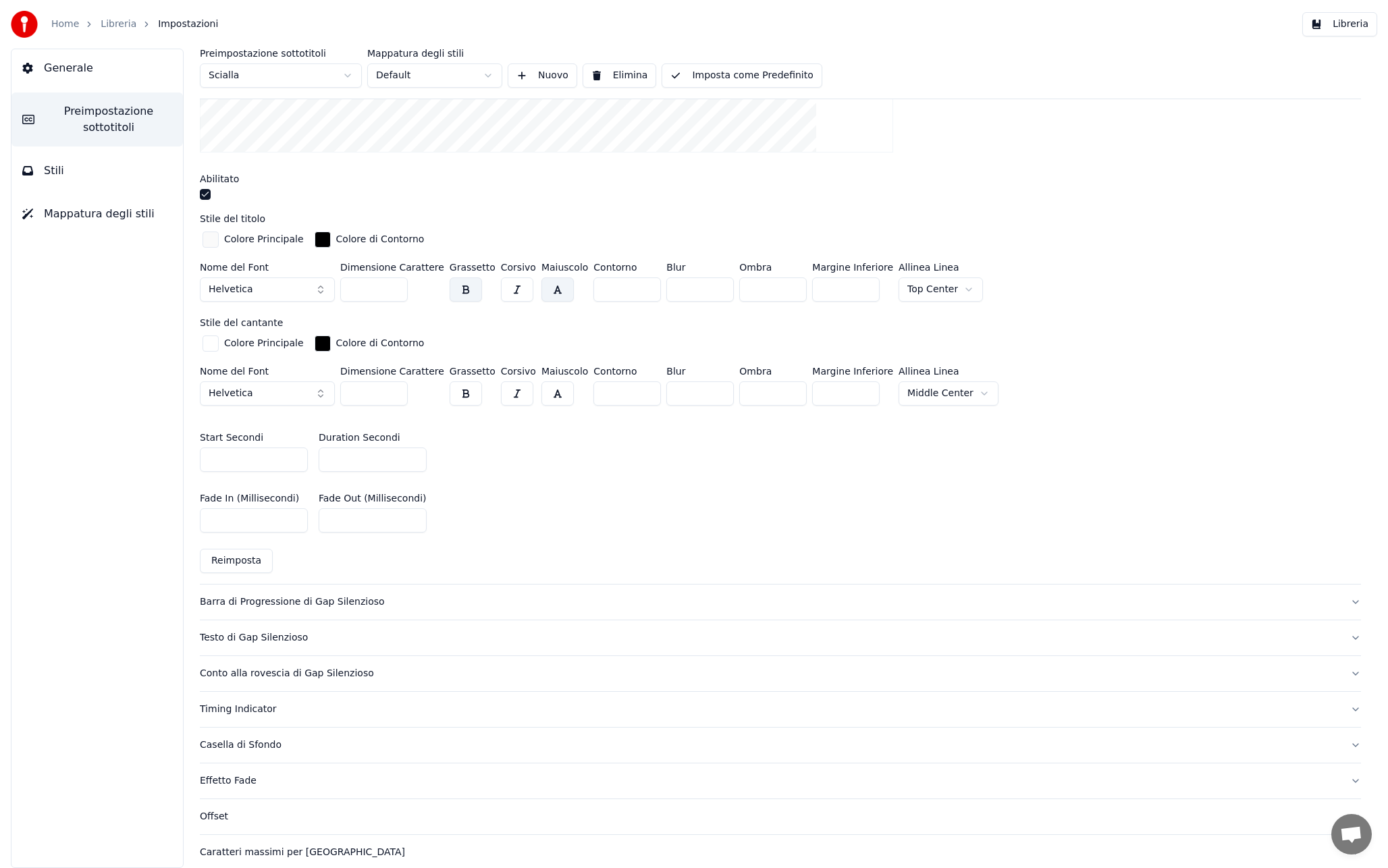
scroll to position [503, 0]
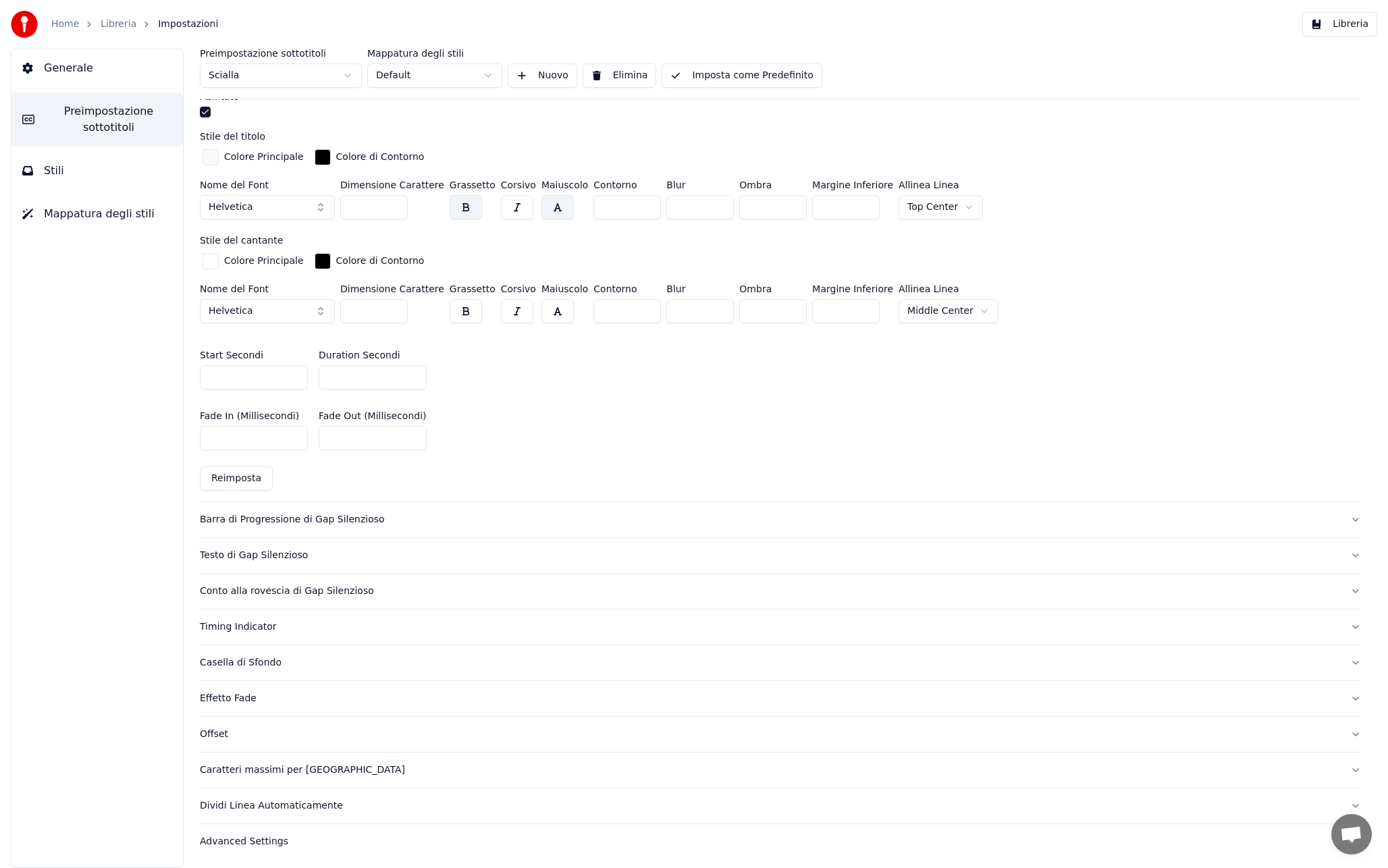
click at [266, 628] on div "Timing Indicator" at bounding box center [769, 626] width 1139 height 14
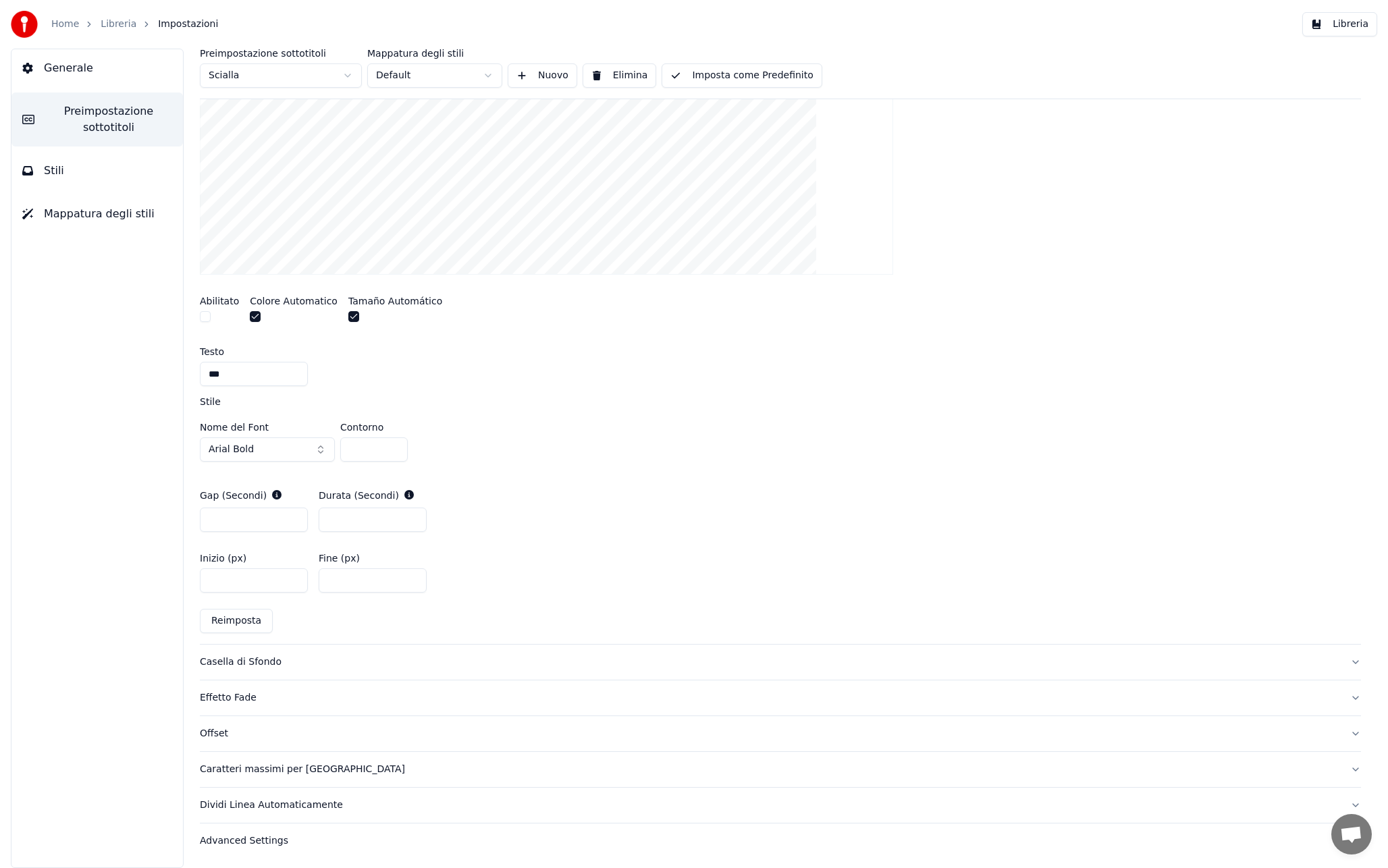
scroll to position [443, 0]
click at [204, 318] on button "button" at bounding box center [205, 316] width 11 height 11
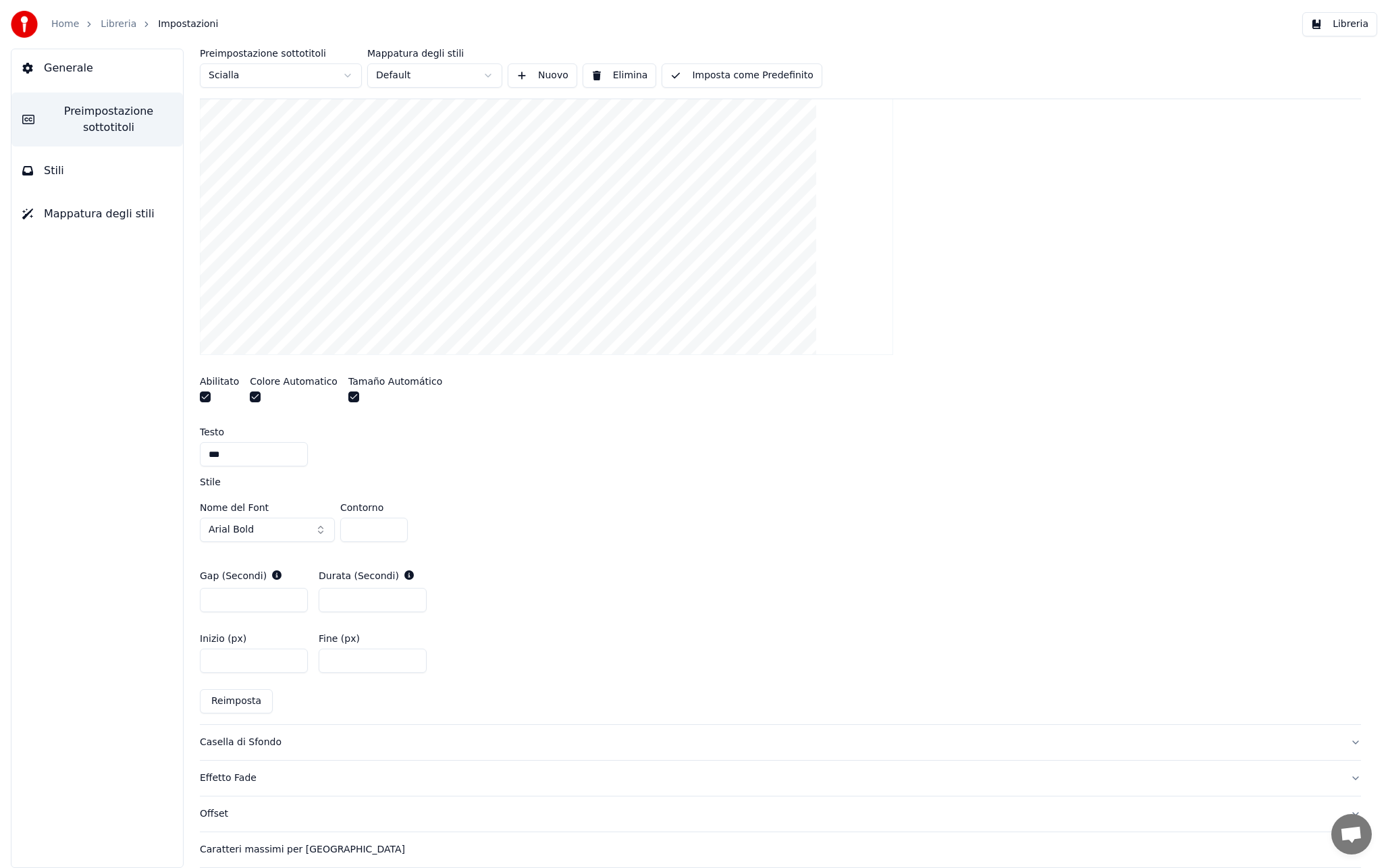
scroll to position [364, 0]
click at [338, 660] on input "**" at bounding box center [373, 659] width 108 height 25
click at [500, 578] on div "Gap (Secondi) * Durata (Secondi) *" at bounding box center [780, 588] width 1161 height 65
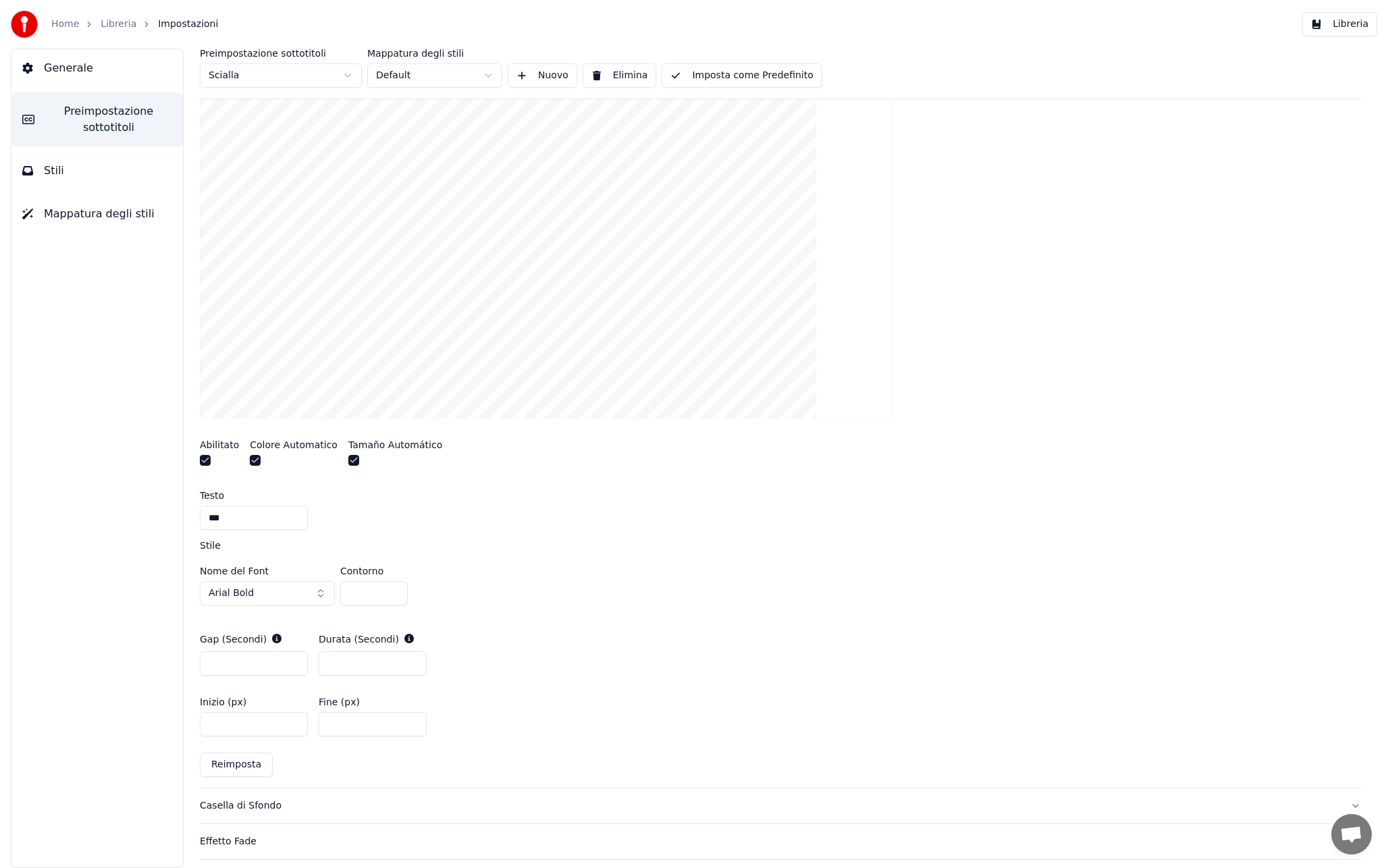
scroll to position [301, 0]
click at [353, 727] on input "****" at bounding box center [373, 722] width 108 height 25
type input "***"
click at [502, 719] on div "Inizio (px) **** Fine (px) ***" at bounding box center [780, 714] width 1161 height 61
click at [1361, 27] on button "Libreria" at bounding box center [1340, 25] width 75 height 25
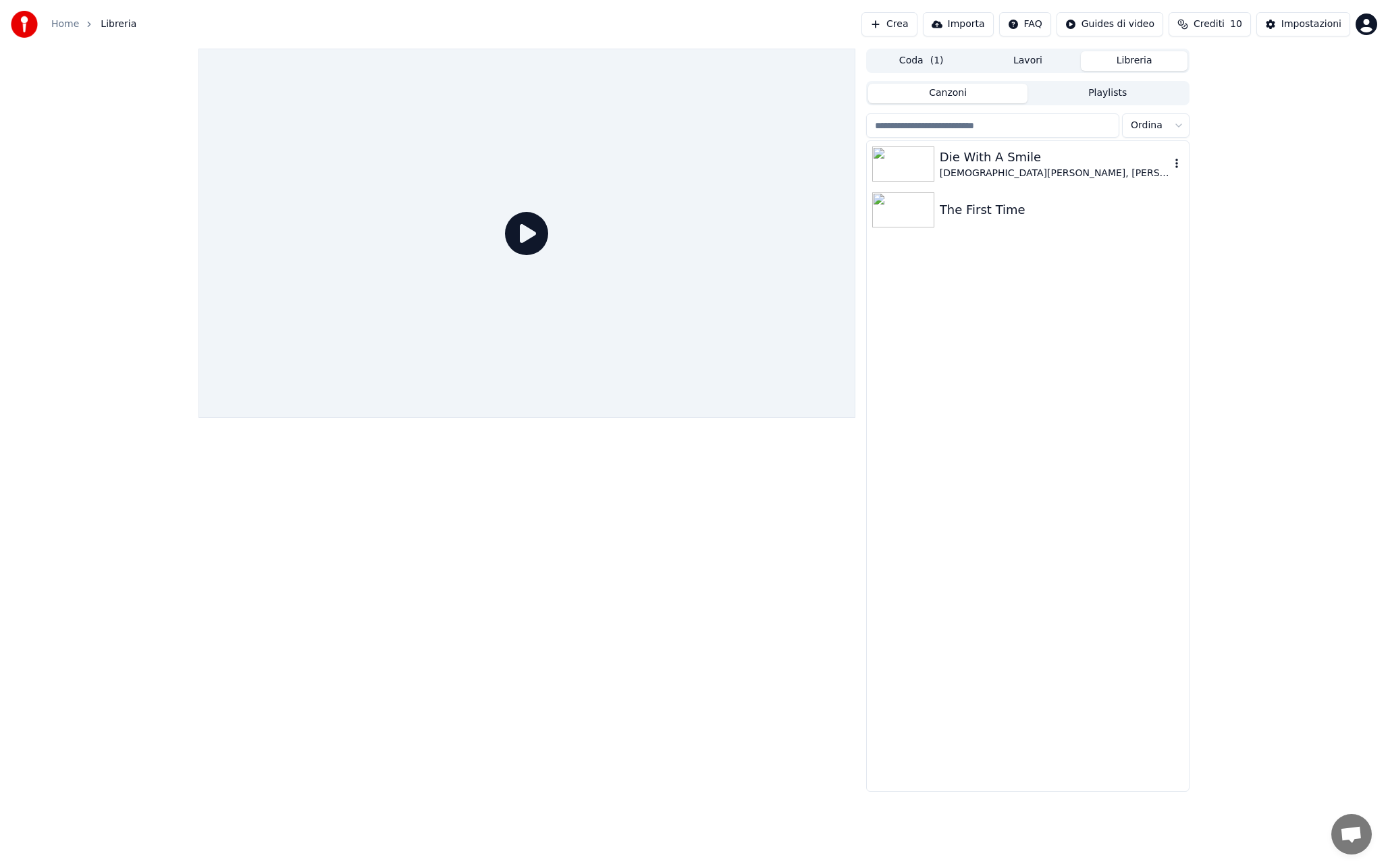
click at [1040, 180] on div "[DEMOGRAPHIC_DATA][PERSON_NAME], [PERSON_NAME]" at bounding box center [1054, 173] width 230 height 14
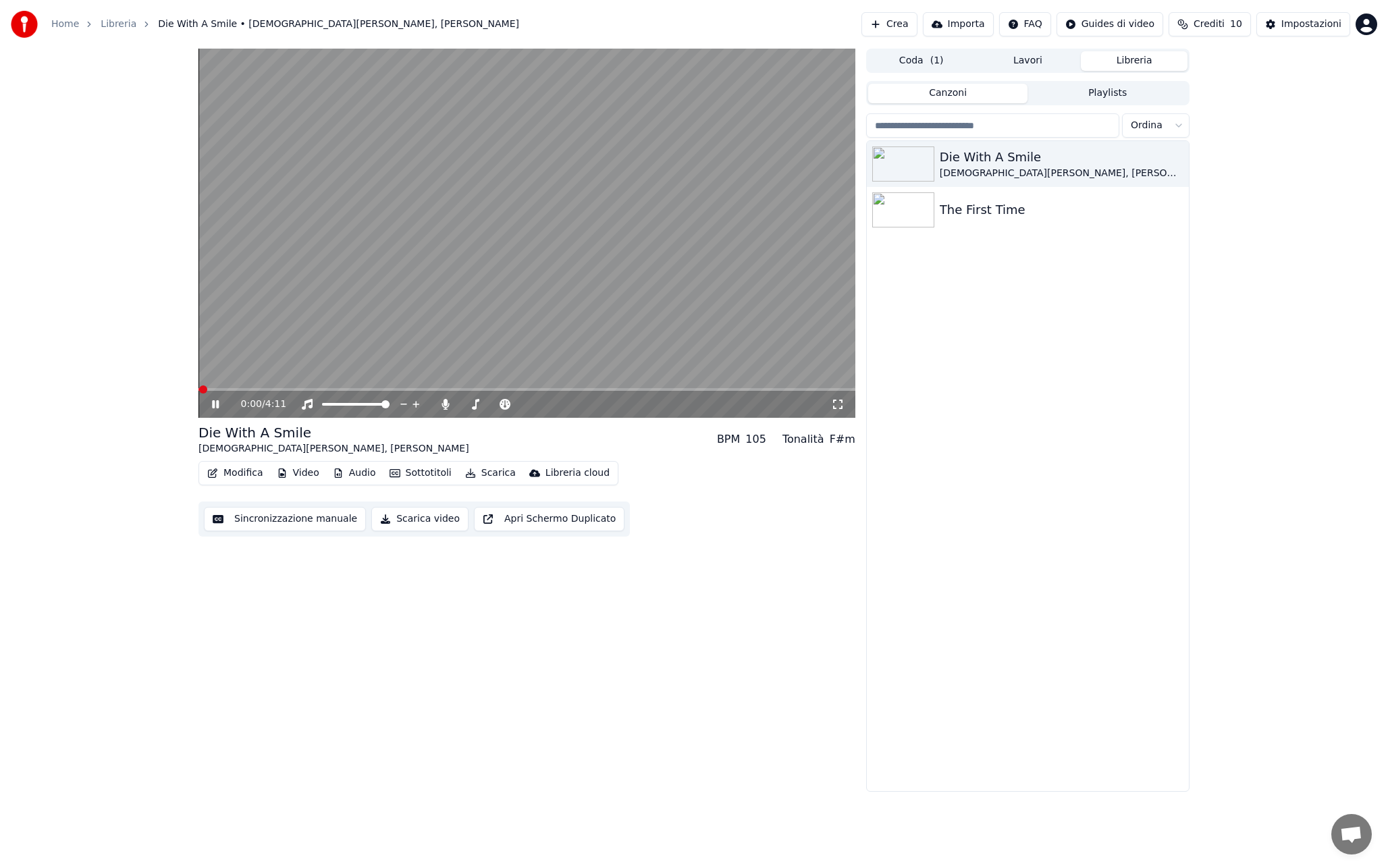
click at [617, 389] on span at bounding box center [526, 389] width 657 height 3
click at [487, 240] on video at bounding box center [526, 233] width 657 height 369
click at [1293, 17] on button "Impostazioni" at bounding box center [1303, 25] width 94 height 25
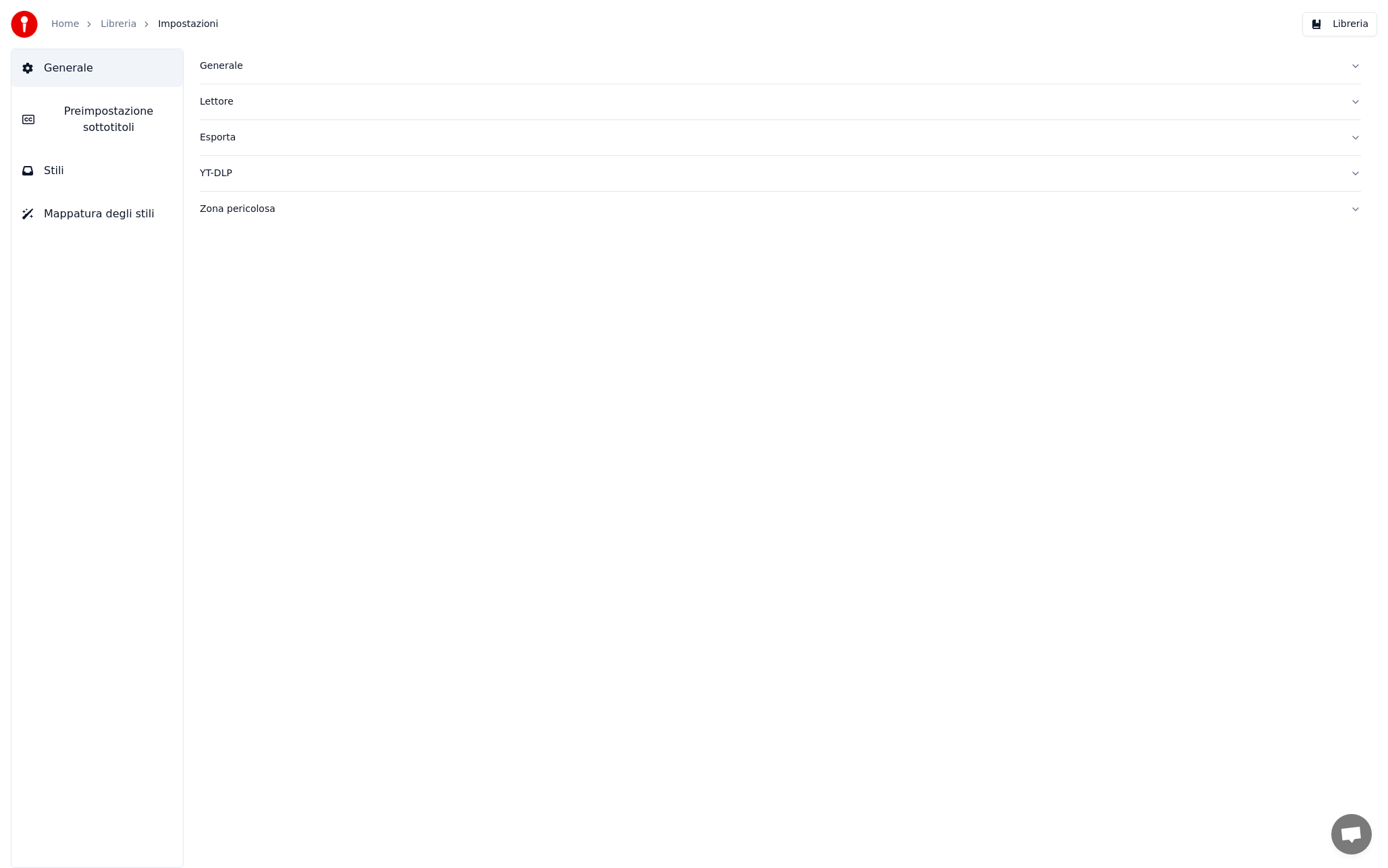
click at [105, 125] on span "Preimpostazione sottotitoli" at bounding box center [109, 119] width 127 height 32
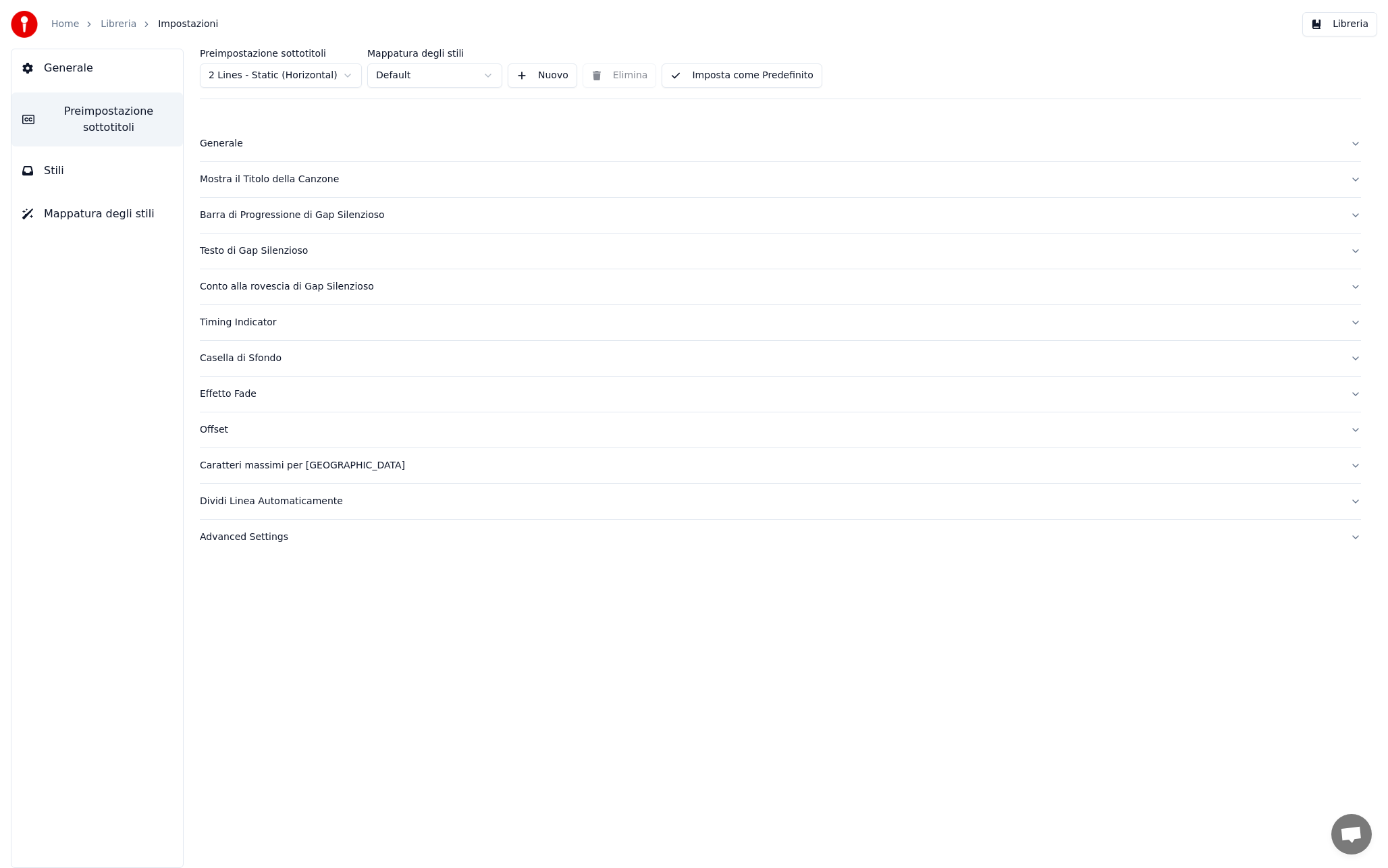
click at [257, 316] on div "Timing Indicator" at bounding box center [769, 322] width 1139 height 14
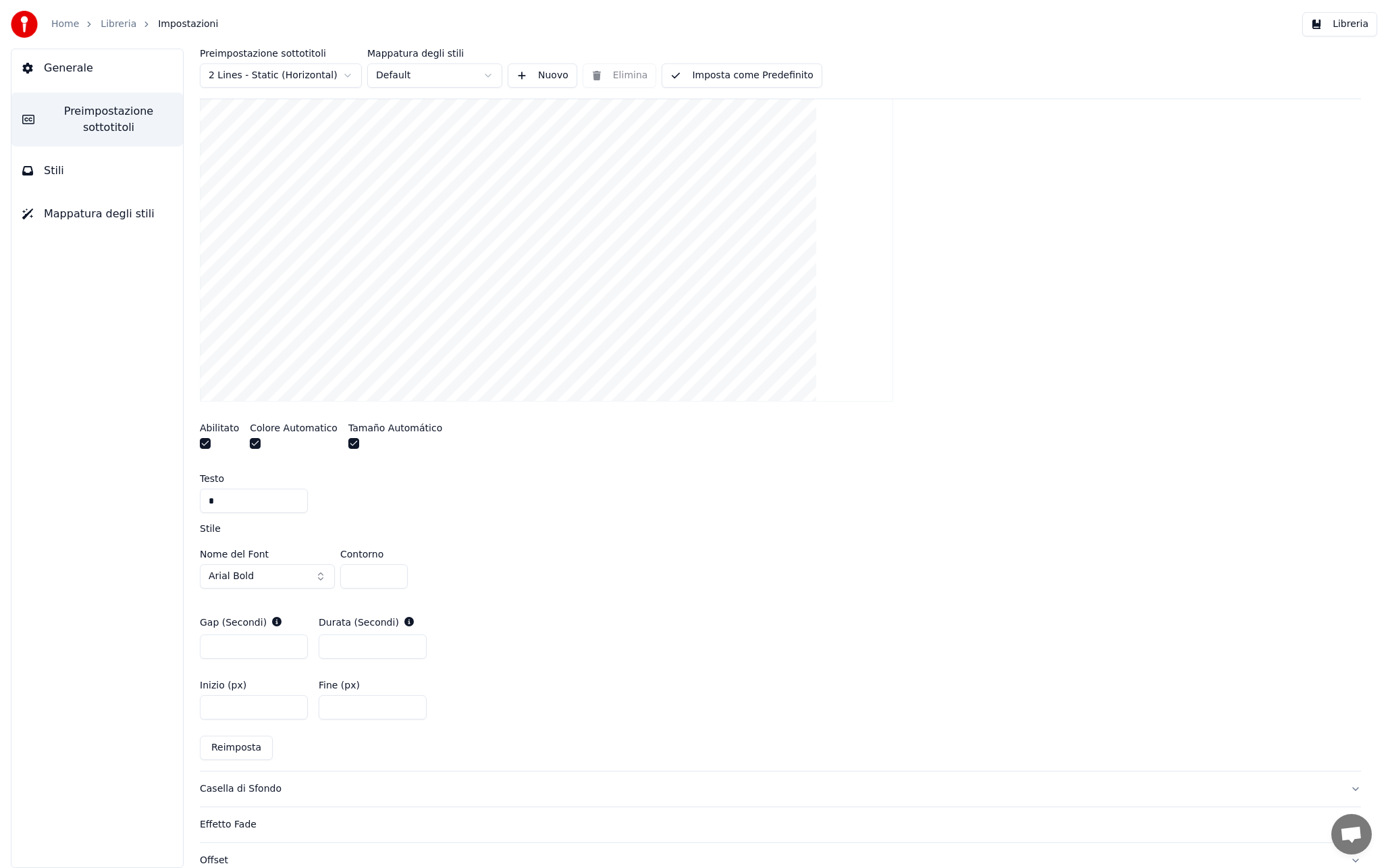
scroll to position [443, 0]
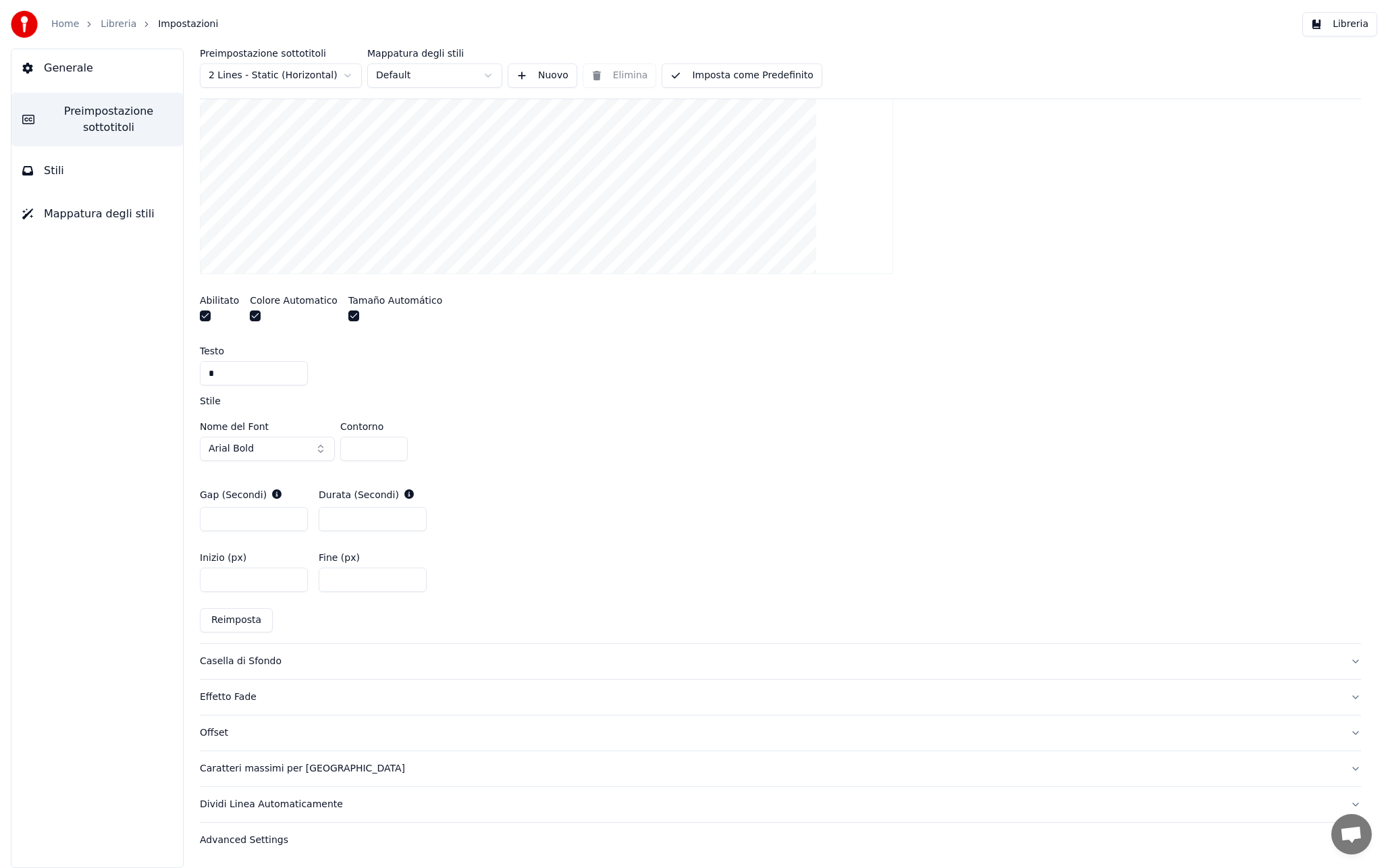
click at [280, 454] on button "Arial Bold" at bounding box center [267, 449] width 135 height 25
type input "*********"
click at [267, 501] on div "Helvetica" at bounding box center [278, 501] width 96 height 14
click at [500, 440] on div "Nome del Font Helvetica Contorno *" at bounding box center [780, 444] width 1161 height 45
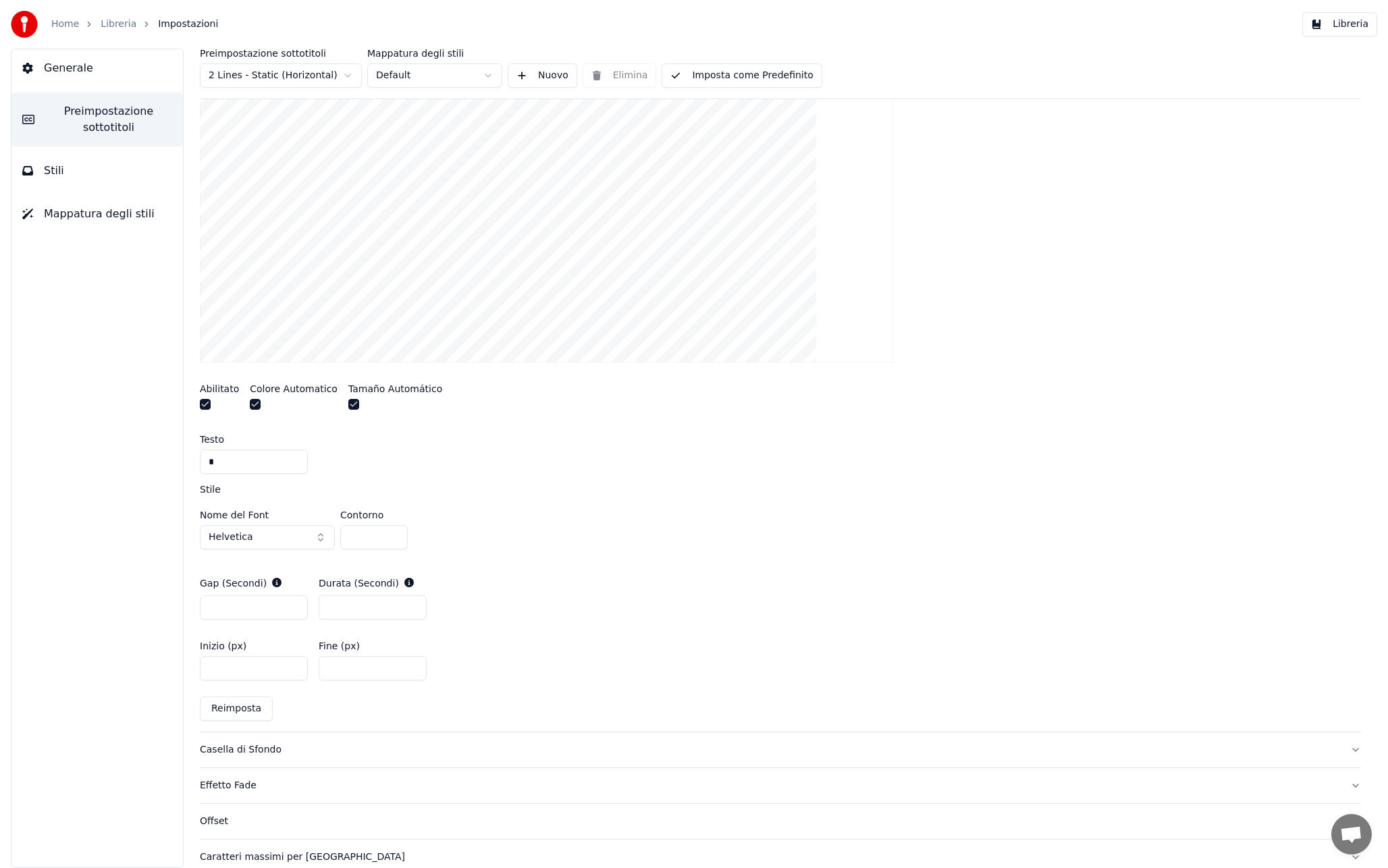
scroll to position [356, 0]
click at [314, 84] on html "Home Libreria Impostazioni Libreria Generale Preimpostazione sottotitoli Stili …" at bounding box center [694, 434] width 1388 height 868
type input "*"
type input "***"
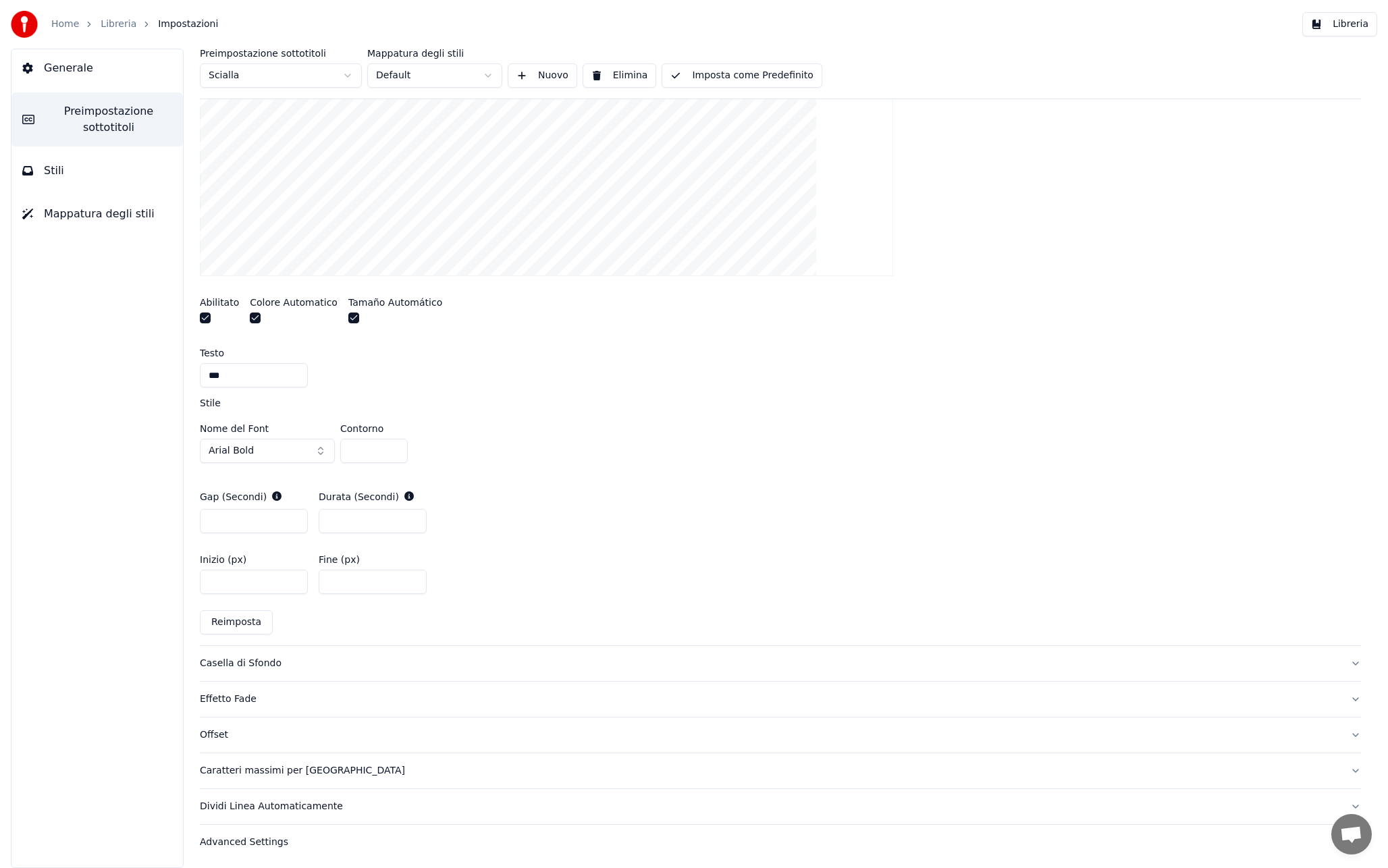
scroll to position [443, 0]
click at [255, 438] on button "Arial Bold" at bounding box center [267, 449] width 135 height 25
type input "*********"
click at [265, 510] on div "Helvetica" at bounding box center [268, 502] width 128 height 22
click at [541, 464] on div "Nome del Font Helvetica Contorno *" at bounding box center [780, 444] width 1161 height 45
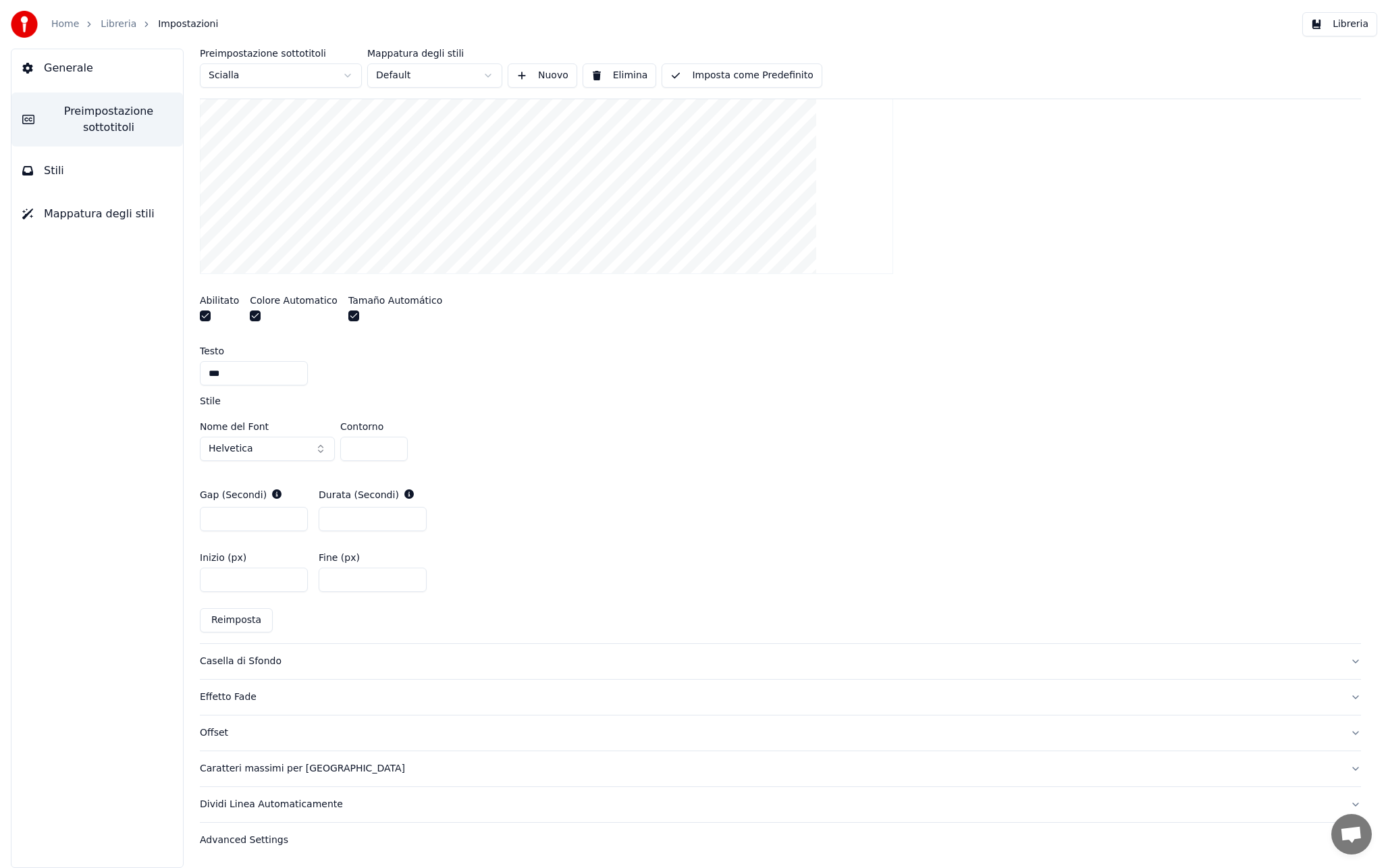
click at [1338, 27] on button "Libreria" at bounding box center [1340, 25] width 75 height 25
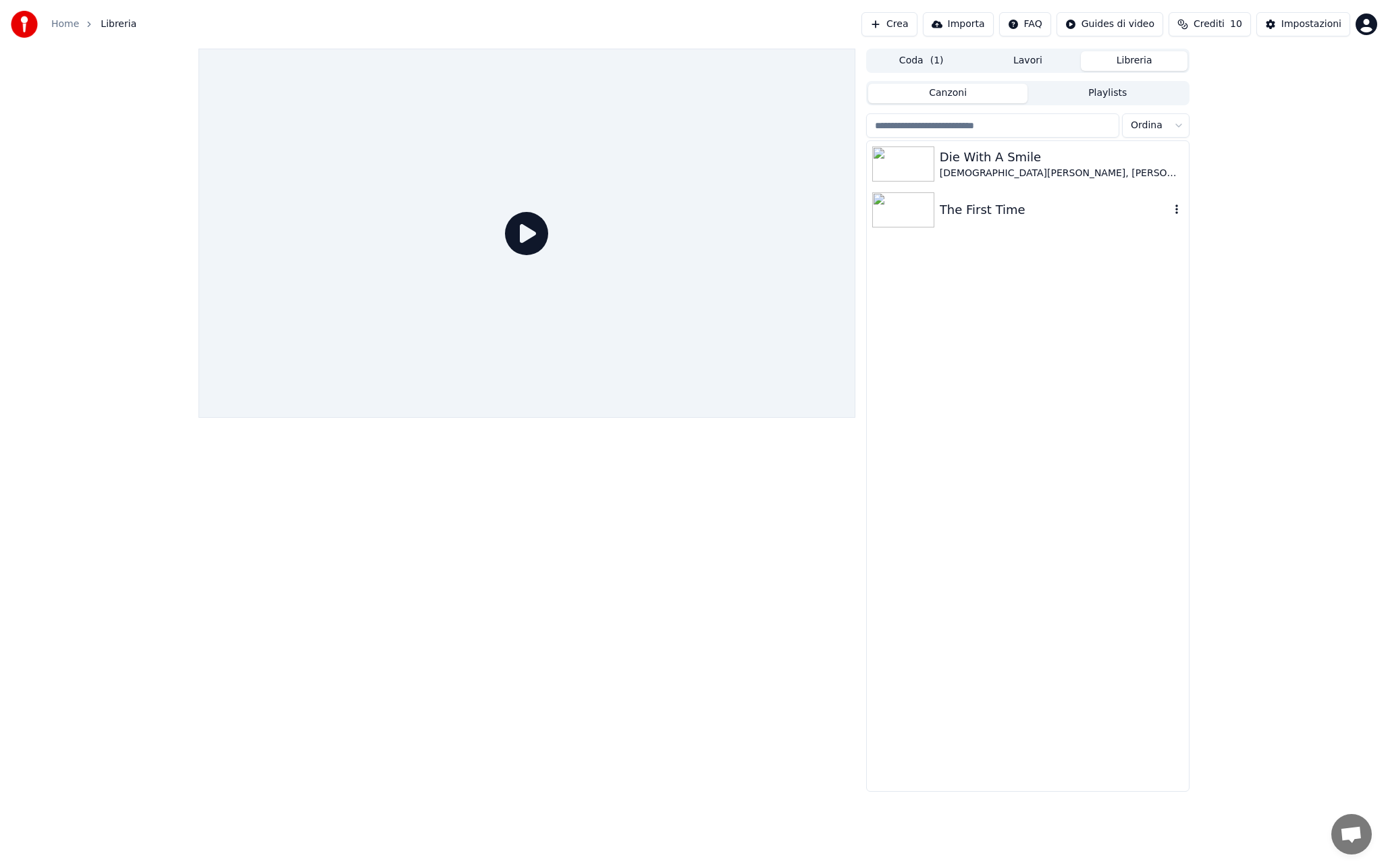
click at [987, 185] on div "Die With A Smile [DEMOGRAPHIC_DATA][PERSON_NAME], [PERSON_NAME]" at bounding box center [1027, 164] width 322 height 46
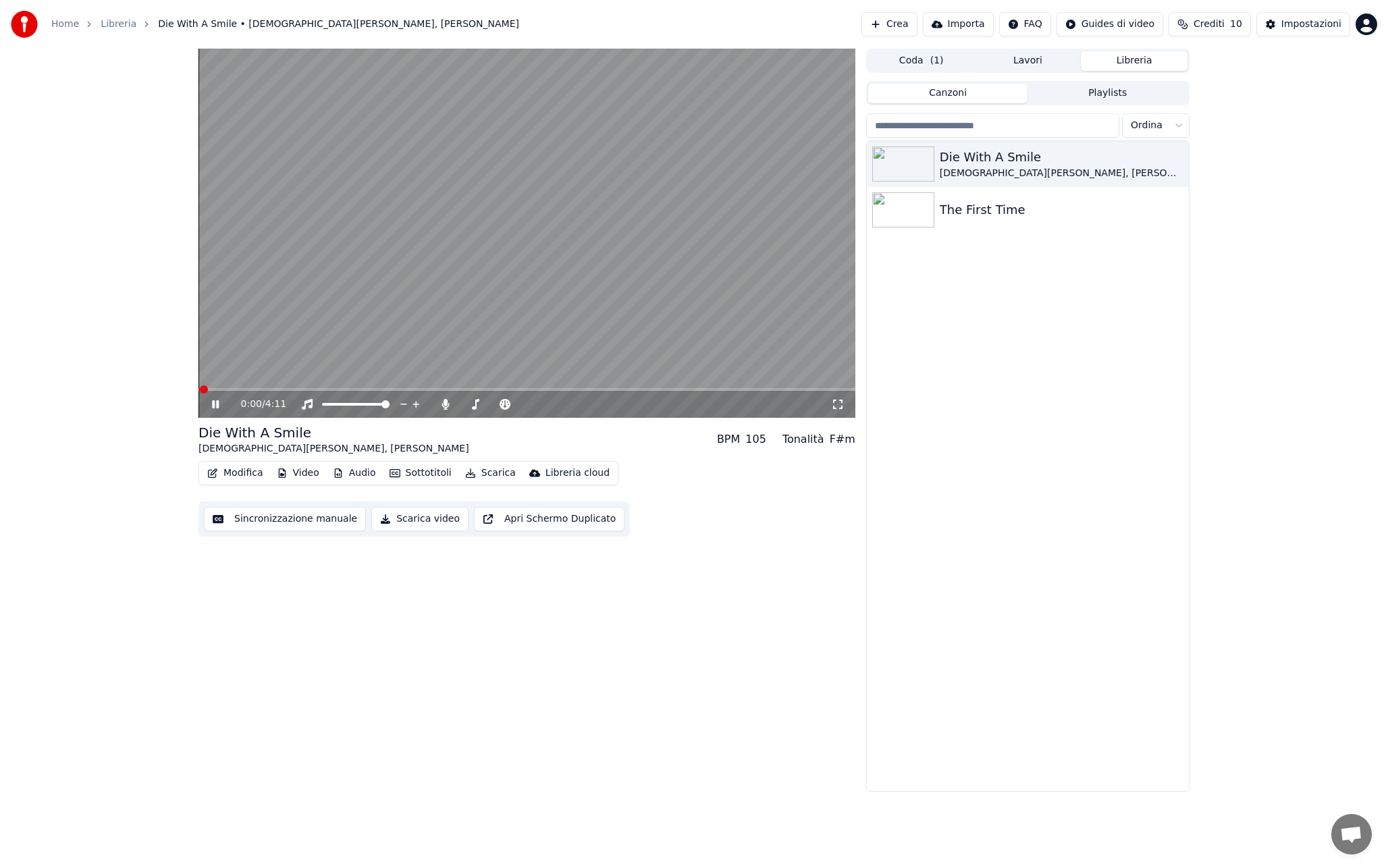
click at [601, 389] on span at bounding box center [526, 389] width 657 height 3
click at [660, 317] on video at bounding box center [526, 233] width 657 height 369
click at [1294, 16] on button "Impostazioni" at bounding box center [1303, 25] width 94 height 25
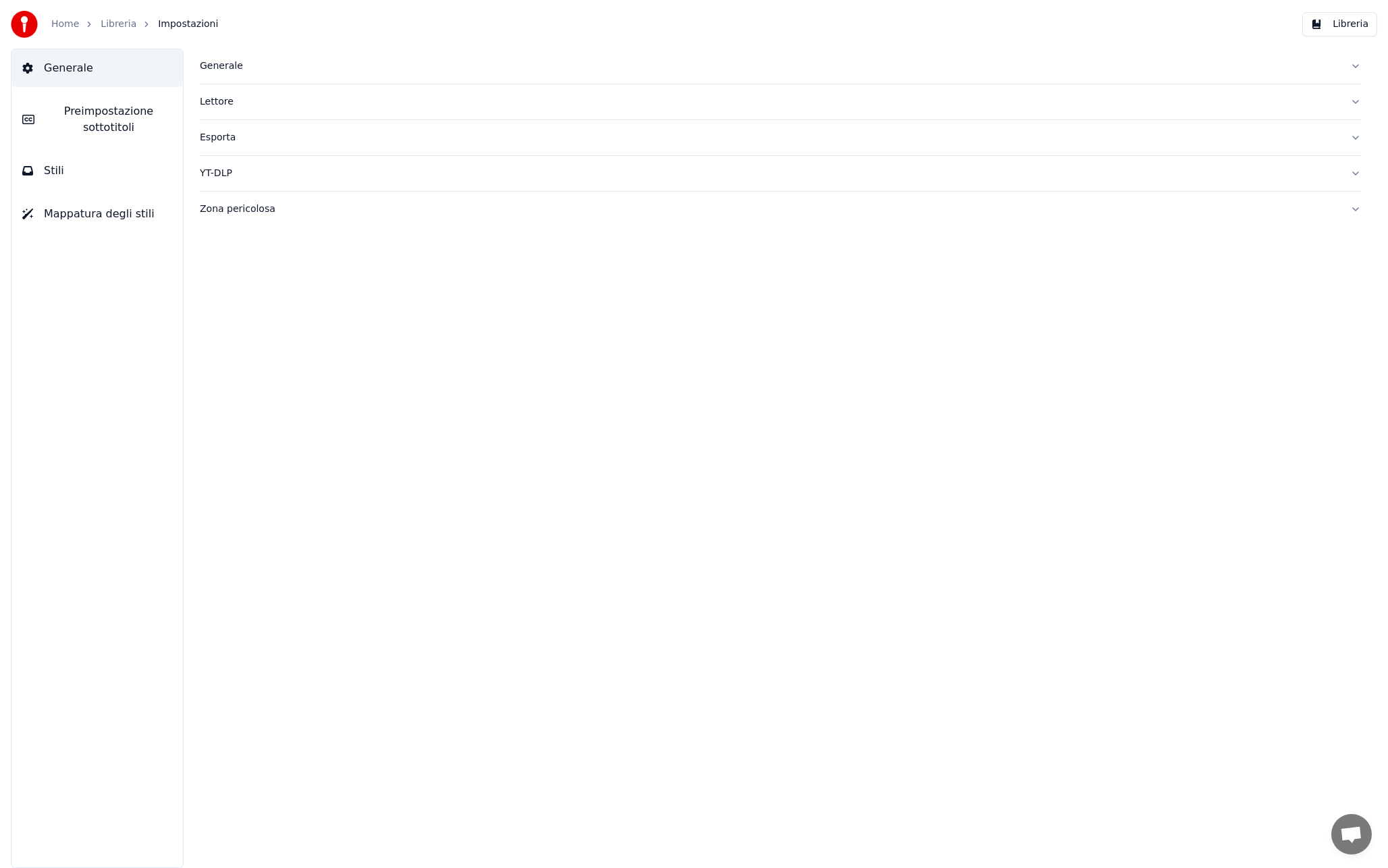
click at [107, 165] on button "Stili" at bounding box center [97, 171] width 172 height 37
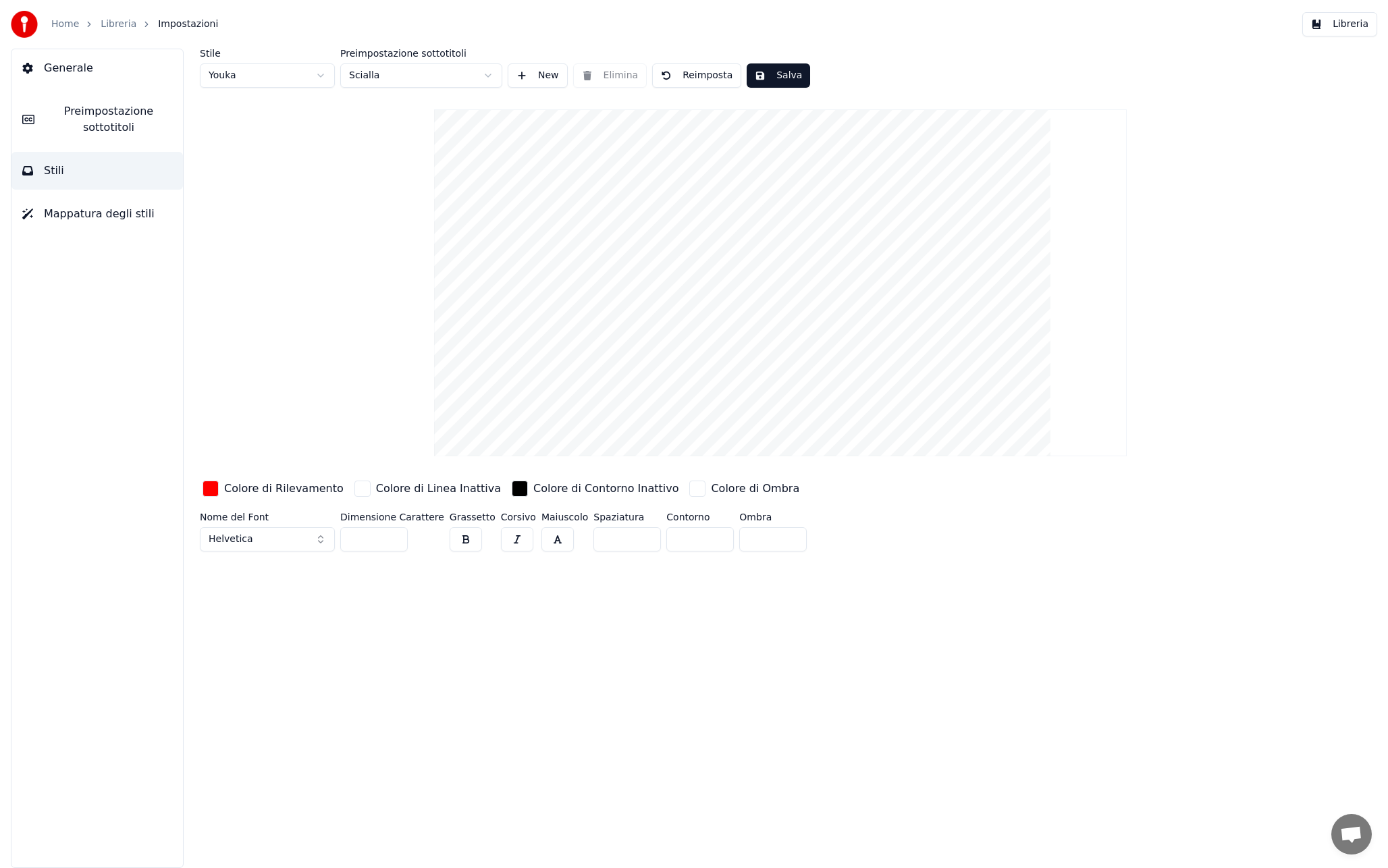
click at [118, 128] on span "Preimpostazione sottotitoli" at bounding box center [109, 119] width 127 height 32
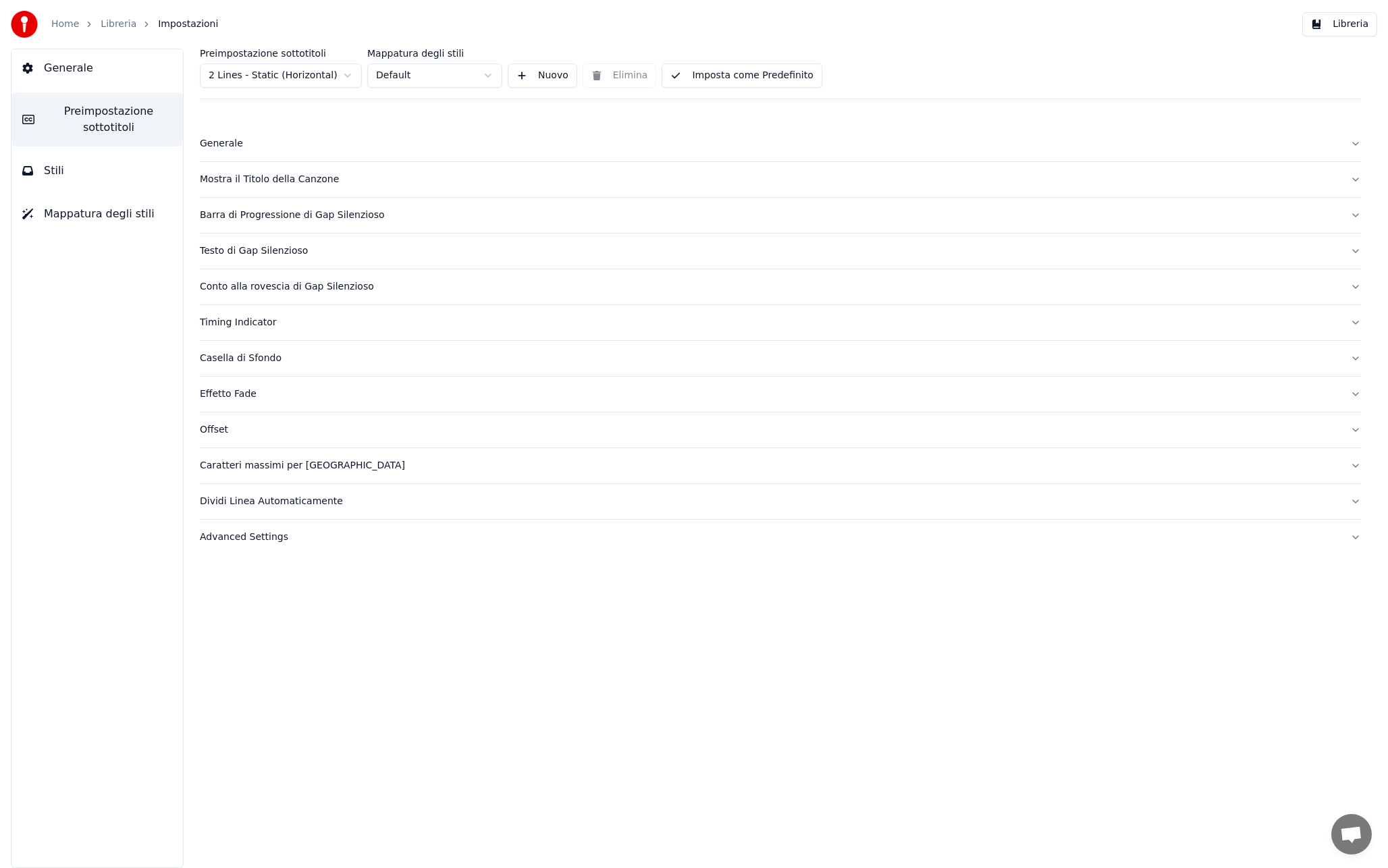
click at [242, 325] on div "Timing Indicator" at bounding box center [769, 322] width 1139 height 14
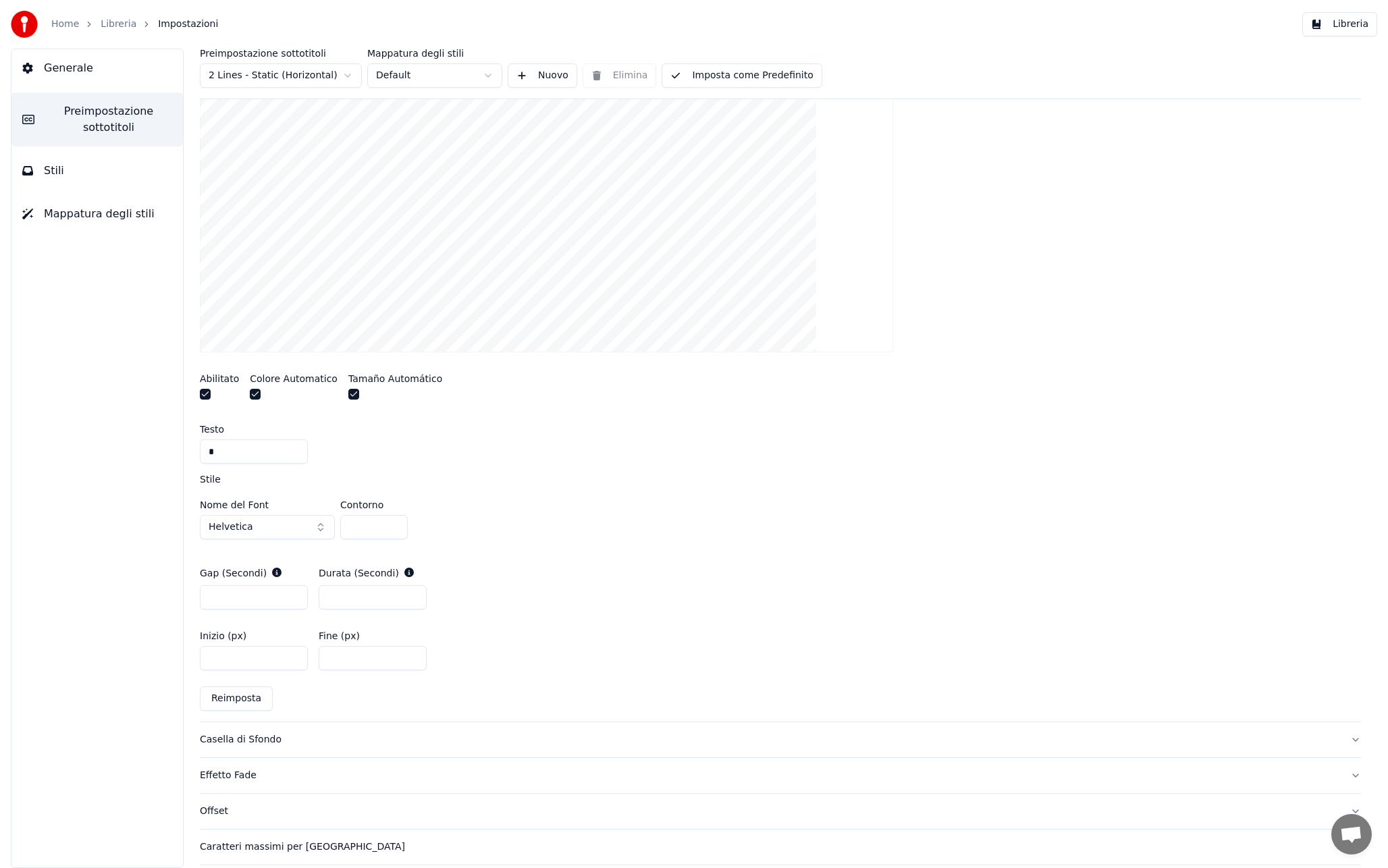
scroll to position [443, 0]
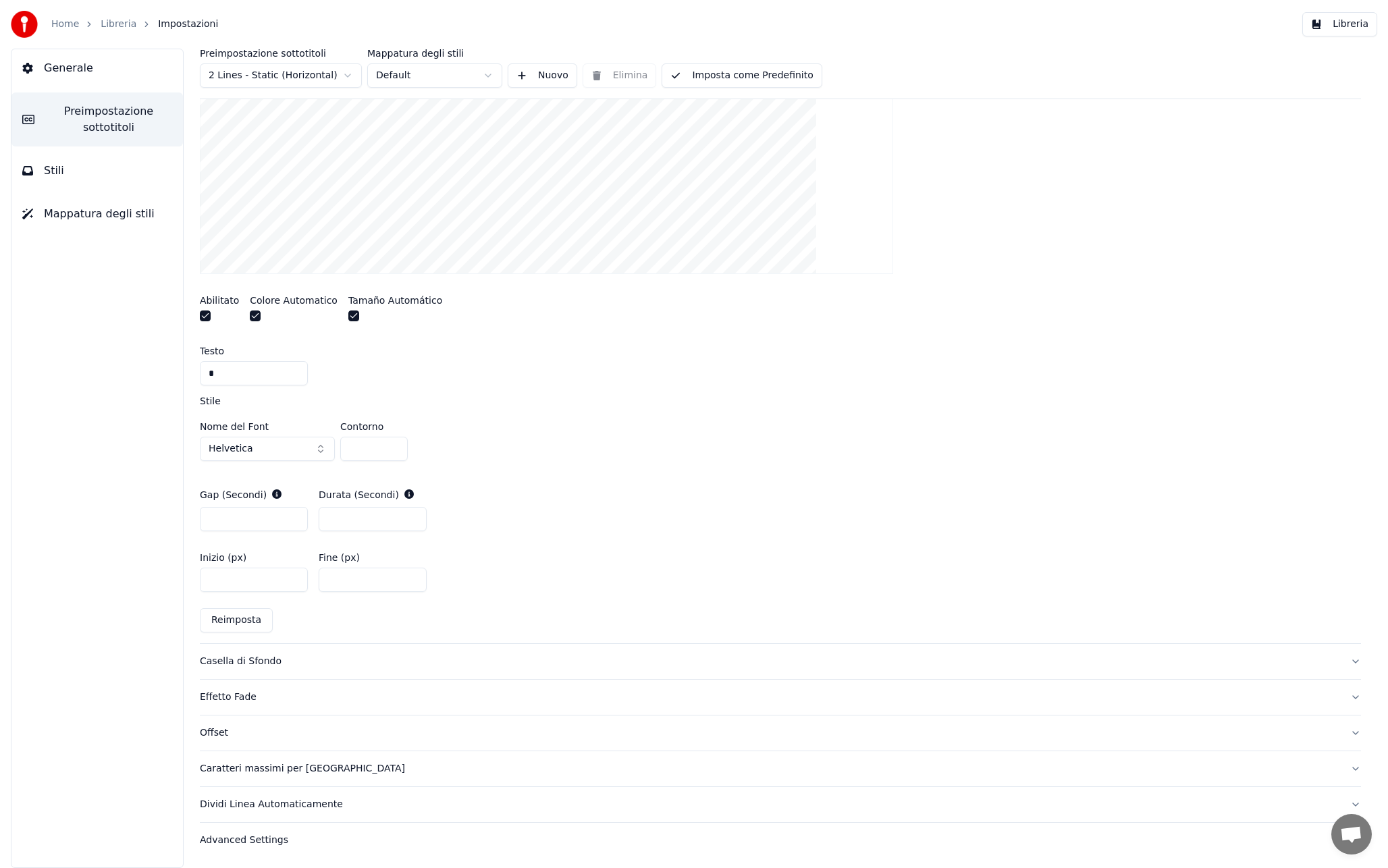
click at [341, 510] on input "*" at bounding box center [373, 519] width 108 height 25
click at [585, 533] on div "Gap (Secondi) * Durata (Secondi) ***" at bounding box center [780, 510] width 1161 height 65
drag, startPoint x: 378, startPoint y: 514, endPoint x: 294, endPoint y: 515, distance: 84.0
click at [294, 515] on div "Gap (Secondi) * Durata (Secondi) ***" at bounding box center [780, 510] width 1161 height 65
type input "*"
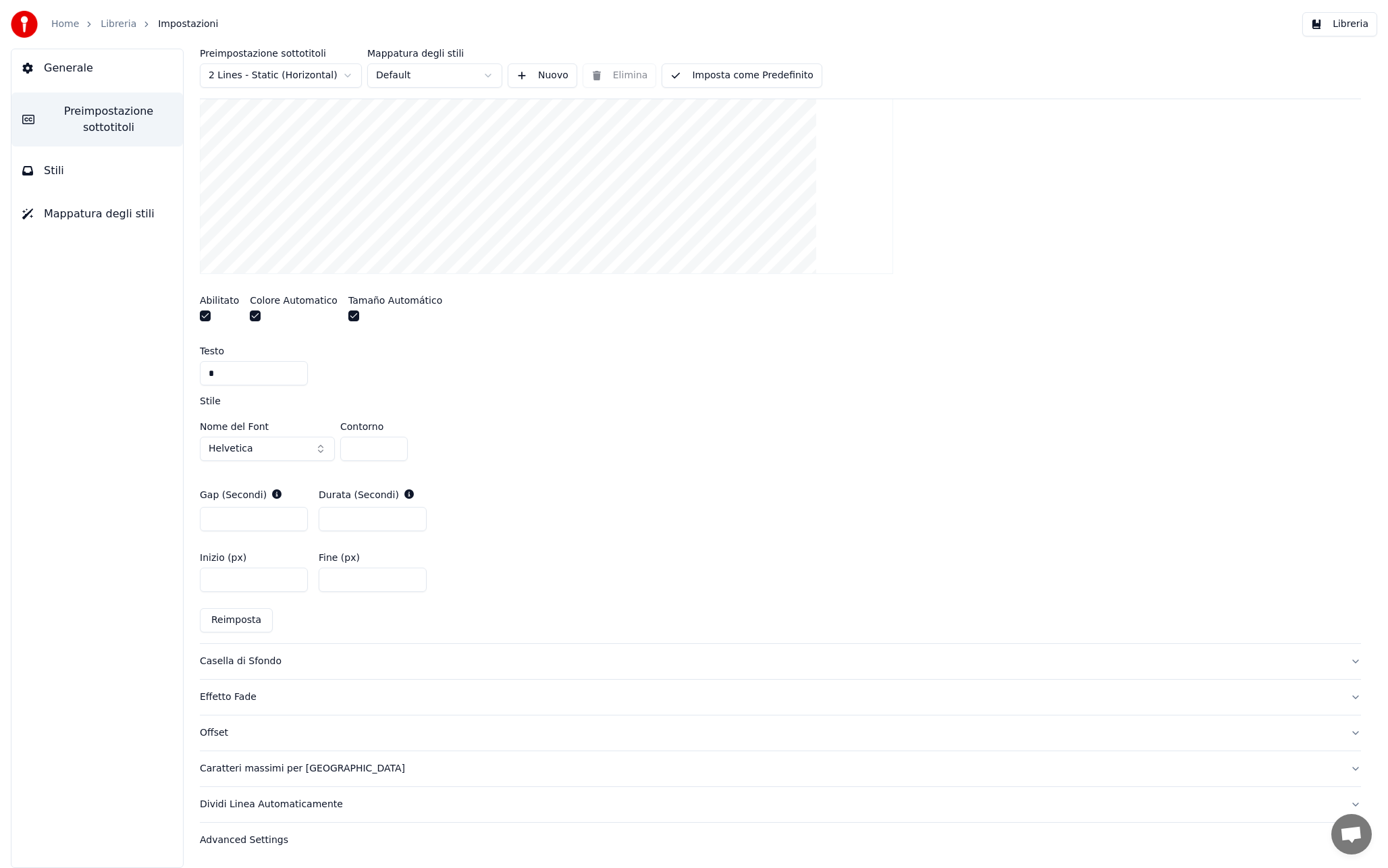
click at [348, 576] on input "**" at bounding box center [373, 580] width 108 height 25
type input "***"
click at [523, 510] on div "Gap (Secondi) * Durata (Secondi) *" at bounding box center [780, 510] width 1161 height 65
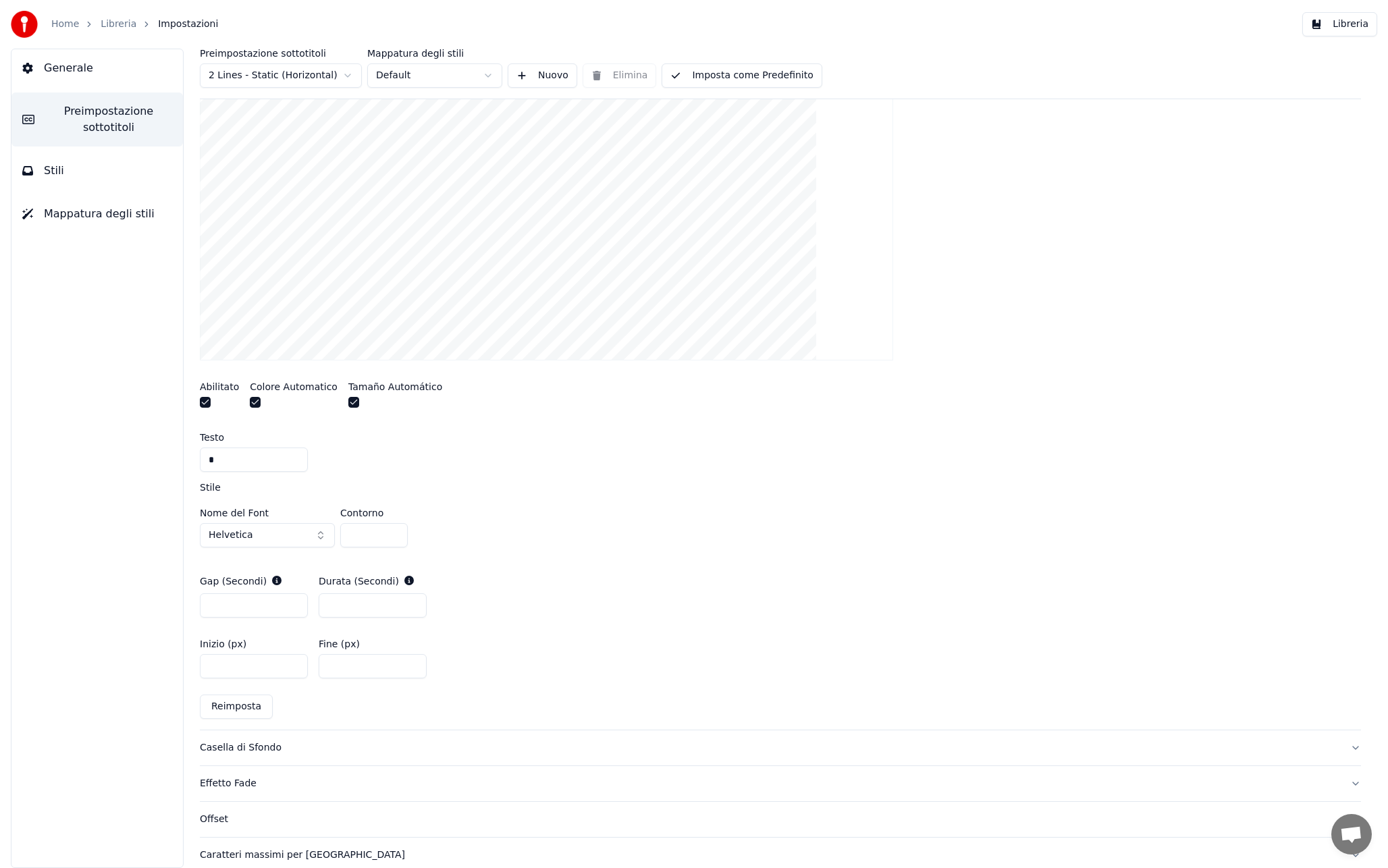
scroll to position [324, 0]
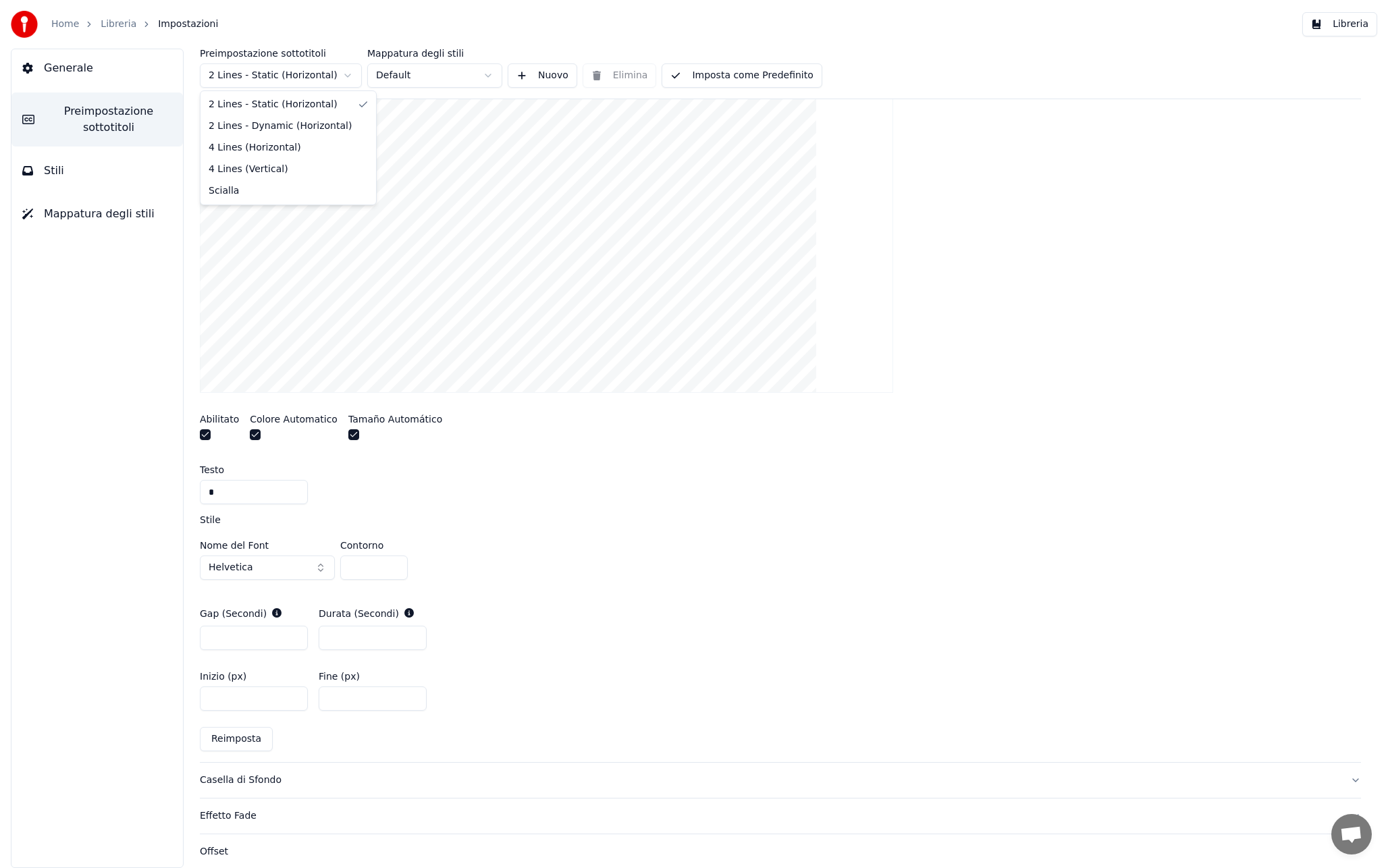
click at [331, 79] on html "Home Libreria Impostazioni Libreria Generale Preimpostazione sottotitoli Stili …" at bounding box center [694, 434] width 1388 height 868
type input "*"
drag, startPoint x: 348, startPoint y: 642, endPoint x: 283, endPoint y: 647, distance: 65.2
click at [283, 647] on div "Gap (Secondi) * Durata (Secondi) *" at bounding box center [780, 629] width 1161 height 65
type input "***"
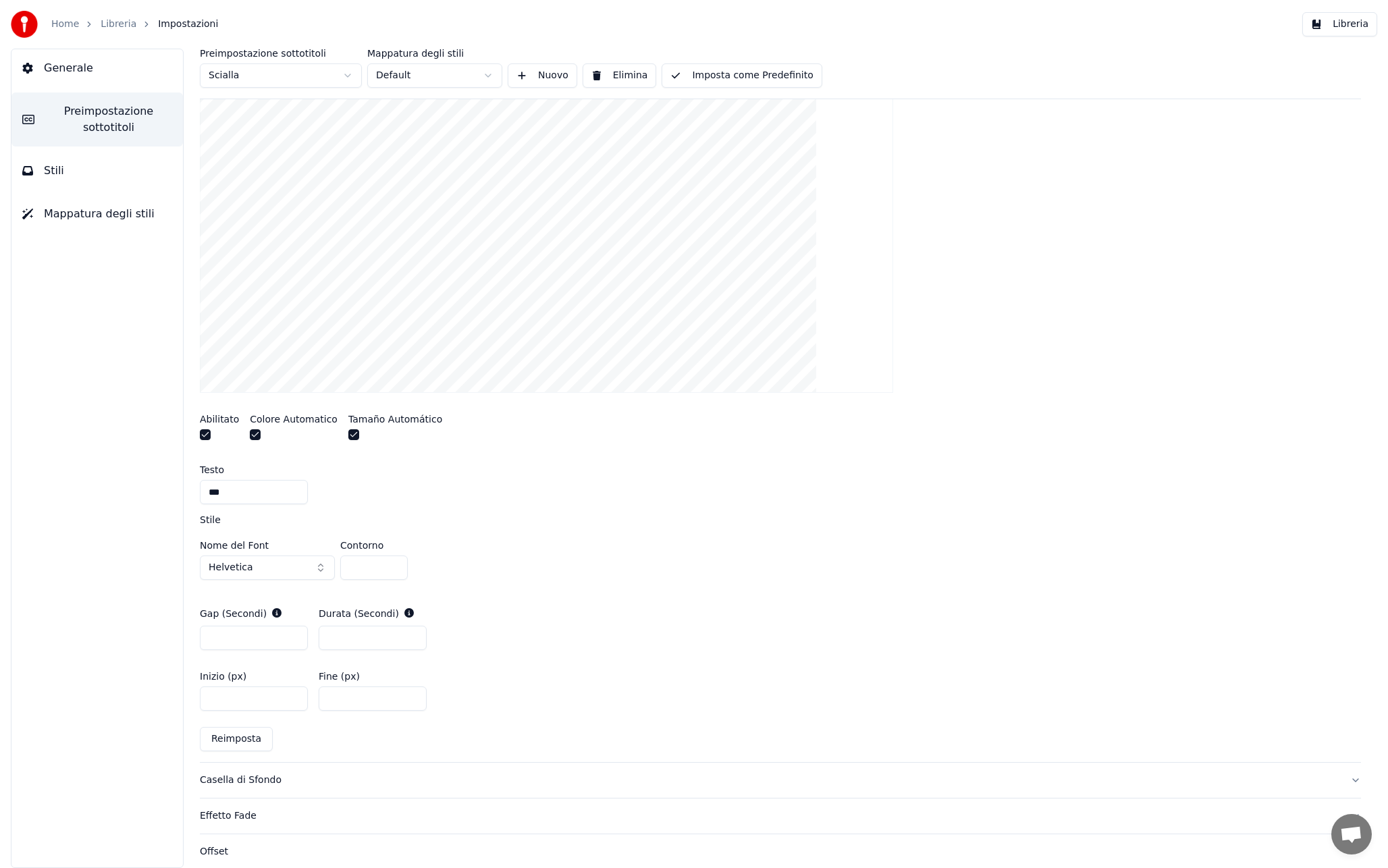
click at [764, 562] on div "Nome del Font Helvetica Contorno *" at bounding box center [780, 563] width 1161 height 45
click at [1340, 27] on button "Libreria" at bounding box center [1340, 25] width 75 height 25
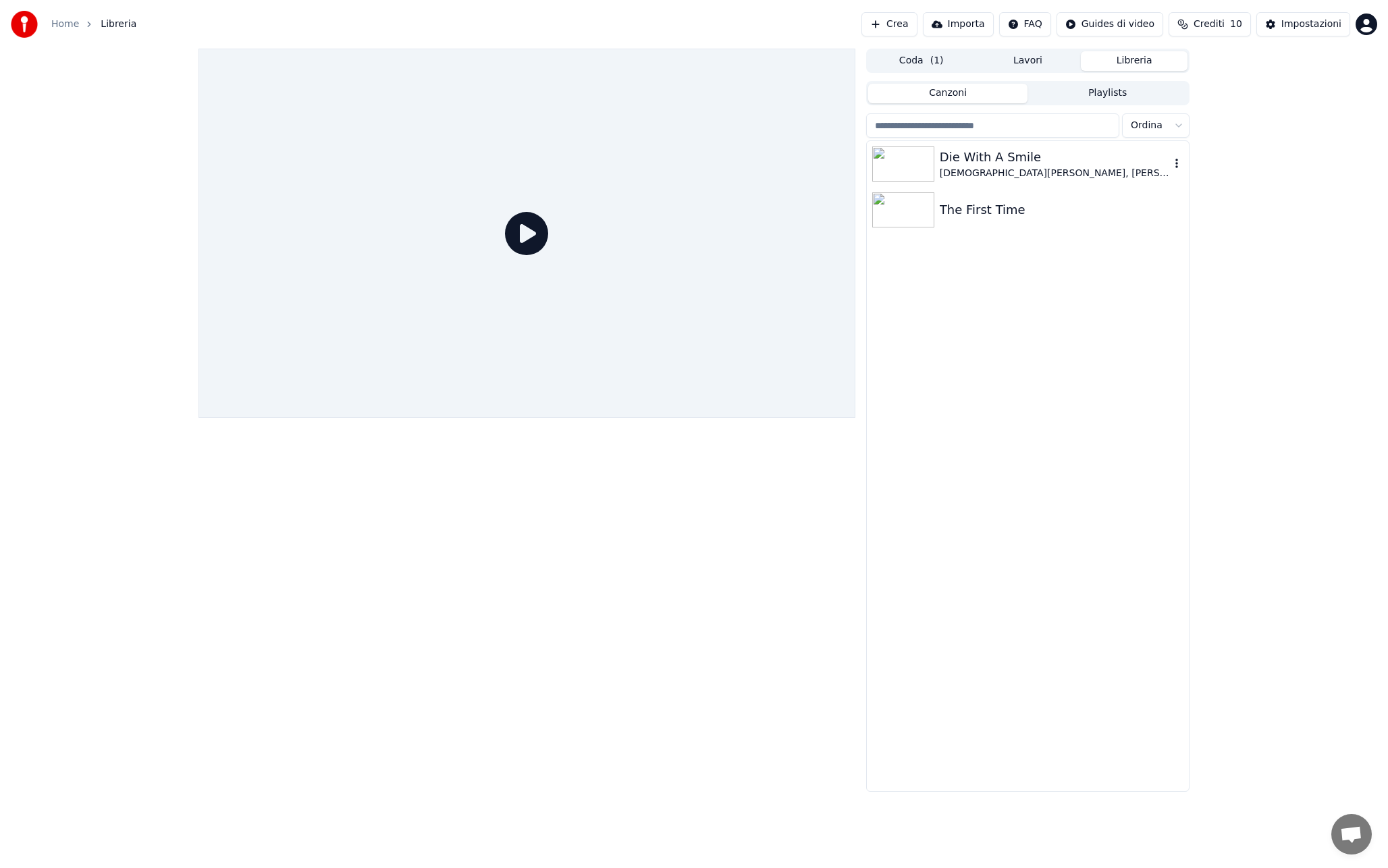
click at [1000, 143] on div "Die With A Smile [DEMOGRAPHIC_DATA][PERSON_NAME], [PERSON_NAME]" at bounding box center [1027, 164] width 322 height 46
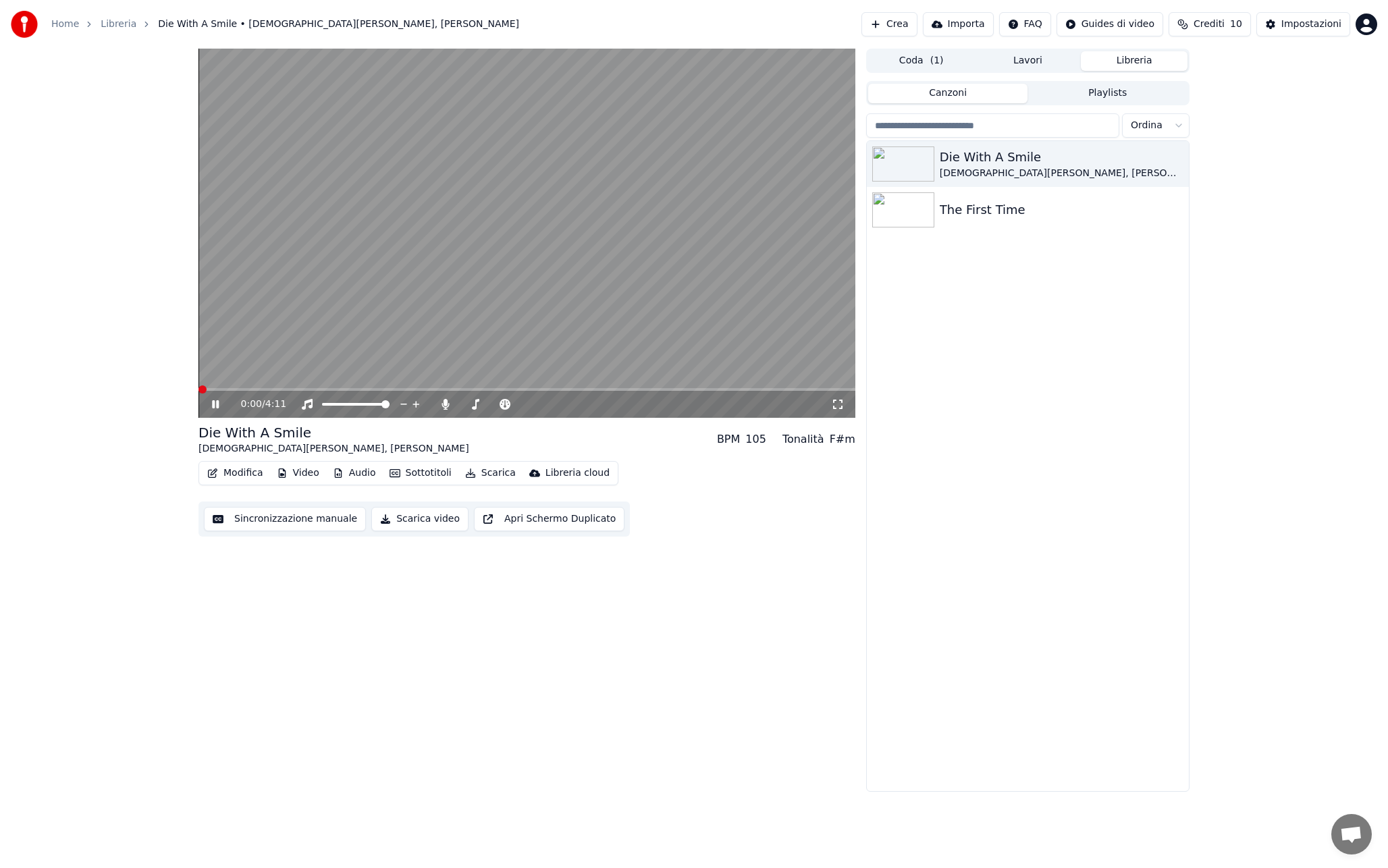
click at [604, 389] on span at bounding box center [526, 389] width 657 height 3
click at [614, 313] on video at bounding box center [526, 233] width 657 height 369
click at [491, 232] on video at bounding box center [526, 233] width 657 height 369
click at [688, 386] on video at bounding box center [526, 233] width 657 height 369
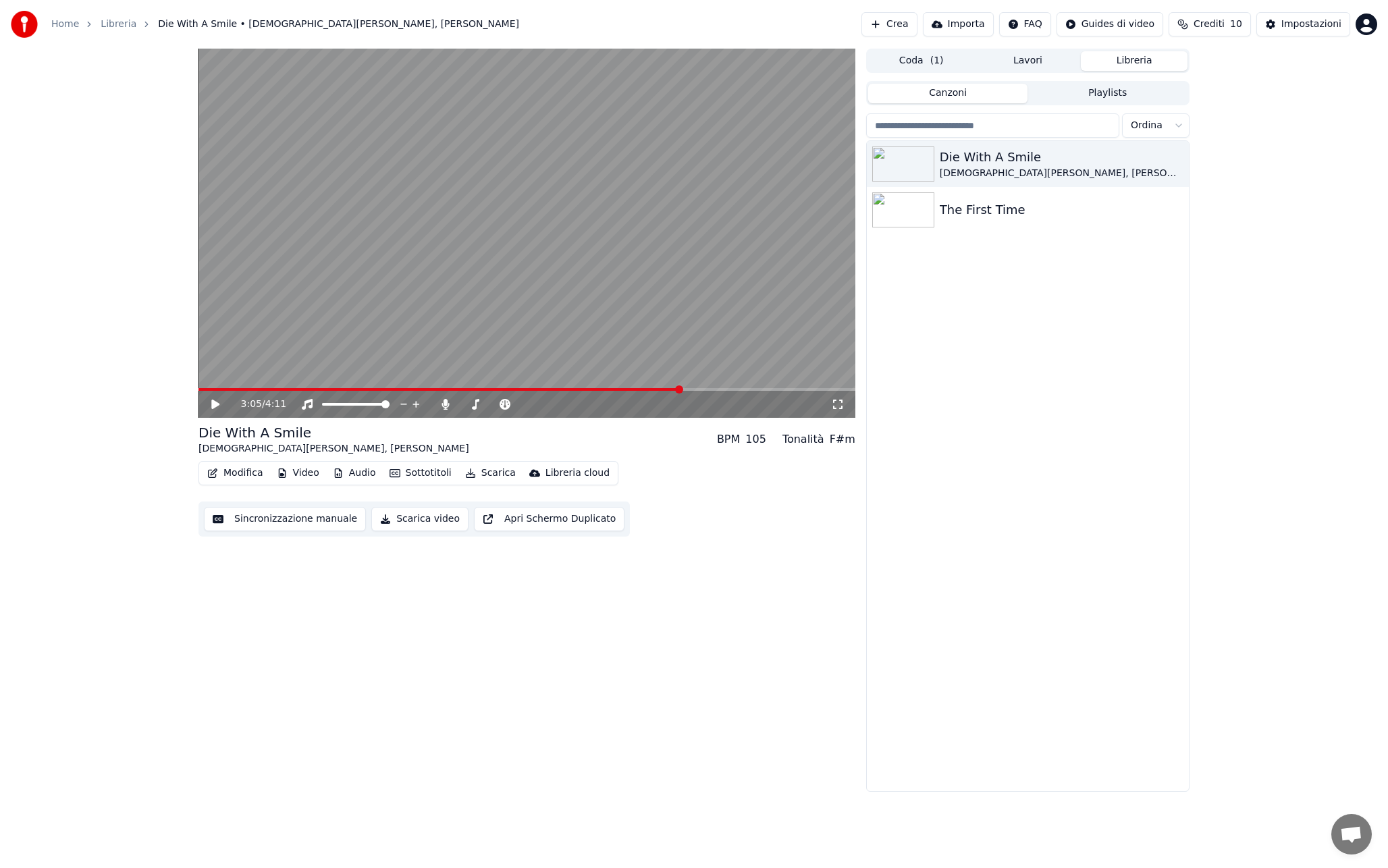
click at [681, 388] on span at bounding box center [439, 389] width 482 height 3
click at [625, 391] on div "3:05 / 4:11" at bounding box center [526, 404] width 657 height 27
click at [627, 387] on video at bounding box center [526, 233] width 657 height 369
click at [622, 388] on span at bounding box center [440, 389] width 483 height 3
click at [523, 247] on video at bounding box center [526, 233] width 657 height 369
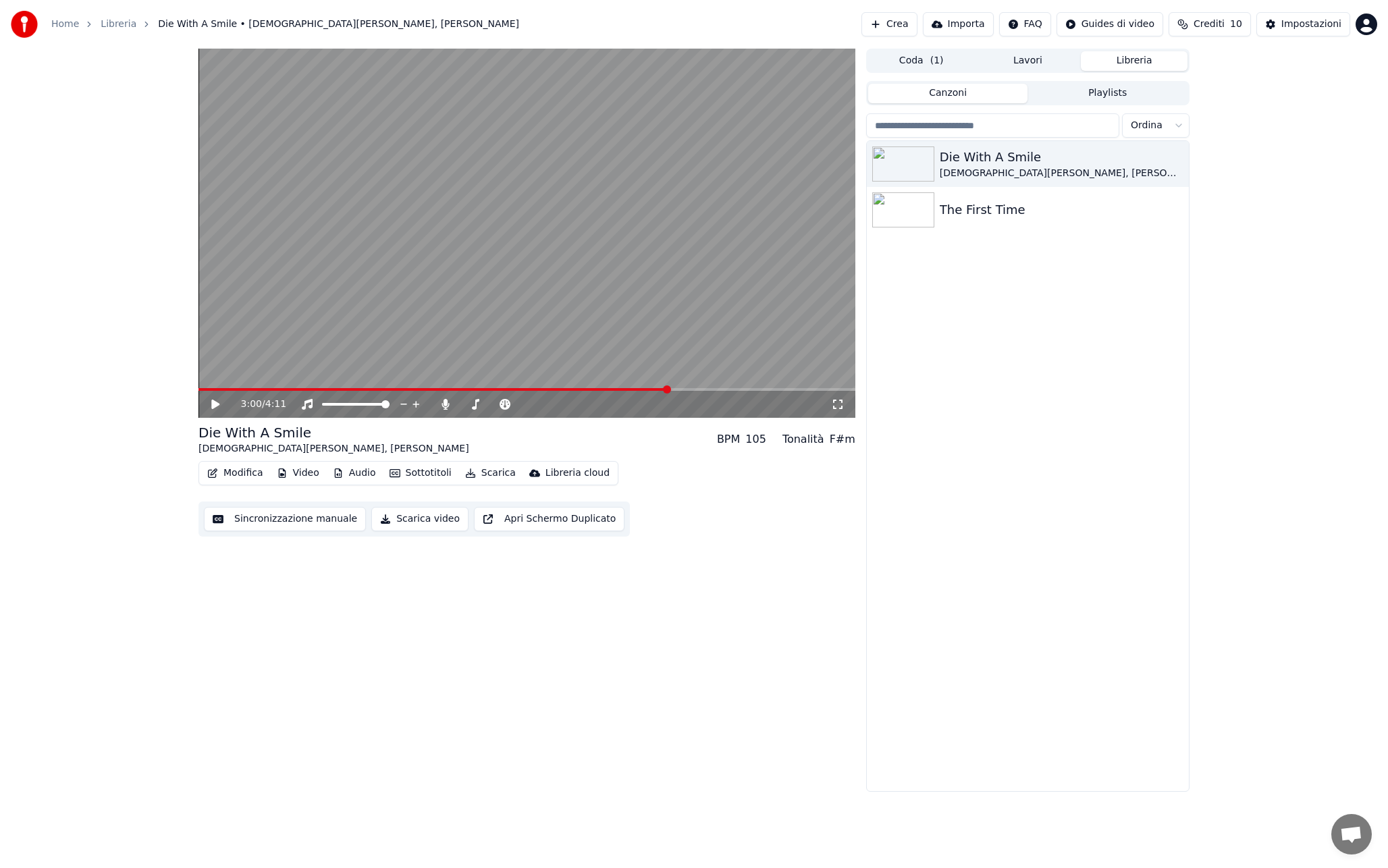
click at [968, 315] on div "Die With A Smile [DEMOGRAPHIC_DATA][PERSON_NAME], [PERSON_NAME] The First Time" at bounding box center [1027, 466] width 322 height 650
click at [893, 26] on button "Crea" at bounding box center [888, 25] width 56 height 25
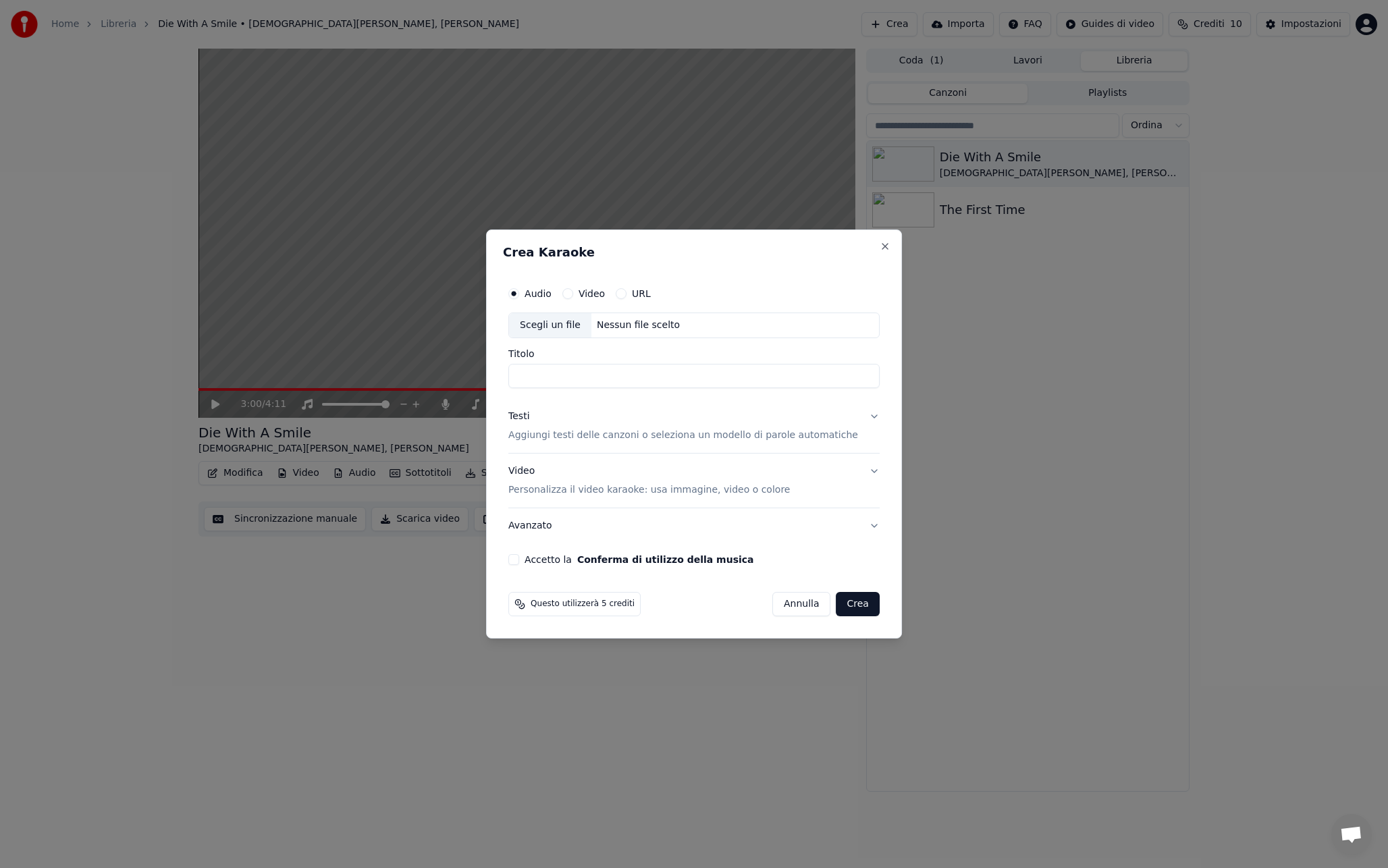
click at [583, 324] on div "Scegli un file" at bounding box center [550, 325] width 82 height 25
type input "********"
click at [678, 439] on p "Aggiungi testi delle canzoni o seleziona un modello di parole automatiche" at bounding box center [683, 435] width 350 height 14
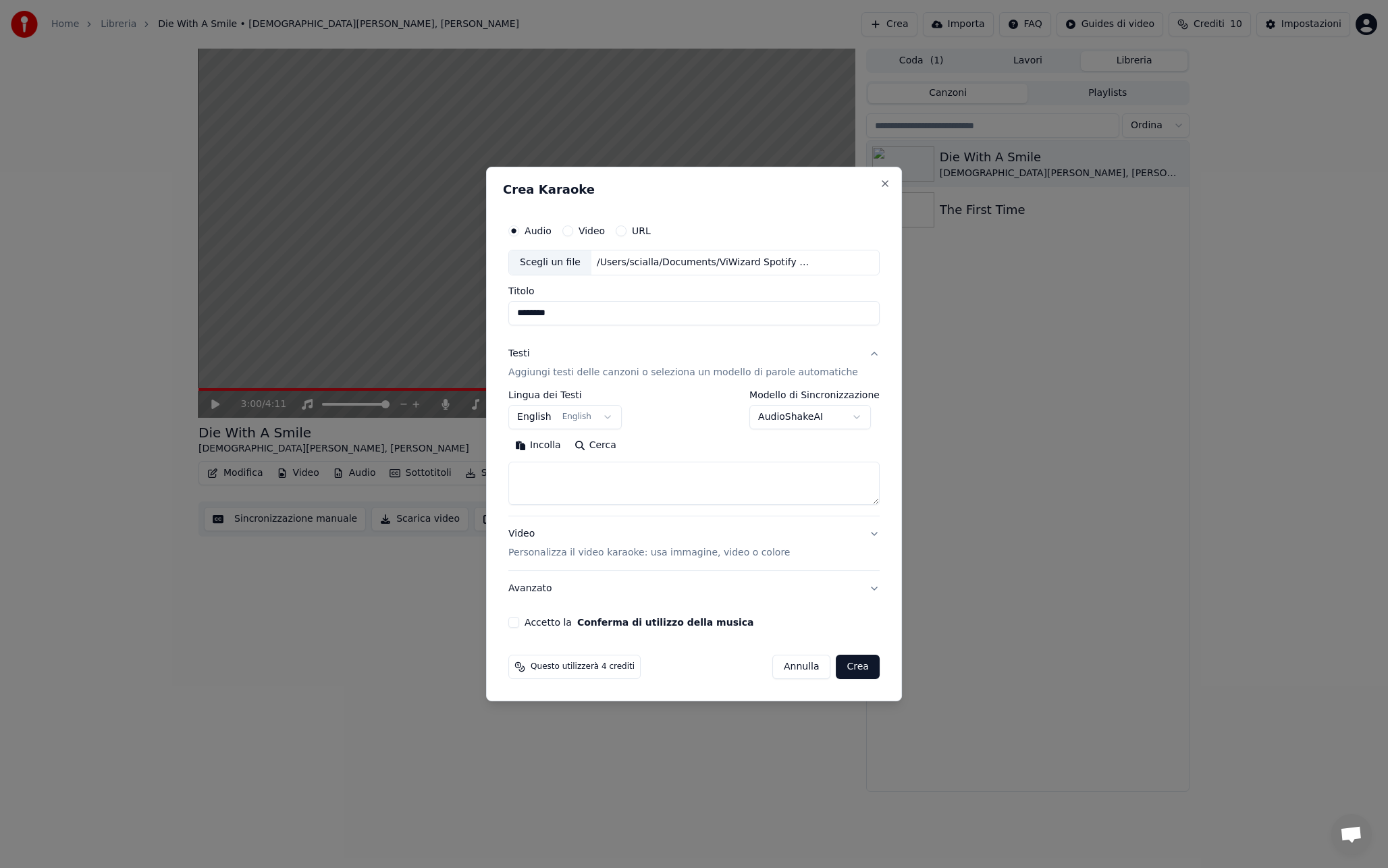
click at [791, 417] on body "**********" at bounding box center [694, 434] width 1388 height 868
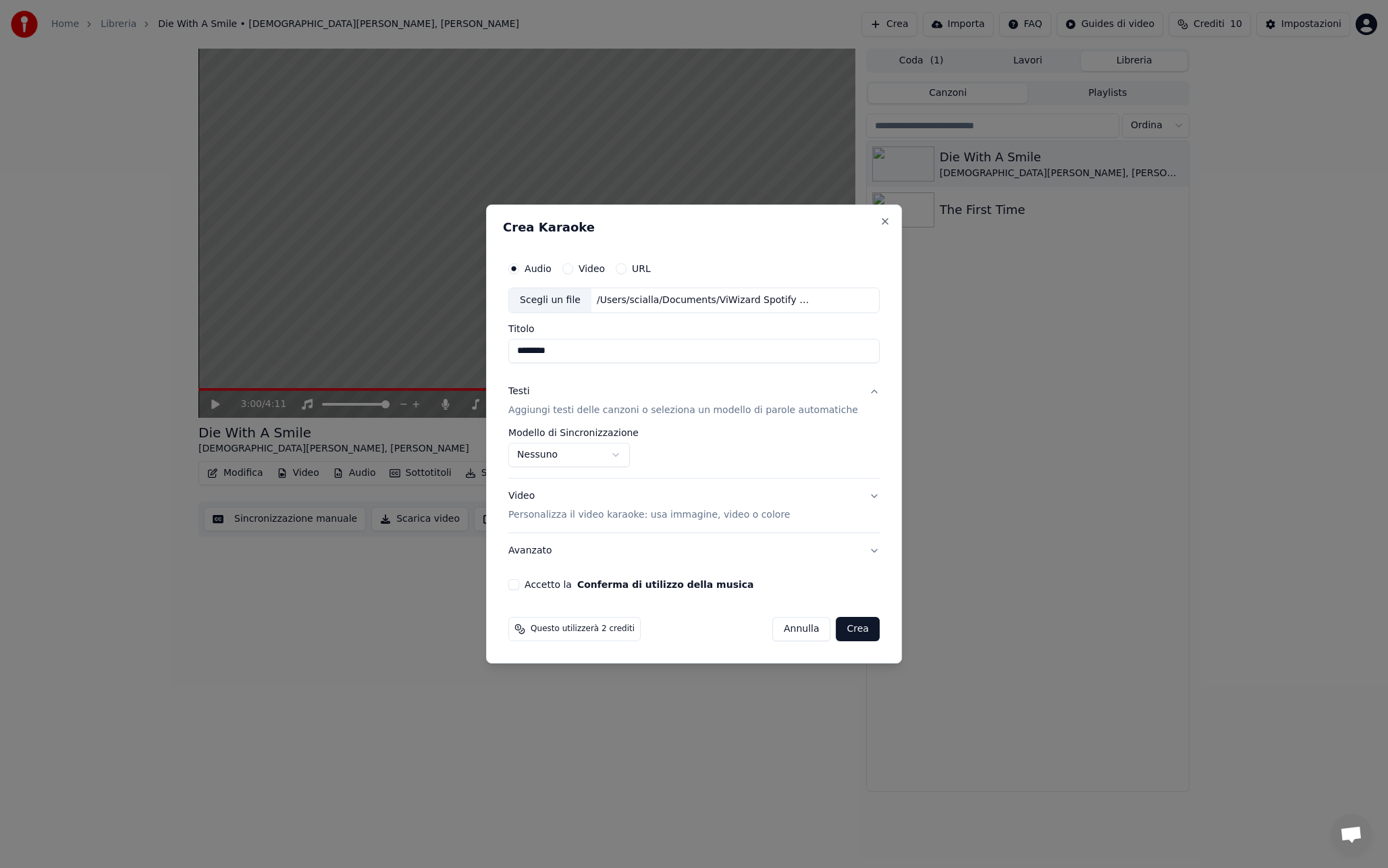
click at [519, 585] on button "Accetto la Conferma di utilizzo della musica" at bounding box center [513, 584] width 11 height 11
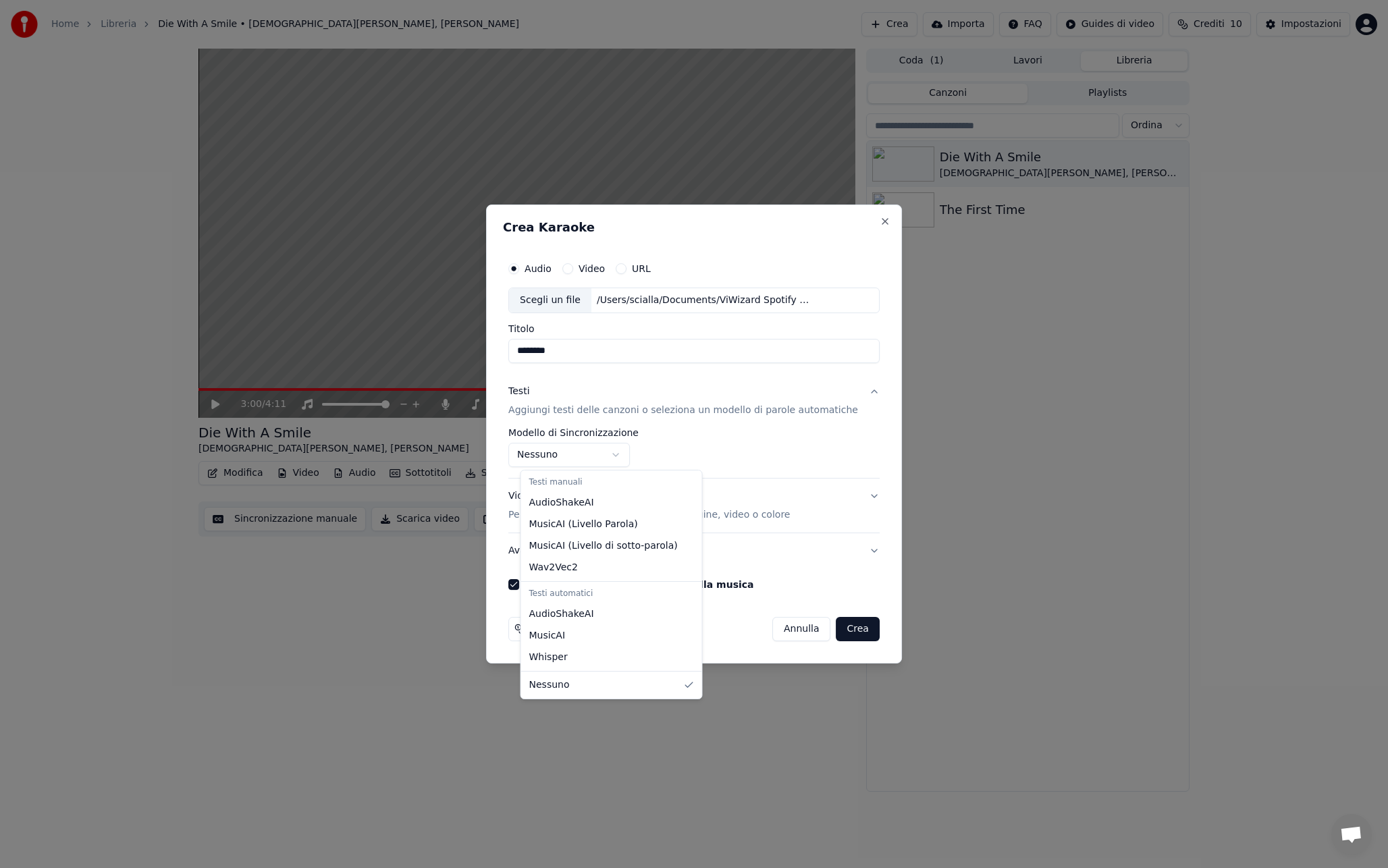
click at [634, 459] on body "**********" at bounding box center [694, 434] width 1388 height 868
select select "**********"
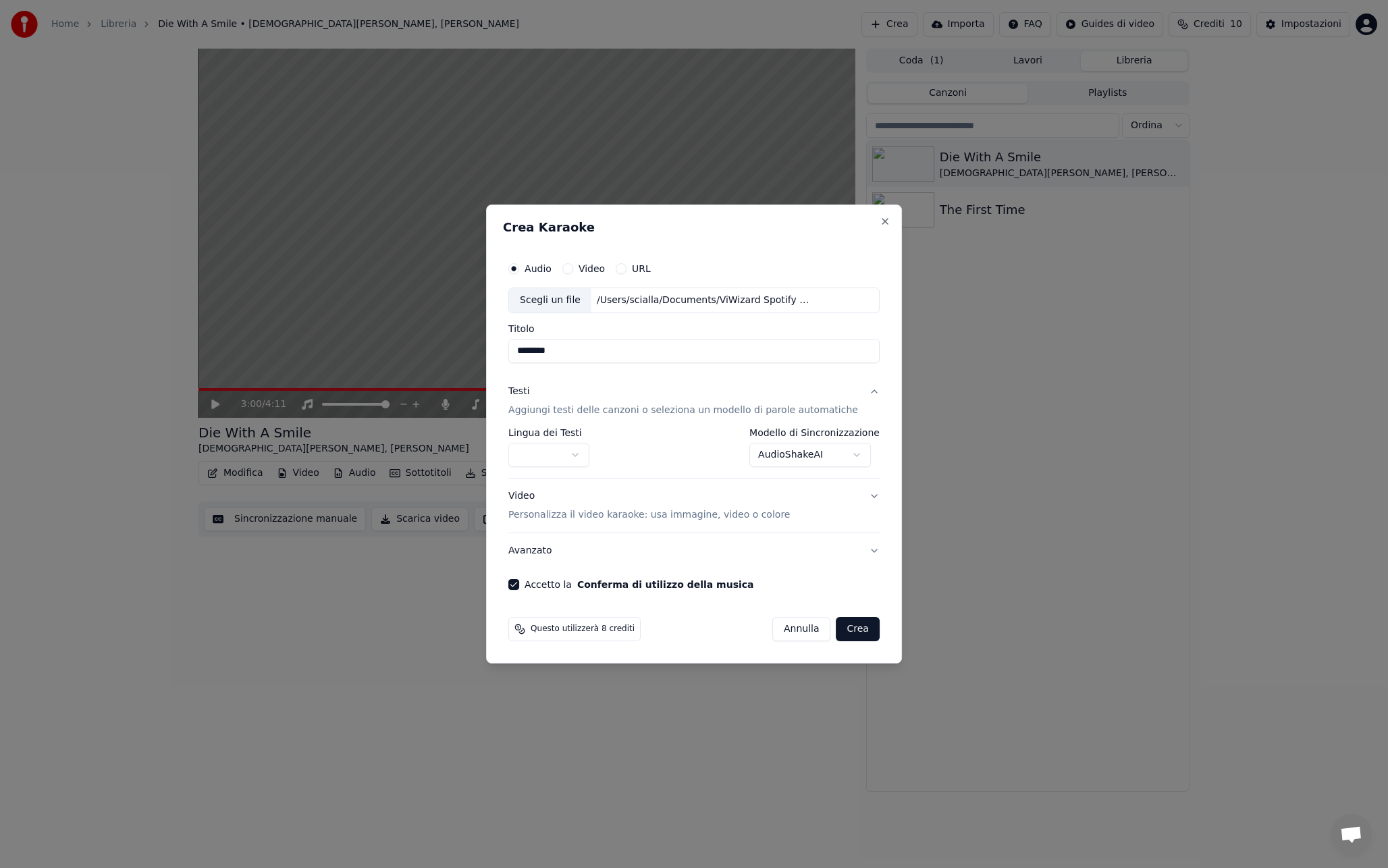
click at [580, 455] on body "**********" at bounding box center [694, 434] width 1388 height 868
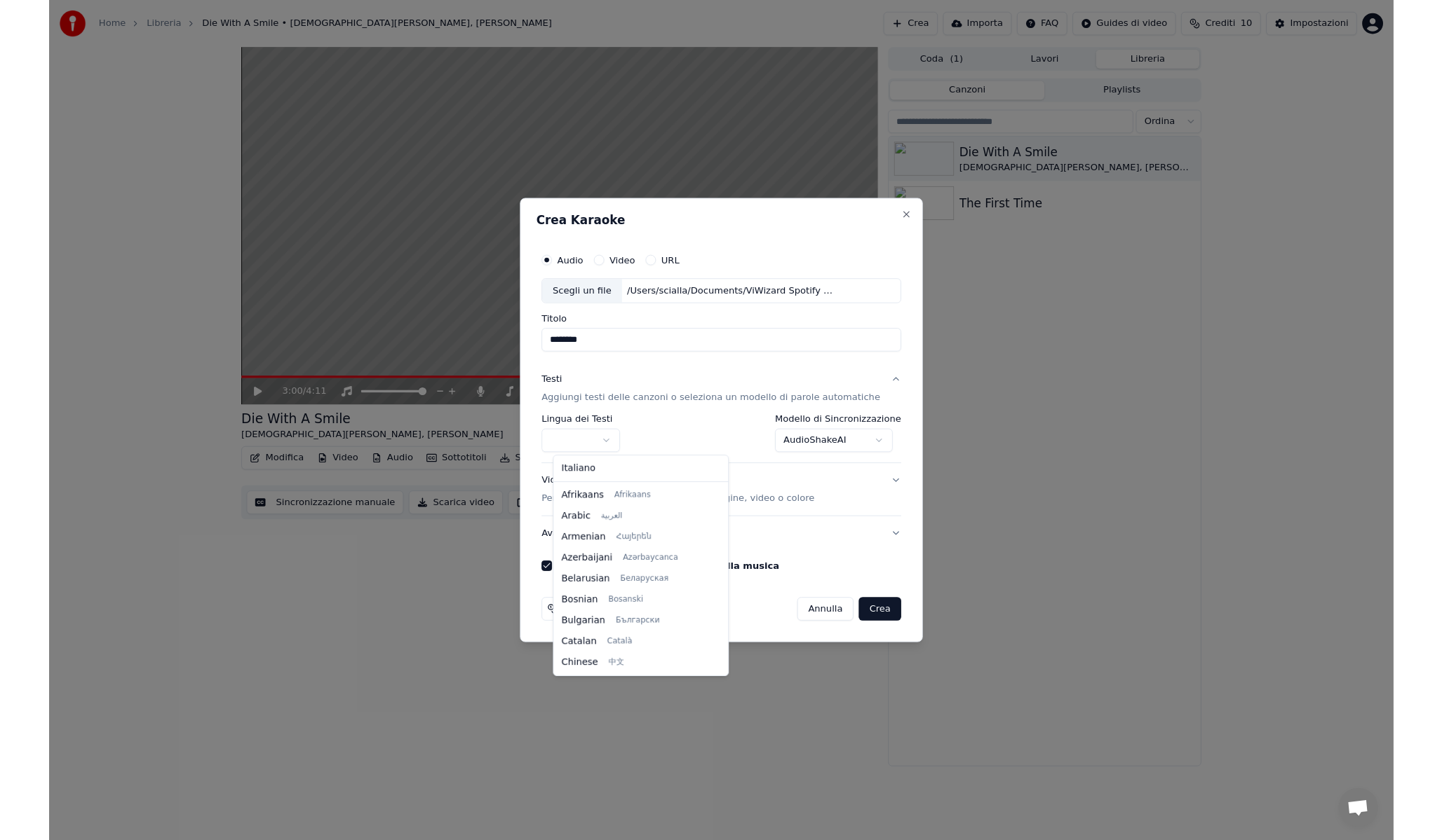
scroll to position [202, 0]
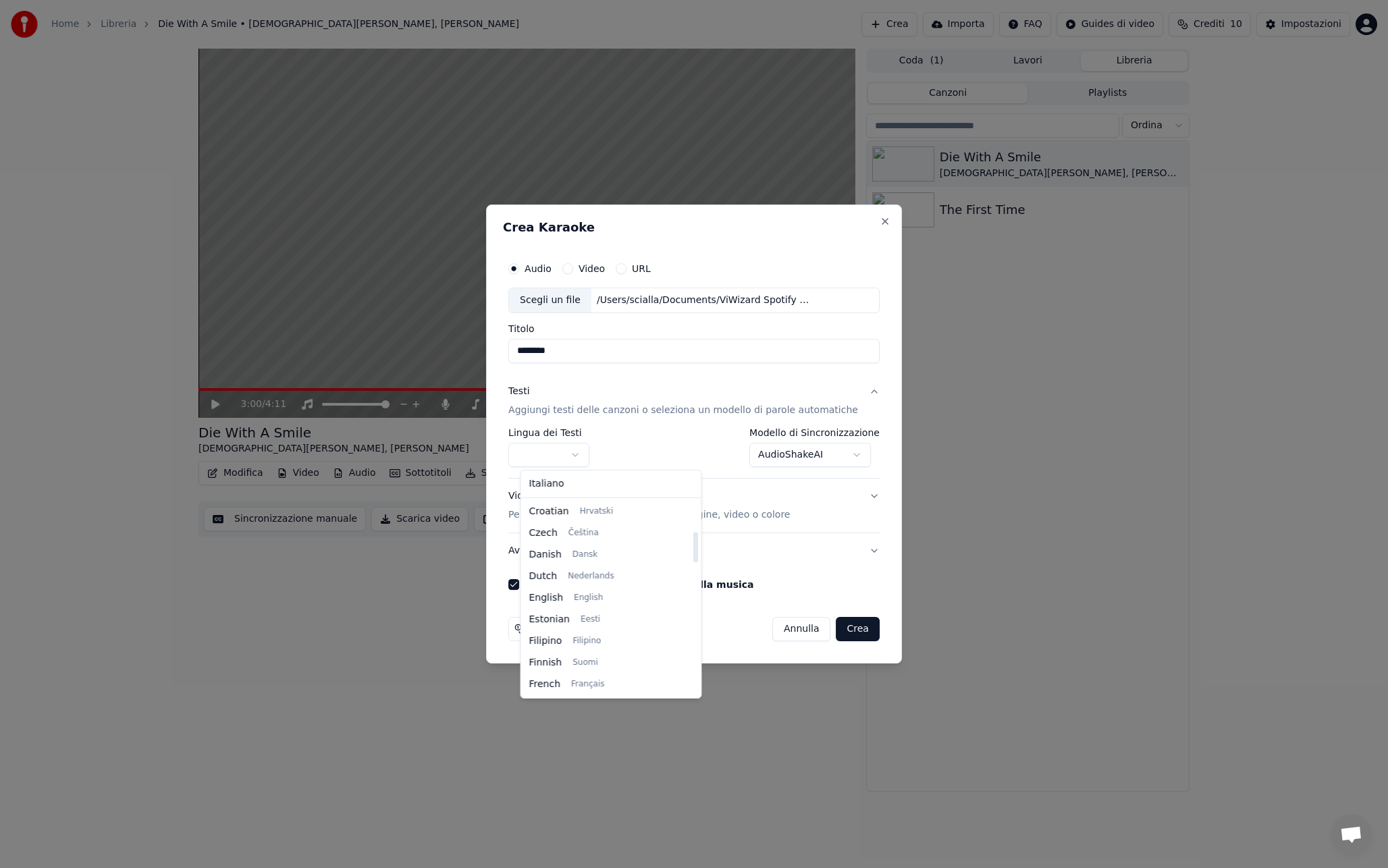
select select "**"
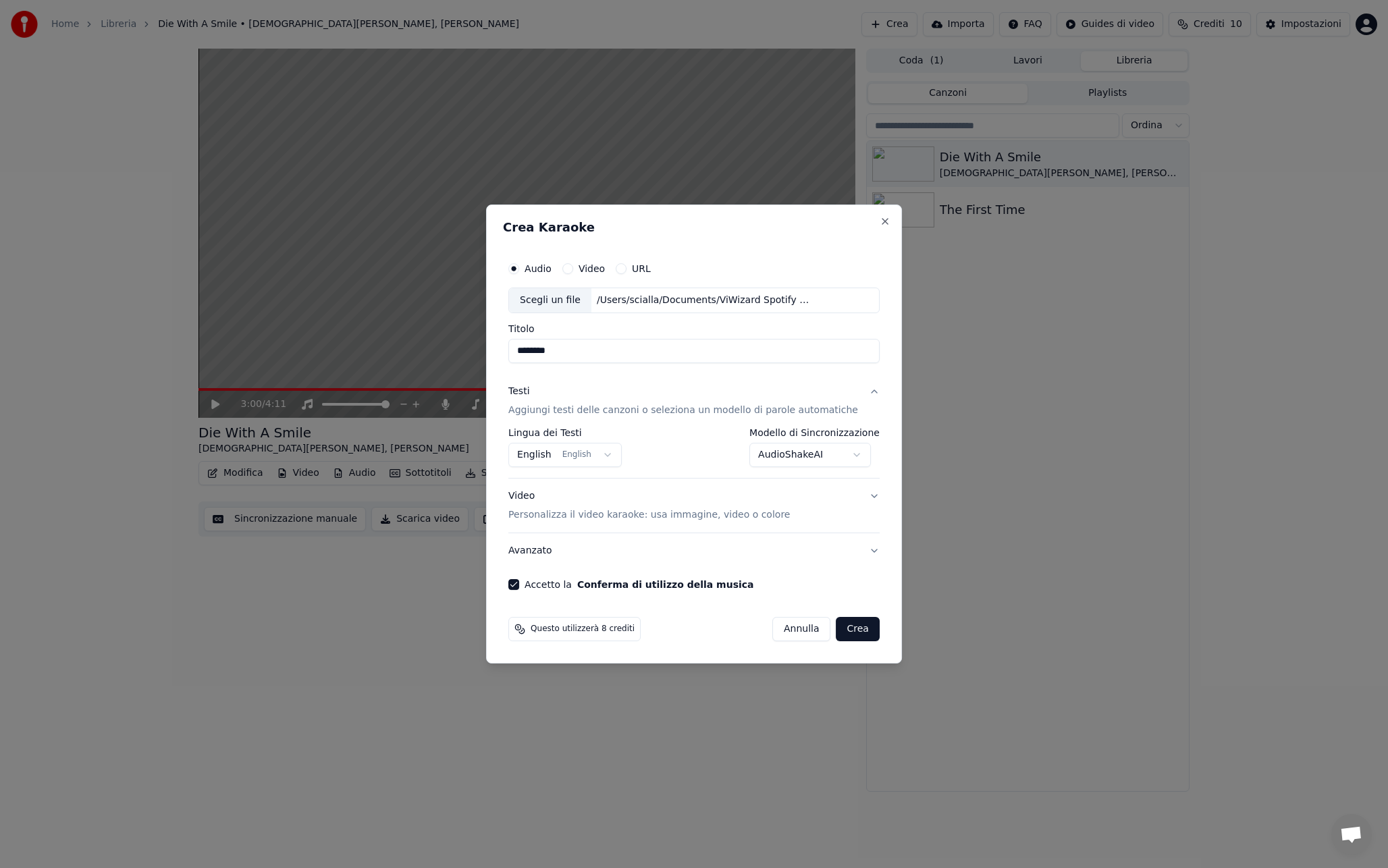
click at [781, 450] on body "**********" at bounding box center [694, 434] width 1388 height 868
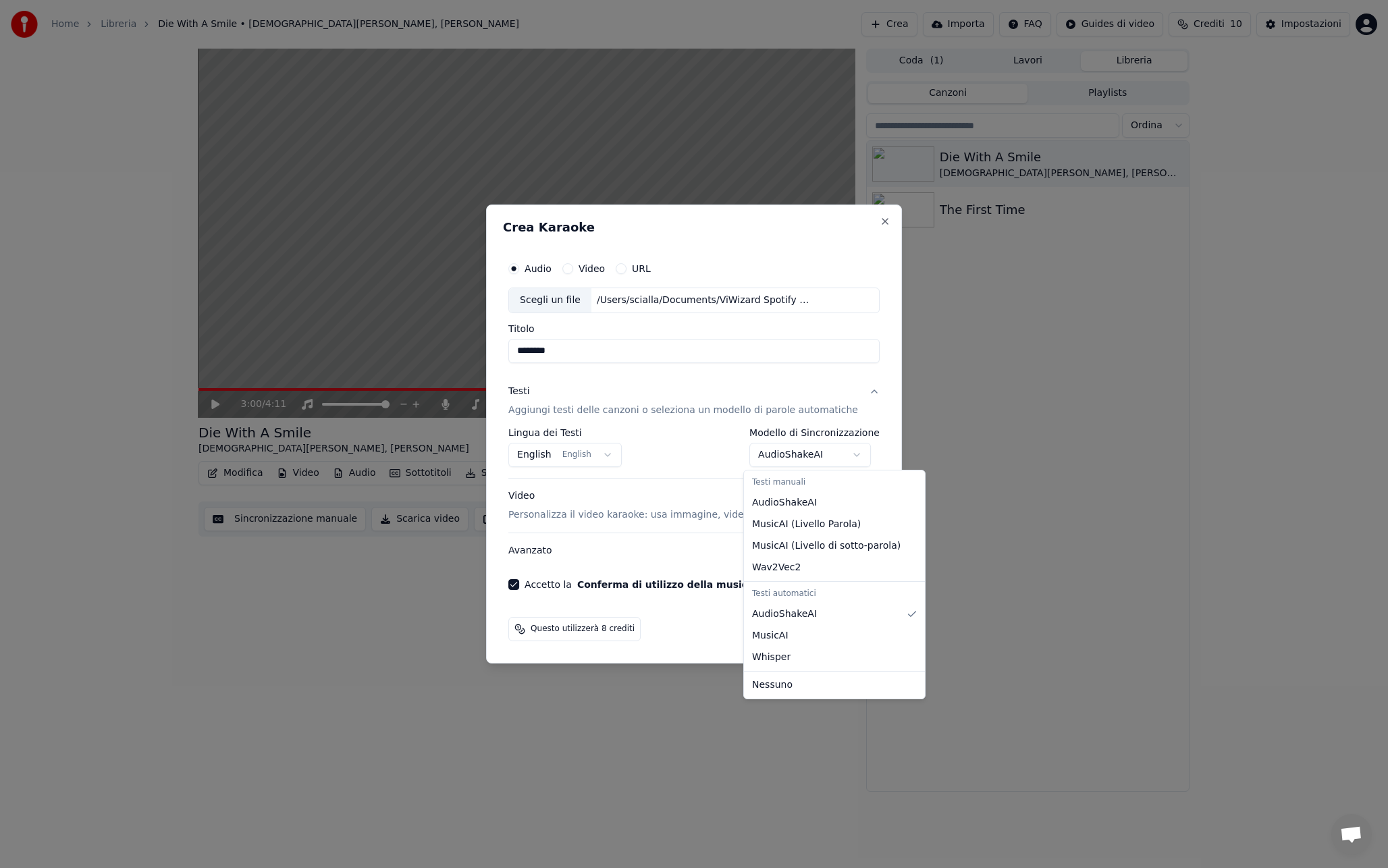
select select "**********"
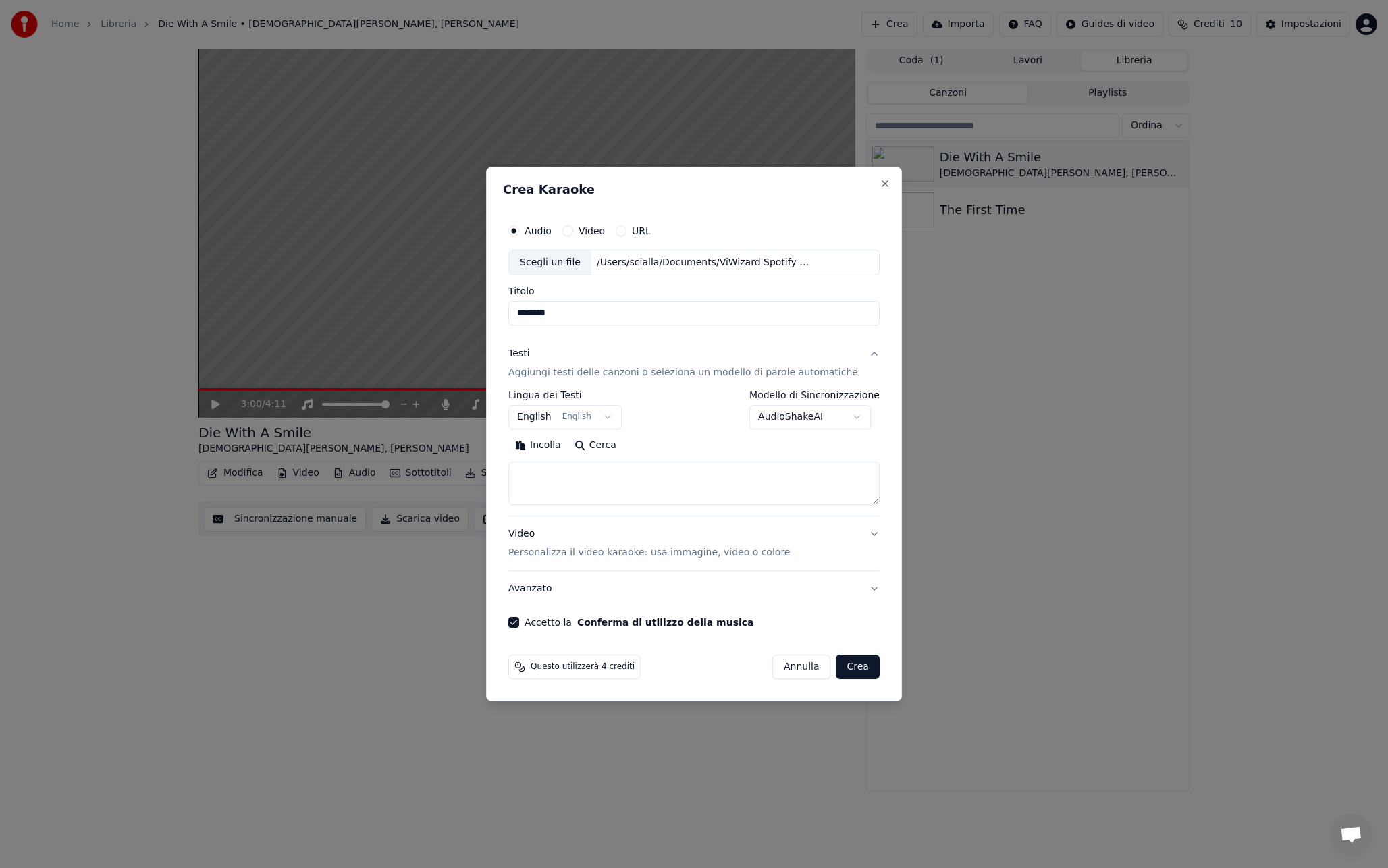
click at [710, 422] on div "**********" at bounding box center [694, 409] width 371 height 39
click at [583, 549] on p "Personalizza il video karaoke: usa immagine, video o colore" at bounding box center [649, 552] width 281 height 14
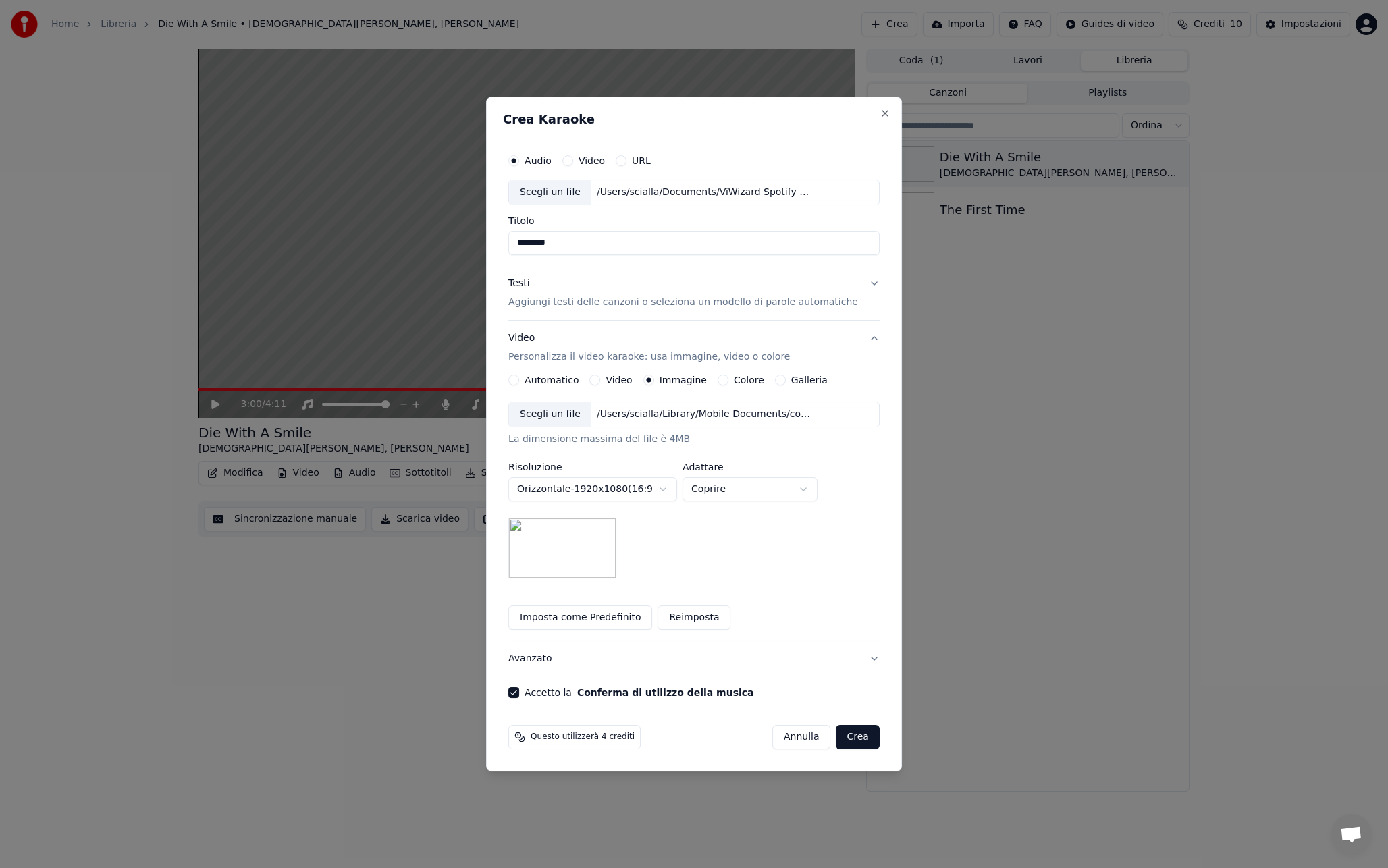
click at [856, 341] on button "Video Personalizza il video karaoke: usa immagine, video o colore" at bounding box center [694, 347] width 371 height 54
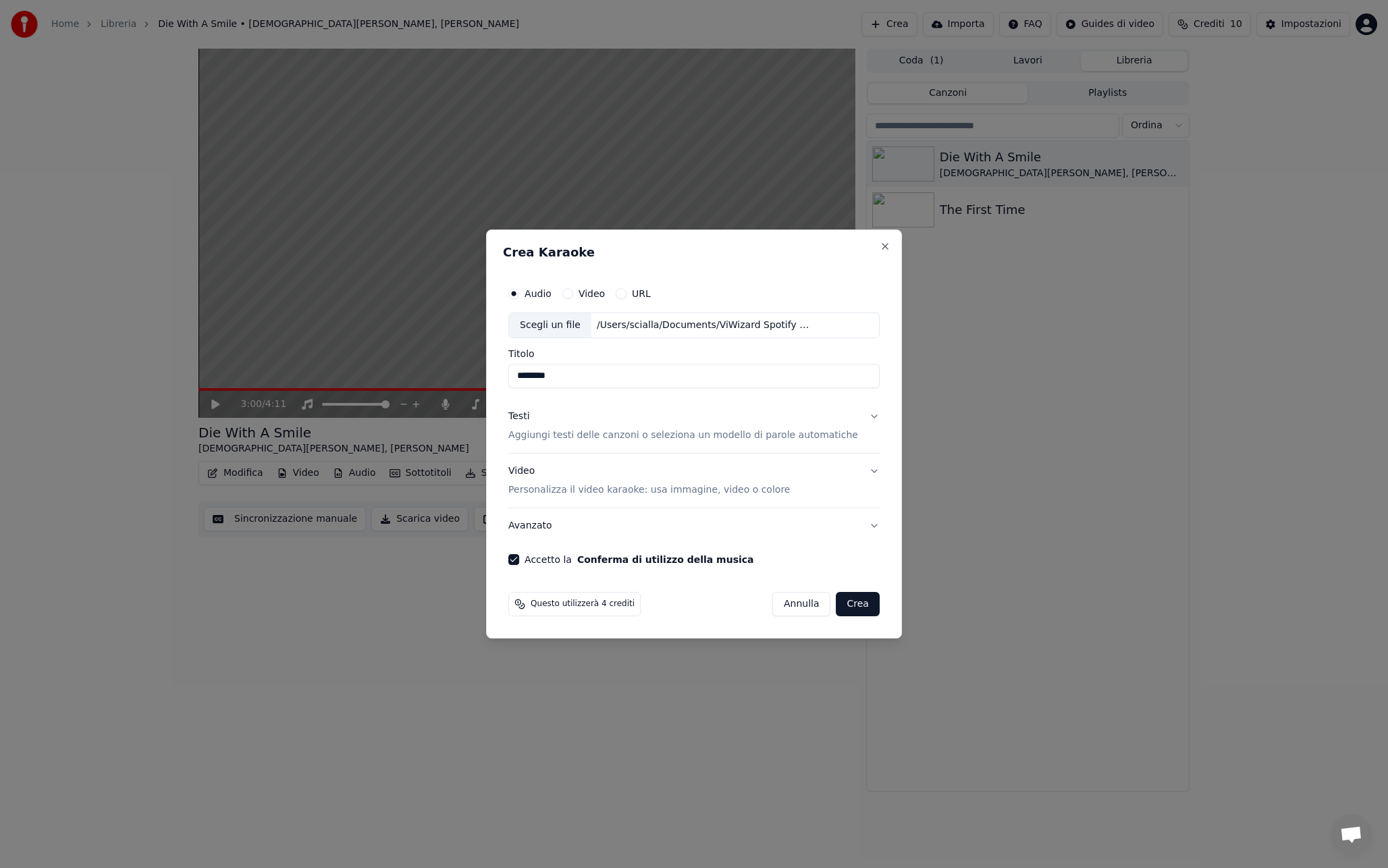
click at [861, 416] on button "Testi Aggiungi testi delle canzoni o seleziona un modello di parole automatiche" at bounding box center [694, 425] width 371 height 54
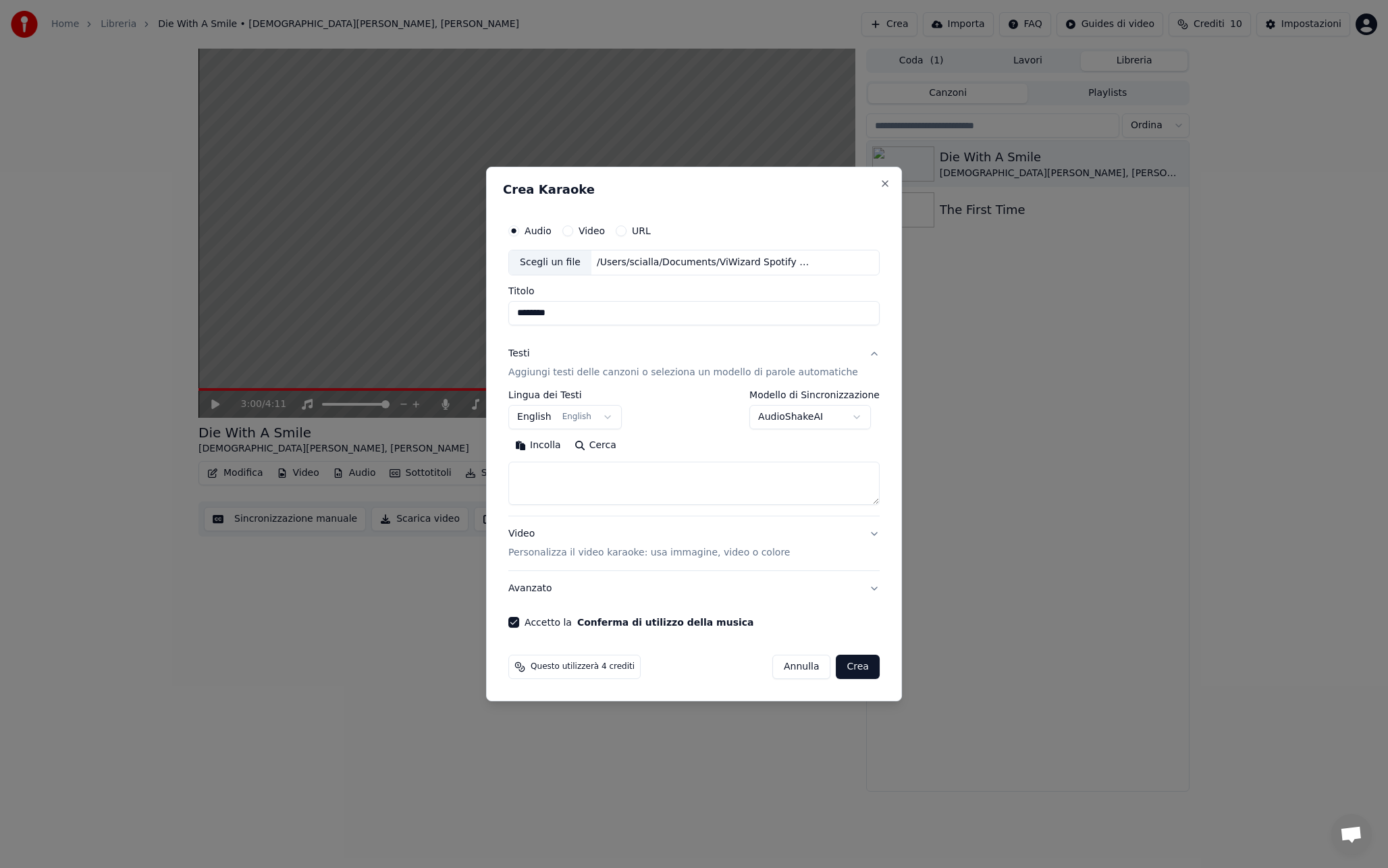
click at [832, 416] on body "**********" at bounding box center [694, 434] width 1388 height 868
click at [710, 439] on body "**********" at bounding box center [694, 434] width 1388 height 868
click at [560, 481] on textarea at bounding box center [694, 483] width 371 height 43
click at [559, 445] on button "Incolla" at bounding box center [538, 446] width 59 height 22
type textarea "**********"
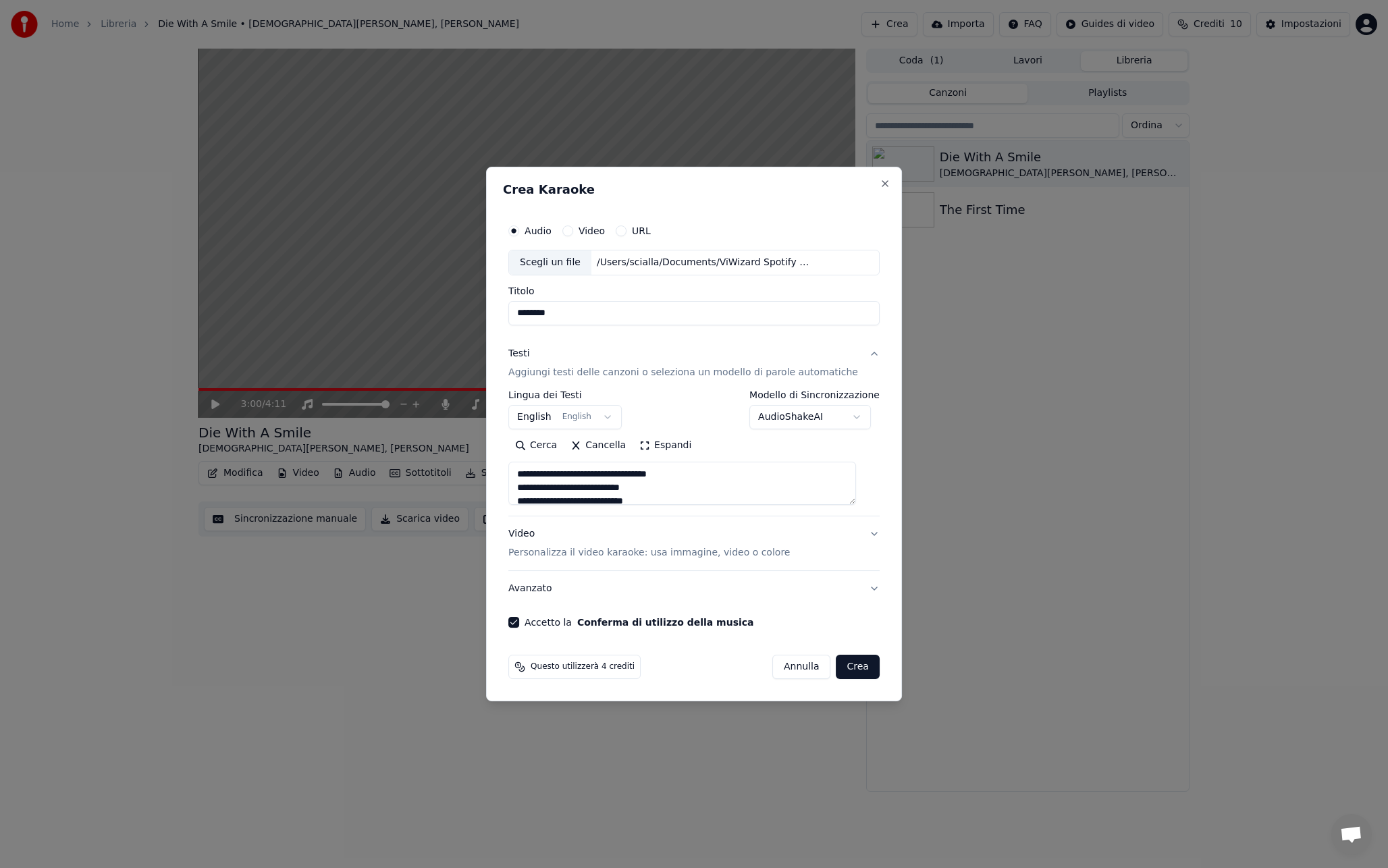
click at [846, 535] on button "Video Personalizza il video karaoke: usa immagine, video o colore" at bounding box center [694, 543] width 371 height 54
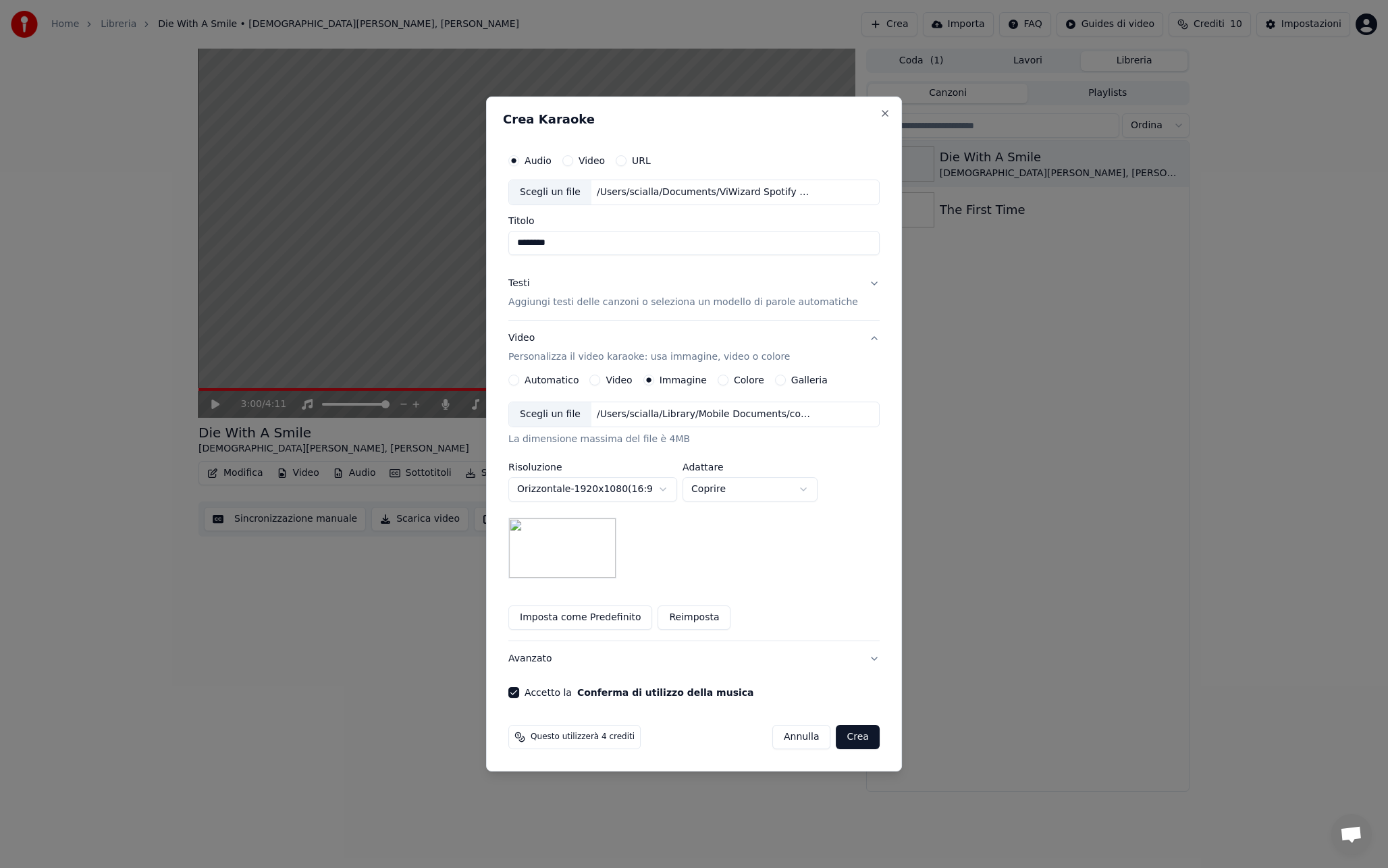
click at [857, 339] on button "Video Personalizza il video karaoke: usa immagine, video o colore" at bounding box center [694, 347] width 371 height 54
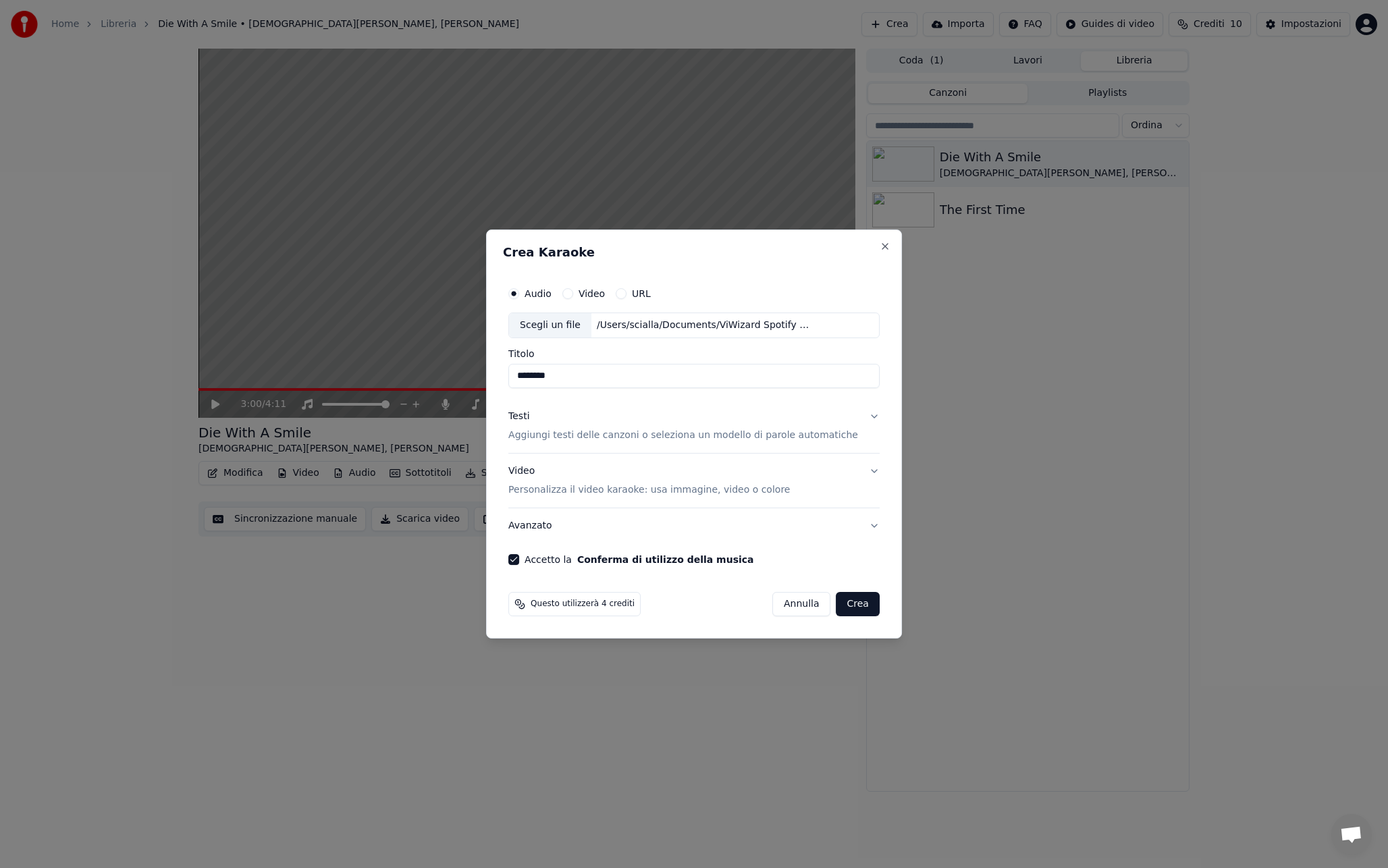
click at [864, 528] on button "Avanzato" at bounding box center [694, 526] width 371 height 35
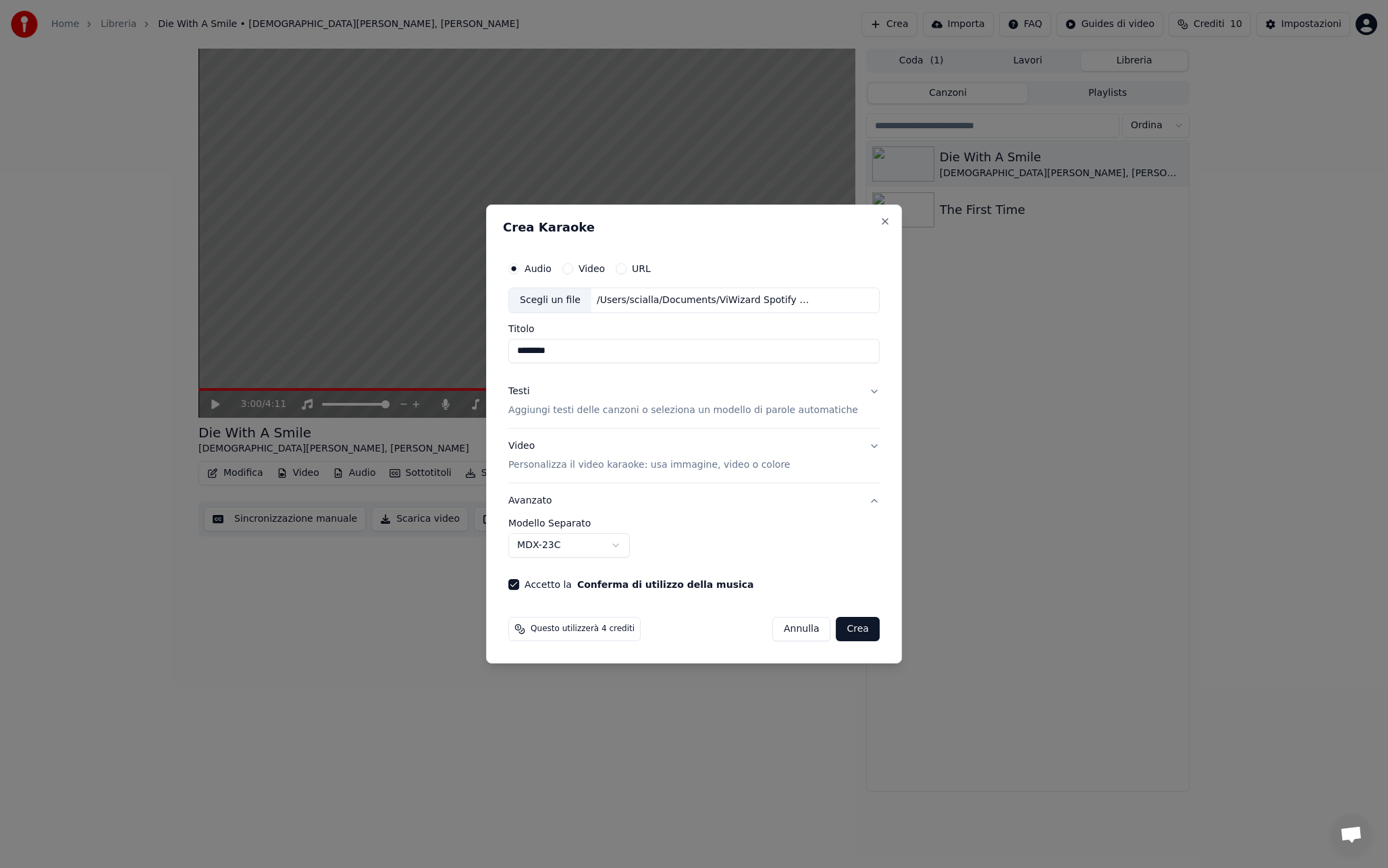
click at [861, 502] on button "Avanzato" at bounding box center [694, 500] width 371 height 35
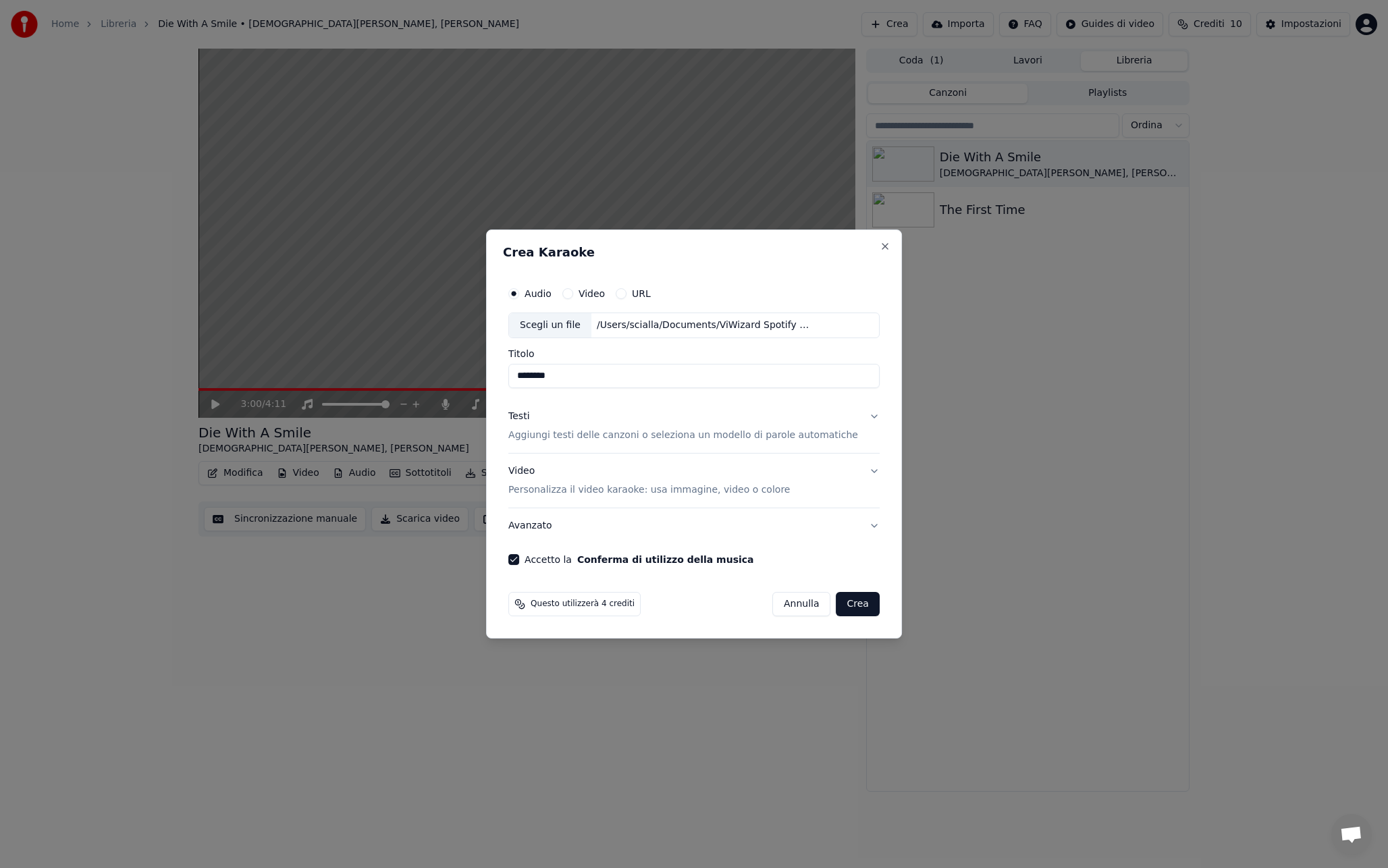
click at [867, 523] on button "Avanzato" at bounding box center [694, 526] width 371 height 35
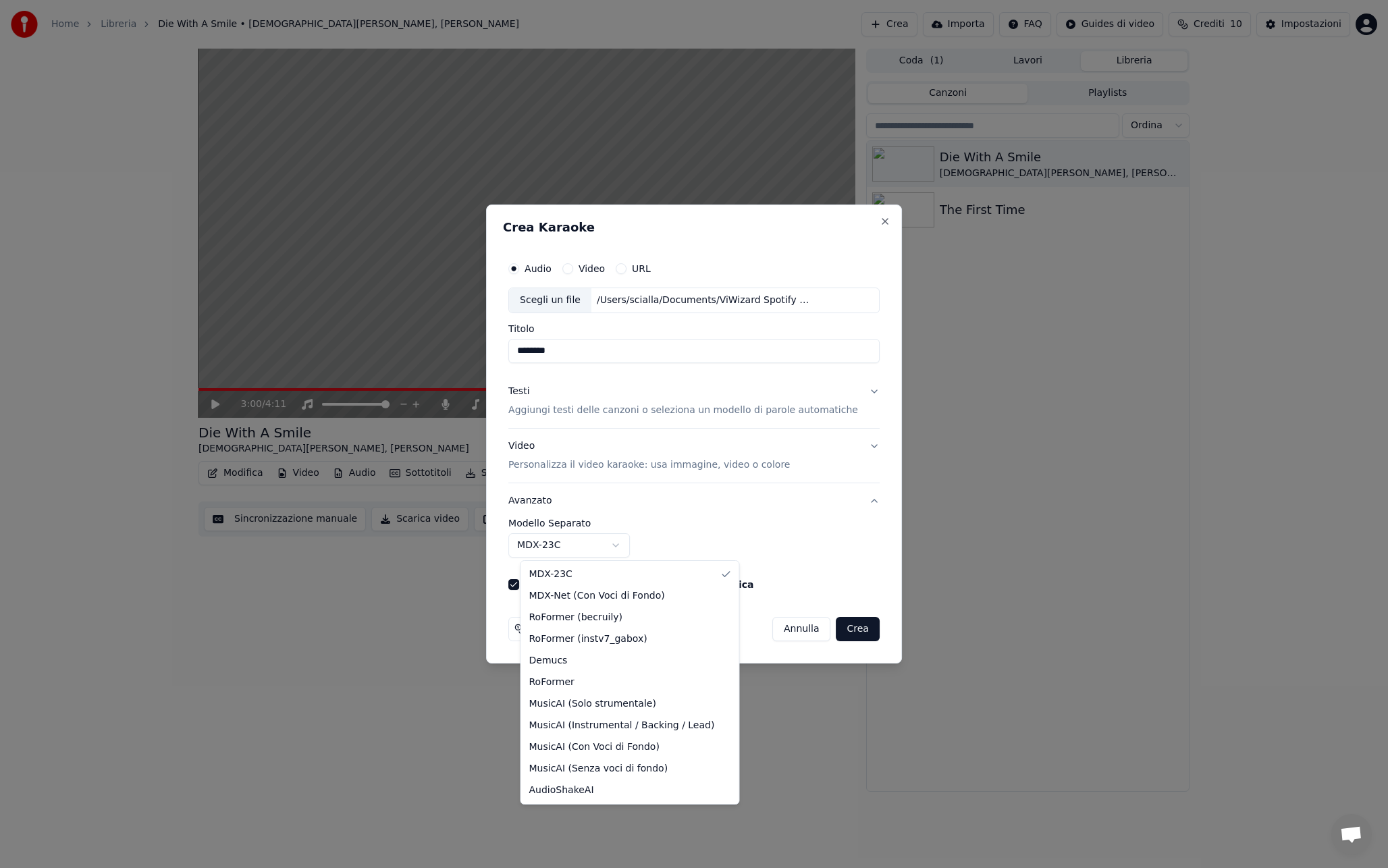
click at [617, 552] on body "**********" at bounding box center [694, 434] width 1388 height 868
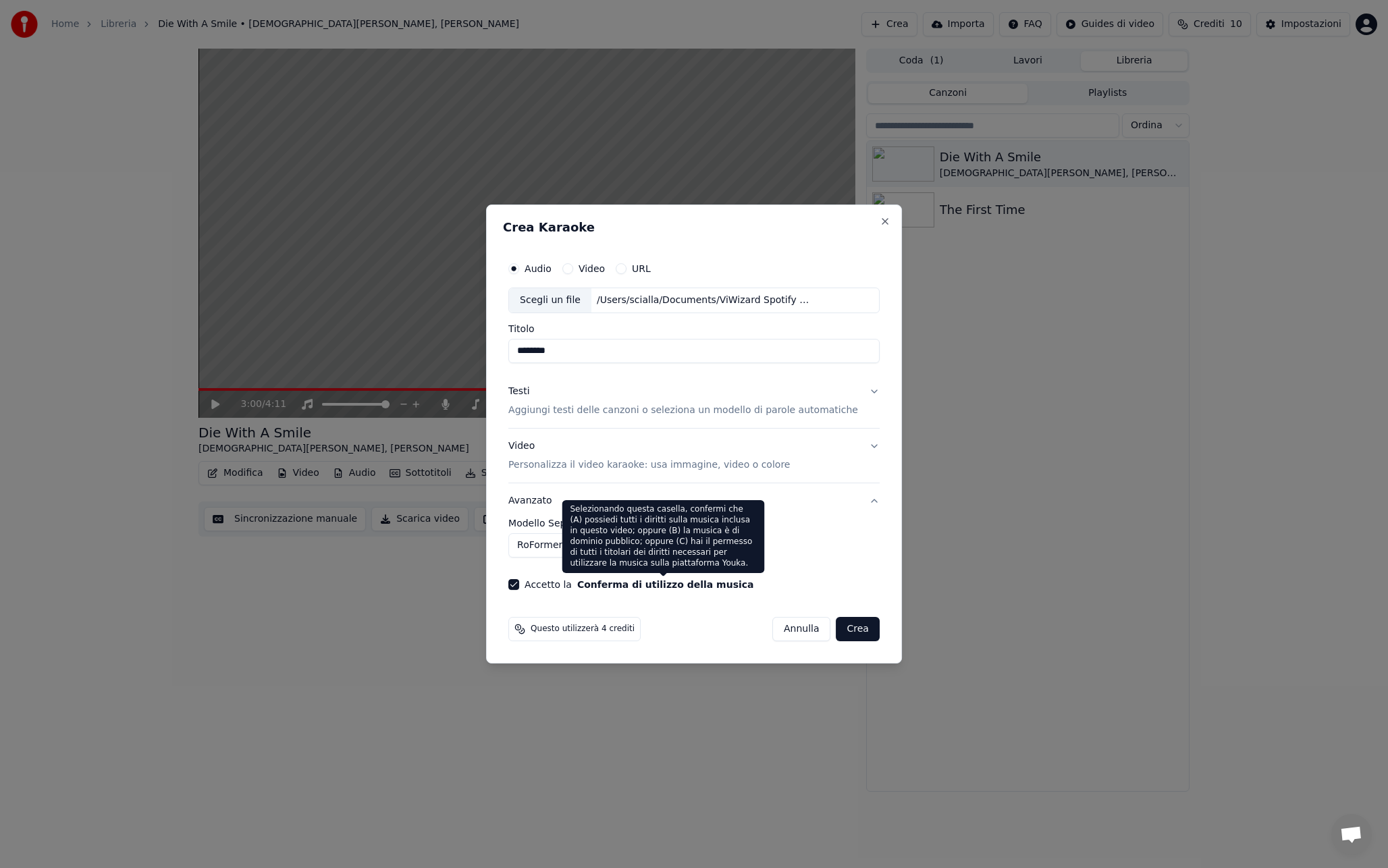
click at [614, 553] on div "Selezionando questa casella, confermi che (A) possiedi tutti i diritti sulla mu…" at bounding box center [663, 536] width 203 height 73
click at [554, 551] on body "**********" at bounding box center [694, 434] width 1388 height 868
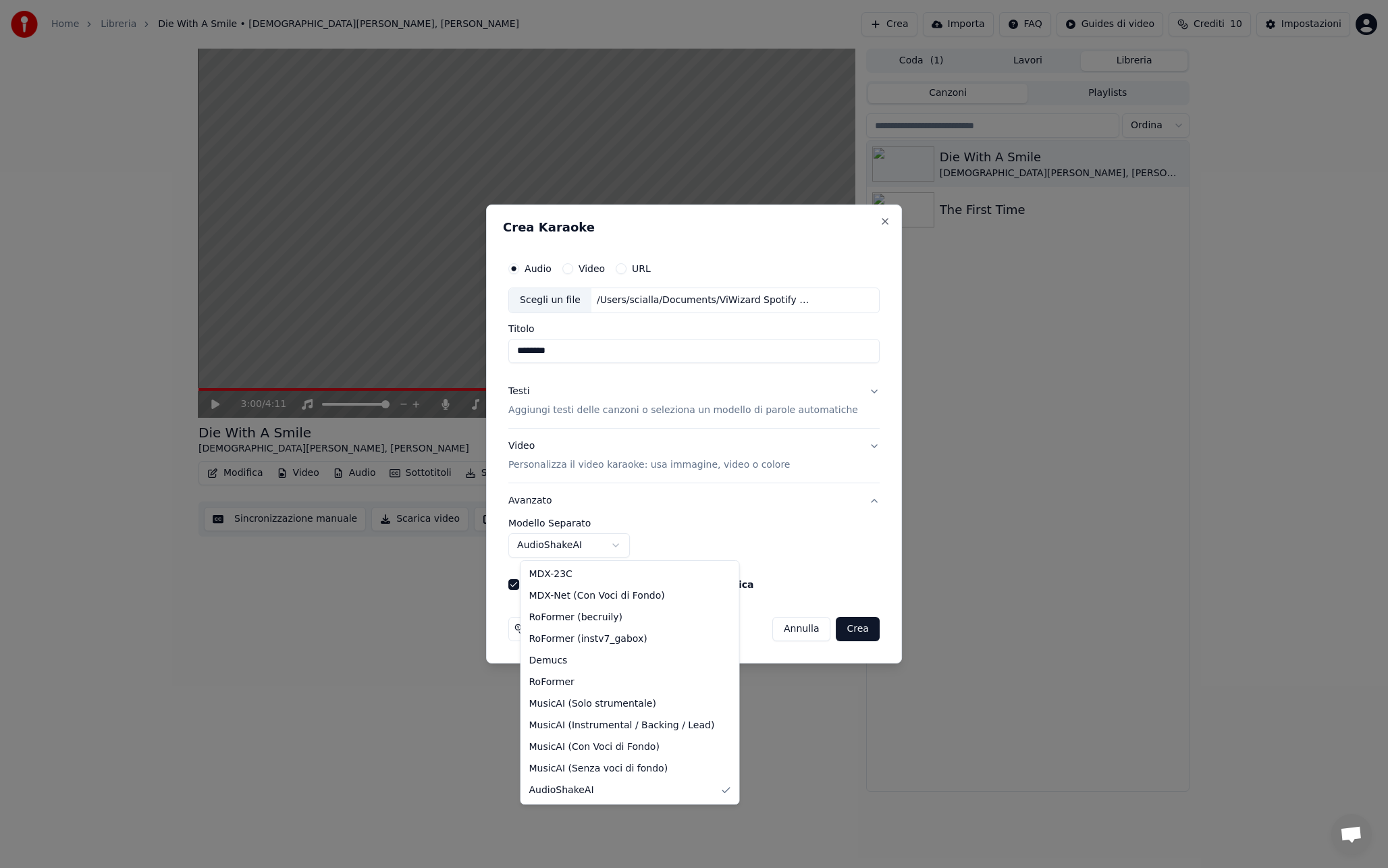
click at [546, 547] on body "**********" at bounding box center [694, 434] width 1388 height 868
select select "******"
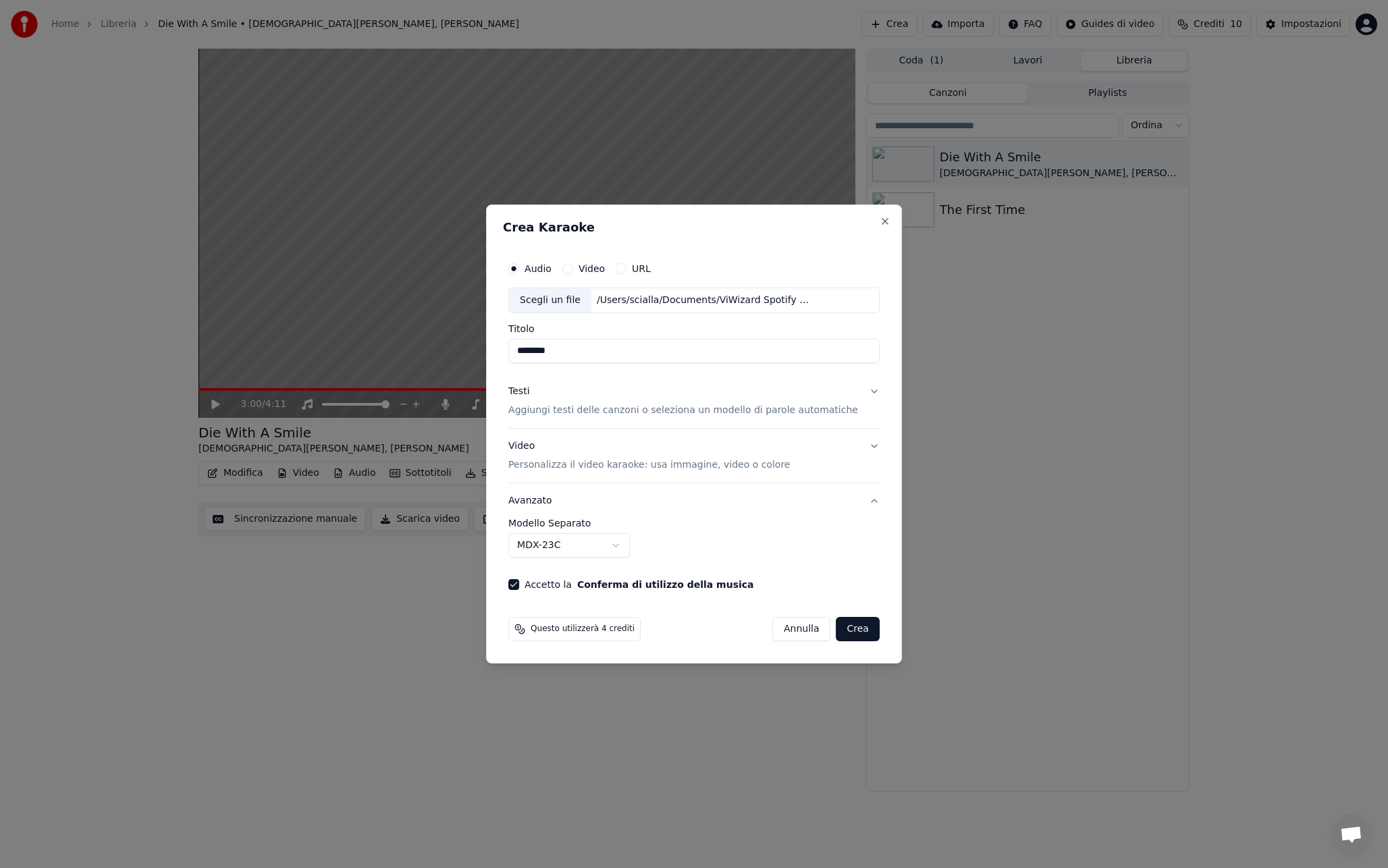
click at [720, 531] on div "**********" at bounding box center [694, 538] width 371 height 39
click at [858, 391] on button "Testi Aggiungi testi delle canzoni o seleziona un modello di parole automatiche" at bounding box center [694, 401] width 371 height 54
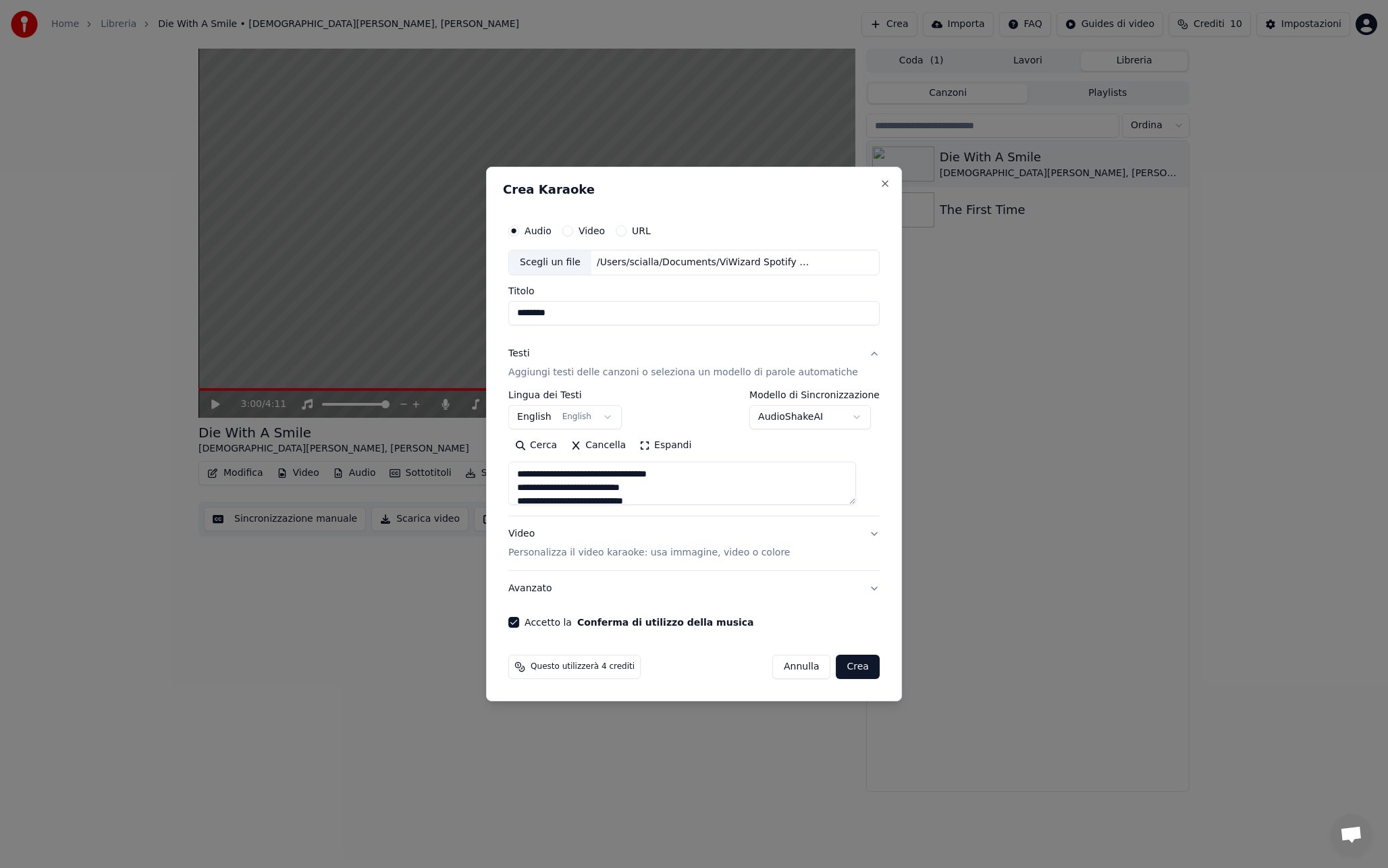
click at [855, 397] on label "Modello di Sincronizzazione" at bounding box center [814, 394] width 131 height 9
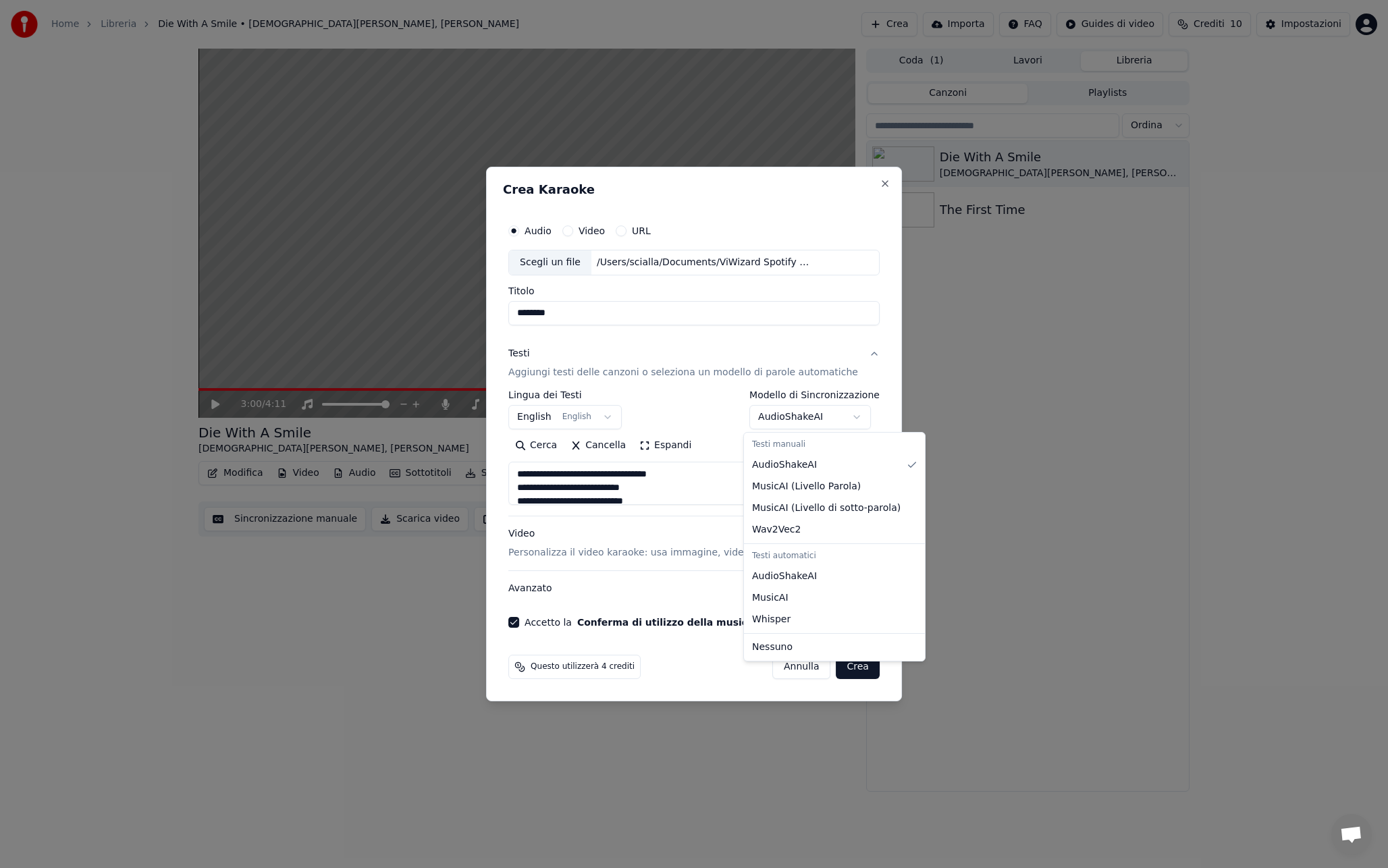
click at [849, 407] on body "**********" at bounding box center [694, 434] width 1388 height 868
click at [691, 405] on body "**********" at bounding box center [694, 434] width 1388 height 868
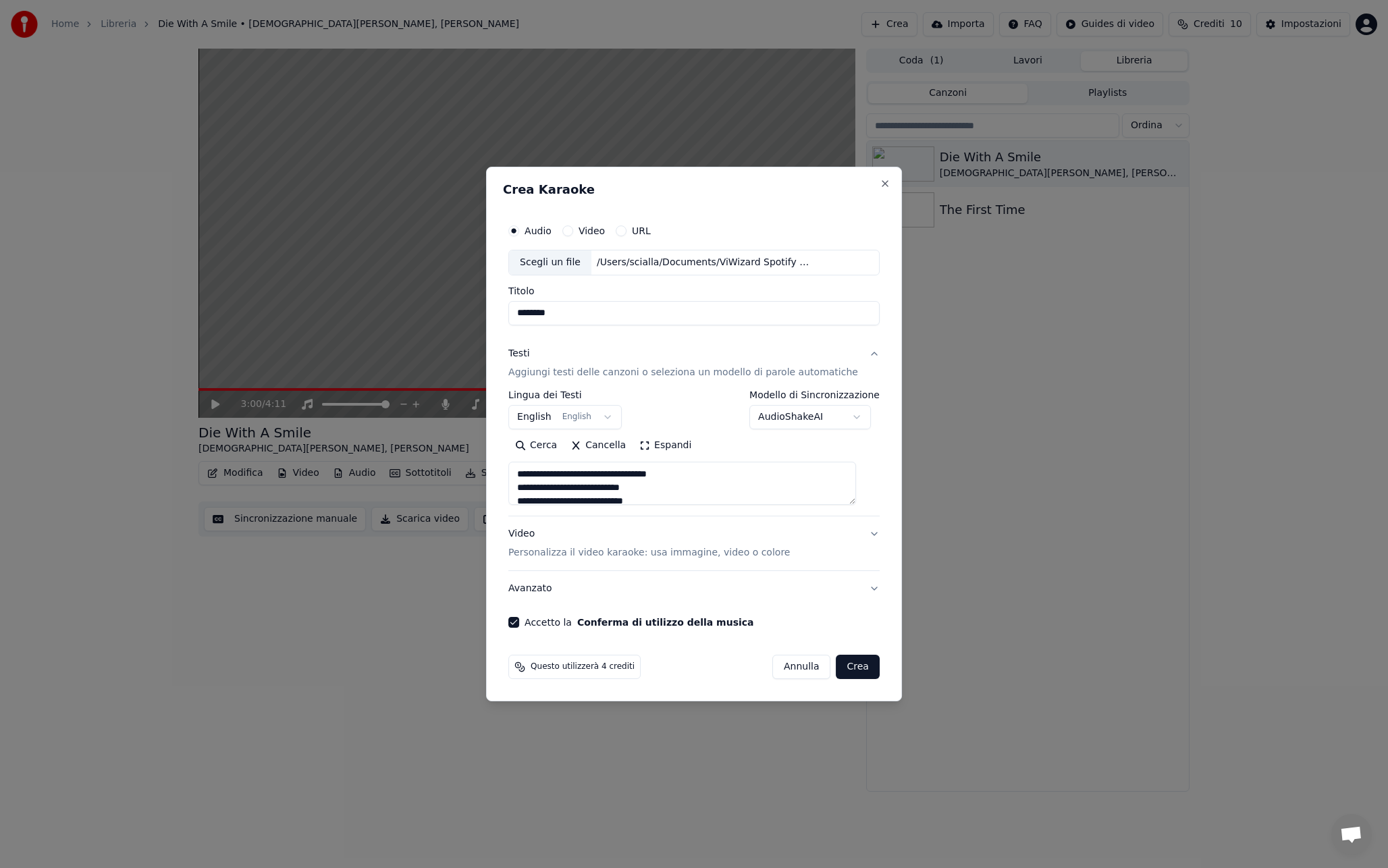
click at [857, 349] on button "Testi Aggiungi testi delle canzoni o seleziona un modello di parole automatiche" at bounding box center [694, 363] width 371 height 54
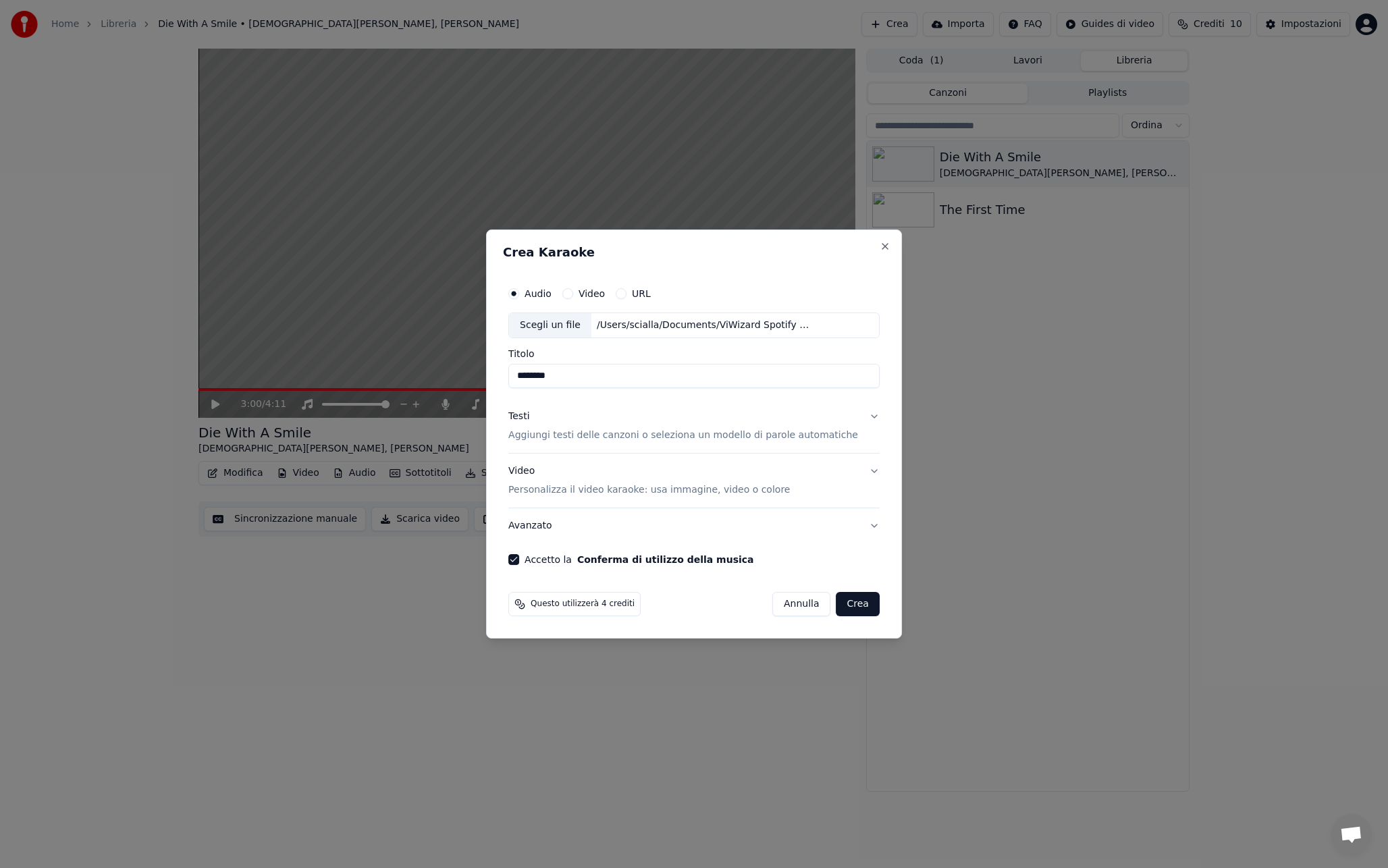
click at [851, 607] on button "Crea" at bounding box center [858, 604] width 43 height 25
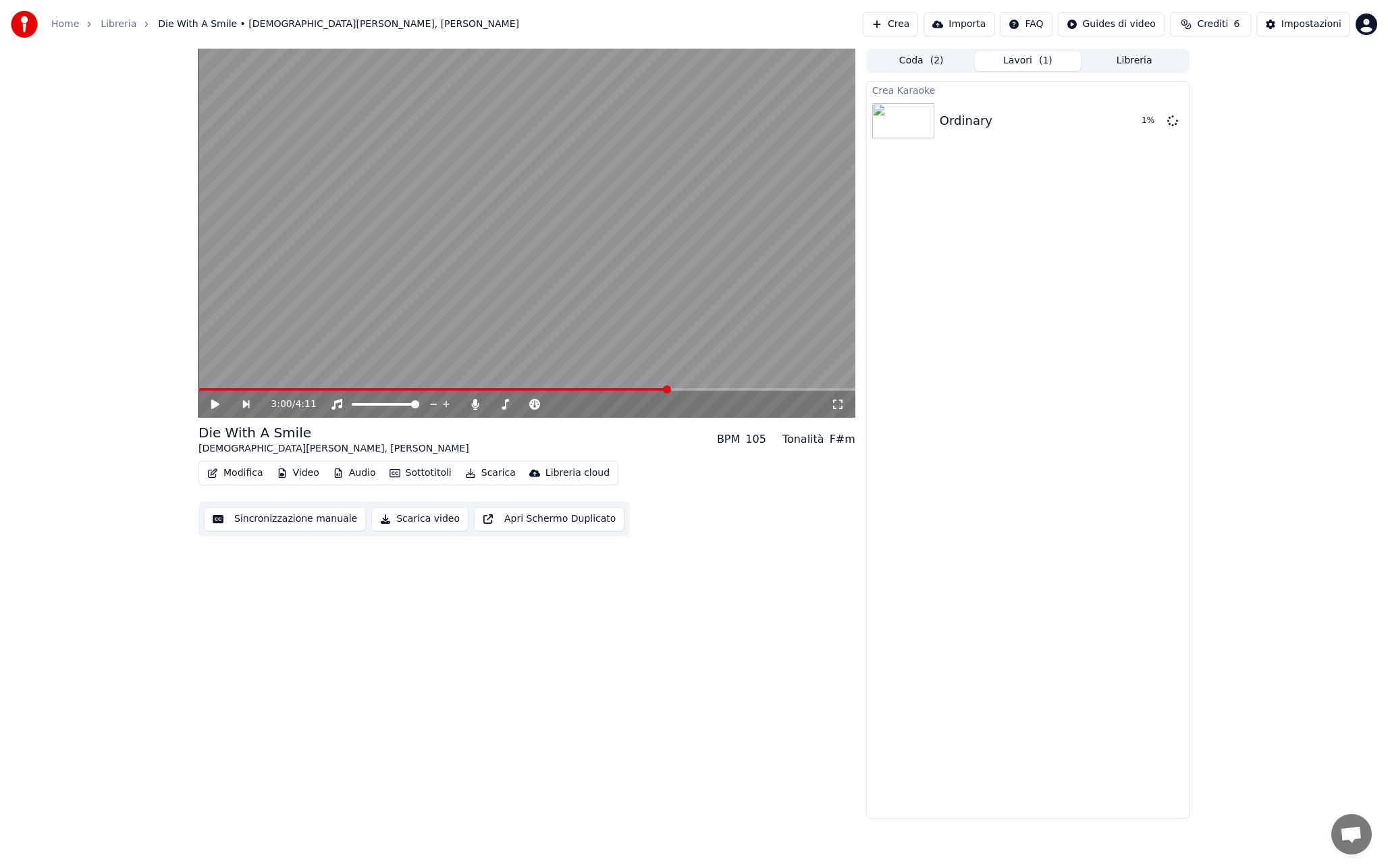
click at [928, 62] on button "Coda ( 2 )" at bounding box center [921, 61] width 107 height 19
click at [1129, 58] on button "Libreria" at bounding box center [1134, 61] width 107 height 19
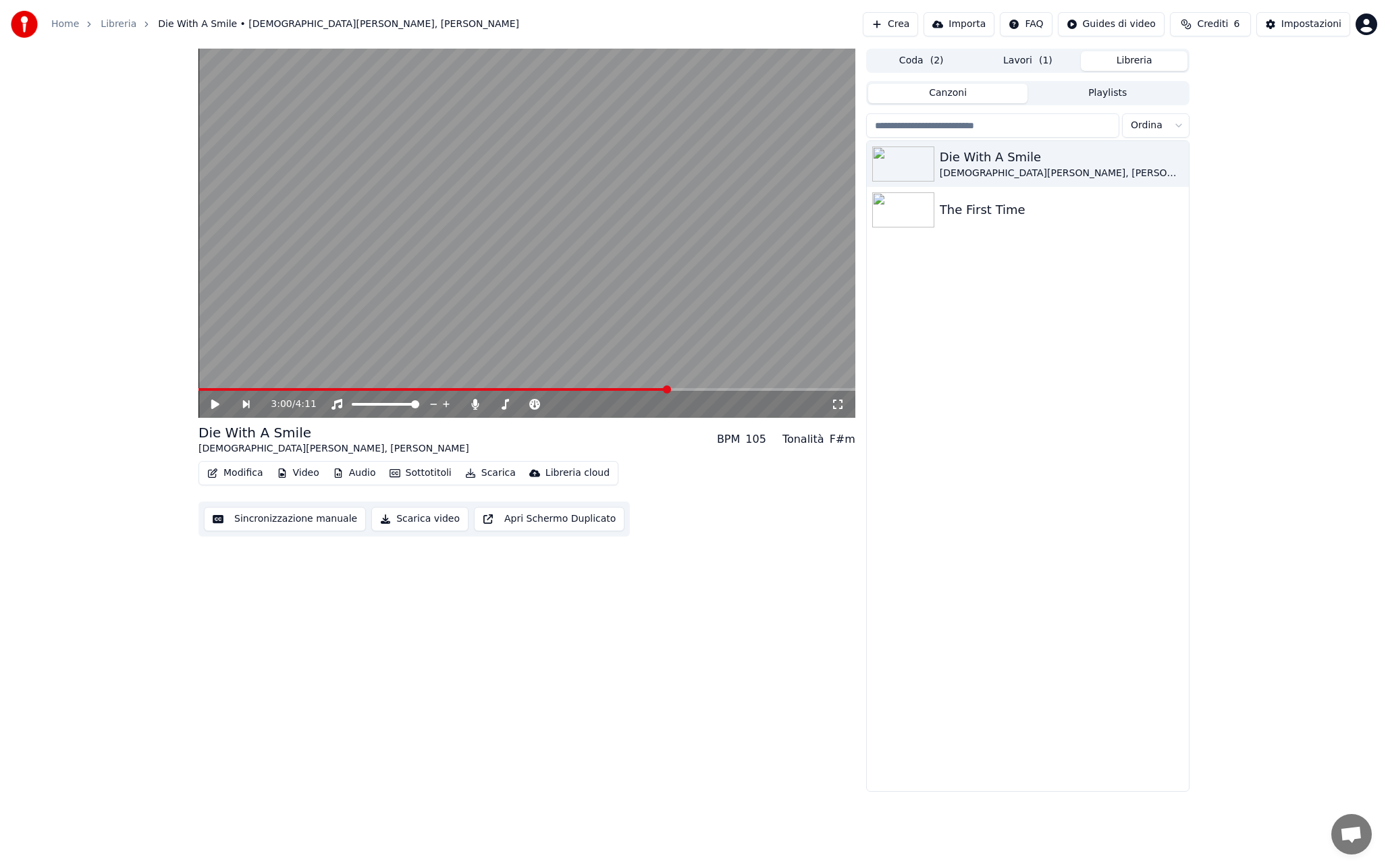
click at [544, 282] on video at bounding box center [526, 233] width 657 height 369
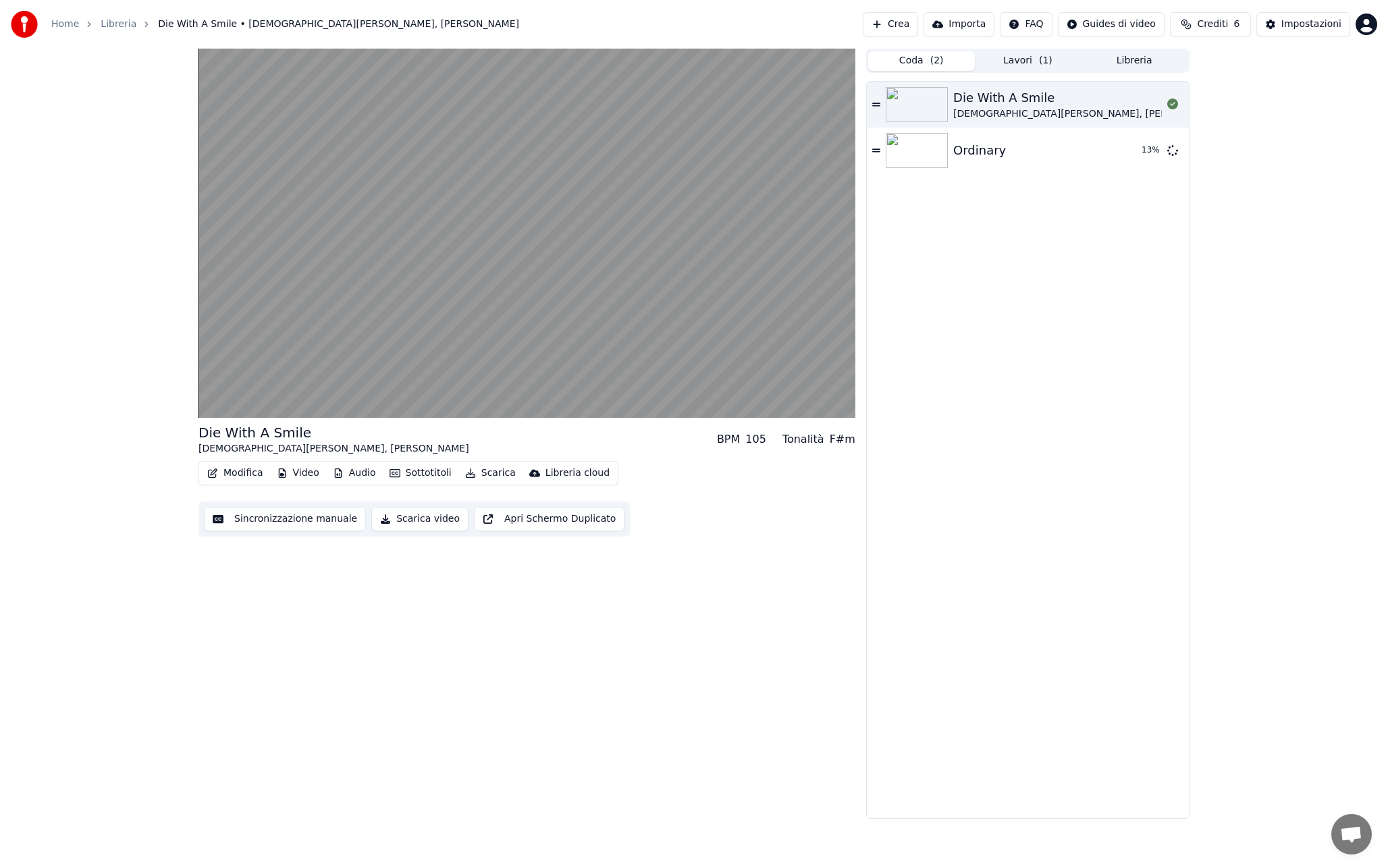
click at [931, 62] on span "( 2 )" at bounding box center [937, 61] width 14 height 14
click at [1000, 59] on button "Lavori ( 1 )" at bounding box center [1028, 61] width 107 height 19
click at [1152, 62] on button "Libreria" at bounding box center [1134, 61] width 107 height 19
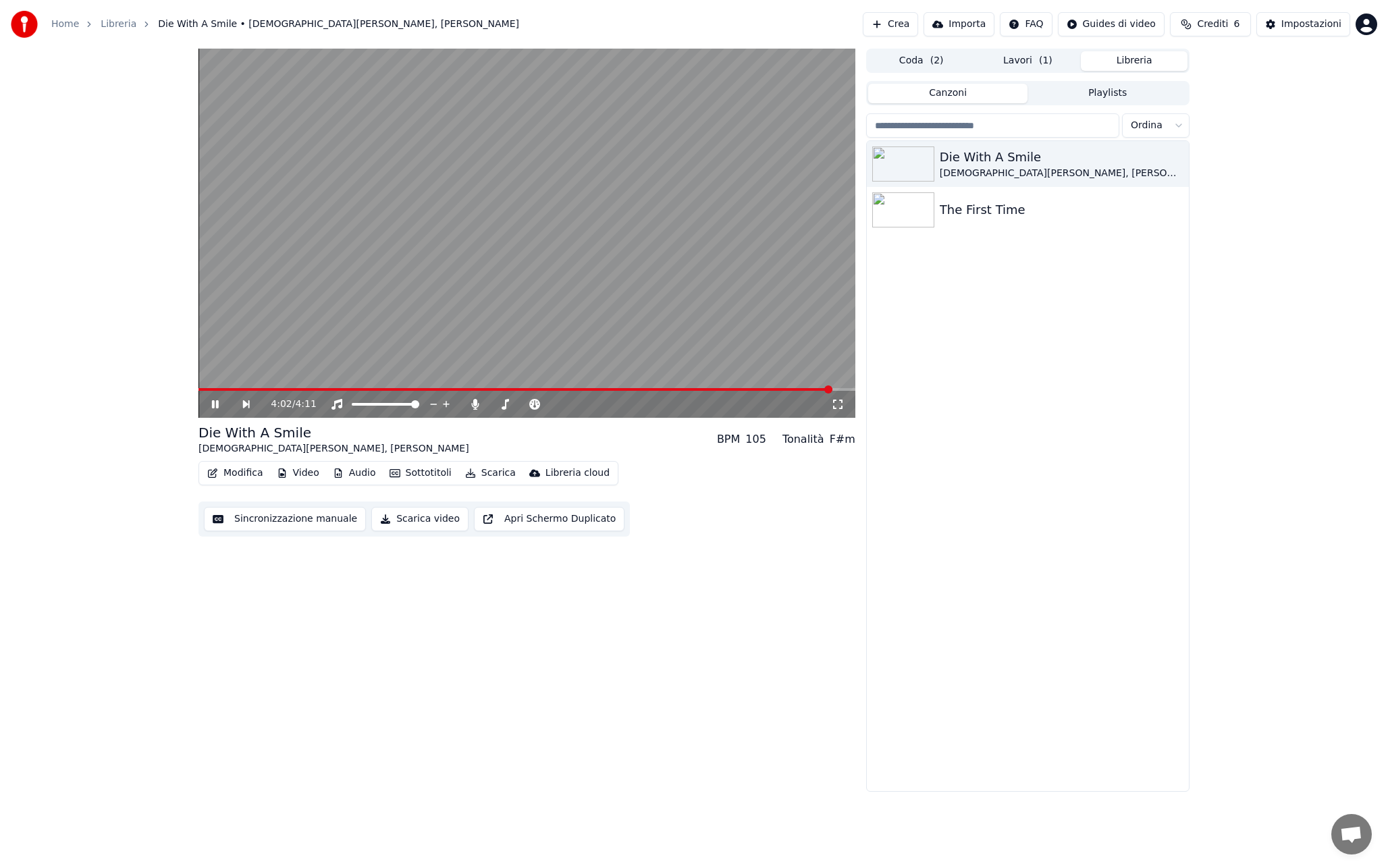
click at [626, 389] on span at bounding box center [515, 389] width 634 height 3
click at [627, 335] on video at bounding box center [526, 233] width 657 height 369
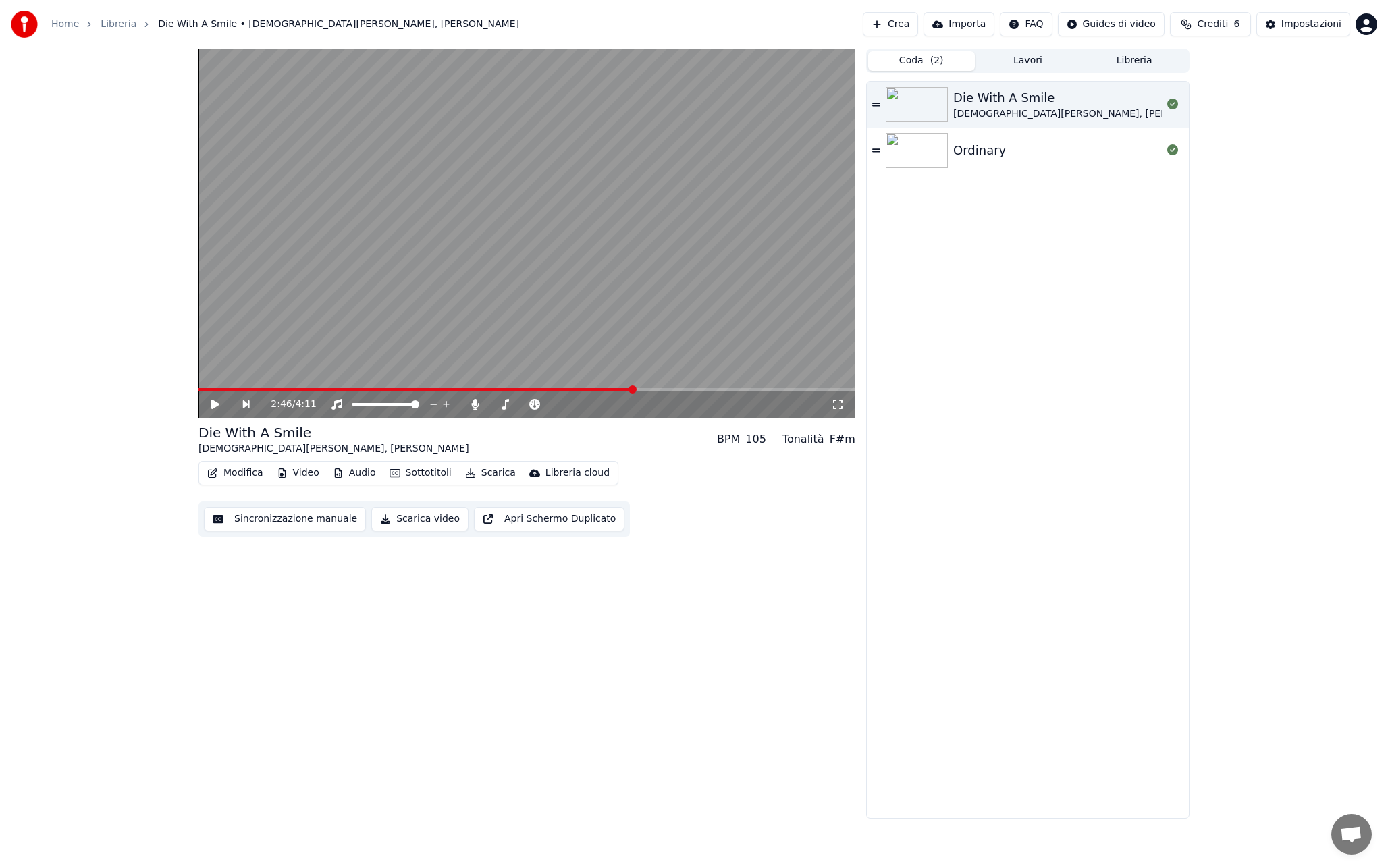
click at [895, 69] on button "Coda ( 2 )" at bounding box center [921, 61] width 107 height 19
click at [1030, 144] on div "Ordinary" at bounding box center [1057, 151] width 208 height 19
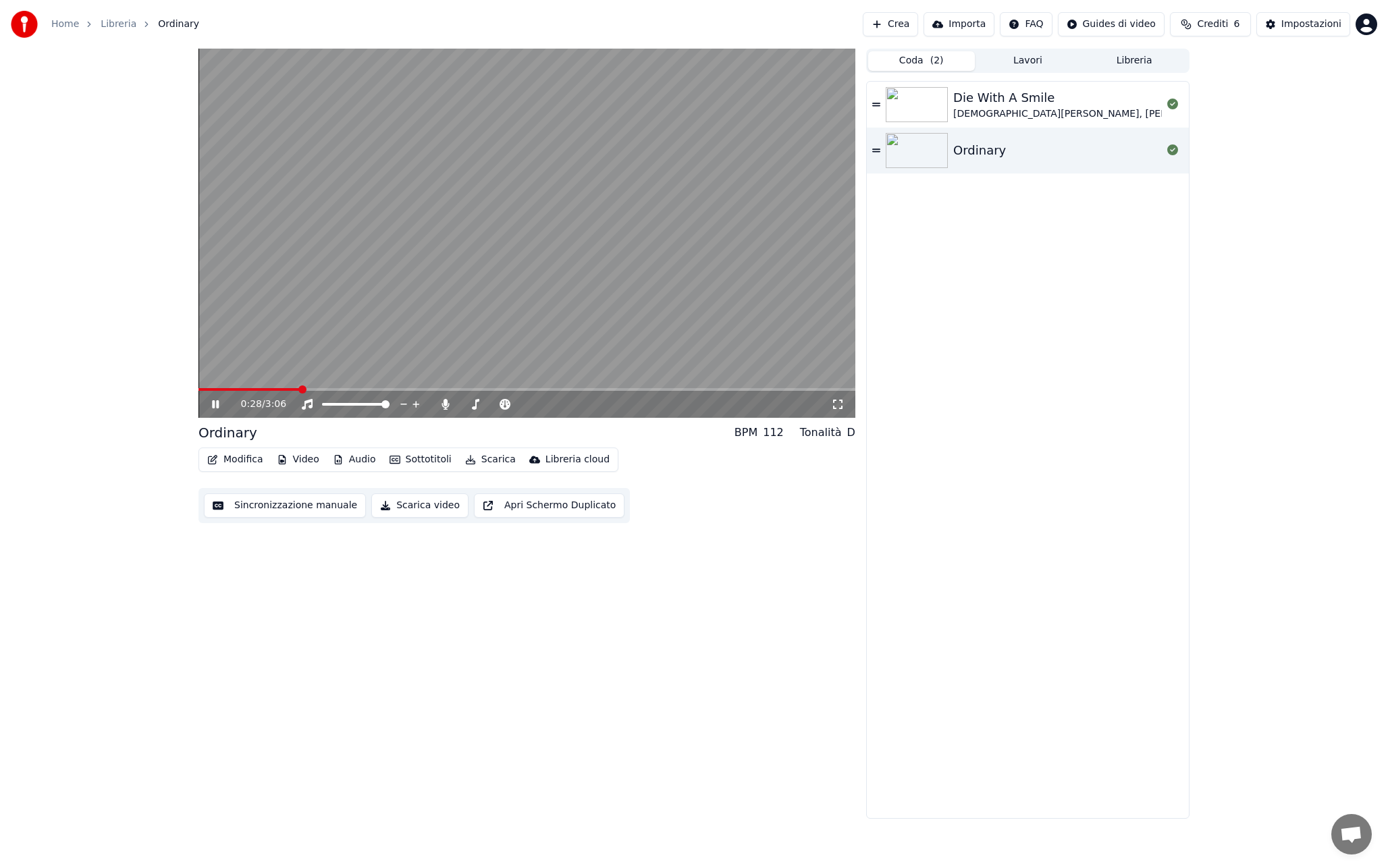
click at [213, 404] on icon at bounding box center [215, 404] width 6 height 8
click at [455, 292] on video at bounding box center [526, 233] width 657 height 369
click at [466, 304] on video at bounding box center [526, 233] width 657 height 369
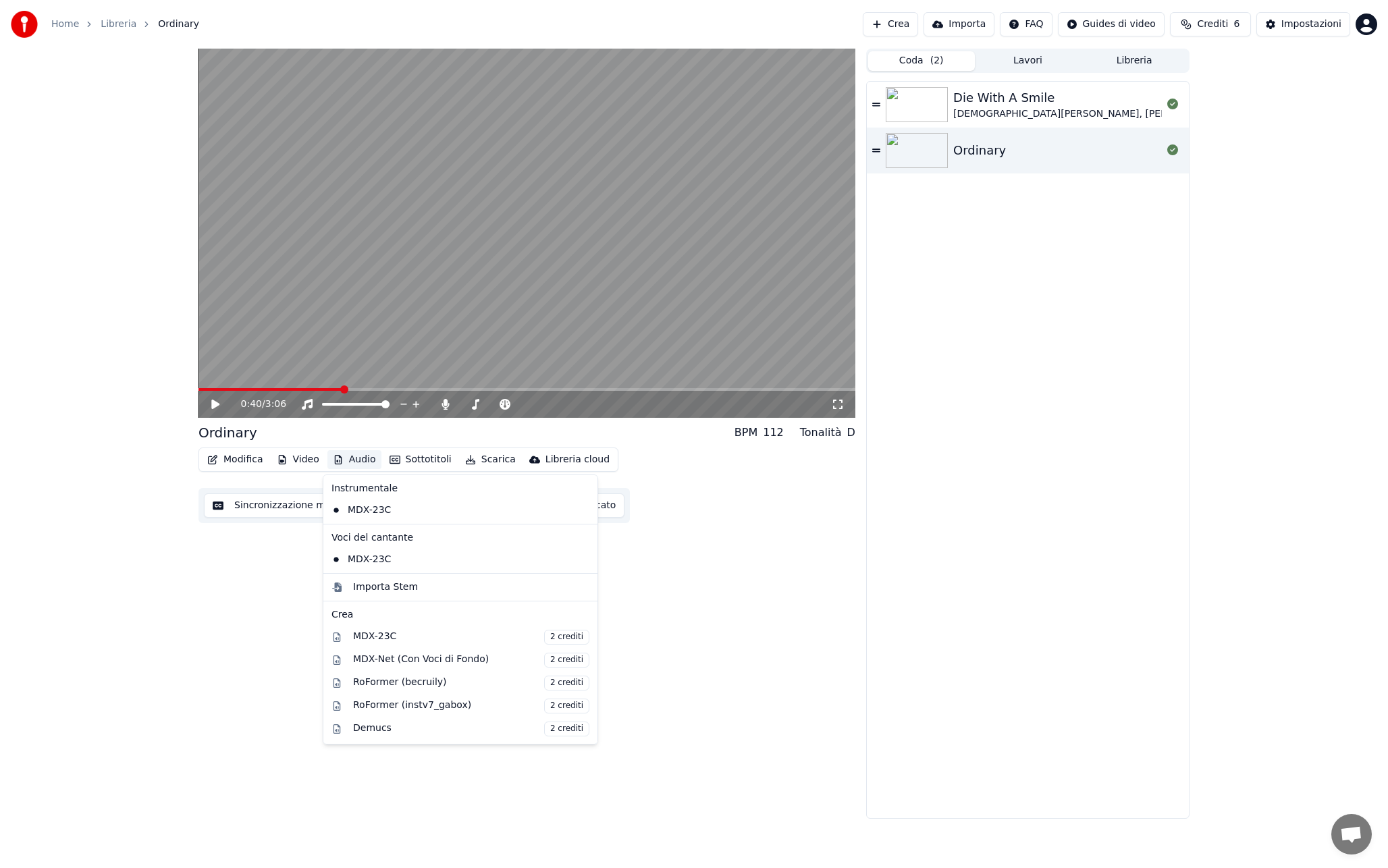
click at [358, 459] on button "Audio" at bounding box center [354, 459] width 54 height 19
click at [379, 586] on div "Importa Stem" at bounding box center [386, 587] width 65 height 14
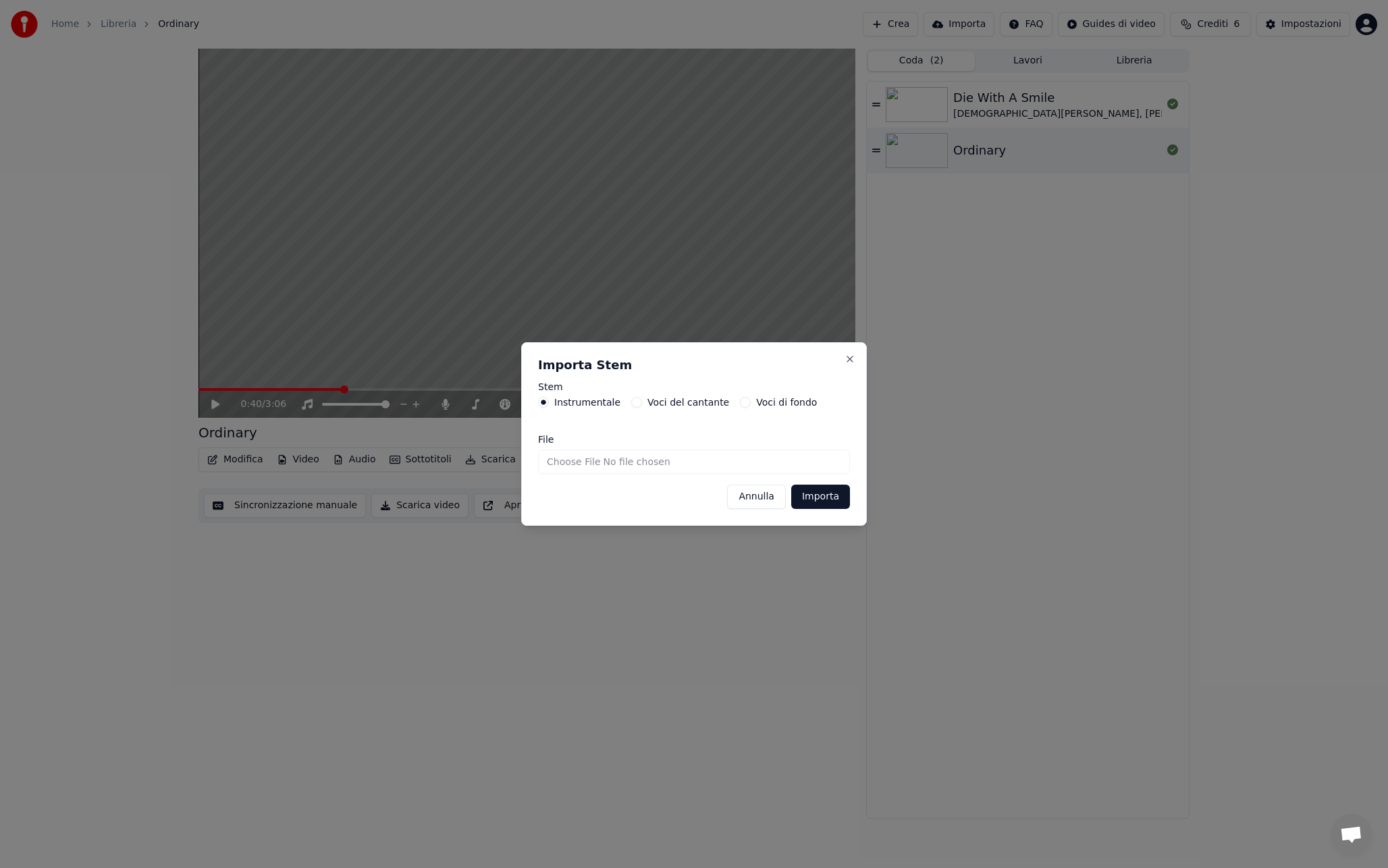
click at [570, 461] on input "File" at bounding box center [694, 461] width 311 height 25
type input "**********"
click at [823, 499] on button "Importa" at bounding box center [820, 497] width 58 height 25
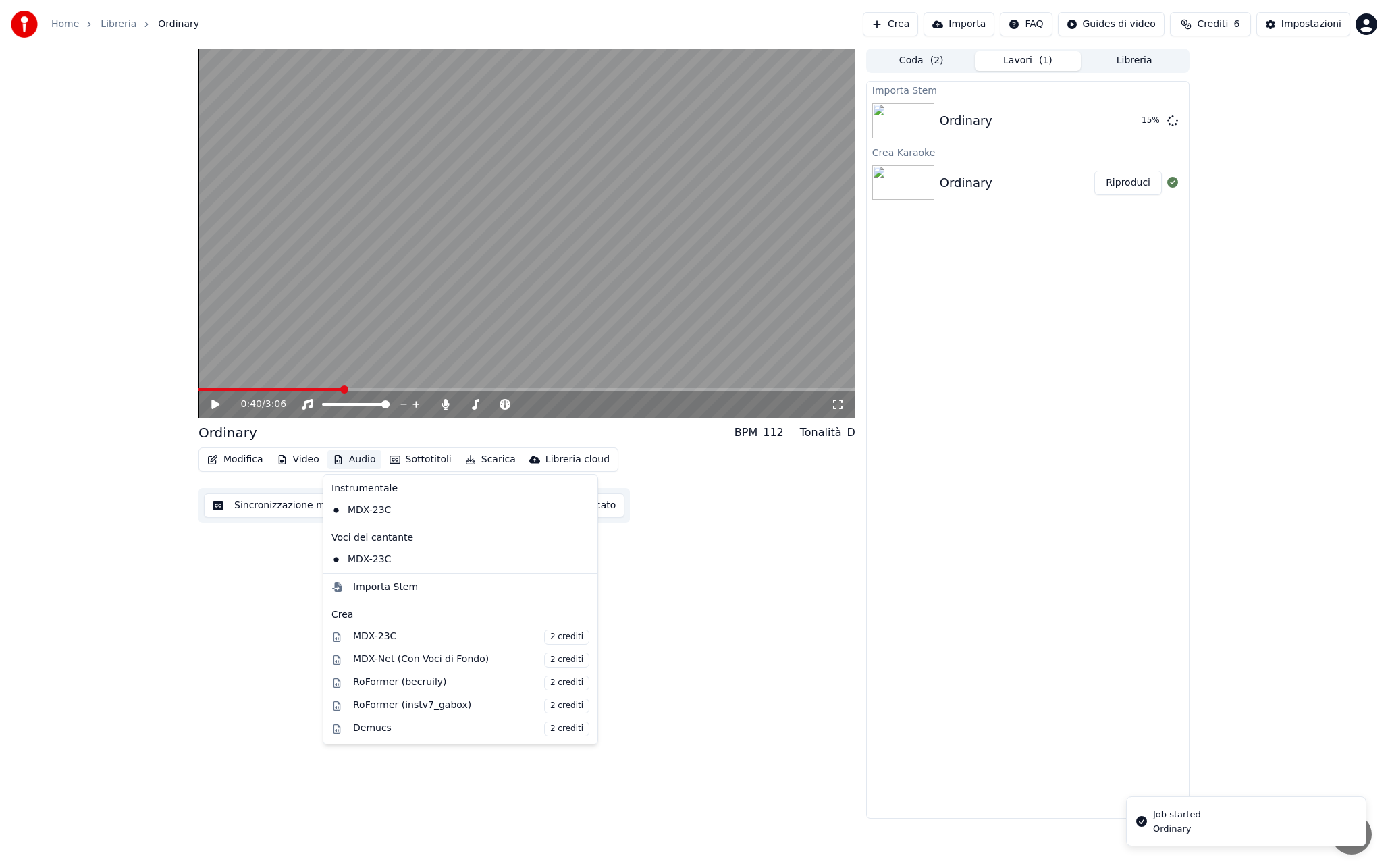
click at [349, 457] on button "Audio" at bounding box center [354, 459] width 54 height 19
click at [673, 577] on div "0:40 / 3:06 Ordinary BPM 112 Tonalità D Modifica Video Audio Sottotitoli Scaric…" at bounding box center [526, 433] width 657 height 770
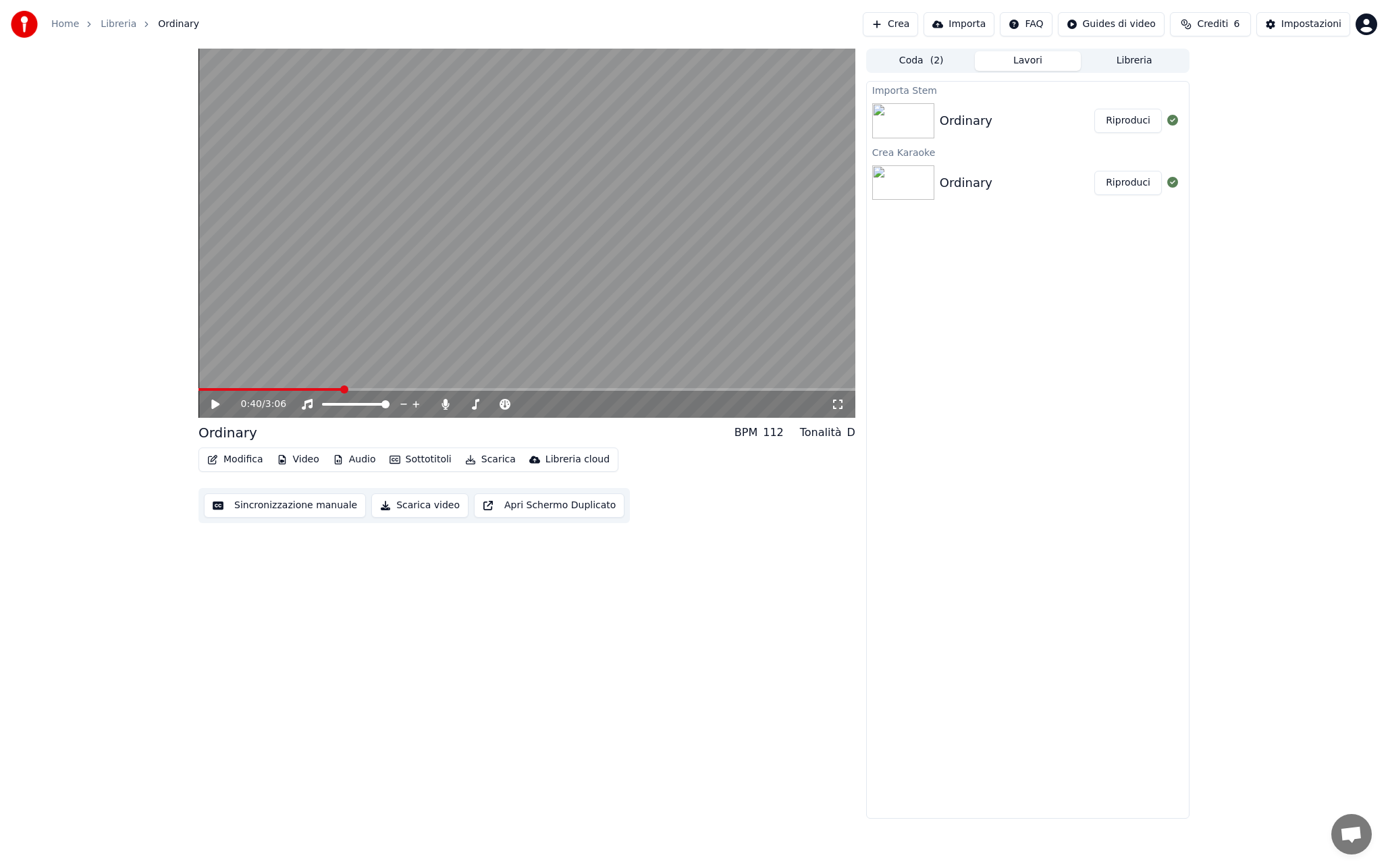
click at [359, 464] on button "Audio" at bounding box center [354, 459] width 54 height 19
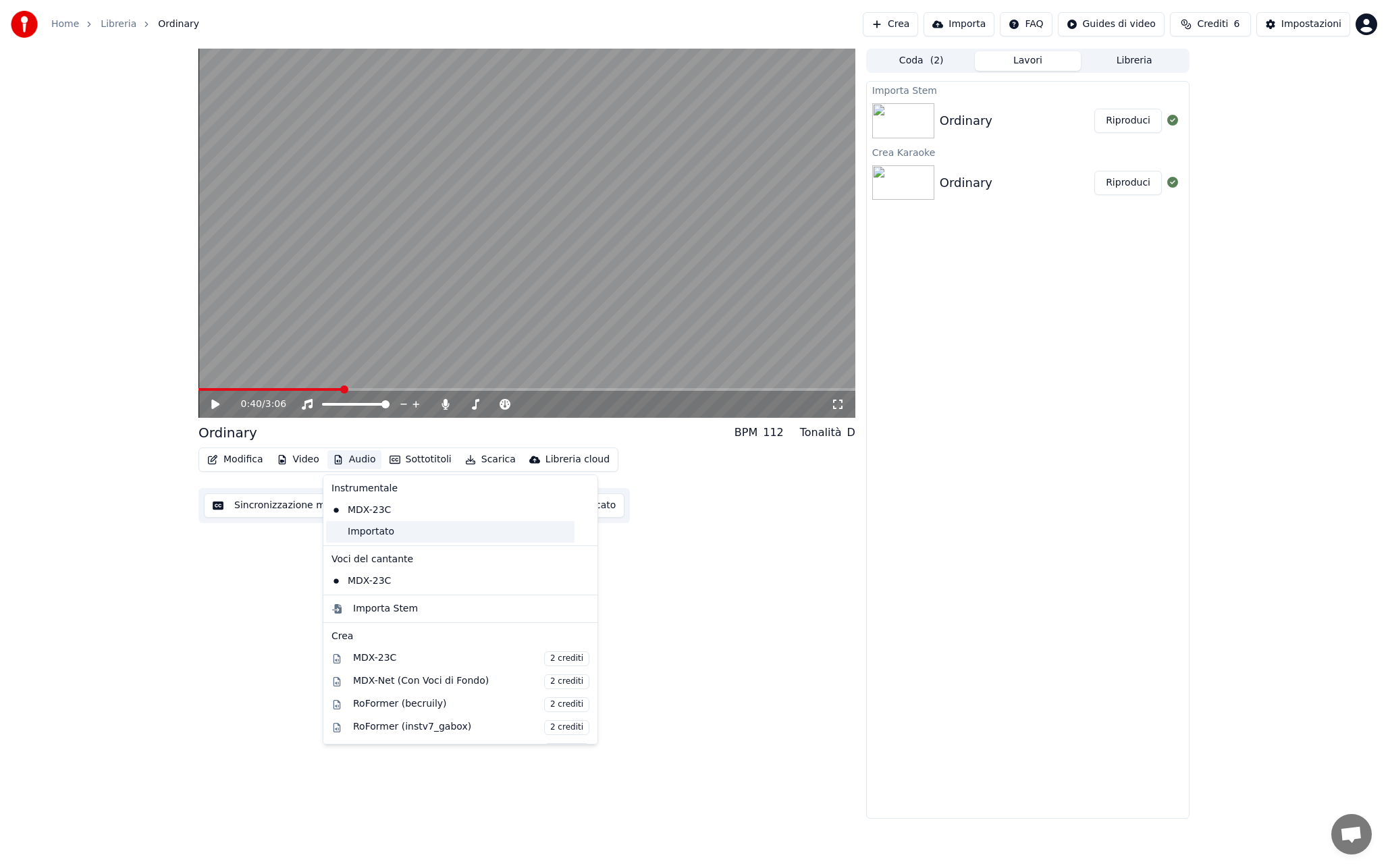
click at [355, 527] on div "Importato" at bounding box center [450, 532] width 248 height 22
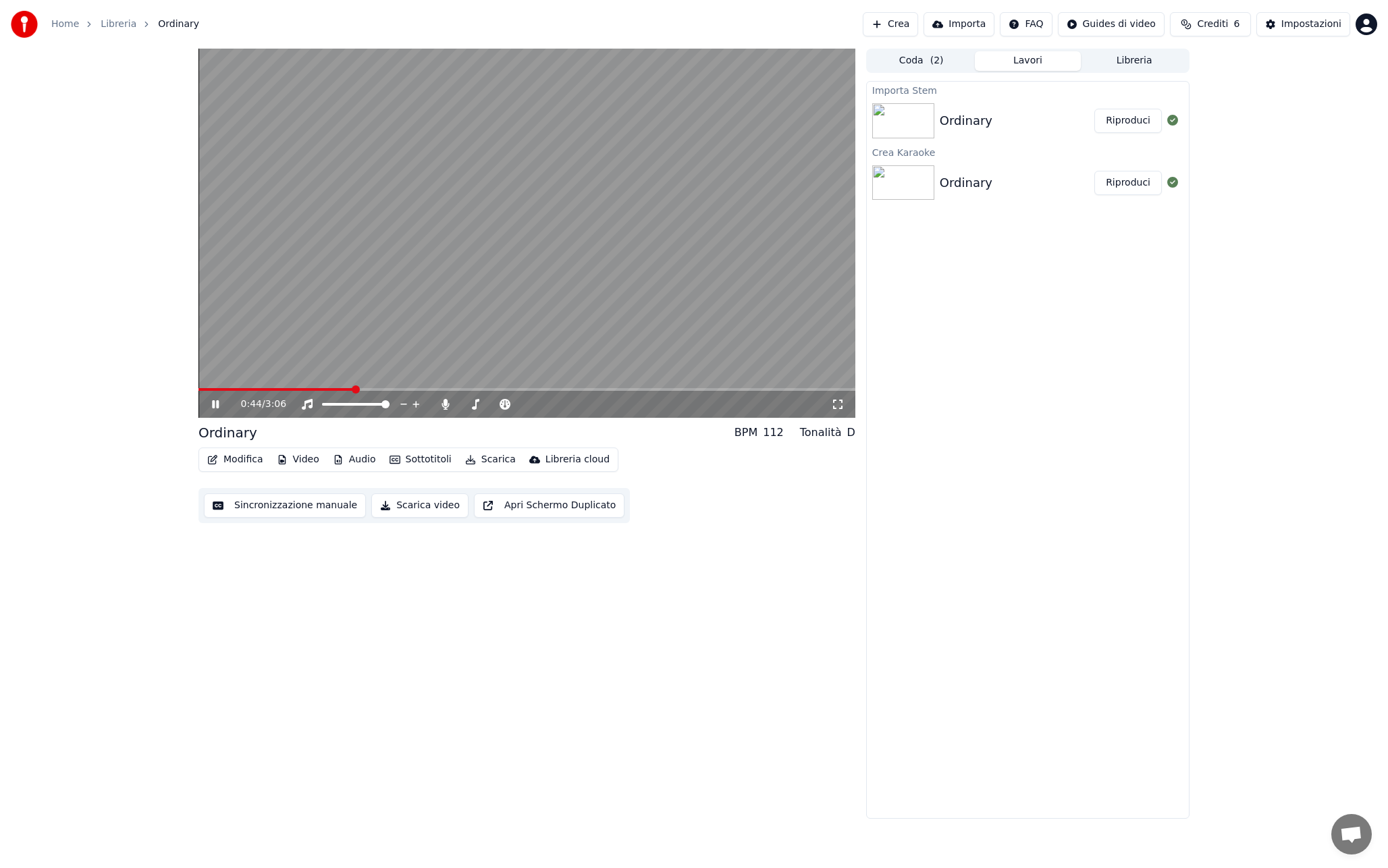
click at [1030, 128] on div "Ordinary" at bounding box center [1017, 120] width 154 height 19
click at [1029, 171] on div "Ordinary Riproduci" at bounding box center [1027, 183] width 322 height 46
click at [491, 255] on video at bounding box center [526, 233] width 657 height 369
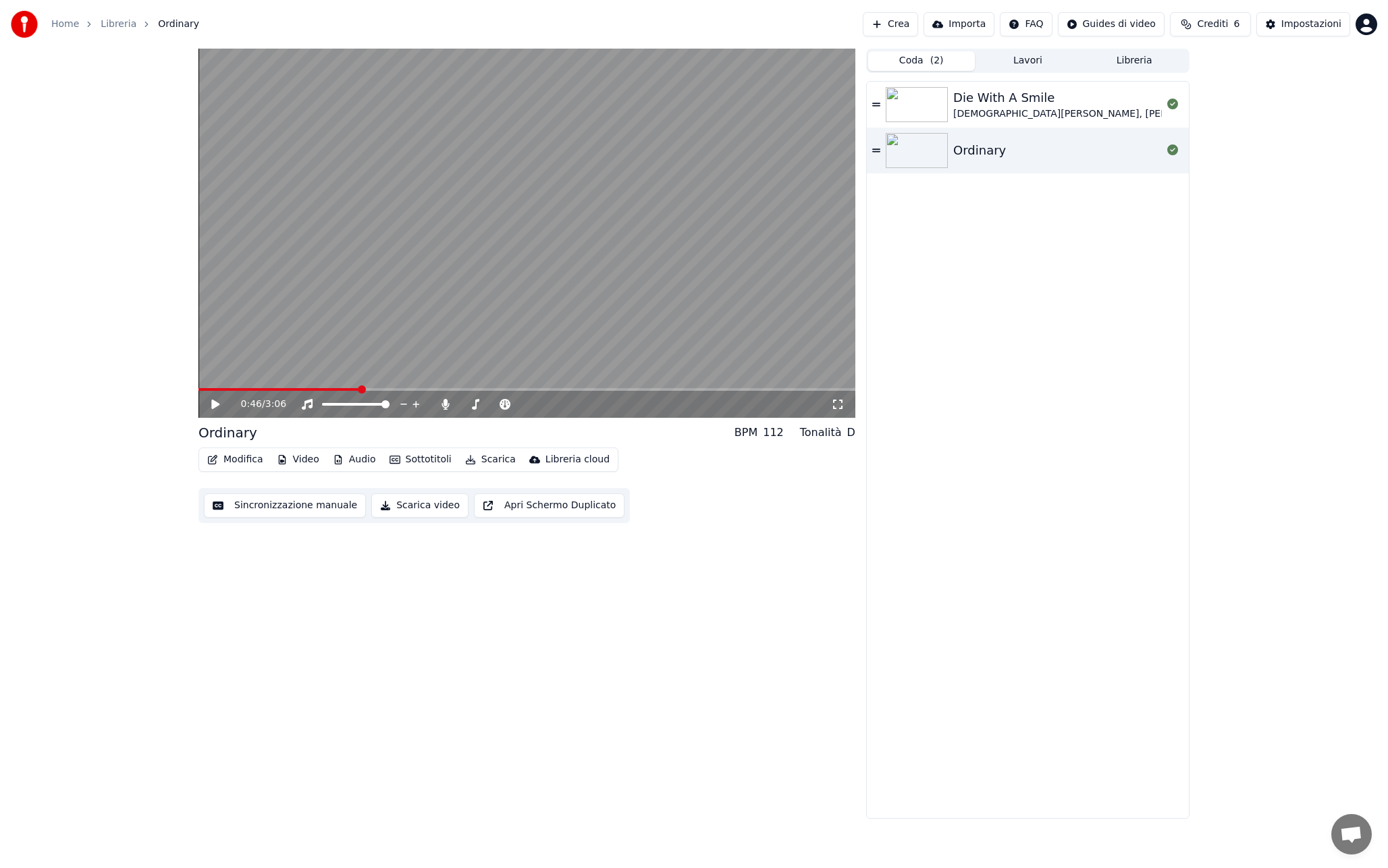
click at [924, 62] on button "Coda ( 2 )" at bounding box center [921, 61] width 107 height 19
click at [1033, 58] on button "Lavori" at bounding box center [1028, 61] width 107 height 19
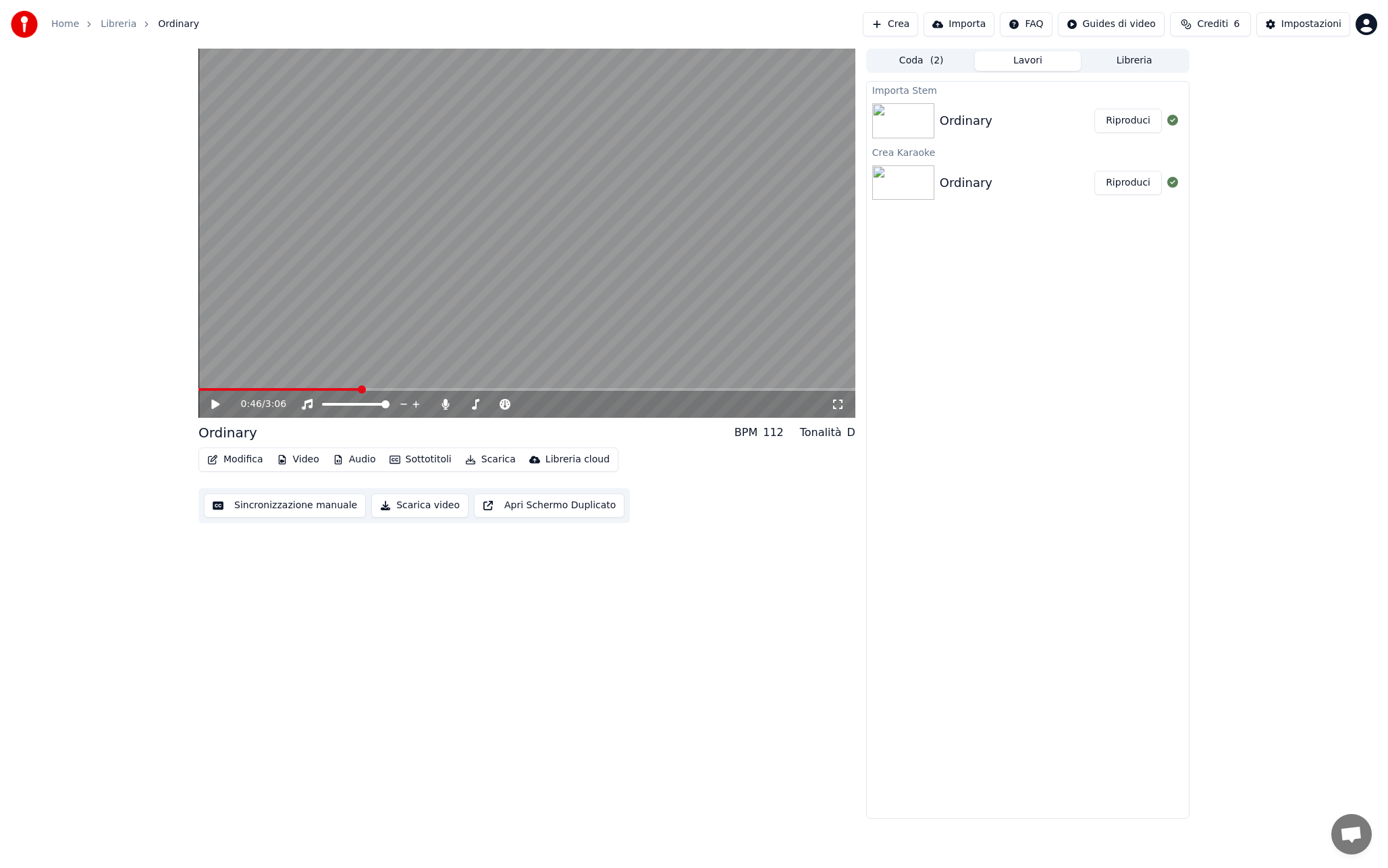
click at [1005, 111] on div "Ordinary" at bounding box center [1017, 120] width 154 height 19
click at [1142, 121] on button "Riproduci" at bounding box center [1128, 121] width 68 height 25
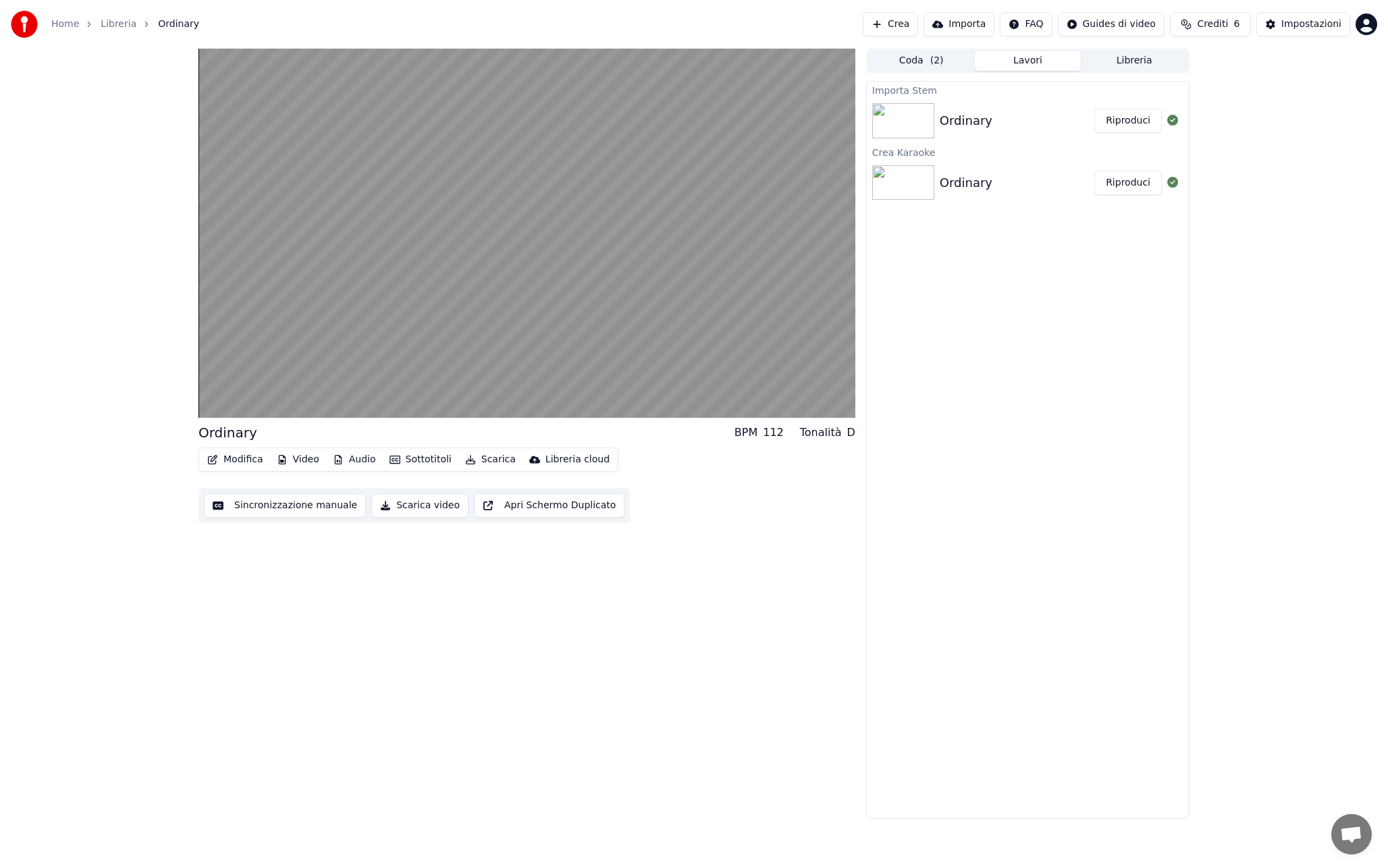
click at [352, 456] on button "Audio" at bounding box center [354, 459] width 54 height 19
click at [244, 548] on div "Ordinary BPM 112 Tonalità D Modifica Video Audio Sottotitoli Scarica Libreria c…" at bounding box center [526, 433] width 657 height 770
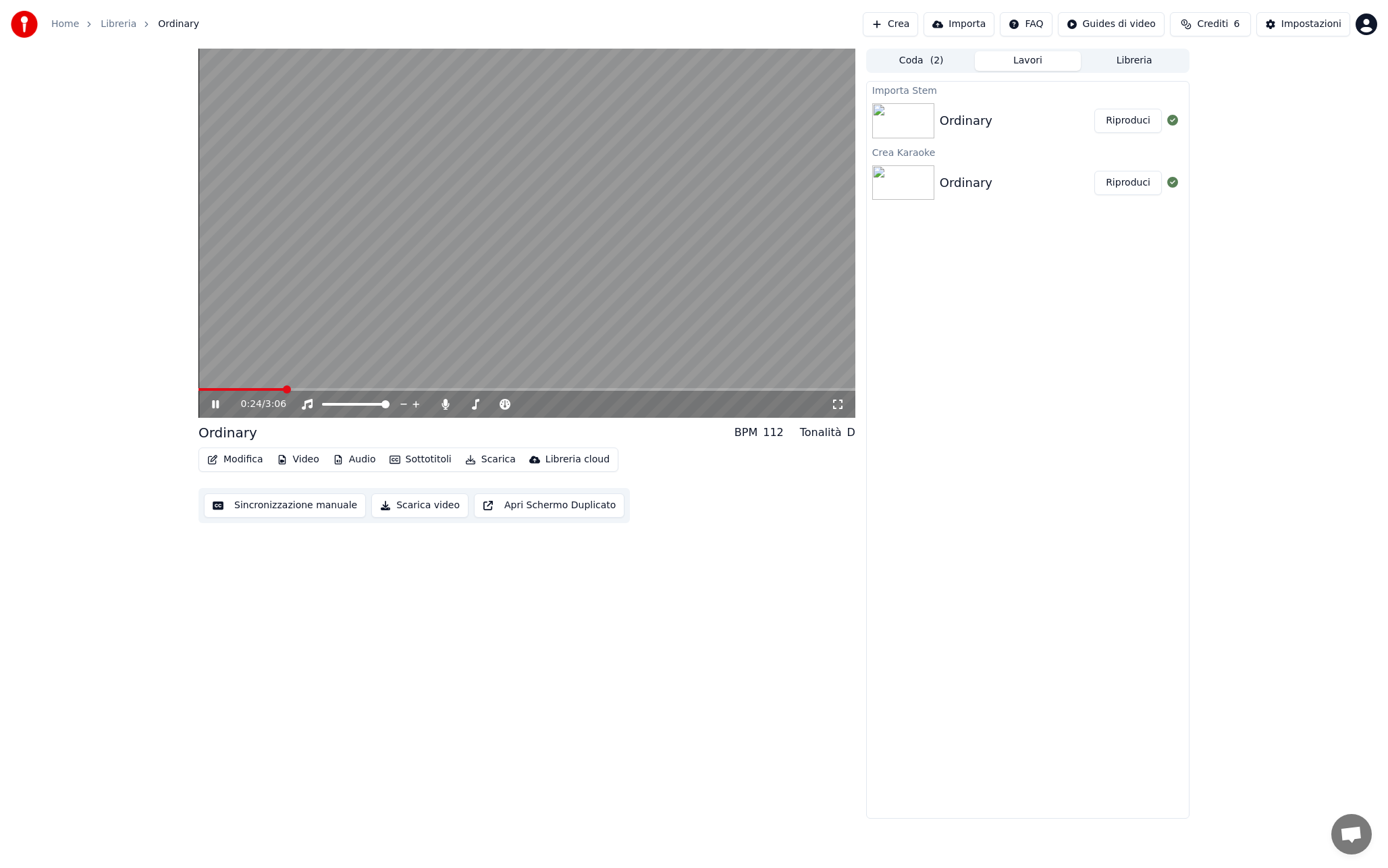
click at [645, 296] on video at bounding box center [526, 233] width 657 height 369
click at [1307, 18] on div "Impostazioni" at bounding box center [1311, 24] width 60 height 14
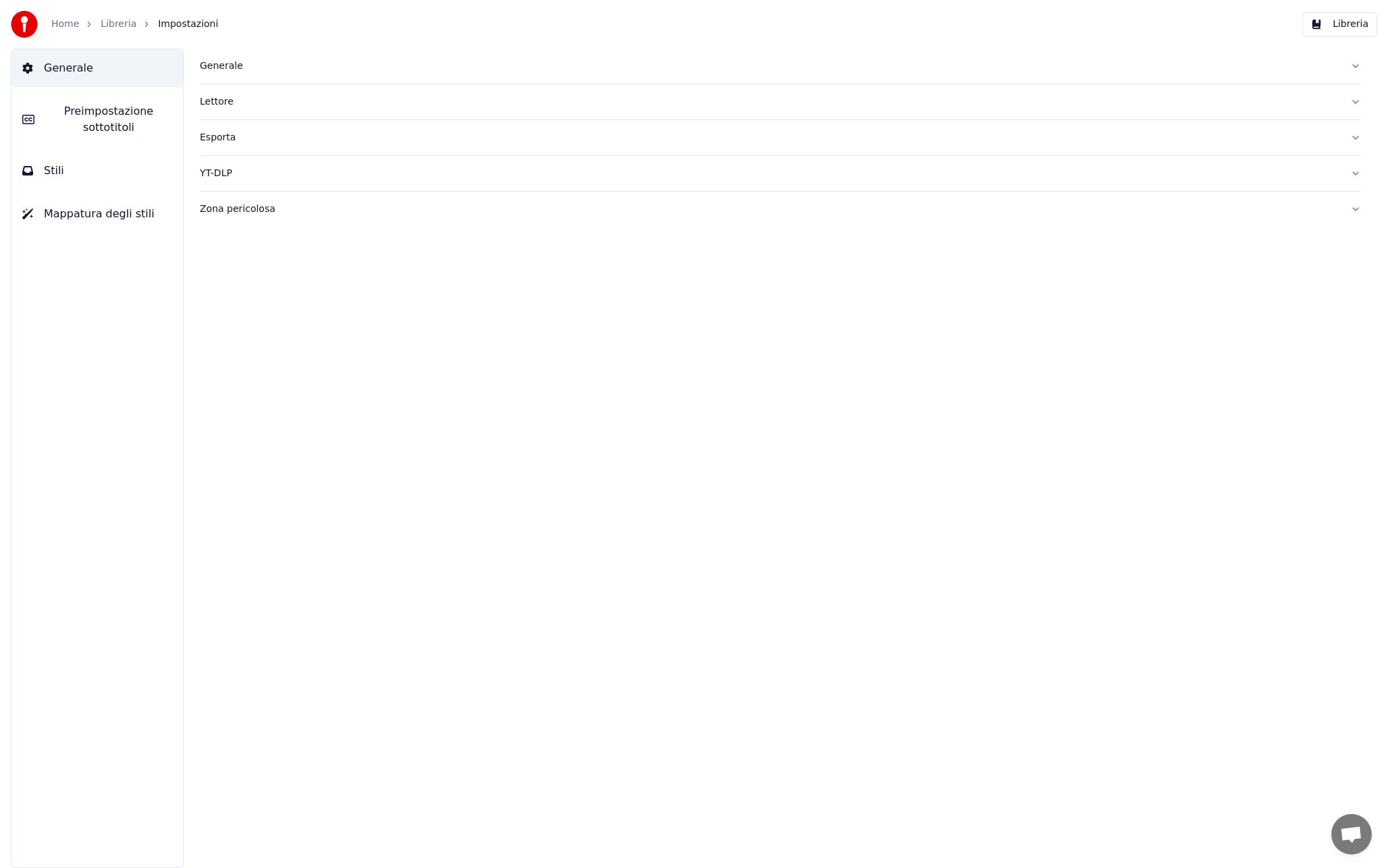
click at [116, 123] on span "Preimpostazione sottotitoli" at bounding box center [109, 119] width 127 height 32
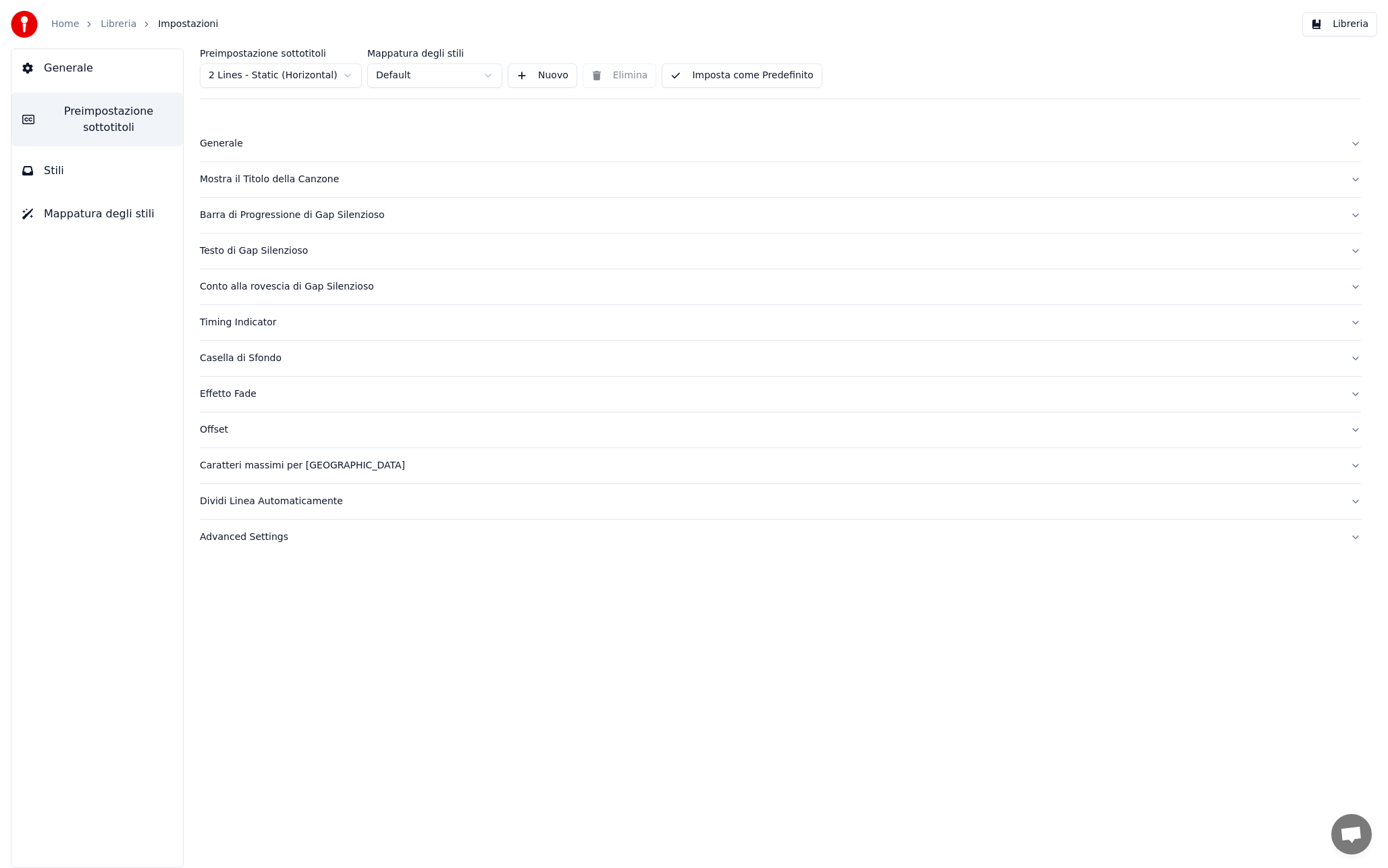
click at [224, 429] on div "Offset" at bounding box center [769, 430] width 1139 height 14
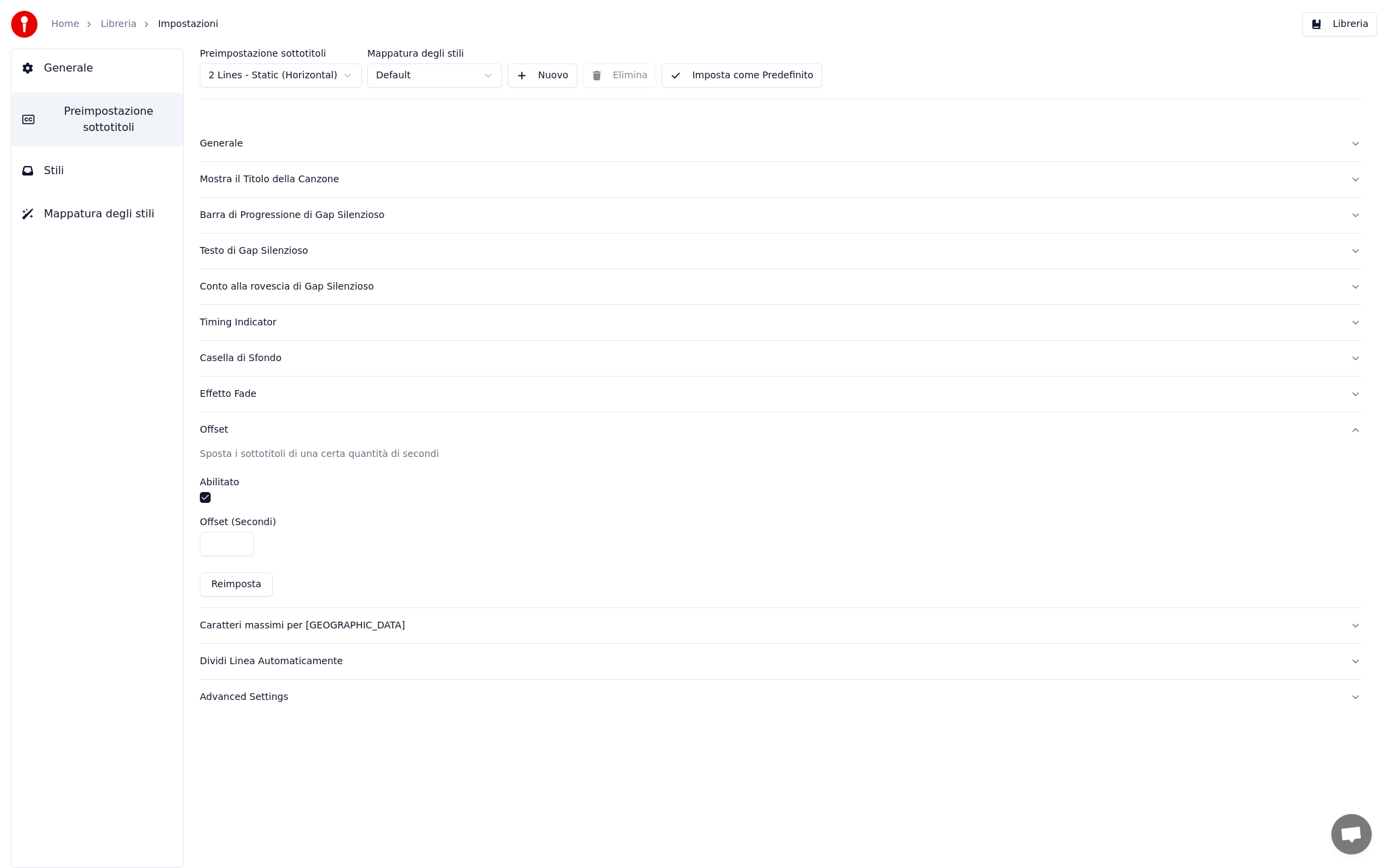
click at [288, 68] on html "Home Libreria Impostazioni Libreria Generale Preimpostazione sottotitoli Stili …" at bounding box center [694, 434] width 1388 height 868
click at [240, 546] on input "****" at bounding box center [226, 544] width 54 height 25
click at [240, 539] on input "****" at bounding box center [226, 544] width 54 height 25
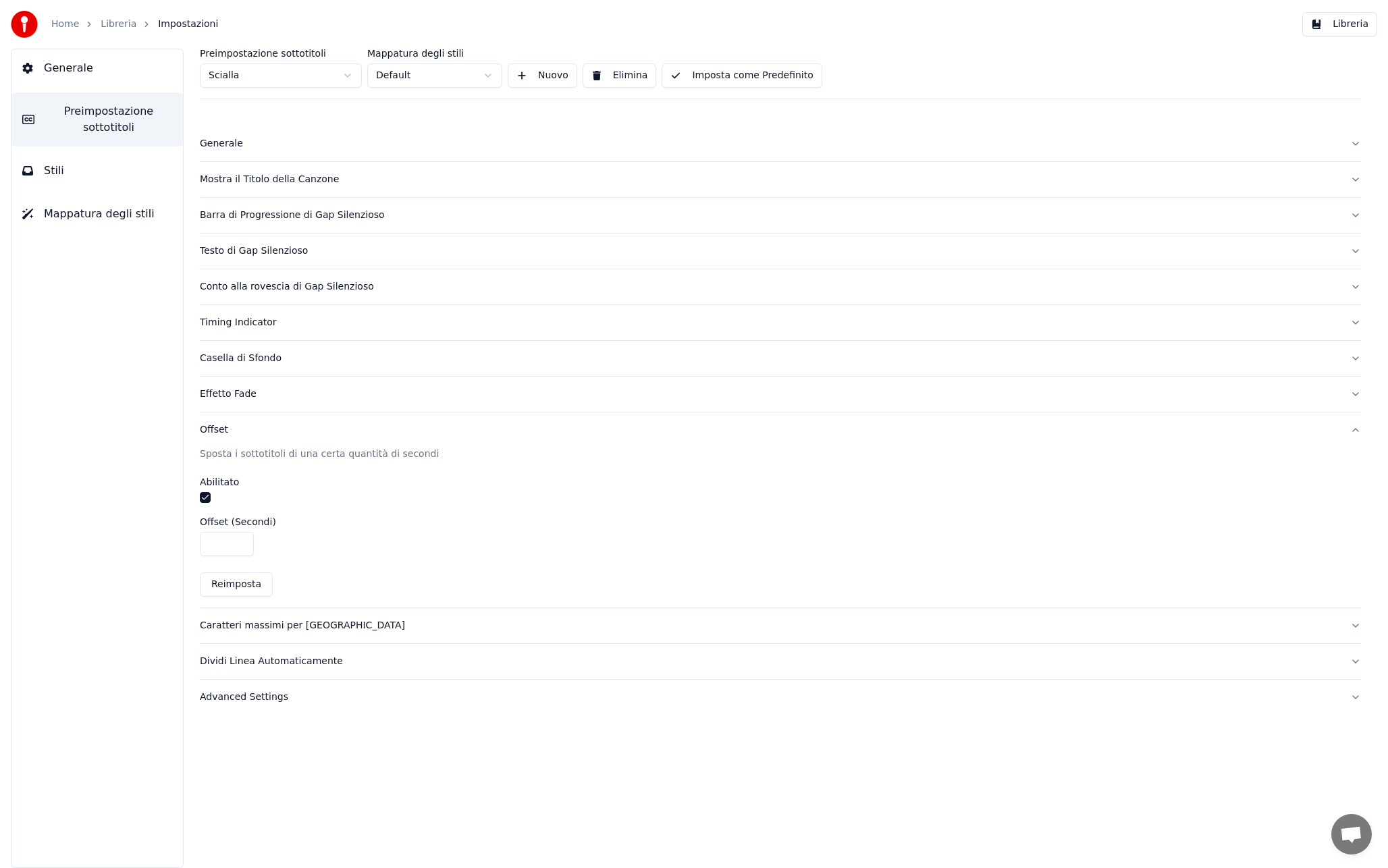
click at [240, 539] on input "****" at bounding box center [226, 544] width 54 height 25
click at [221, 582] on button "Reimposta" at bounding box center [236, 585] width 73 height 25
type input "****"
click at [238, 580] on button "Reimposta" at bounding box center [236, 585] width 73 height 25
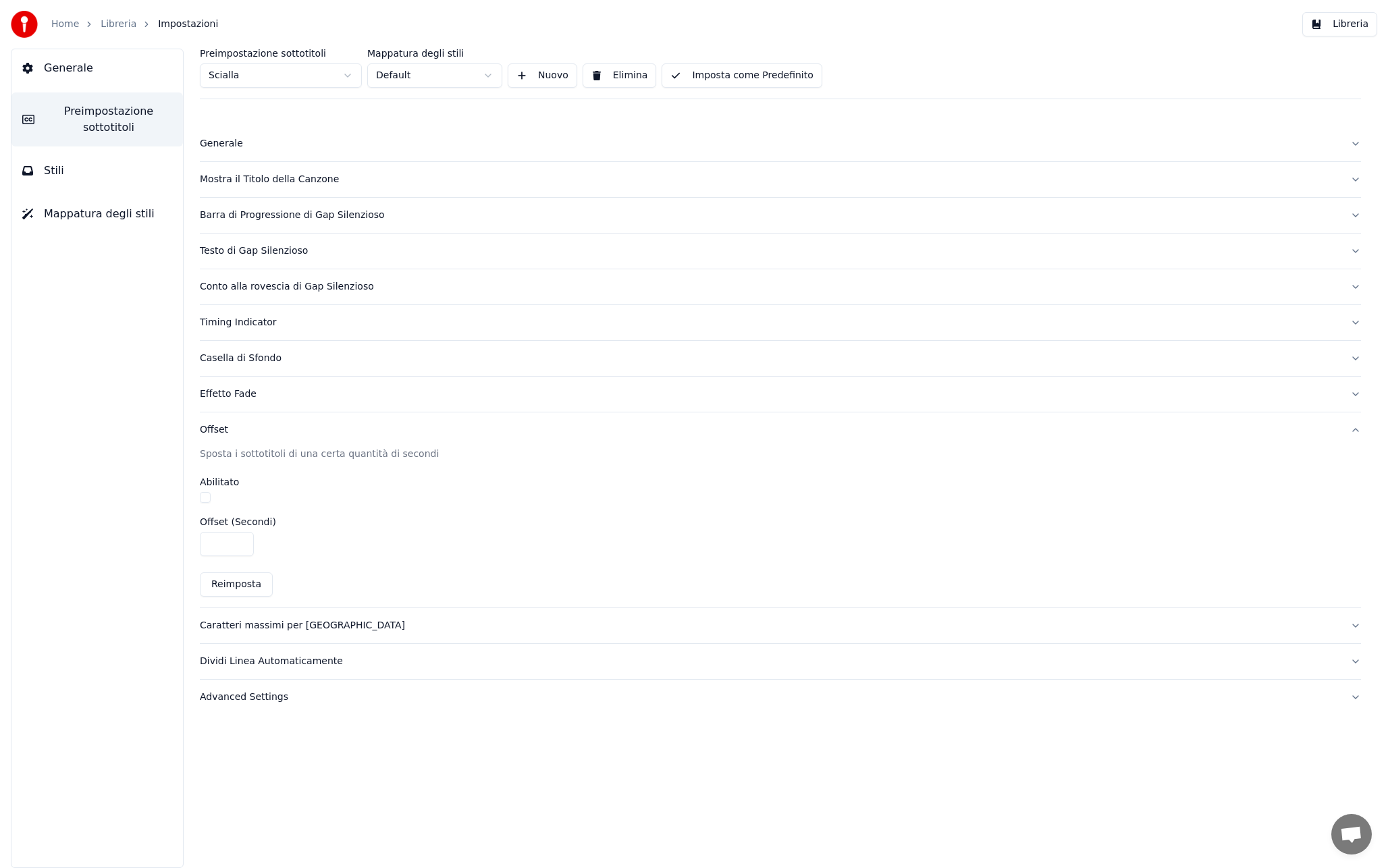
click at [343, 532] on div "****" at bounding box center [780, 544] width 1161 height 25
click at [1345, 27] on button "Libreria" at bounding box center [1340, 25] width 75 height 25
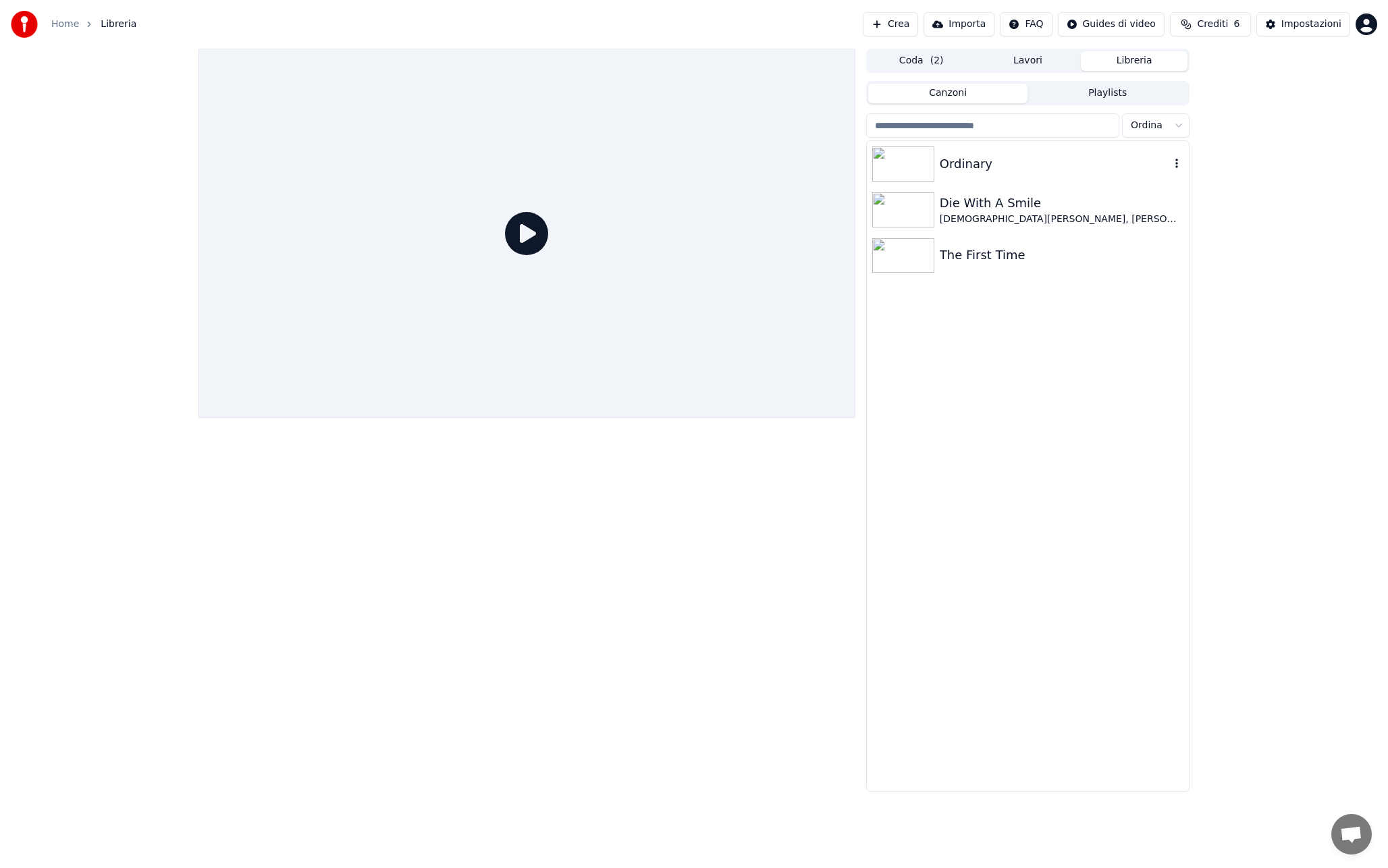
click at [1025, 169] on div "Ordinary" at bounding box center [1054, 164] width 230 height 19
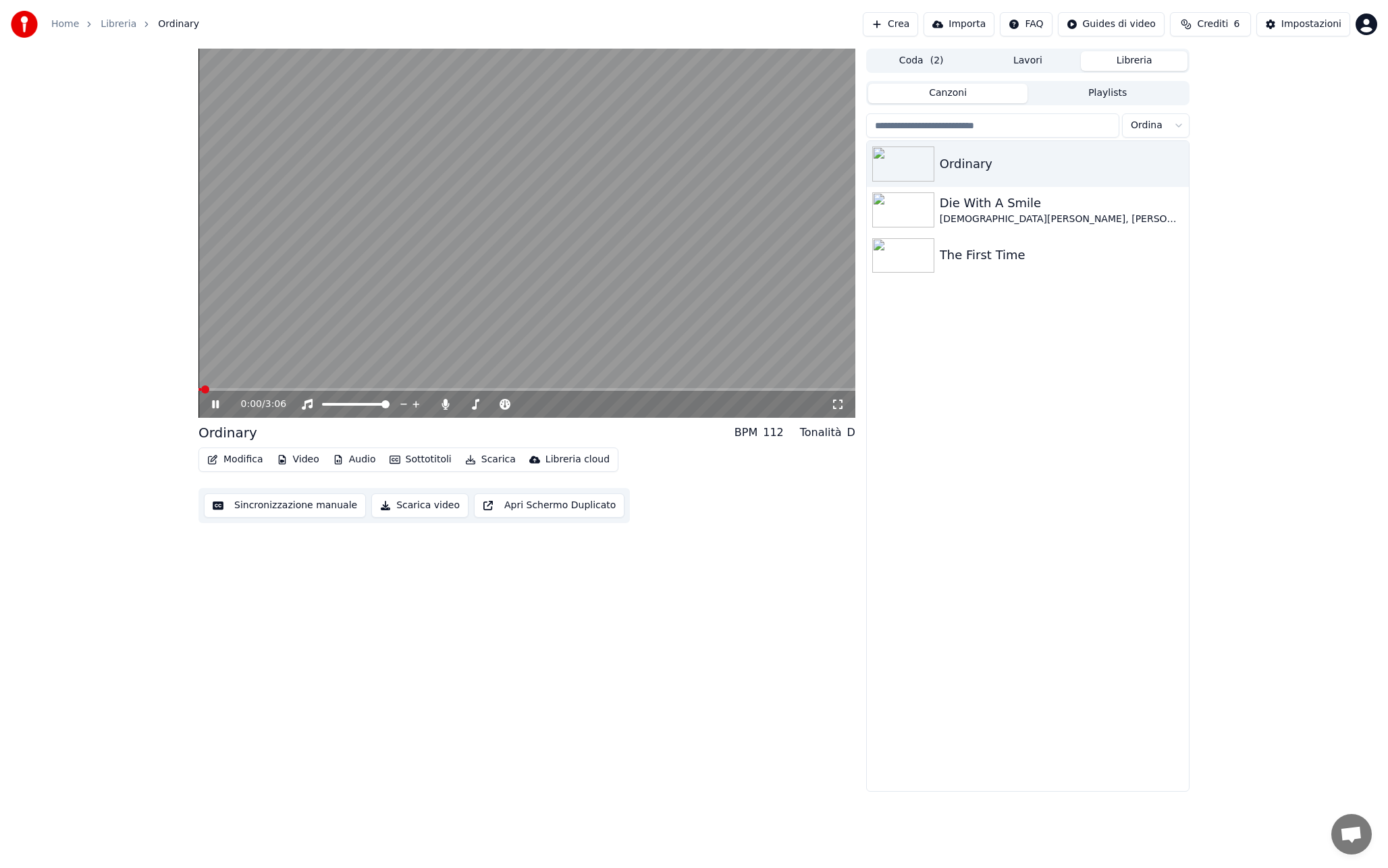
click at [341, 456] on icon "button" at bounding box center [337, 459] width 11 height 9
click at [446, 404] on icon at bounding box center [445, 404] width 7 height 11
click at [446, 404] on icon at bounding box center [445, 404] width 14 height 11
click at [446, 404] on icon at bounding box center [445, 404] width 7 height 11
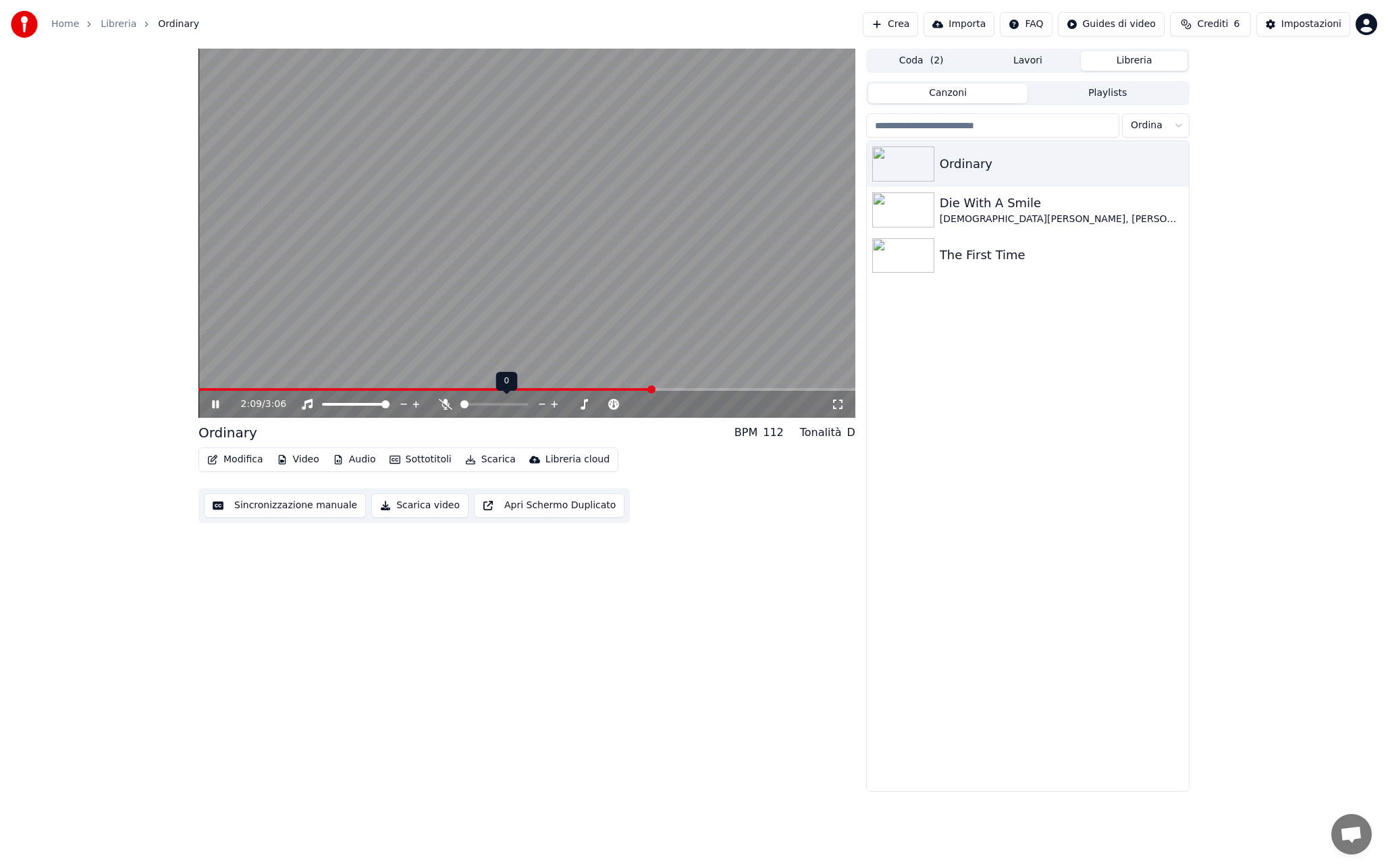
click at [446, 404] on icon at bounding box center [445, 404] width 14 height 11
click at [446, 404] on icon at bounding box center [445, 404] width 7 height 11
click at [450, 395] on div "2:16 / 3:06" at bounding box center [526, 404] width 657 height 27
click at [698, 250] on video at bounding box center [526, 233] width 657 height 369
click at [1064, 195] on div "Die With A Smile" at bounding box center [1054, 203] width 230 height 19
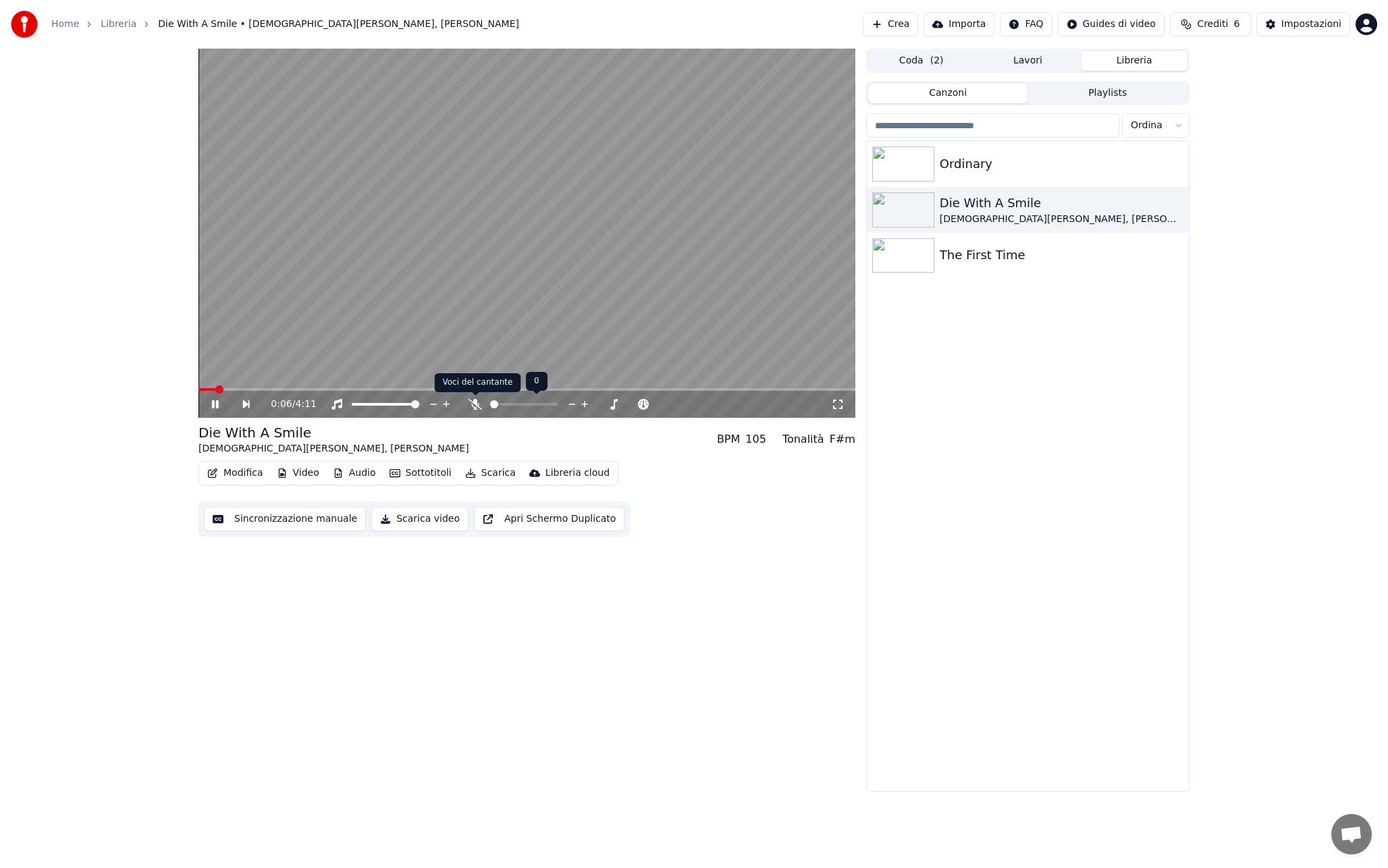
click at [473, 407] on icon at bounding box center [475, 404] width 14 height 11
click at [513, 298] on video at bounding box center [526, 233] width 657 height 369
click at [1066, 420] on div "Ordinary Die With A Smile [DEMOGRAPHIC_DATA][PERSON_NAME], [PERSON_NAME] The Fi…" at bounding box center [1027, 466] width 322 height 650
click at [1009, 174] on div "Ordinary" at bounding box center [1027, 164] width 322 height 46
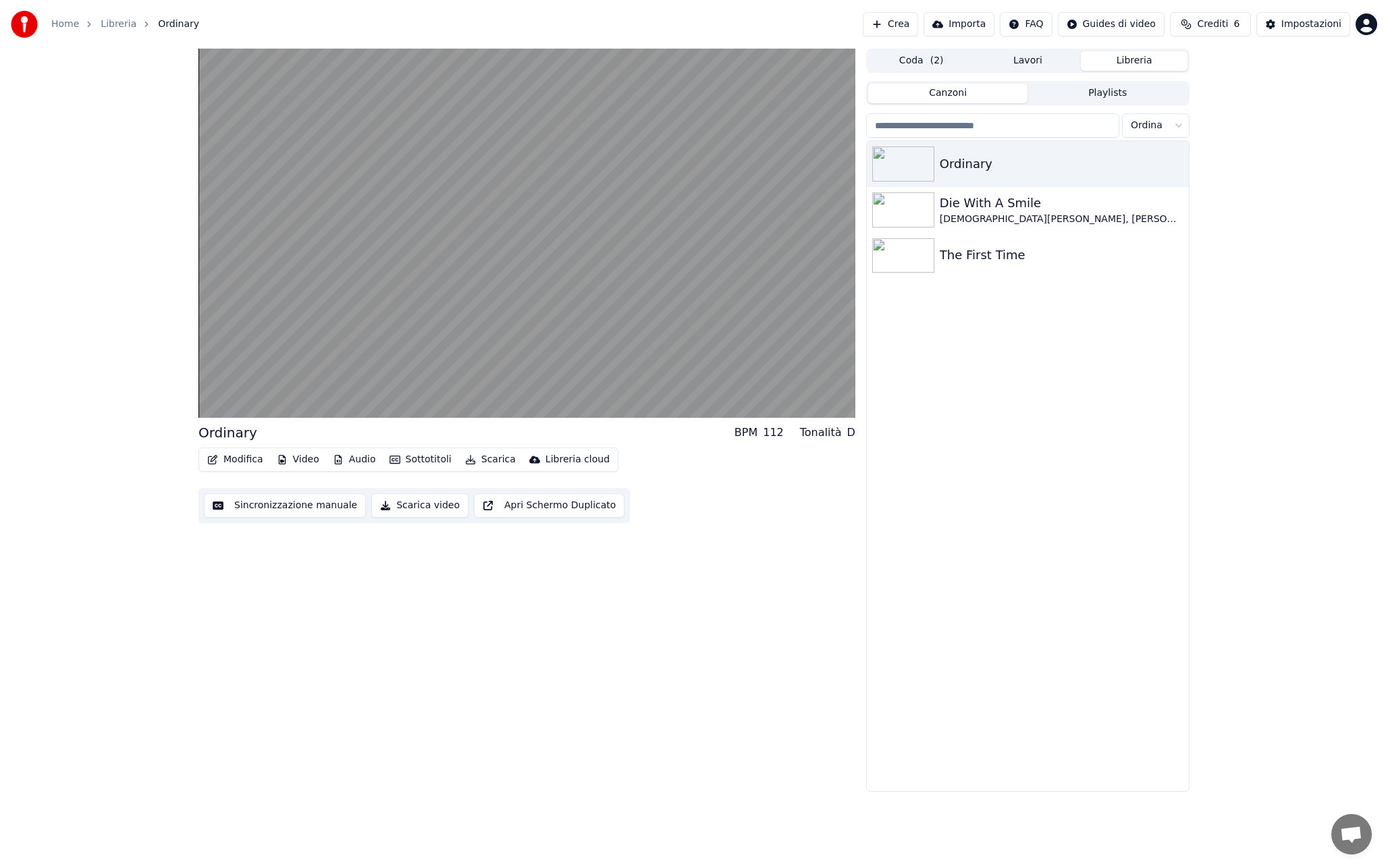
click at [222, 451] on button "Modifica" at bounding box center [235, 459] width 67 height 19
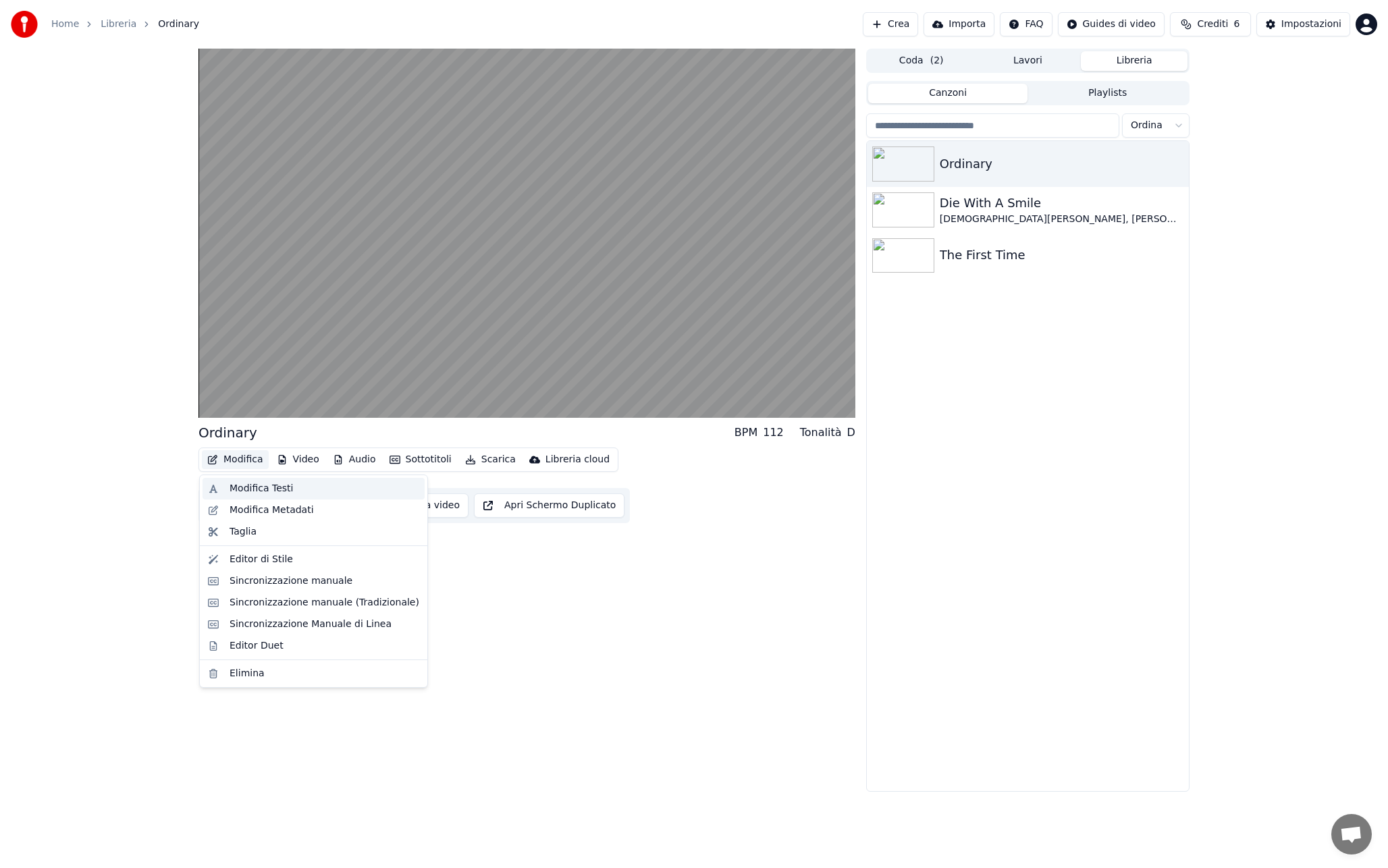
click at [241, 497] on div "Modifica Testi" at bounding box center [314, 489] width 222 height 22
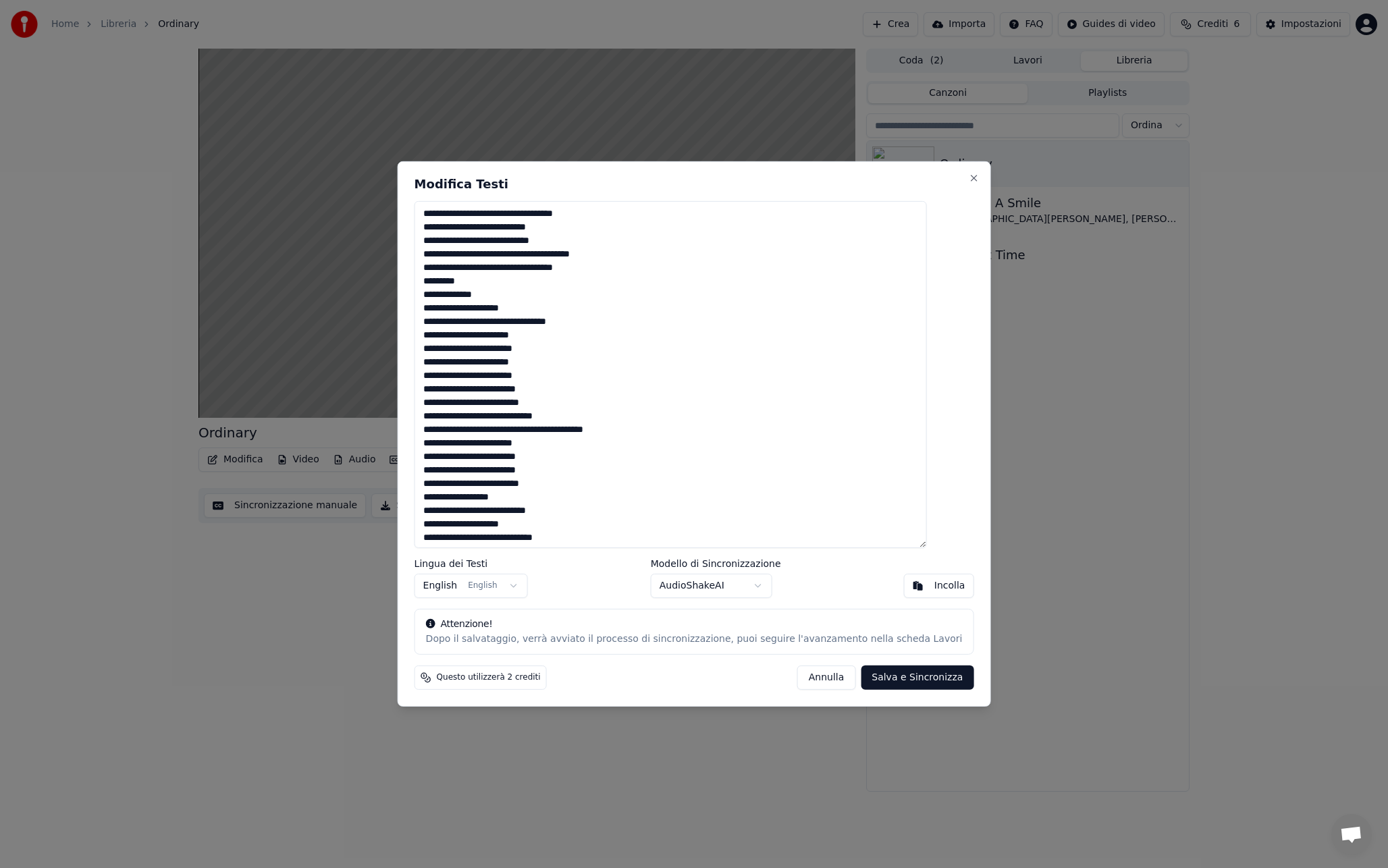
click at [825, 681] on button "Annulla" at bounding box center [826, 678] width 58 height 25
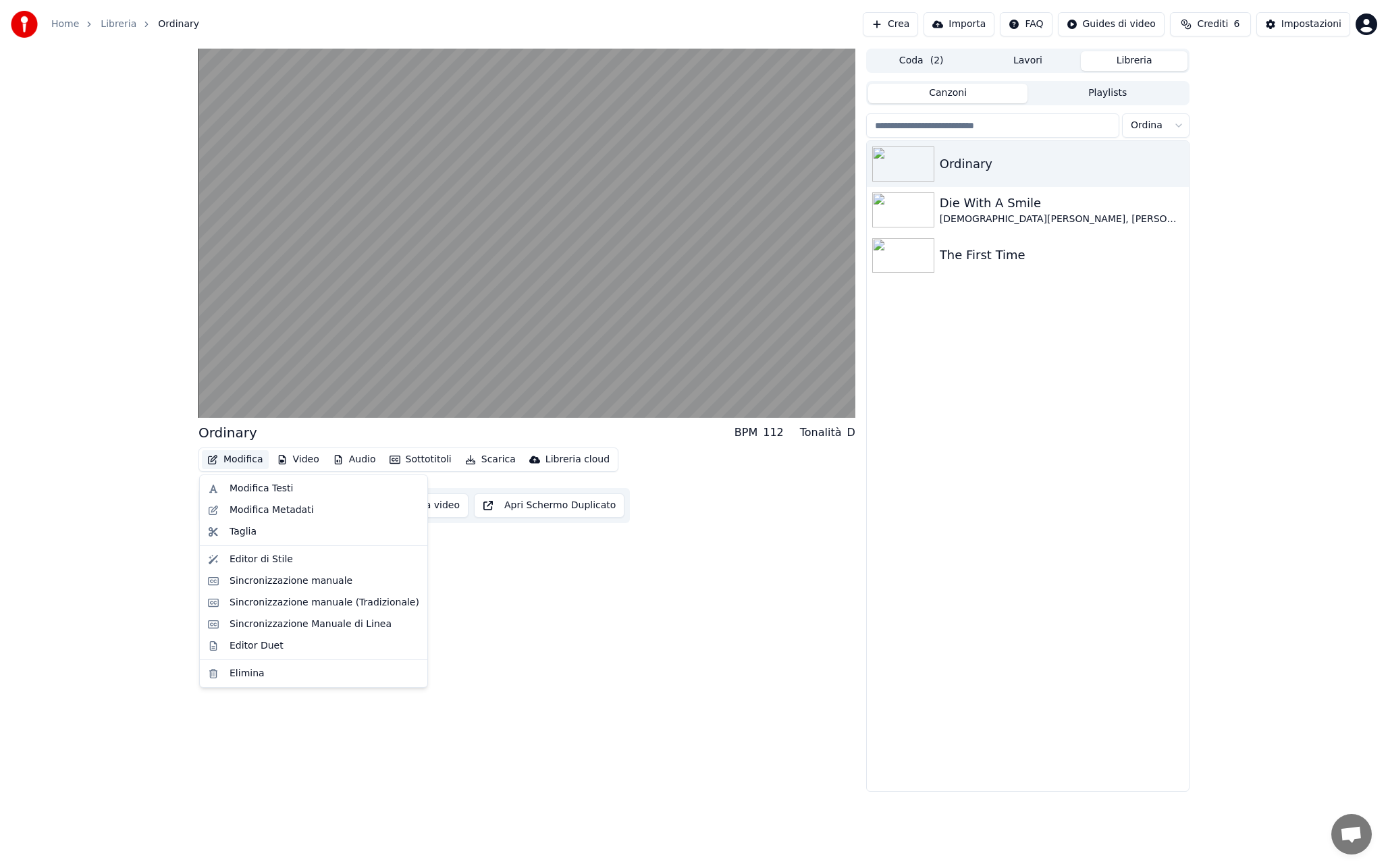
click at [226, 460] on button "Modifica" at bounding box center [235, 459] width 67 height 19
click at [240, 502] on div "Modifica Metadati" at bounding box center [314, 510] width 222 height 22
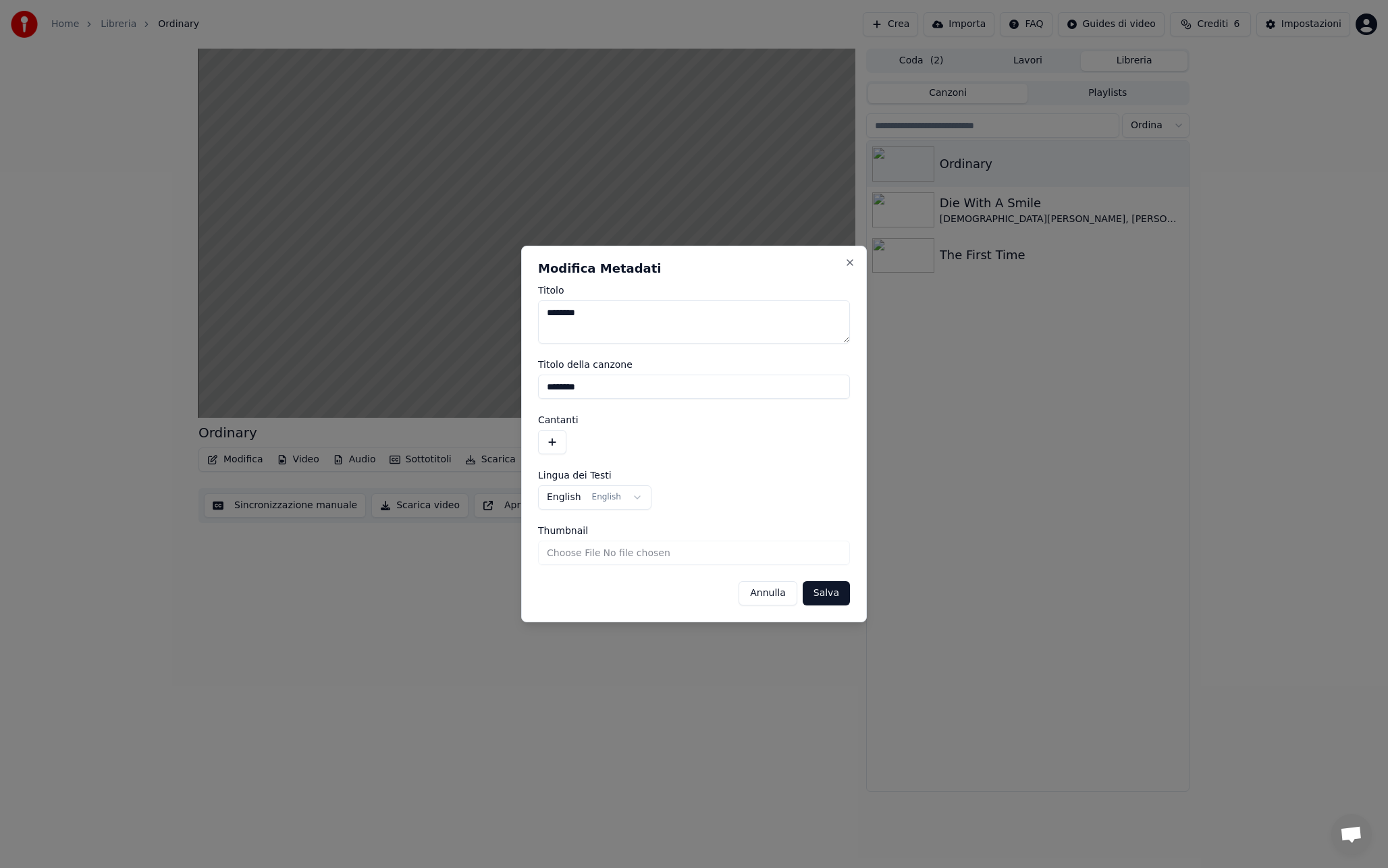
click at [554, 435] on button "button" at bounding box center [552, 442] width 28 height 25
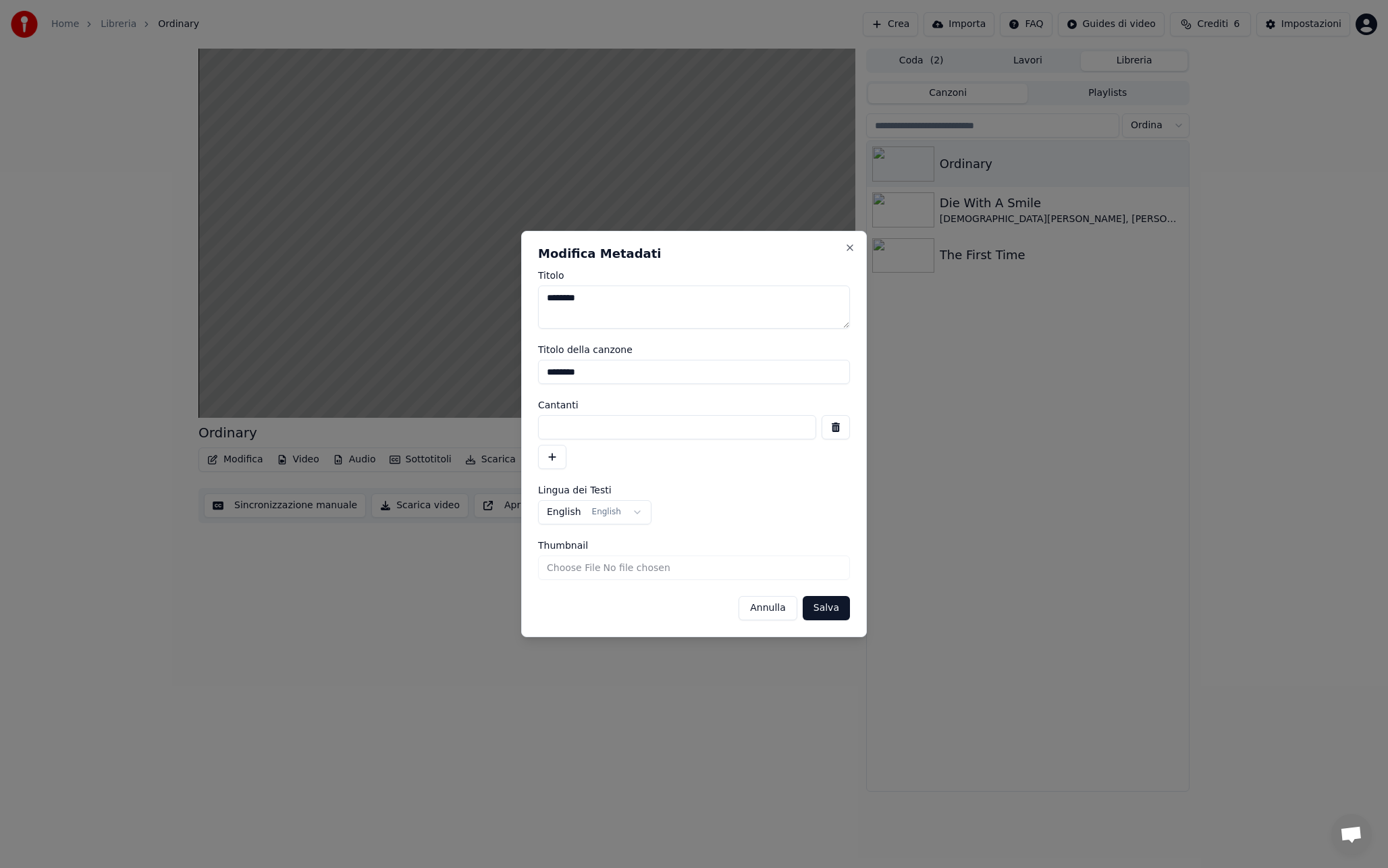
click at [585, 428] on input at bounding box center [677, 428] width 278 height 25
type input "**********"
click at [784, 486] on label "Lingua dei Testi" at bounding box center [694, 490] width 311 height 9
click at [828, 605] on button "Salva" at bounding box center [826, 608] width 48 height 25
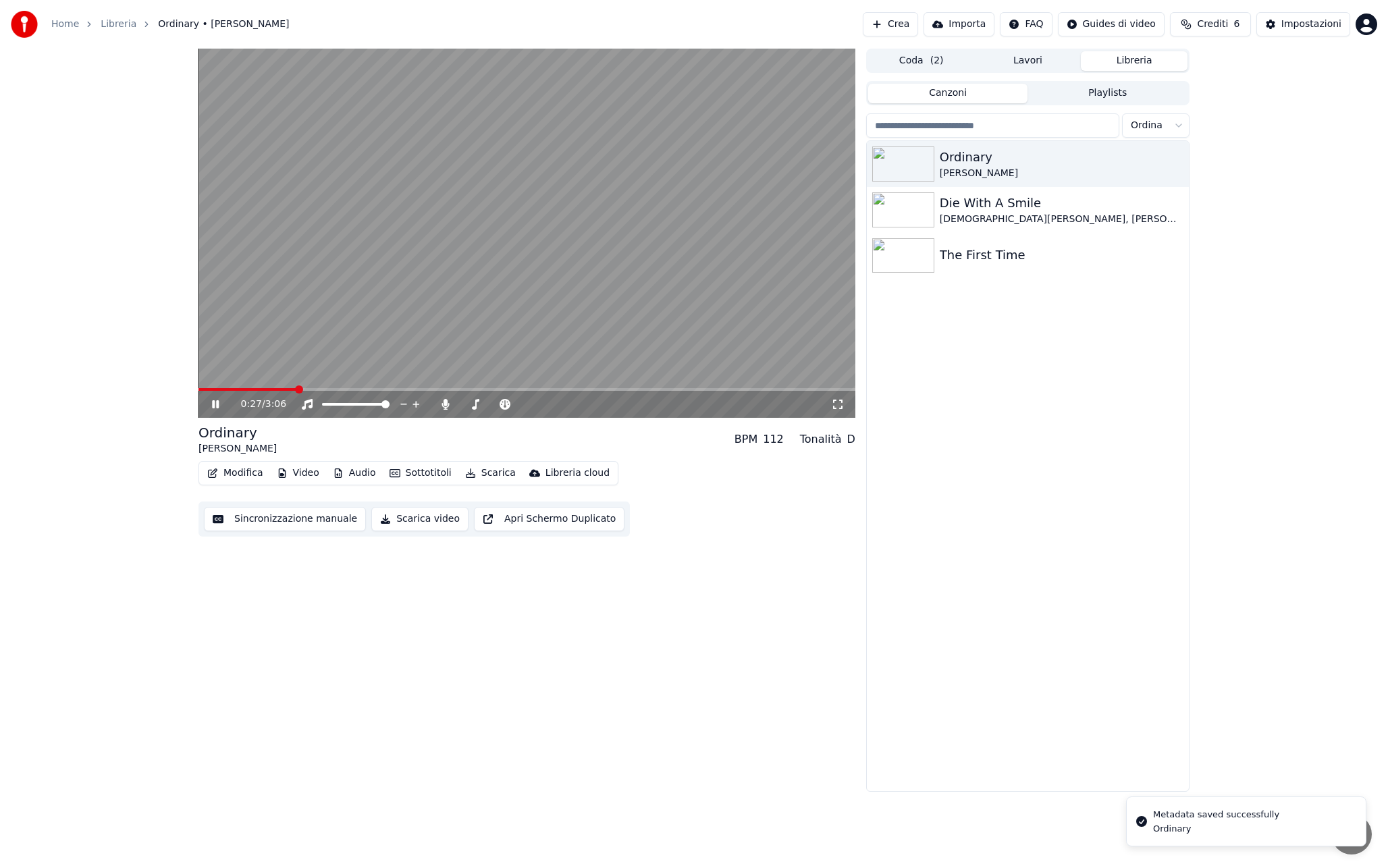
click at [200, 387] on video at bounding box center [526, 233] width 657 height 369
click at [1043, 164] on div "Ordinary" at bounding box center [1054, 157] width 230 height 19
click at [1042, 164] on div "Ordinary" at bounding box center [1054, 157] width 230 height 19
click at [1039, 194] on div "Die With A Smile" at bounding box center [1054, 203] width 230 height 19
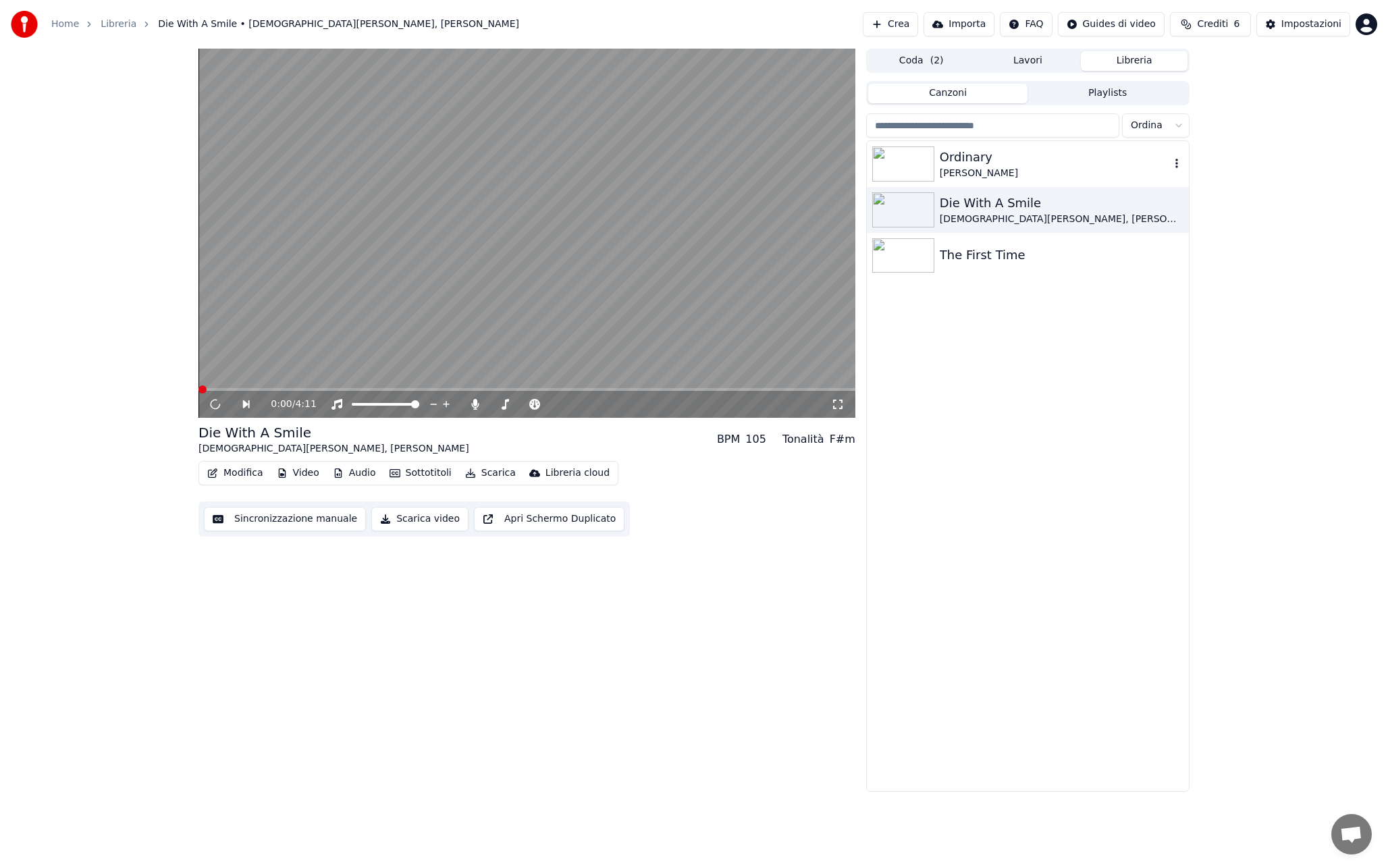
click at [1044, 172] on div "[PERSON_NAME]" at bounding box center [1054, 173] width 230 height 14
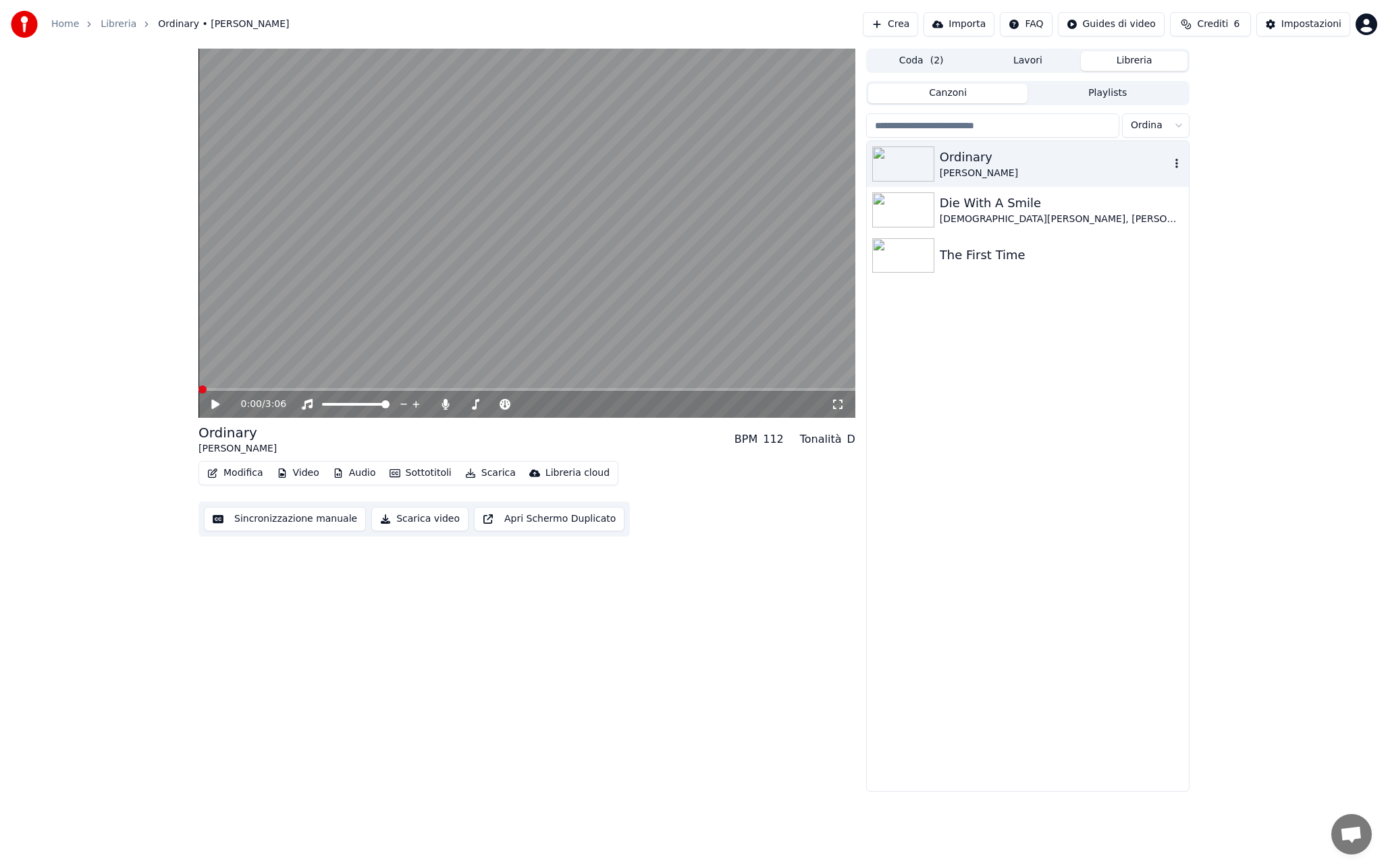
click at [1015, 164] on div "Ordinary" at bounding box center [1054, 157] width 230 height 19
click at [755, 235] on video at bounding box center [526, 233] width 657 height 369
click at [1052, 200] on div "Die With A Smile" at bounding box center [1054, 203] width 230 height 19
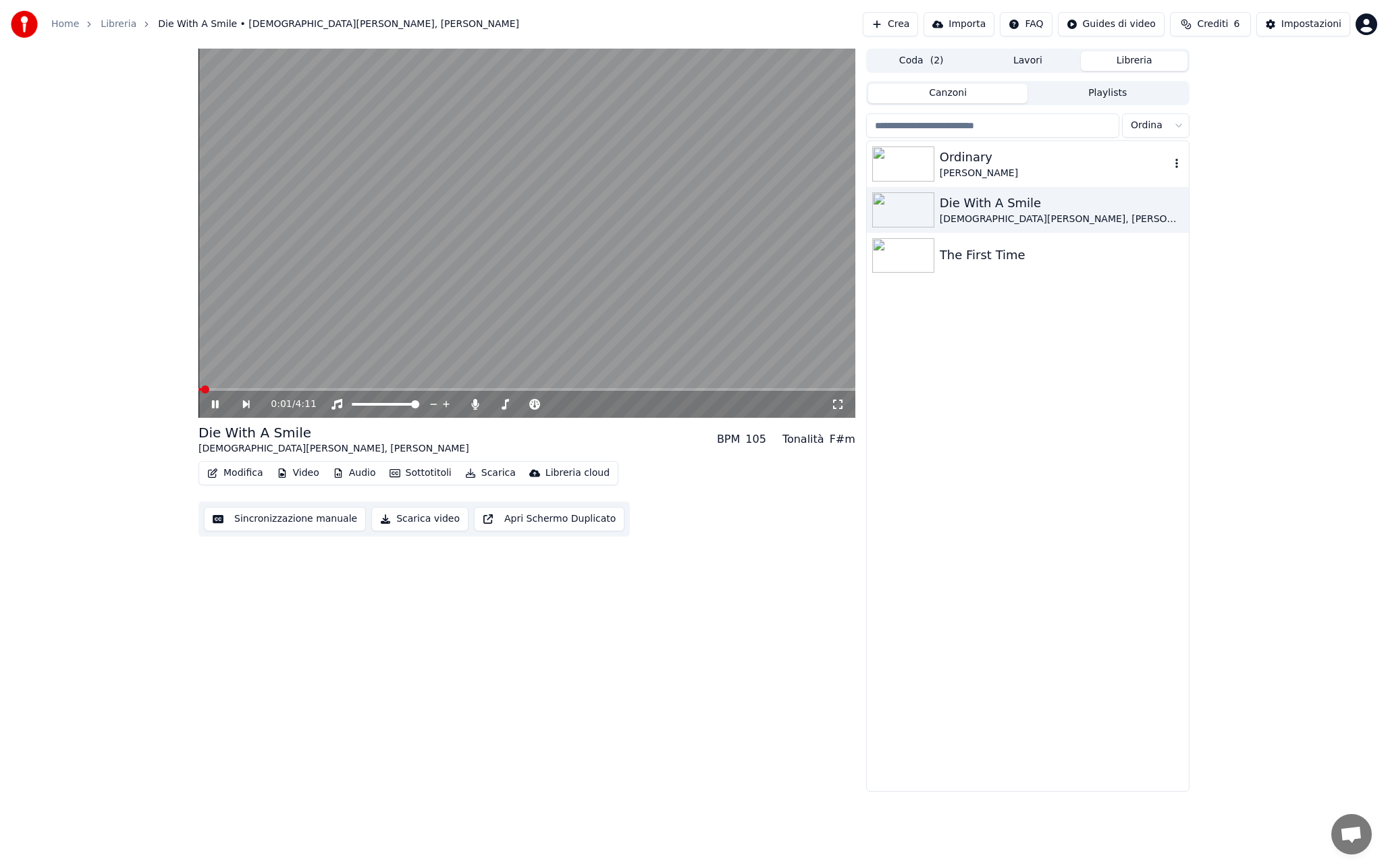
click at [1058, 173] on div "[PERSON_NAME]" at bounding box center [1054, 173] width 230 height 14
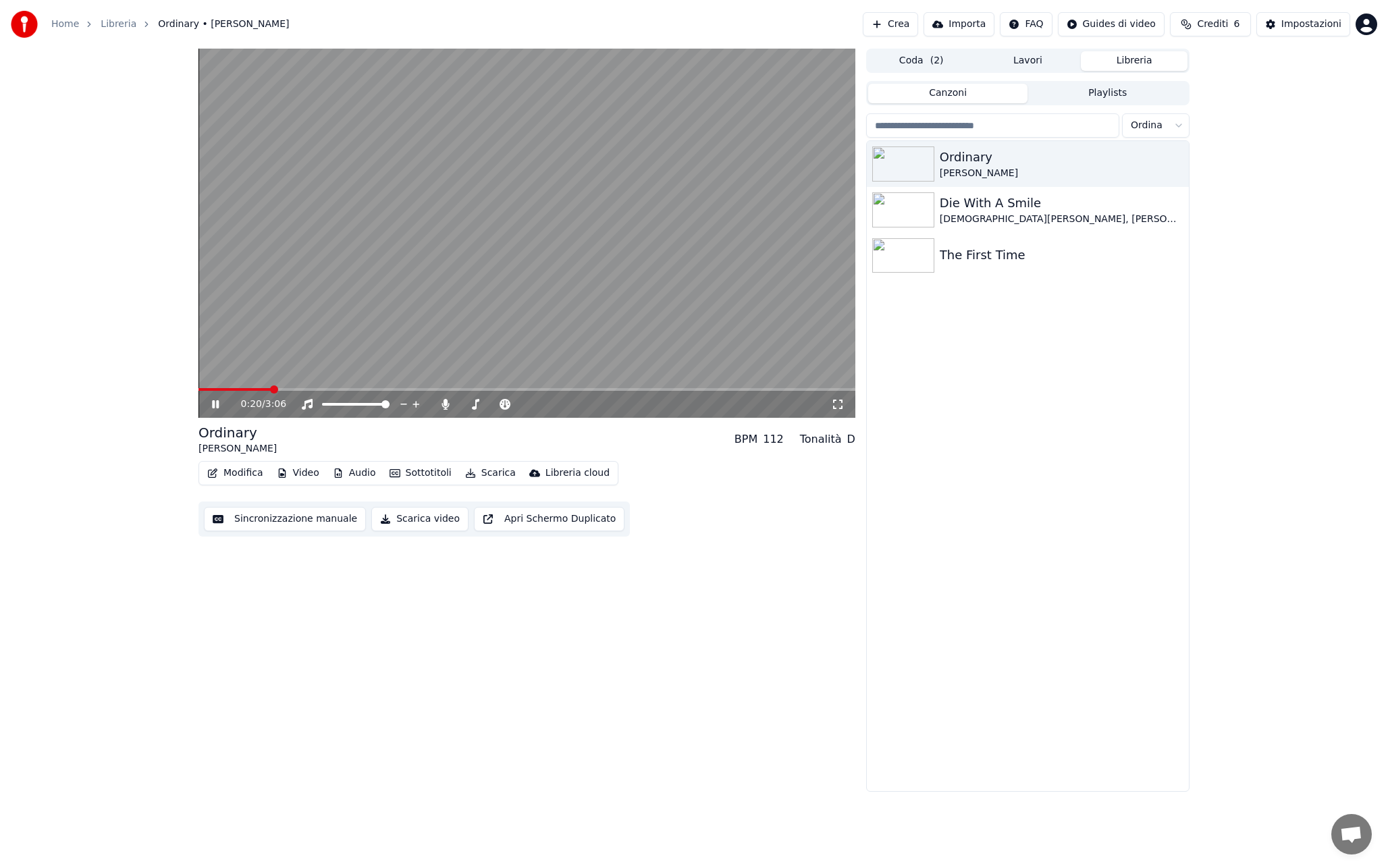
click at [681, 297] on video at bounding box center [526, 233] width 657 height 369
click at [495, 472] on button "Scarica" at bounding box center [490, 473] width 61 height 19
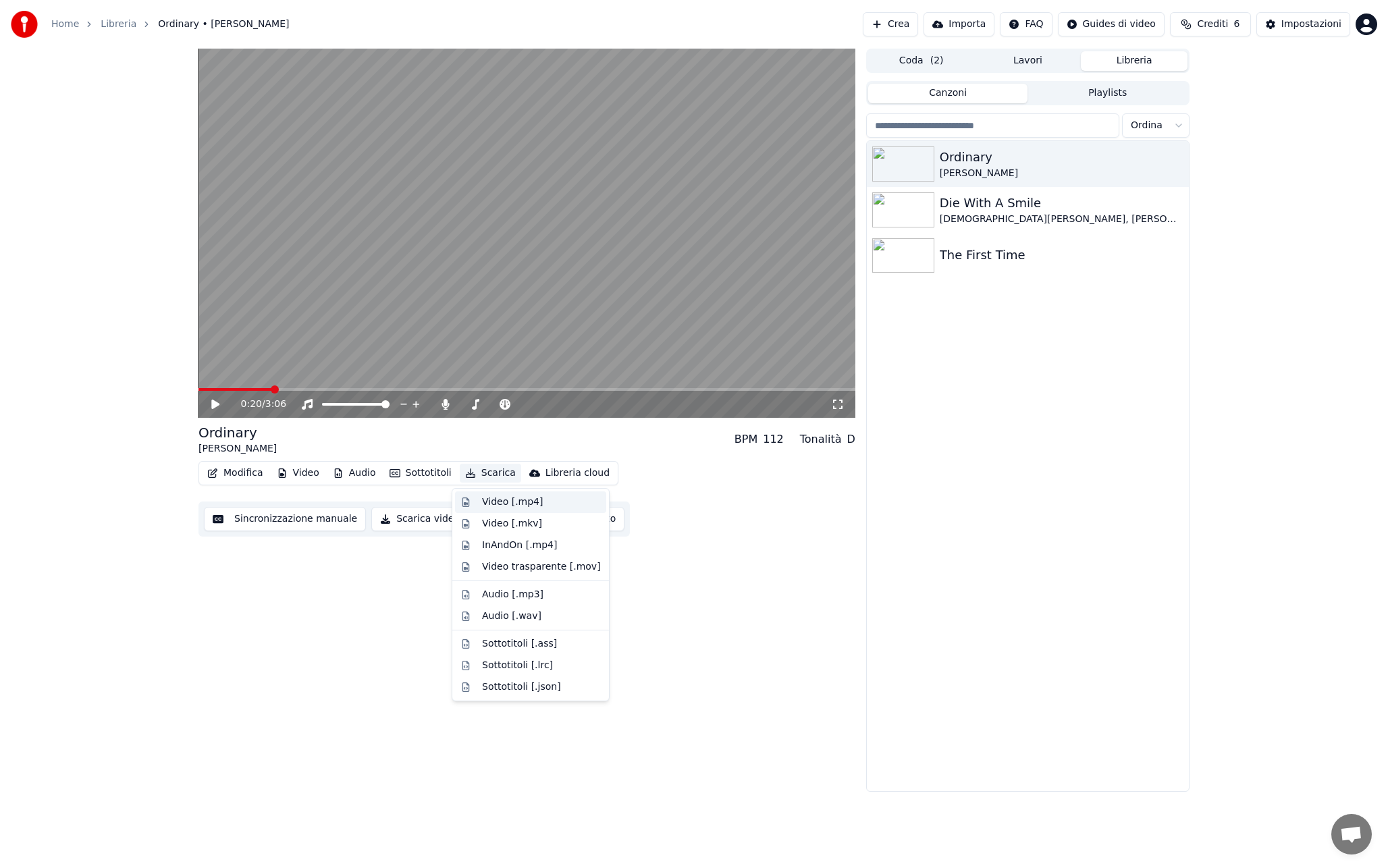
click at [492, 502] on div "Video [.mp4]" at bounding box center [512, 502] width 61 height 14
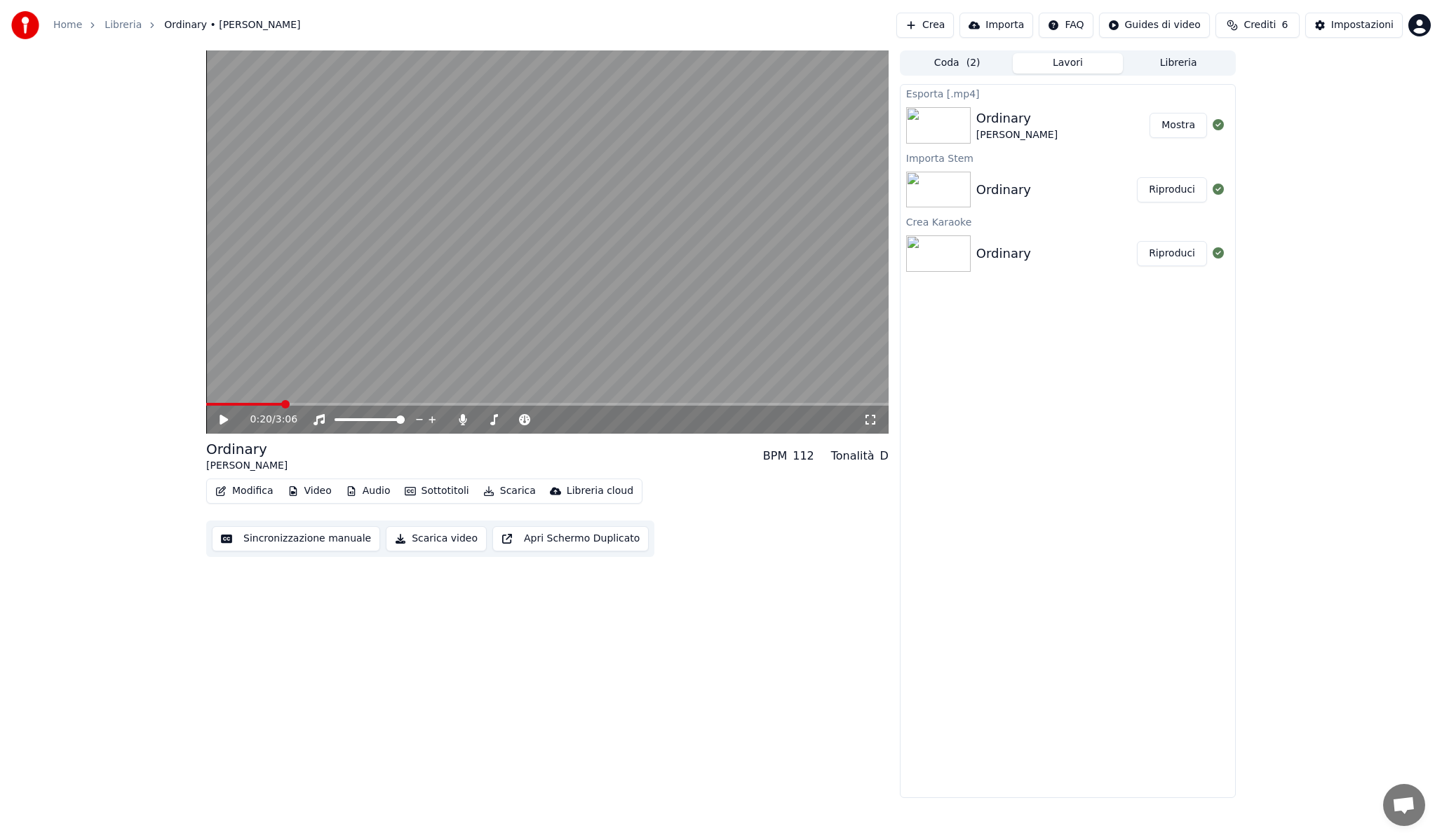
click at [1175, 69] on button "Libreria" at bounding box center [1178, 63] width 111 height 20
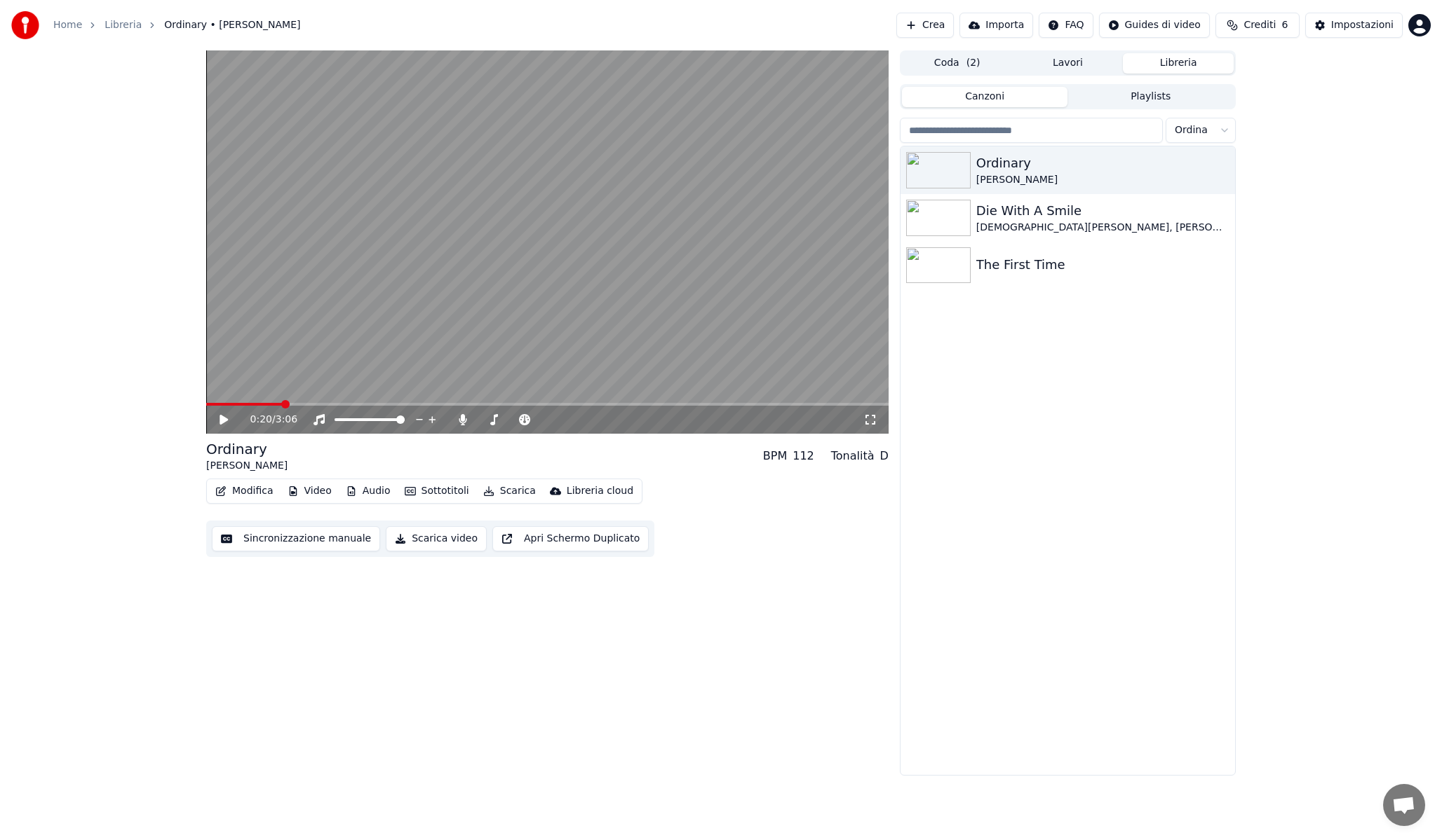
click at [1134, 302] on div "Ordinary [PERSON_NAME] Die With A Smile [DEMOGRAPHIC_DATA][PERSON_NAME], [PERSO…" at bounding box center [1067, 461] width 335 height 629
